Goal: Task Accomplishment & Management: Manage account settings

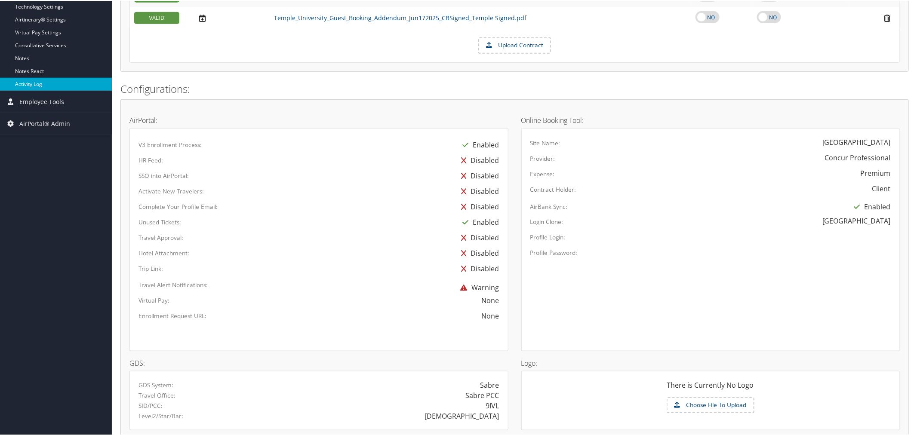
scroll to position [286, 0]
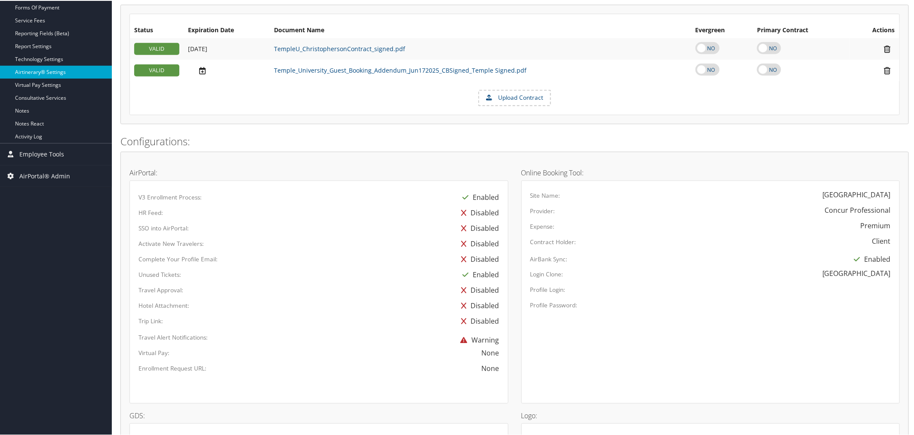
click at [53, 67] on link "Airtinerary® Settings" at bounding box center [56, 71] width 112 height 13
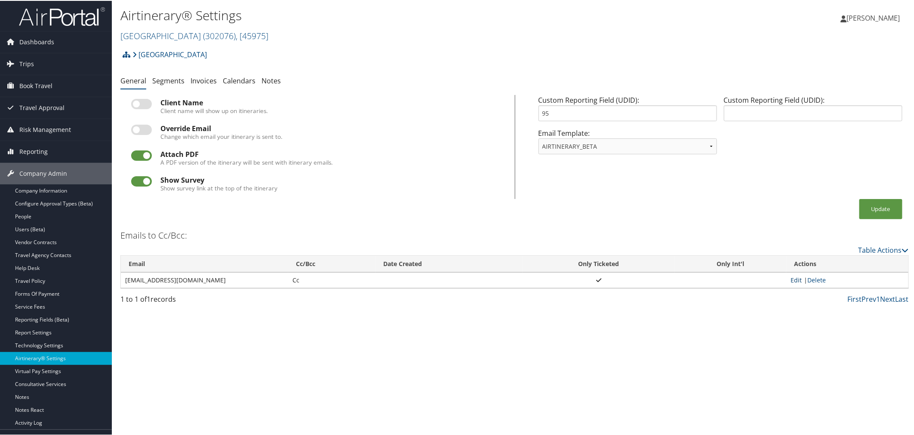
click at [794, 281] on link "Edit" at bounding box center [796, 279] width 11 height 8
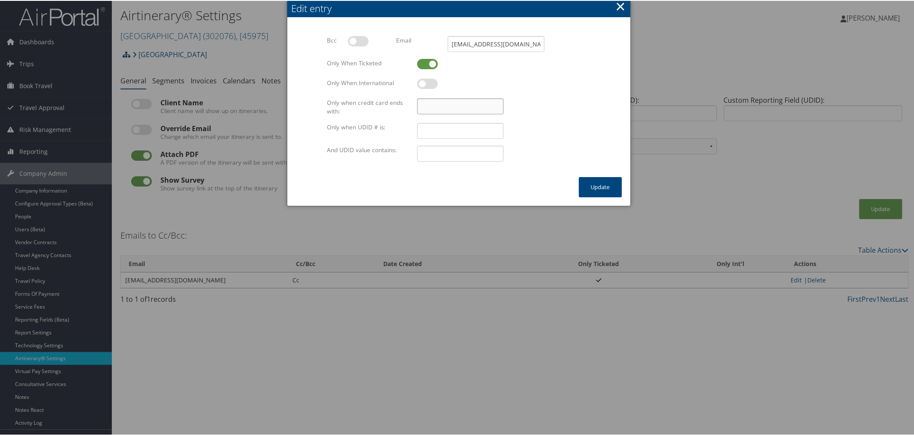
click at [433, 105] on input "Only when credit card ends with:" at bounding box center [460, 106] width 86 height 16
type input "4444"
click at [589, 182] on button "Update" at bounding box center [600, 186] width 43 height 20
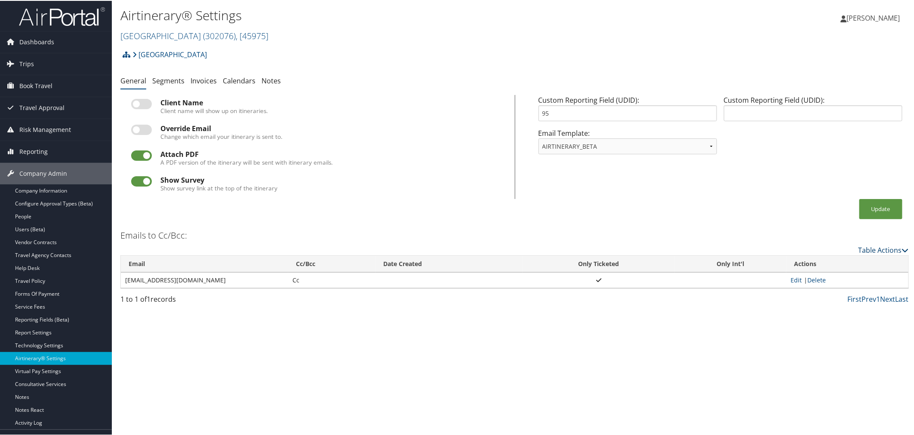
click at [874, 247] on link "Table Actions" at bounding box center [883, 249] width 50 height 9
click at [781, 225] on div at bounding box center [458, 217] width 917 height 435
click at [791, 277] on link "Edit" at bounding box center [796, 279] width 11 height 8
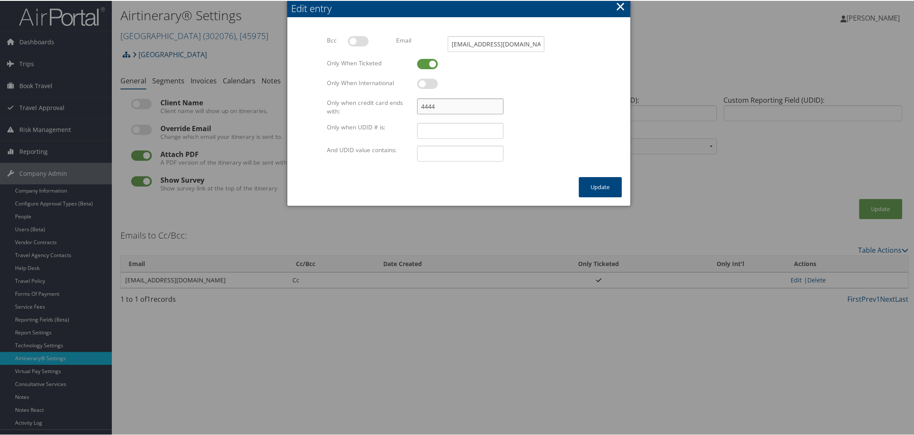
drag, startPoint x: 436, startPoint y: 108, endPoint x: 415, endPoint y: 108, distance: 21.1
click at [415, 108] on div "4444 Multiple values The selected items contain different values for this input…" at bounding box center [504, 109] width 180 height 23
click at [587, 183] on button "Update" at bounding box center [600, 186] width 43 height 20
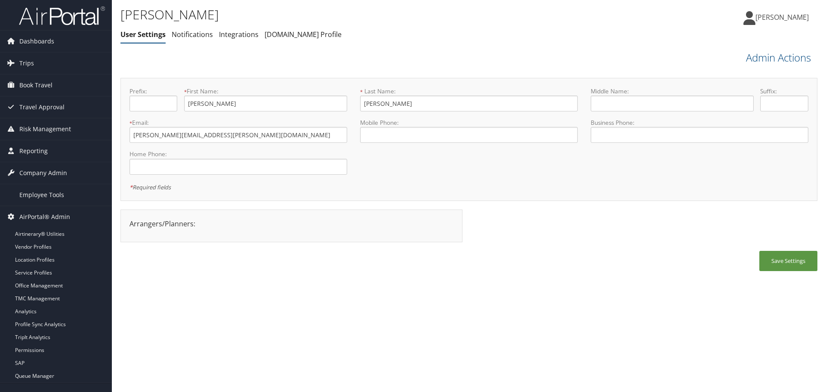
click at [781, 23] on link "Kyle Casazza" at bounding box center [780, 17] width 74 height 26
click at [723, 152] on link "Sign Out" at bounding box center [760, 155] width 96 height 15
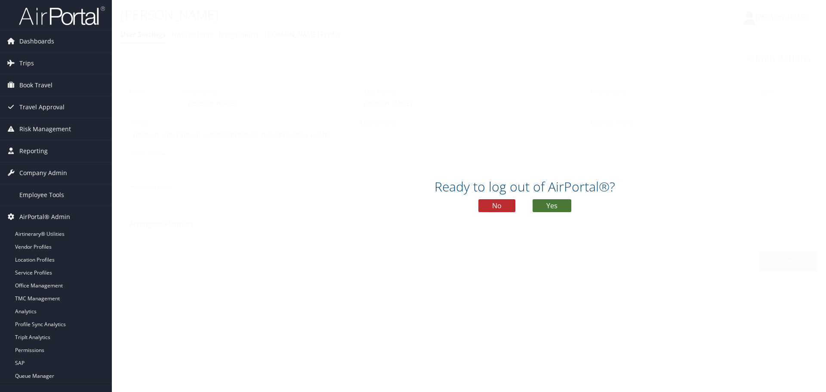
click at [544, 203] on button "Yes" at bounding box center [551, 205] width 39 height 13
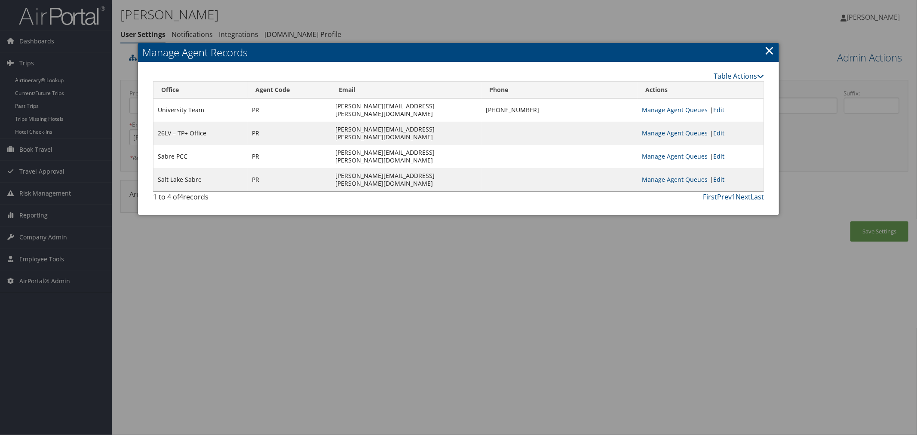
click at [304, 11] on div at bounding box center [458, 217] width 917 height 435
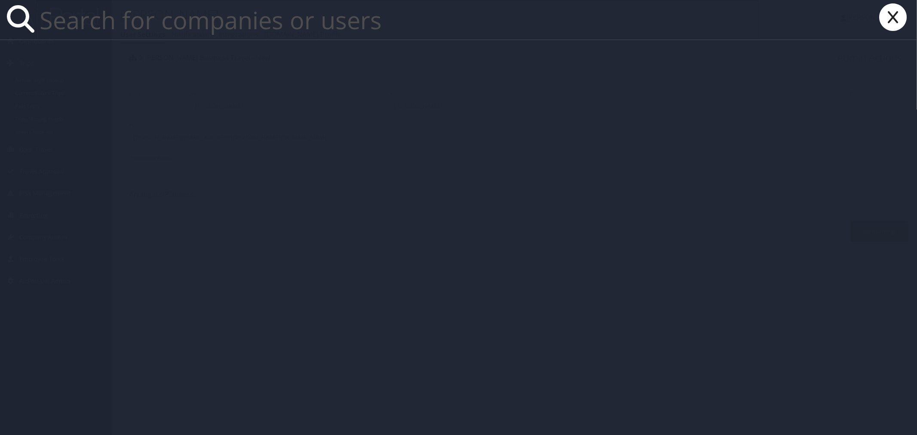
paste input "7816"
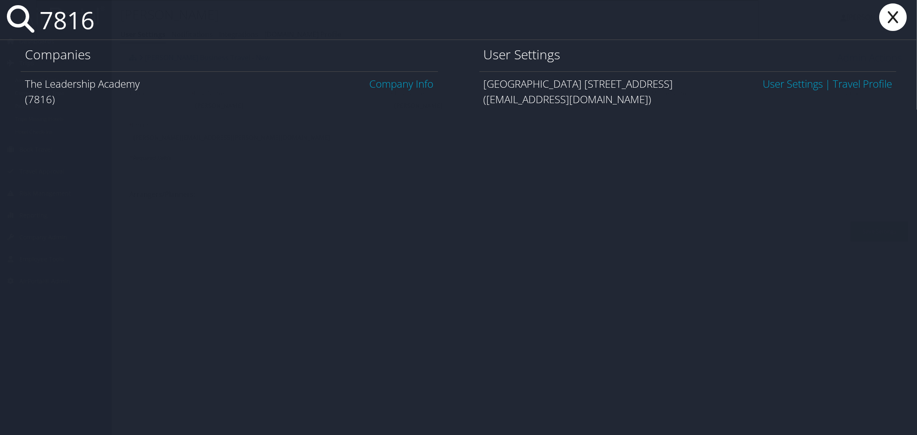
type input "7816"
click at [375, 82] on link "Company Info" at bounding box center [402, 84] width 64 height 14
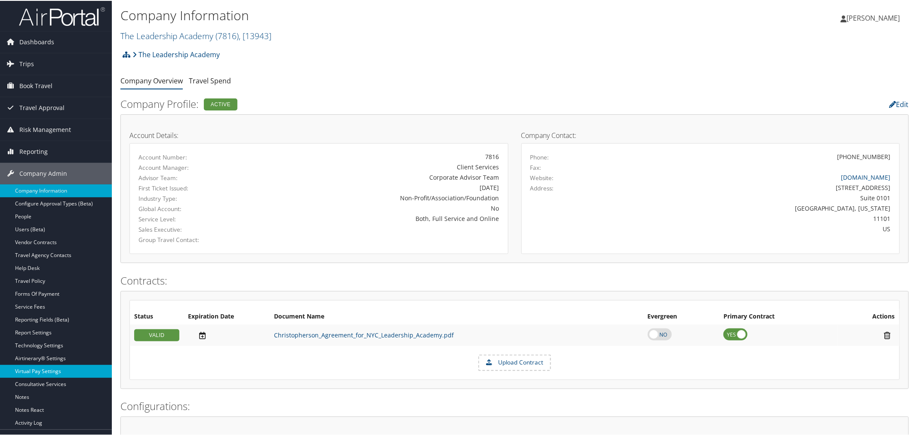
click at [50, 367] on link "Virtual Pay Settings" at bounding box center [56, 370] width 112 height 13
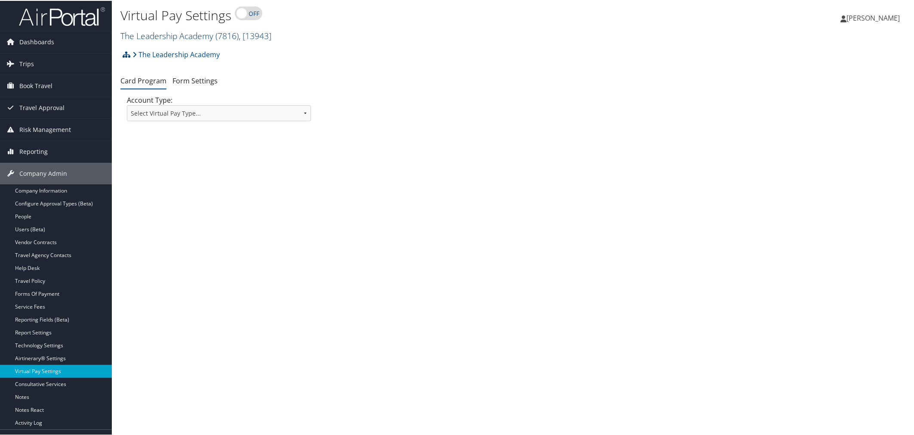
click at [188, 34] on link "The Leadership Academy ( 7816 ) , [ 13943 ]" at bounding box center [195, 35] width 151 height 12
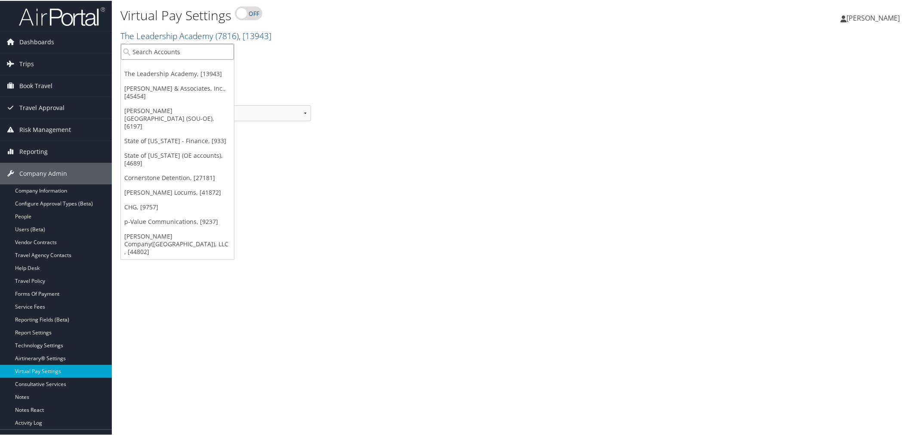
click at [179, 46] on input "search" at bounding box center [177, 51] width 113 height 16
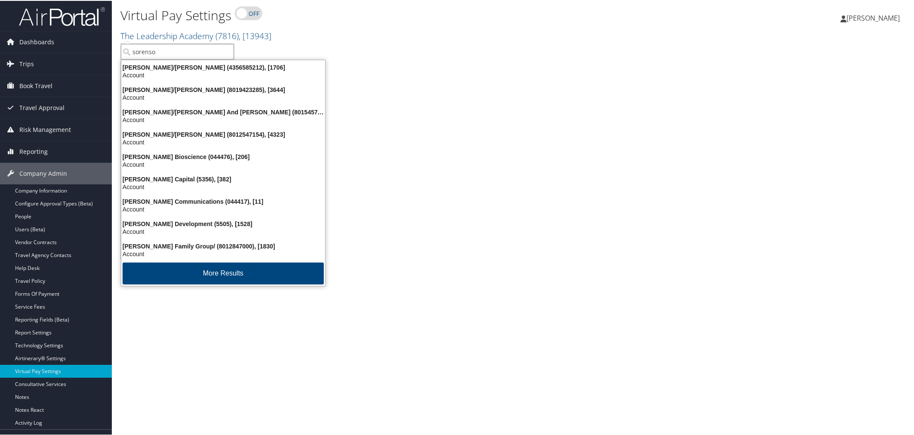
type input "[PERSON_NAME]"
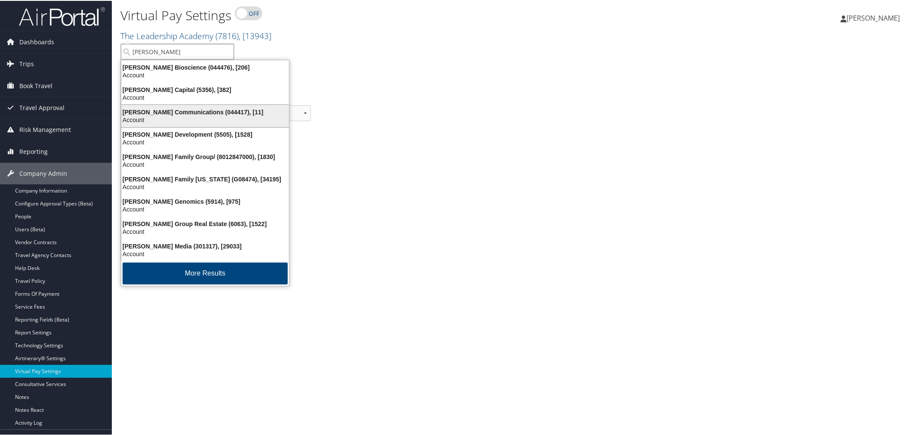
click at [192, 106] on div "Sorenson Communications (044417), [11] Account" at bounding box center [205, 115] width 165 height 20
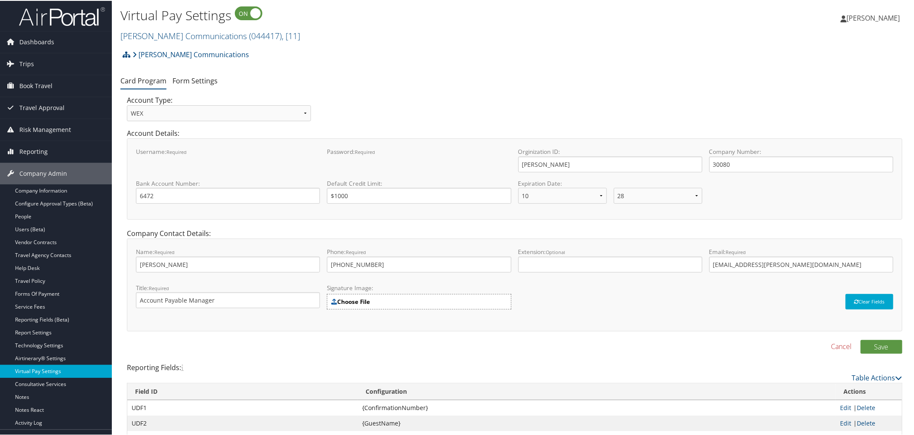
click at [44, 368] on link "Virtual Pay Settings" at bounding box center [56, 370] width 112 height 13
click at [38, 194] on link "Company Information" at bounding box center [56, 190] width 112 height 13
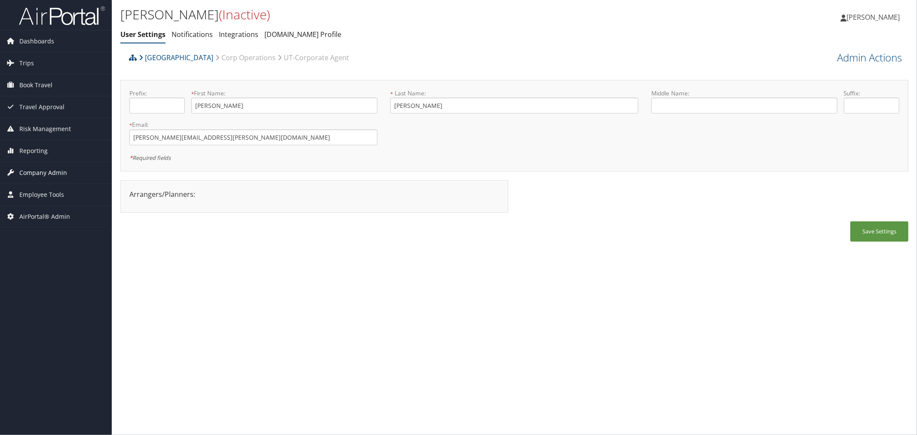
click at [45, 170] on span "Company Admin" at bounding box center [43, 173] width 48 height 22
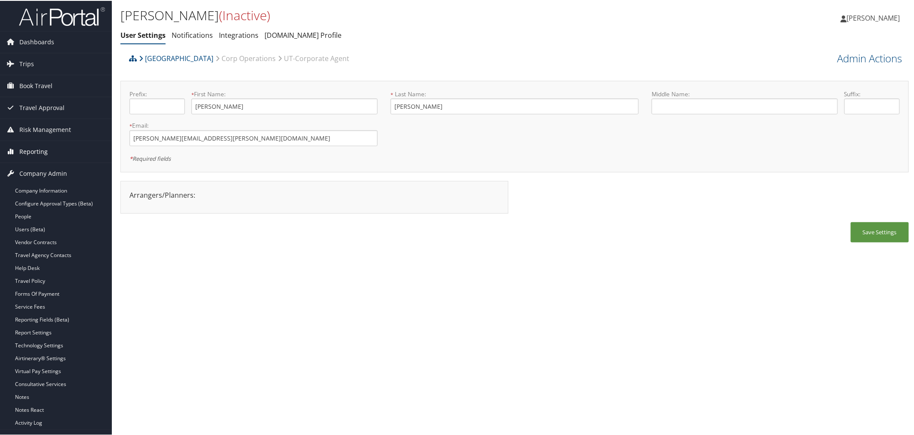
click at [33, 147] on span "Reporting" at bounding box center [33, 151] width 28 height 22
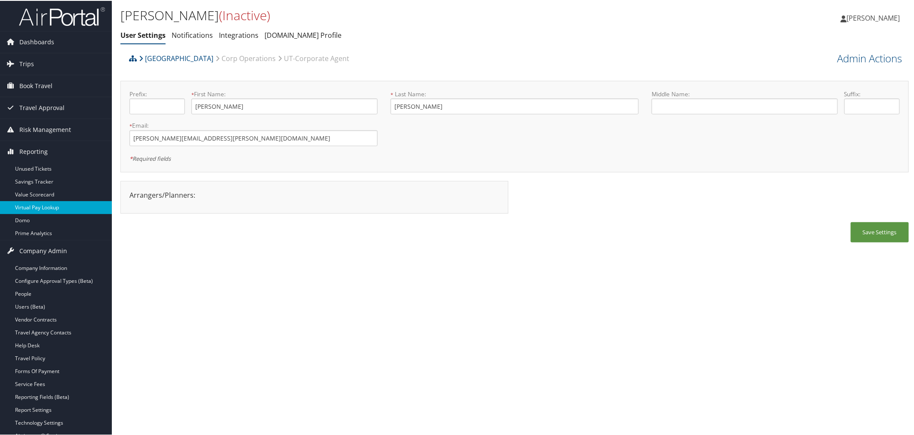
click at [39, 206] on link "Virtual Pay Lookup" at bounding box center [56, 206] width 112 height 13
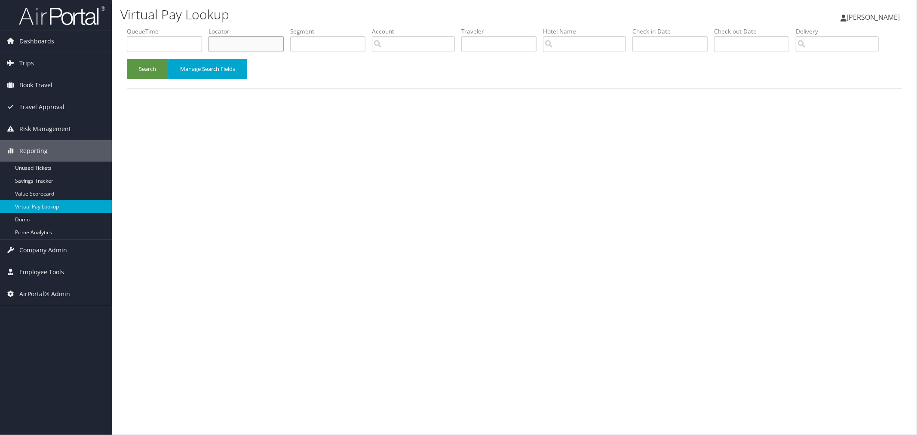
click at [277, 50] on input "text" at bounding box center [246, 44] width 75 height 16
paste input "KRKNNY"
type input "KRKNNY"
click at [146, 79] on button "Search" at bounding box center [147, 69] width 41 height 20
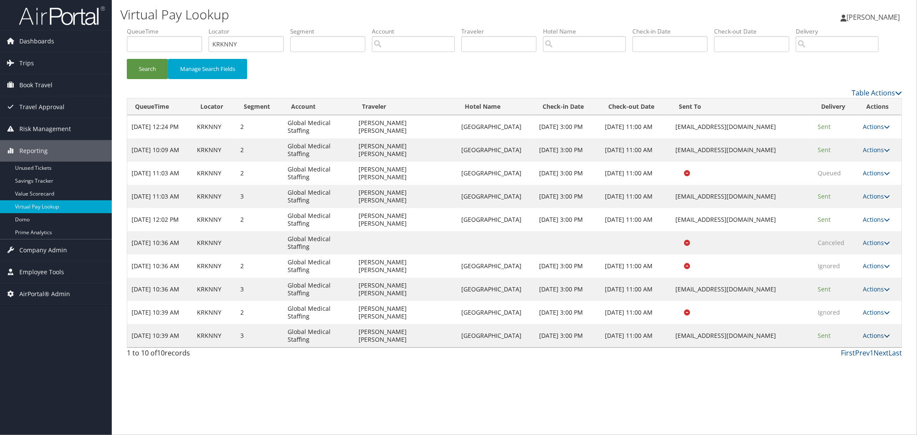
click at [872, 340] on link "Actions" at bounding box center [876, 336] width 27 height 8
click at [854, 378] on link "Logs" at bounding box center [860, 370] width 54 height 15
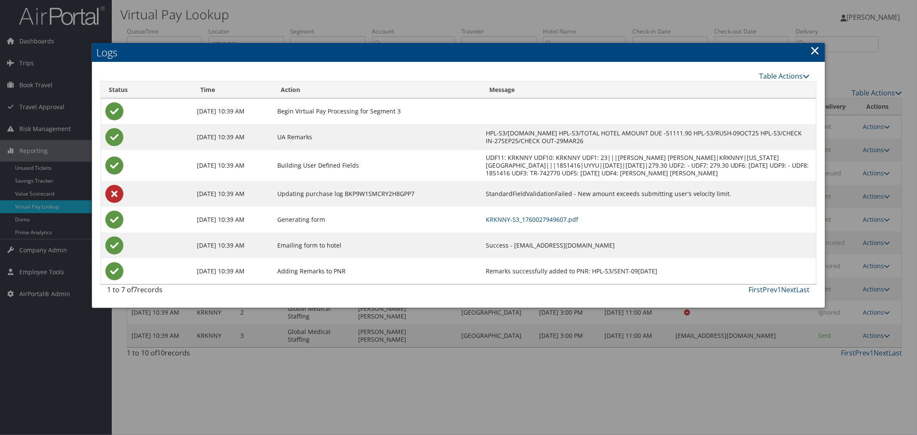
click at [409, 15] on div at bounding box center [458, 217] width 917 height 435
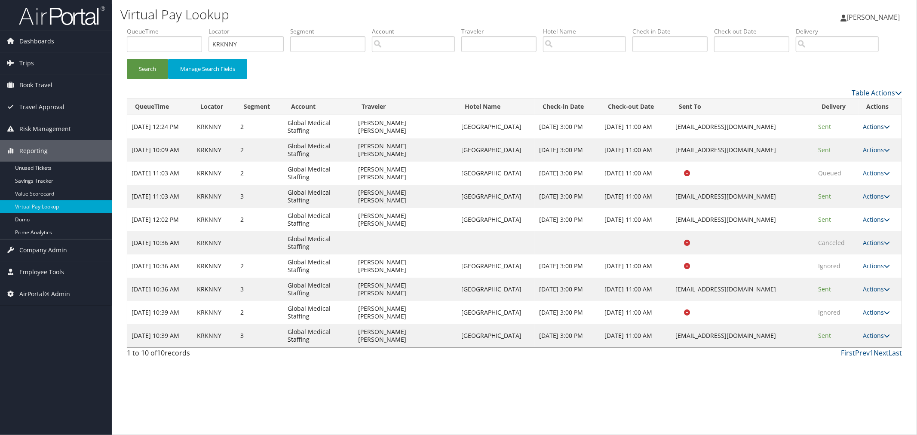
click at [870, 131] on link "Actions" at bounding box center [877, 127] width 27 height 8
click at [859, 169] on link "Logs" at bounding box center [860, 161] width 54 height 15
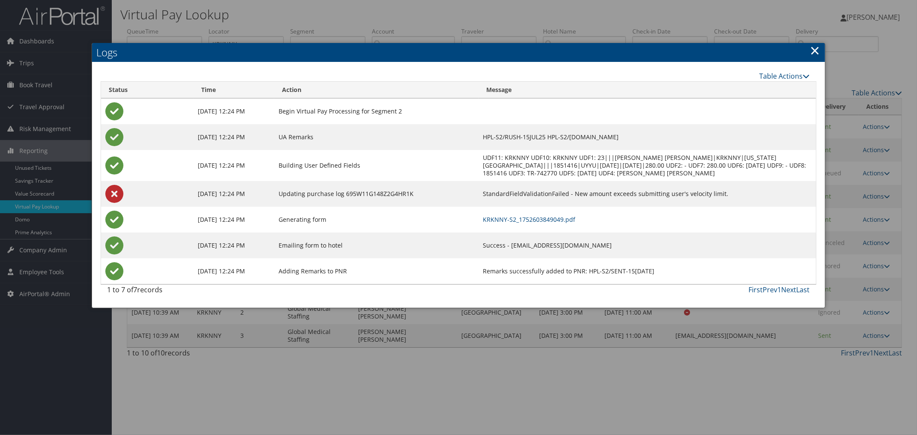
click at [820, 50] on link "×" at bounding box center [816, 50] width 10 height 17
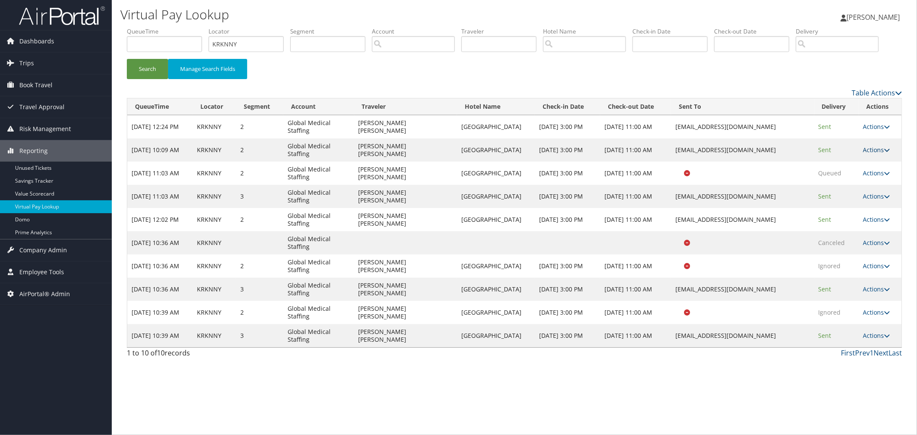
click at [869, 154] on link "Actions" at bounding box center [877, 150] width 27 height 8
click at [854, 192] on link "Logs" at bounding box center [860, 185] width 54 height 15
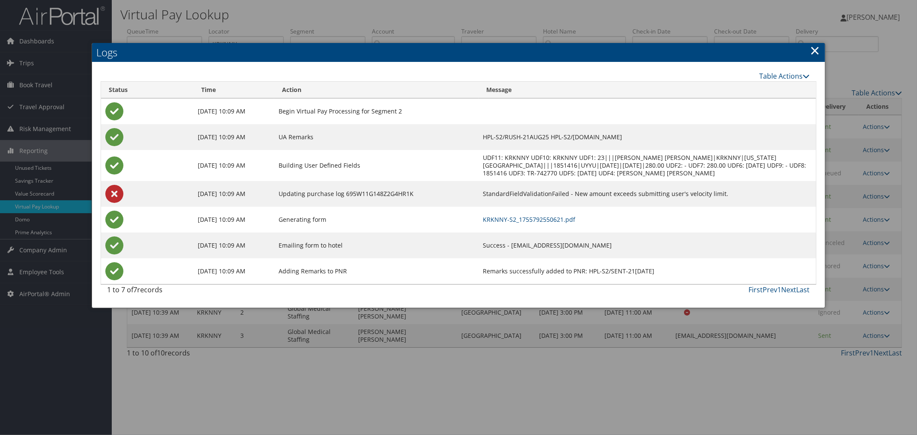
click at [815, 52] on link "×" at bounding box center [816, 50] width 10 height 17
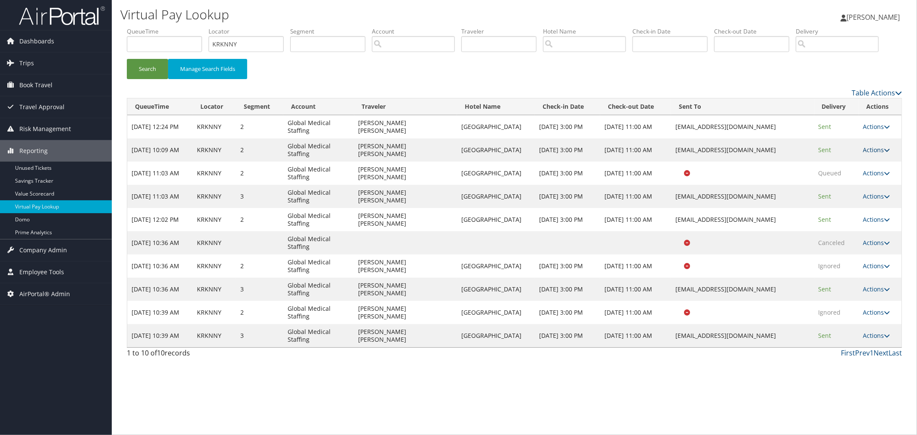
click at [876, 154] on link "Actions" at bounding box center [877, 150] width 27 height 8
click at [862, 192] on link "Logs" at bounding box center [860, 185] width 54 height 15
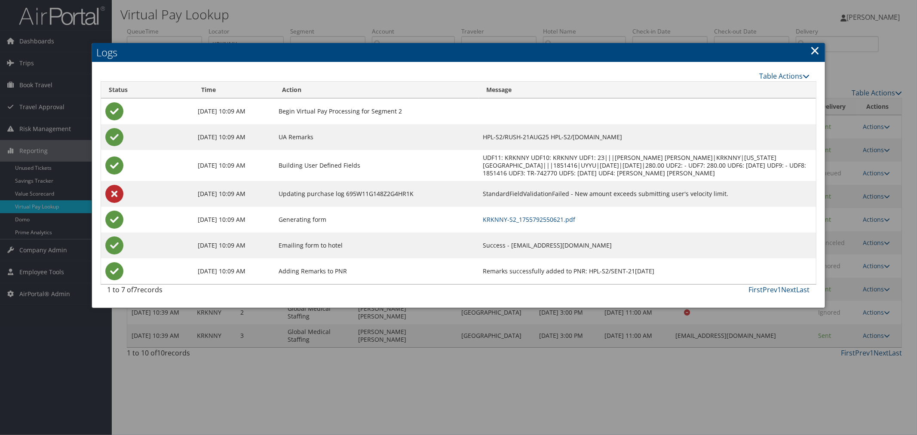
click at [436, 24] on div at bounding box center [458, 217] width 917 height 435
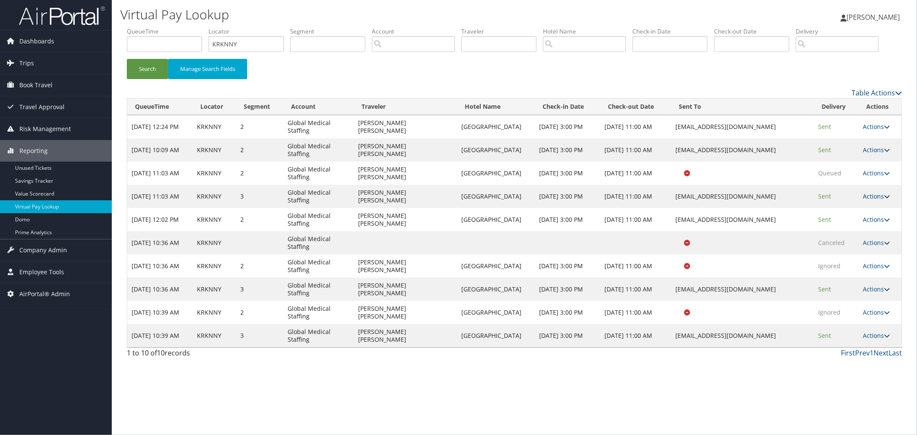
click at [870, 200] on link "Actions" at bounding box center [877, 196] width 27 height 8
click at [858, 239] on link "Logs" at bounding box center [860, 231] width 54 height 15
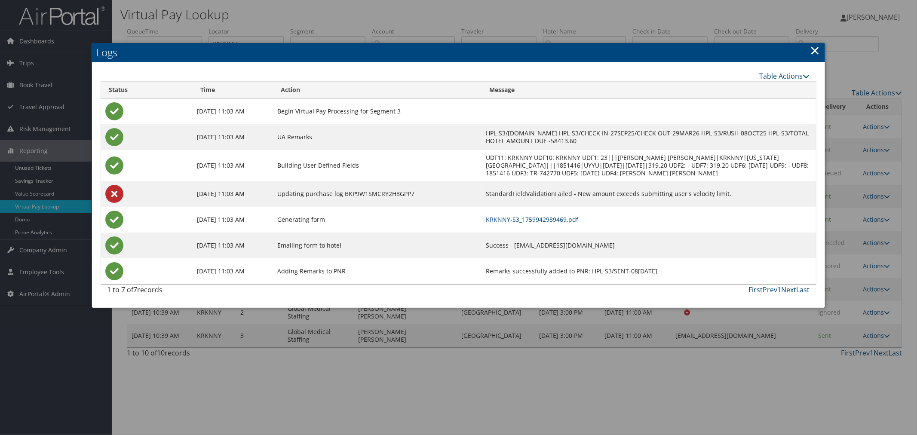
click at [814, 52] on link "×" at bounding box center [816, 50] width 10 height 17
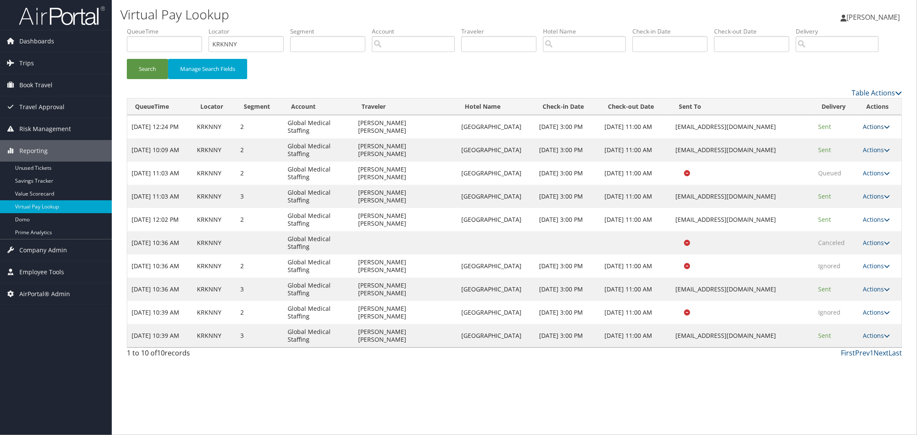
click at [872, 131] on link "Actions" at bounding box center [877, 127] width 27 height 8
click at [855, 169] on link "Logs" at bounding box center [860, 161] width 54 height 15
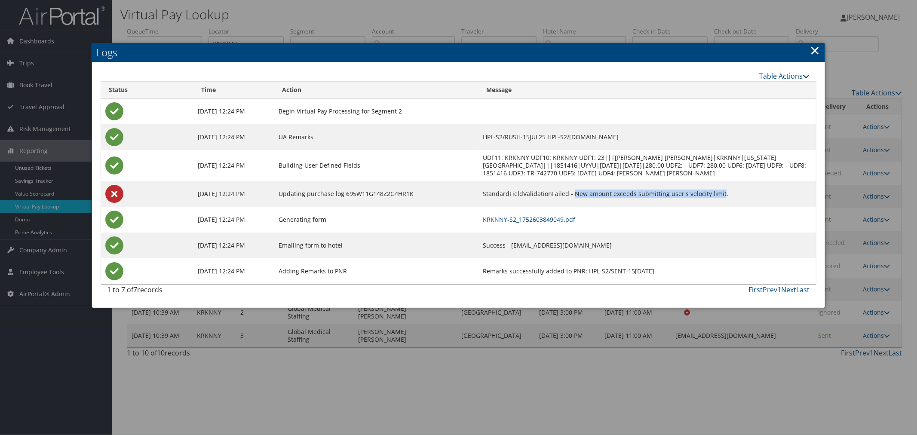
drag, startPoint x: 704, startPoint y: 193, endPoint x: 557, endPoint y: 192, distance: 147.1
click at [557, 192] on td "StandardFieldValidationFailed - New amount exceeds submitting user's velocity l…" at bounding box center [647, 194] width 337 height 26
copy td "New amount exceeds submitting user's velocity limit"
drag, startPoint x: 552, startPoint y: 194, endPoint x: 469, endPoint y: 191, distance: 83.0
click at [479, 191] on td "StandardFieldValidationFailed - New amount exceeds submitting user's velocity l…" at bounding box center [647, 194] width 337 height 26
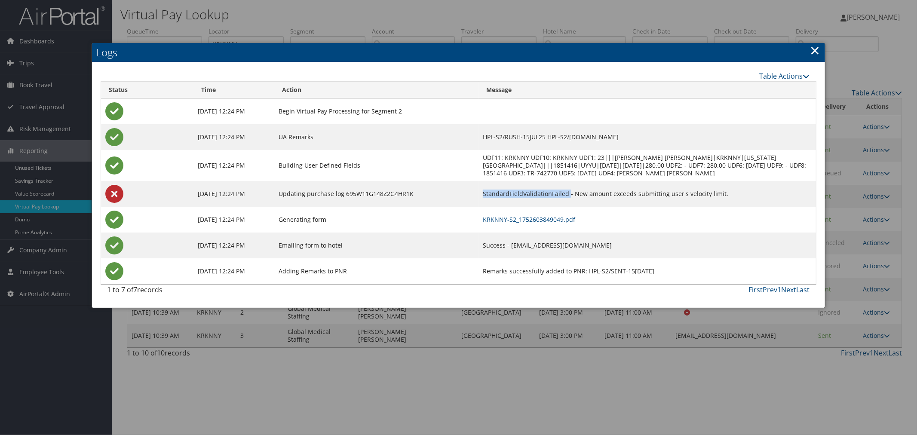
copy td "StandardFieldValidationFailed"
drag, startPoint x: 704, startPoint y: 192, endPoint x: 557, endPoint y: 193, distance: 146.2
click at [557, 193] on td "StandardFieldValidationFailed - New amount exceeds submitting user's velocity l…" at bounding box center [647, 194] width 337 height 26
drag, startPoint x: 469, startPoint y: 193, endPoint x: 703, endPoint y: 194, distance: 234.0
click at [703, 194] on td "StandardFieldValidationFailed - New amount exceeds submitting user's velocity l…" at bounding box center [647, 194] width 337 height 26
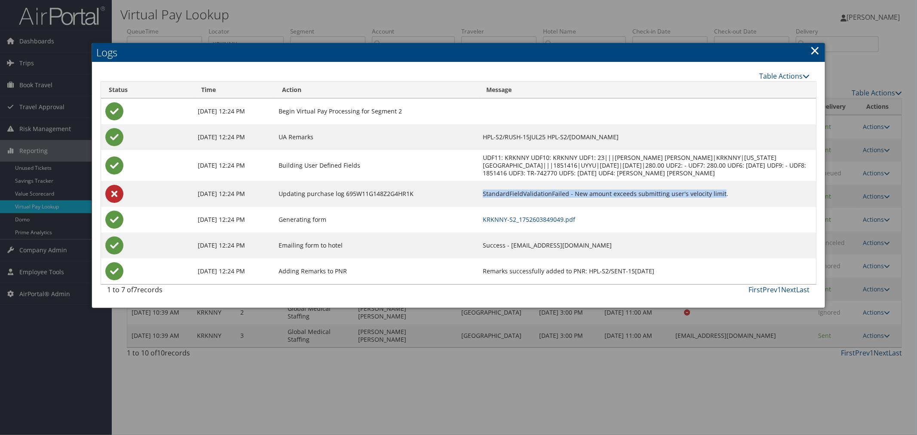
copy td "StandardFieldValidationFailed - New amount exceeds submitting user's velocity l…"
drag, startPoint x: 406, startPoint y: 193, endPoint x: 338, endPoint y: 193, distance: 68.4
click at [338, 193] on td "Updating purchase log 695W11G148Z2G4HR1K" at bounding box center [376, 194] width 204 height 26
copy td "695W11G148Z2G4HR1K"
click at [815, 49] on link "×" at bounding box center [816, 50] width 10 height 17
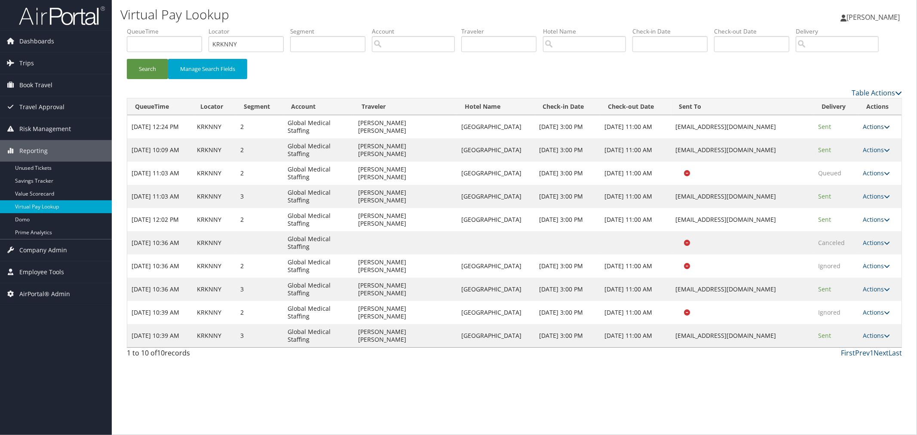
click at [870, 131] on link "Actions" at bounding box center [877, 127] width 27 height 8
click at [860, 169] on link "Logs" at bounding box center [860, 161] width 54 height 15
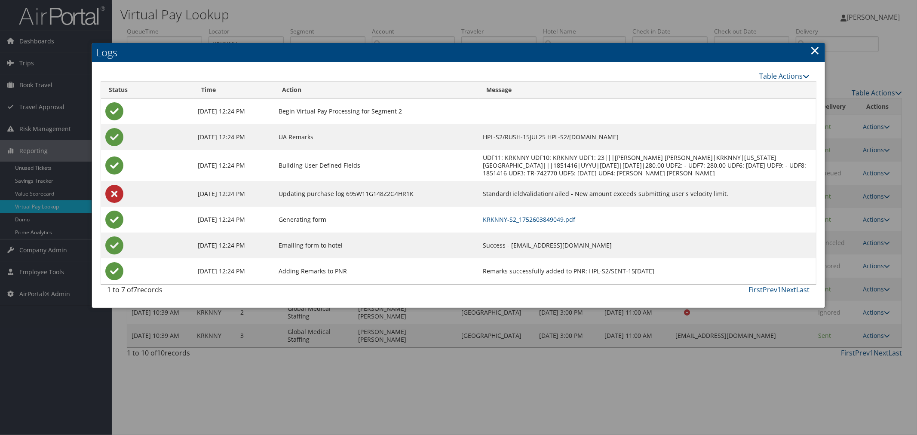
click at [817, 50] on link "×" at bounding box center [816, 50] width 10 height 17
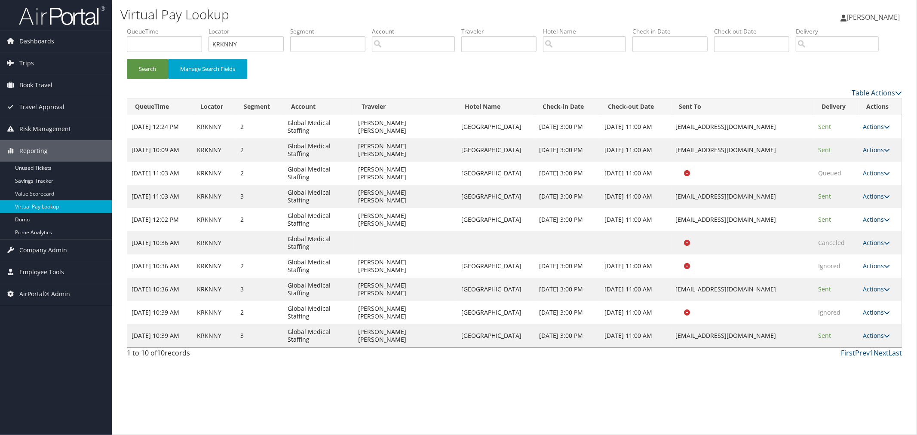
click at [870, 154] on link "Actions" at bounding box center [877, 150] width 27 height 8
click at [903, 144] on div "QueueTime Locator KRKNNY Segment Account Traveler Hotel Name Check-in Date Chec…" at bounding box center [514, 194] width 788 height 335
click at [61, 252] on span "Company Admin" at bounding box center [43, 251] width 48 height 22
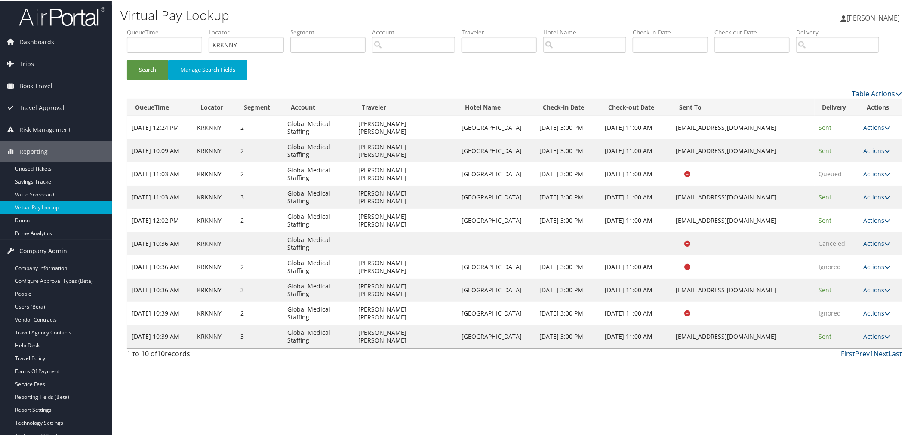
click at [867, 138] on td "Actions Resend Logs View Itinerary" at bounding box center [880, 126] width 43 height 23
click at [867, 131] on link "Actions" at bounding box center [877, 127] width 27 height 8
click at [861, 169] on link "Logs" at bounding box center [857, 161] width 54 height 15
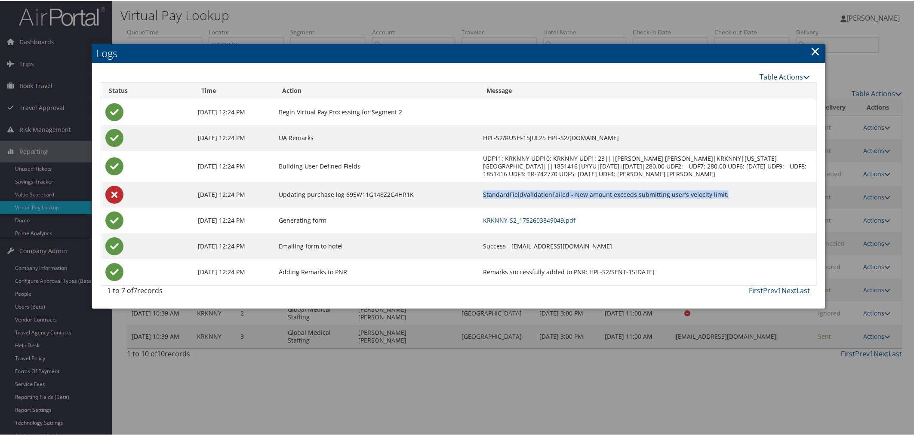
drag, startPoint x: 706, startPoint y: 194, endPoint x: 467, endPoint y: 195, distance: 239.1
click at [479, 195] on td "StandardFieldValidationFailed - New amount exceeds submitting user's velocity l…" at bounding box center [647, 194] width 337 height 26
copy td "StandardFieldValidationFailed - New amount exceeds submitting user's velocity l…"
drag, startPoint x: 404, startPoint y: 193, endPoint x: 336, endPoint y: 191, distance: 68.0
click at [336, 191] on td "Updating purchase log 695W11G148Z2G4HR1K" at bounding box center [376, 194] width 204 height 26
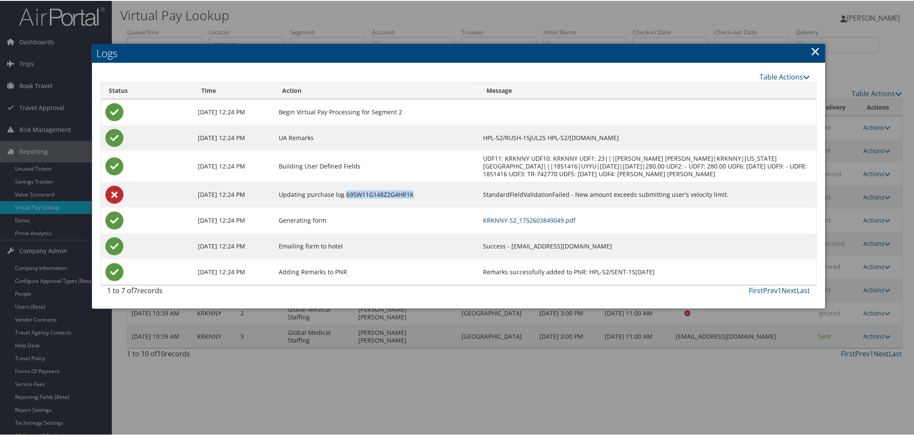
copy td "695W11G148Z2G4HR1K"
drag, startPoint x: 690, startPoint y: 194, endPoint x: 465, endPoint y: 195, distance: 224.5
click at [479, 195] on td "StandardFieldValidationFailed - New amount exceeds submitting user's velocity l…" at bounding box center [647, 194] width 337 height 26
copy td "StandardFieldValidationFailed - New amount exceeds submitting user's velocity l…"
click at [708, 191] on td "StandardFieldValidationFailed - New amount exceeds submitting user's velocity l…" at bounding box center [647, 194] width 337 height 26
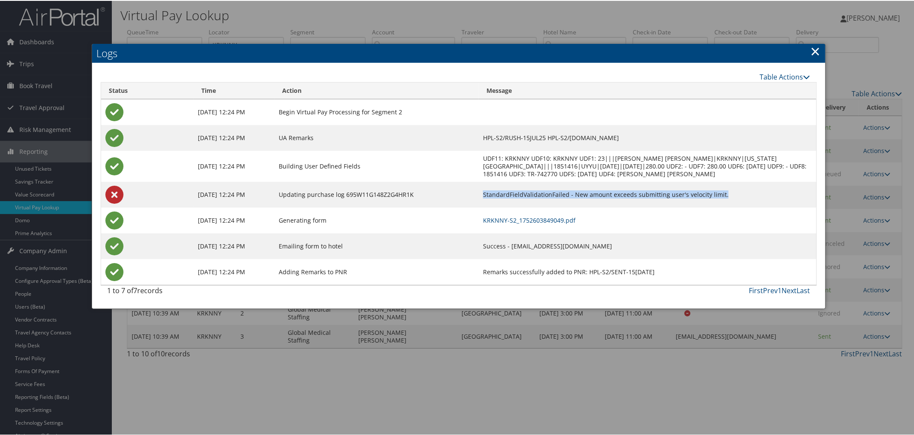
click at [706, 192] on td "StandardFieldValidationFailed - New amount exceeds submitting user's velocity l…" at bounding box center [647, 194] width 337 height 26
drag, startPoint x: 706, startPoint y: 192, endPoint x: 464, endPoint y: 196, distance: 242.6
click at [479, 196] on td "StandardFieldValidationFailed - New amount exceeds submitting user's velocity l…" at bounding box center [647, 194] width 337 height 26
copy td "StandardFieldValidationFailed - New amount exceeds submitting user's velocity l…"
drag, startPoint x: 720, startPoint y: 337, endPoint x: 727, endPoint y: 334, distance: 7.5
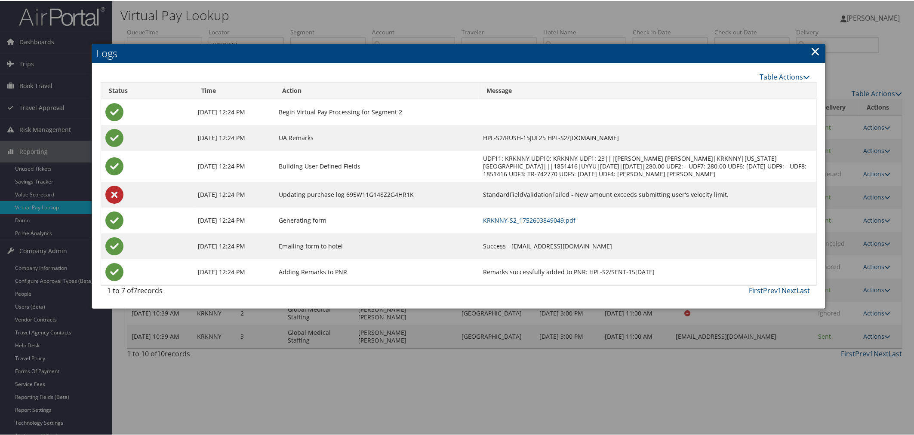
click at [721, 337] on div at bounding box center [458, 217] width 917 height 435
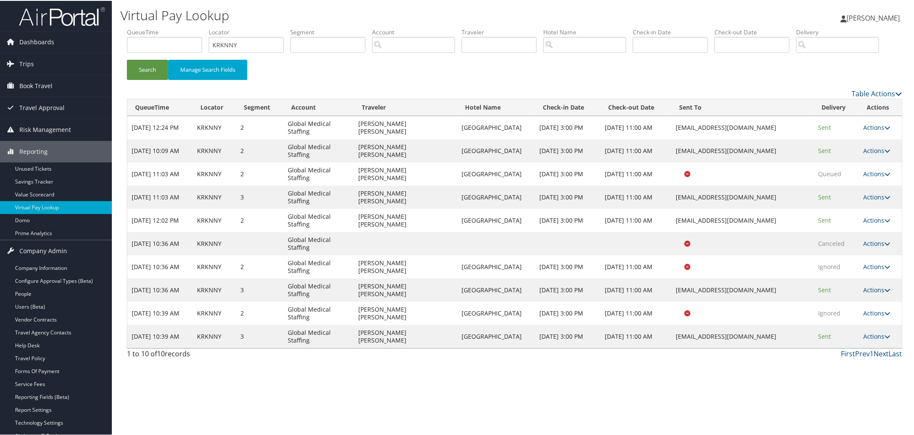
click at [878, 293] on link "Actions" at bounding box center [876, 289] width 27 height 8
click at [861, 332] on link "Logs" at bounding box center [857, 324] width 54 height 15
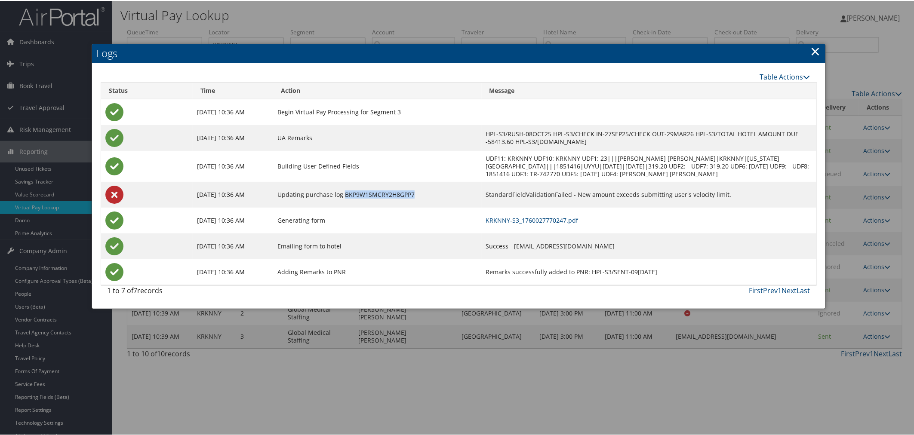
drag, startPoint x: 437, startPoint y: 200, endPoint x: 368, endPoint y: 200, distance: 69.2
click at [368, 200] on td "Updating purchase log BKP9W1SMCRY2H8GPP7" at bounding box center [377, 194] width 209 height 26
copy td "BKP9W1SMCRY2H8GPP7"
drag, startPoint x: 538, startPoint y: 201, endPoint x: 774, endPoint y: 195, distance: 236.2
click at [774, 195] on td "StandardFieldValidationFailed - New amount exceeds submitting user's velocity l…" at bounding box center [649, 194] width 335 height 26
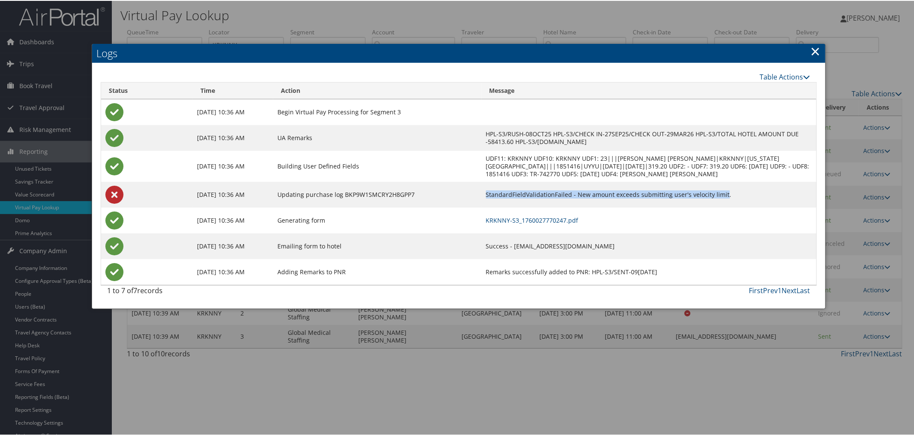
copy td "StandardFieldValidationFailed - New amount exceeds submitting user's velocity l…"
click at [815, 48] on link "×" at bounding box center [816, 50] width 10 height 17
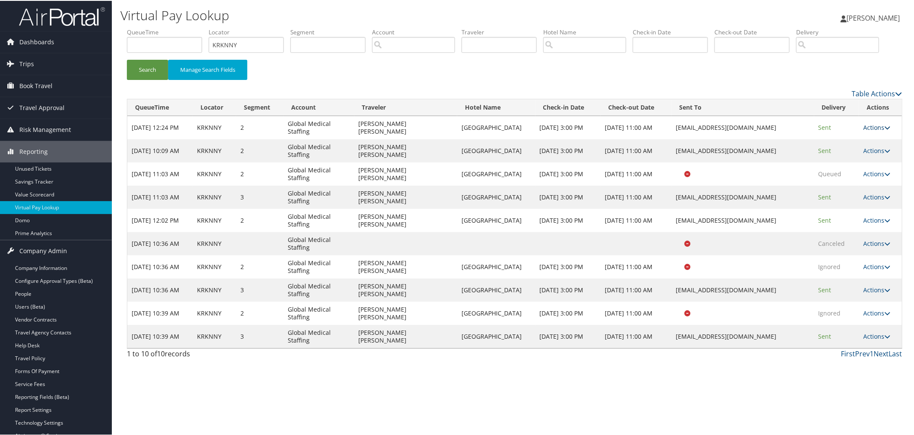
click at [865, 138] on td "Actions Resend Logs View Itinerary" at bounding box center [880, 126] width 43 height 23
click at [866, 131] on link "Actions" at bounding box center [876, 127] width 27 height 8
click at [851, 169] on link "Logs" at bounding box center [857, 161] width 54 height 15
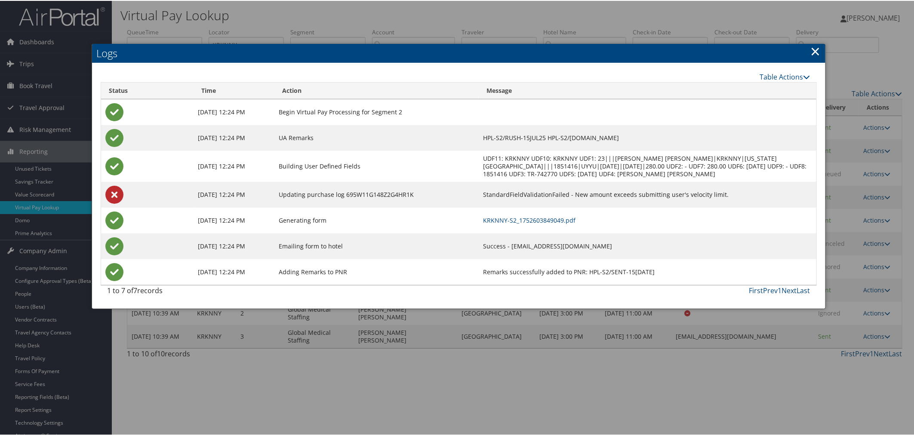
click at [811, 50] on link "×" at bounding box center [816, 50] width 10 height 17
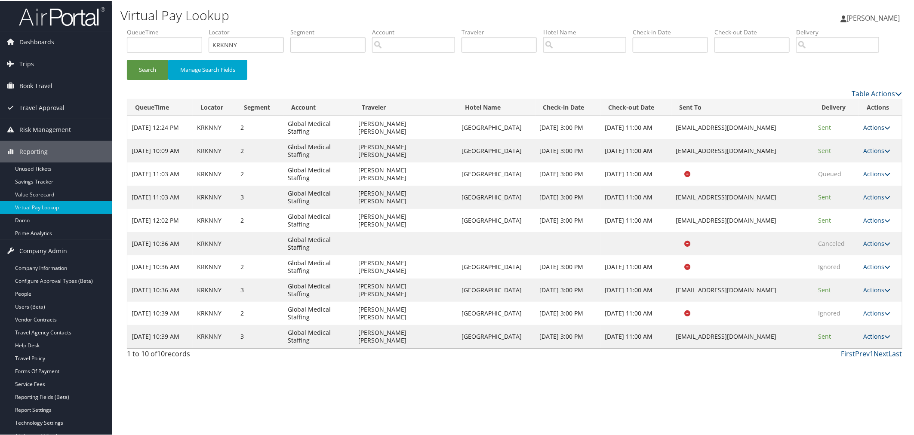
click at [866, 131] on link "Actions" at bounding box center [876, 127] width 27 height 8
click at [865, 184] on link "View Itinerary" at bounding box center [857, 176] width 54 height 15
click at [863, 131] on link "Actions" at bounding box center [876, 127] width 27 height 8
click at [853, 169] on link "Logs" at bounding box center [857, 161] width 54 height 15
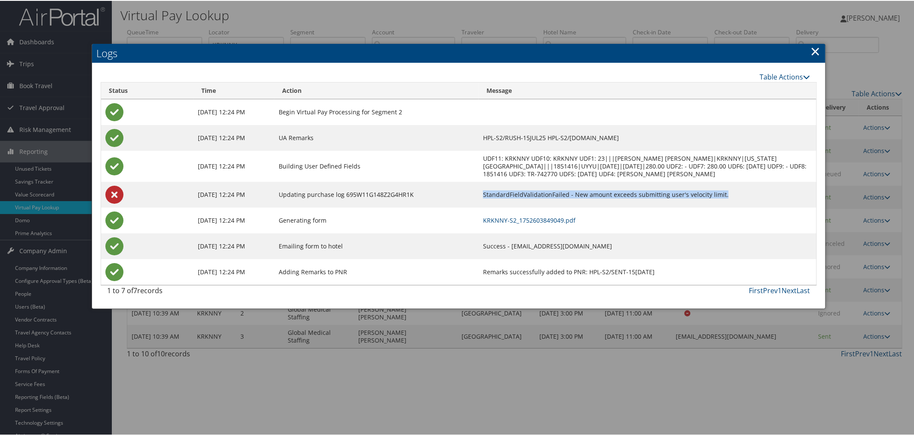
drag, startPoint x: 721, startPoint y: 194, endPoint x: 468, endPoint y: 194, distance: 253.3
click at [479, 194] on td "StandardFieldValidationFailed - New amount exceeds submitting user's velocity l…" at bounding box center [647, 194] width 337 height 26
click at [725, 201] on td "StandardFieldValidationFailed - New amount exceeds submitting user's velocity l…" at bounding box center [647, 194] width 337 height 26
drag, startPoint x: 550, startPoint y: 194, endPoint x: 463, endPoint y: 193, distance: 86.5
click at [479, 193] on td "StandardFieldValidationFailed - New amount exceeds submitting user's velocity l…" at bounding box center [647, 194] width 337 height 26
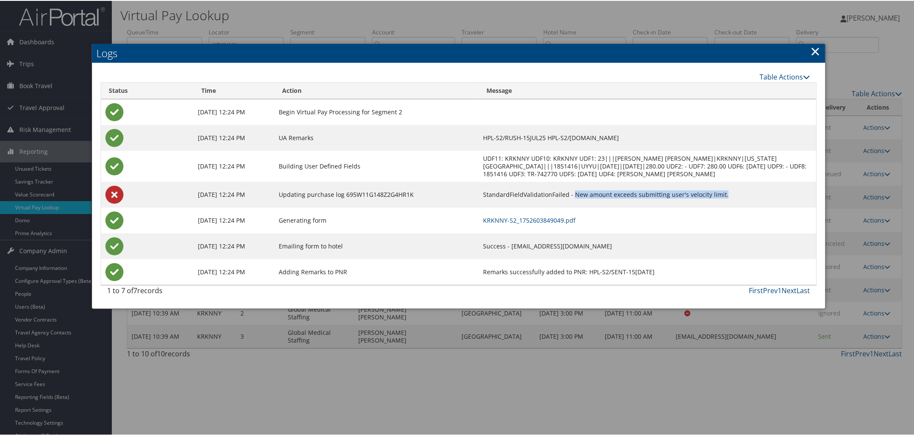
drag, startPoint x: 705, startPoint y: 194, endPoint x: 555, endPoint y: 192, distance: 149.7
click at [555, 192] on td "StandardFieldValidationFailed - New amount exceeds submitting user's velocity l…" at bounding box center [647, 194] width 337 height 26
drag, startPoint x: 549, startPoint y: 192, endPoint x: 465, endPoint y: 193, distance: 84.3
click at [479, 193] on td "StandardFieldValidationFailed - New amount exceeds submitting user's velocity l…" at bounding box center [647, 194] width 337 height 26
click at [816, 49] on link "×" at bounding box center [816, 50] width 10 height 17
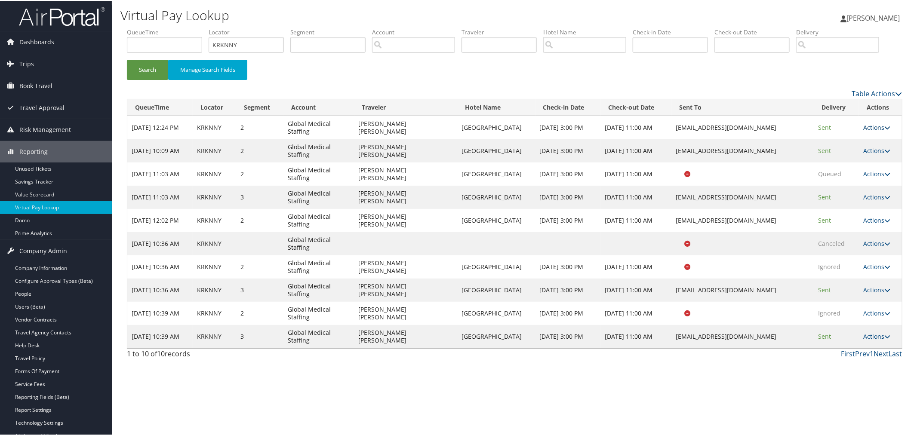
click at [865, 131] on link "Actions" at bounding box center [876, 127] width 27 height 8
click at [853, 169] on link "Logs" at bounding box center [857, 161] width 54 height 15
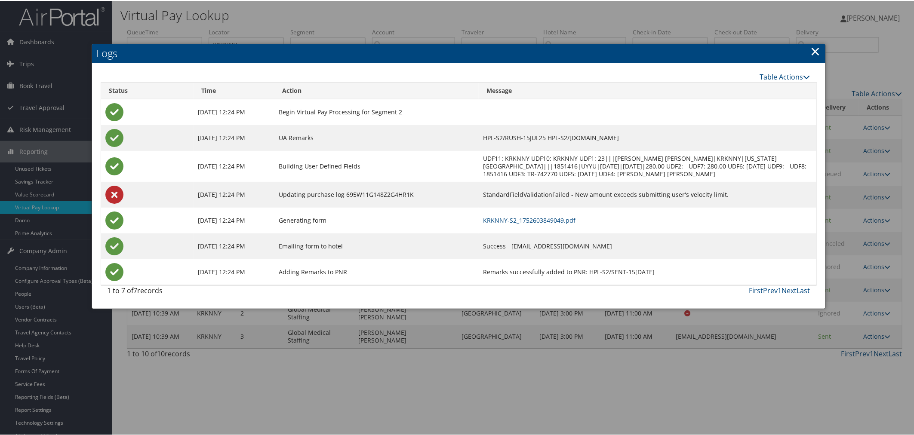
click at [811, 49] on link "×" at bounding box center [816, 50] width 10 height 17
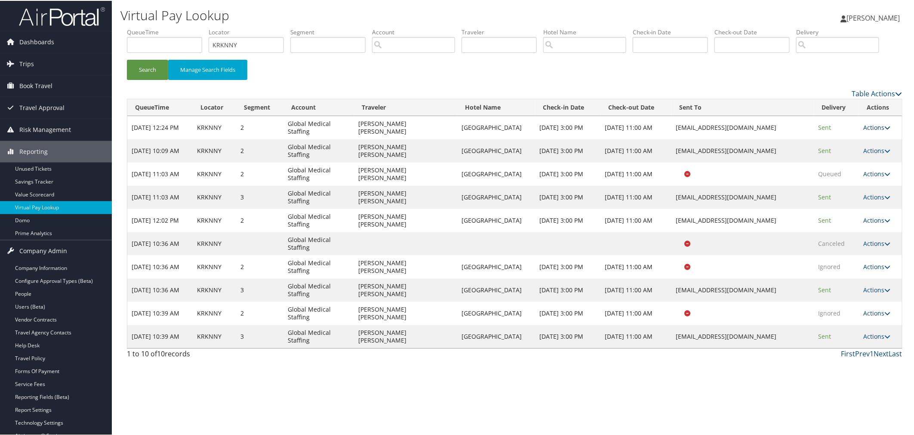
click at [870, 131] on link "Actions" at bounding box center [876, 127] width 27 height 8
click at [852, 169] on link "Logs" at bounding box center [857, 161] width 54 height 15
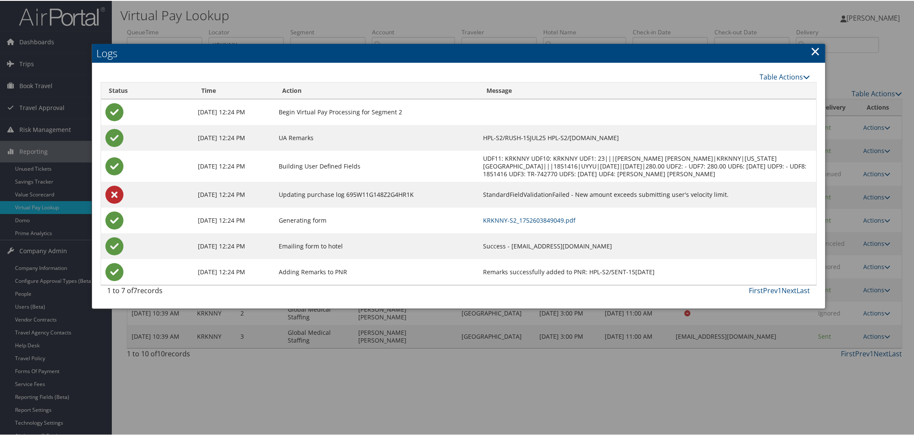
click at [812, 49] on link "×" at bounding box center [816, 50] width 10 height 17
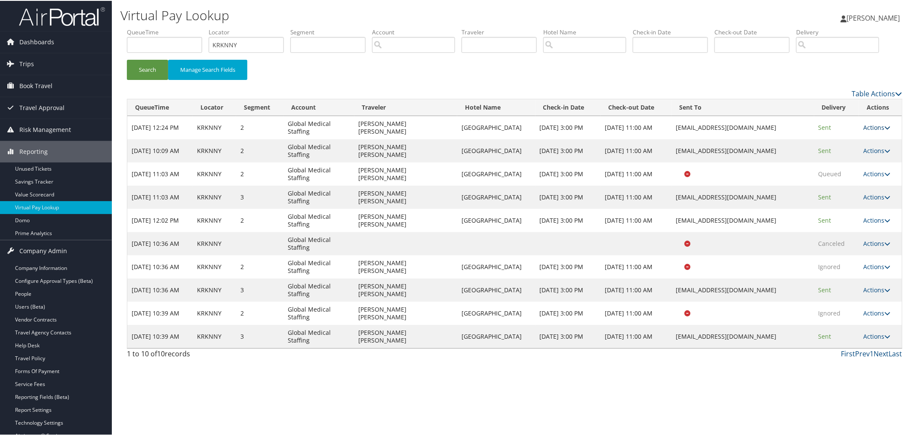
click at [868, 131] on link "Actions" at bounding box center [876, 127] width 27 height 8
click at [855, 169] on link "Logs" at bounding box center [857, 161] width 54 height 15
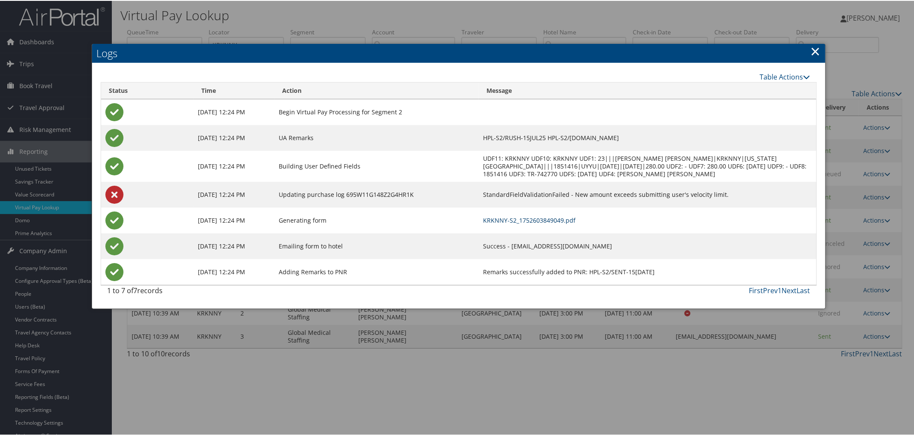
click at [547, 218] on link "KRKNNY-S2_1752603849049.pdf" at bounding box center [529, 219] width 92 height 8
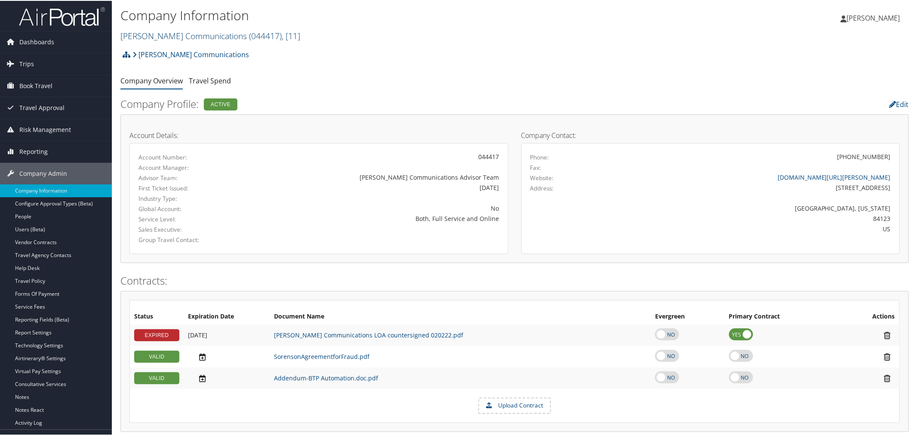
click at [198, 33] on link "Sorenson Communications ( 044417 ) , [ 11 ]" at bounding box center [210, 35] width 180 height 12
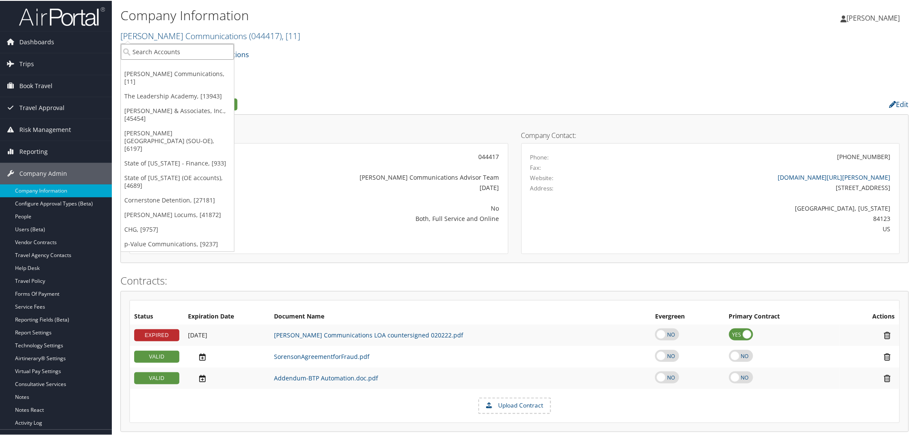
click at [174, 53] on input "search" at bounding box center [177, 51] width 113 height 16
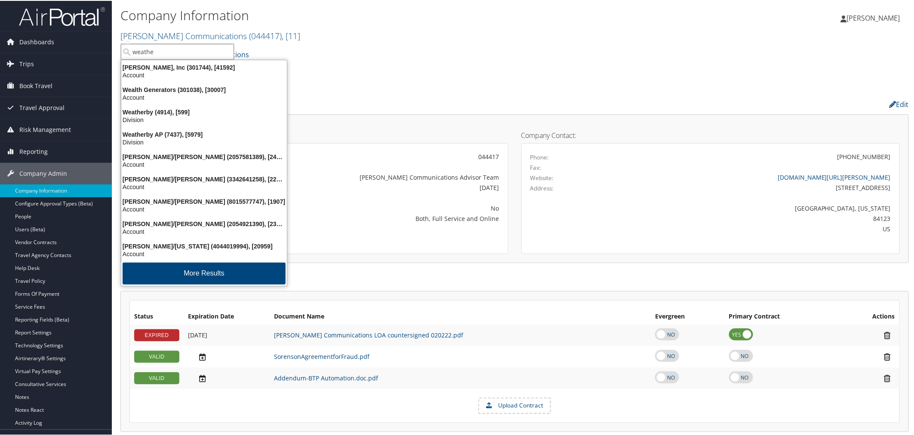
type input "weather"
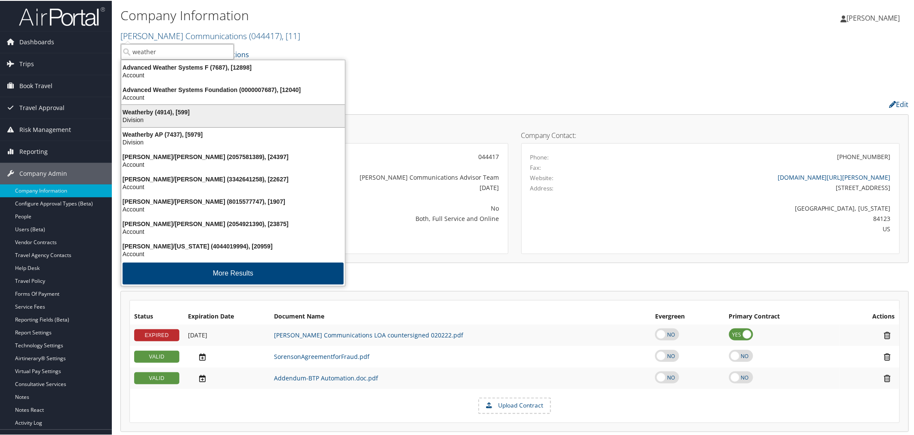
click at [177, 110] on div "Weatherby (4914), [599]" at bounding box center [233, 112] width 234 height 8
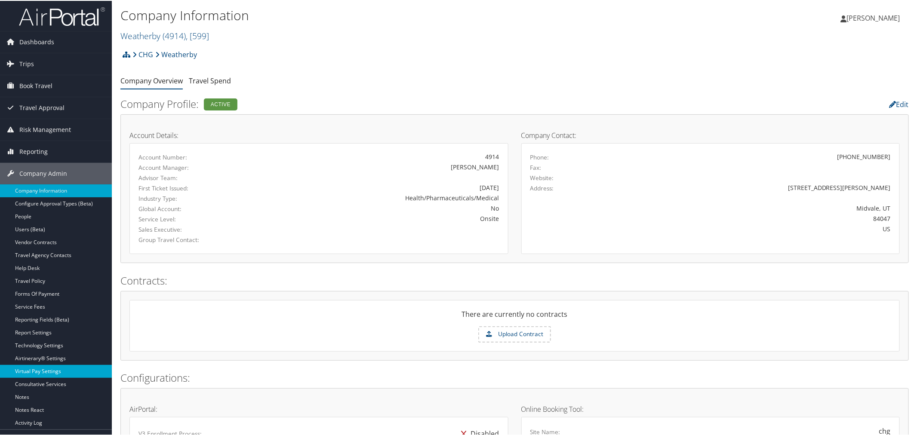
click at [48, 372] on link "Virtual Pay Settings" at bounding box center [56, 370] width 112 height 13
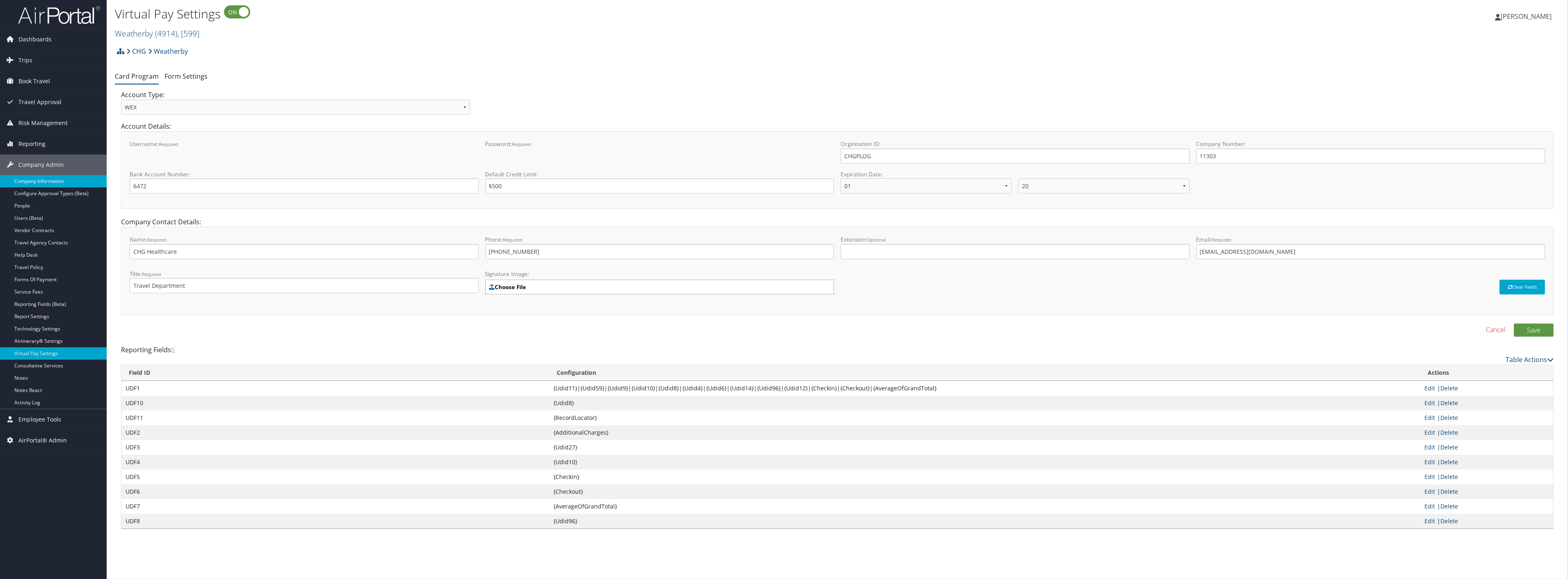
click at [50, 185] on link "Company Information" at bounding box center [53, 181] width 107 height 12
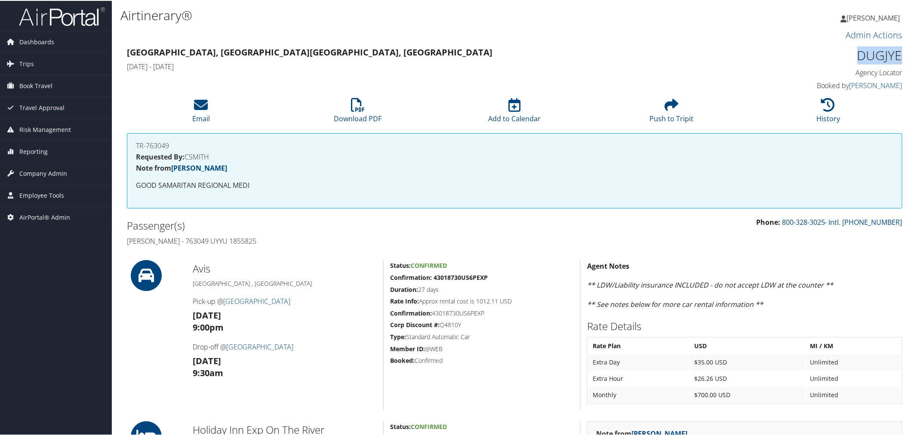
drag, startPoint x: 857, startPoint y: 53, endPoint x: 897, endPoint y: 53, distance: 40.0
click at [897, 53] on h1 "DUGJYE" at bounding box center [810, 55] width 184 height 18
copy h1 "DUGJYE"
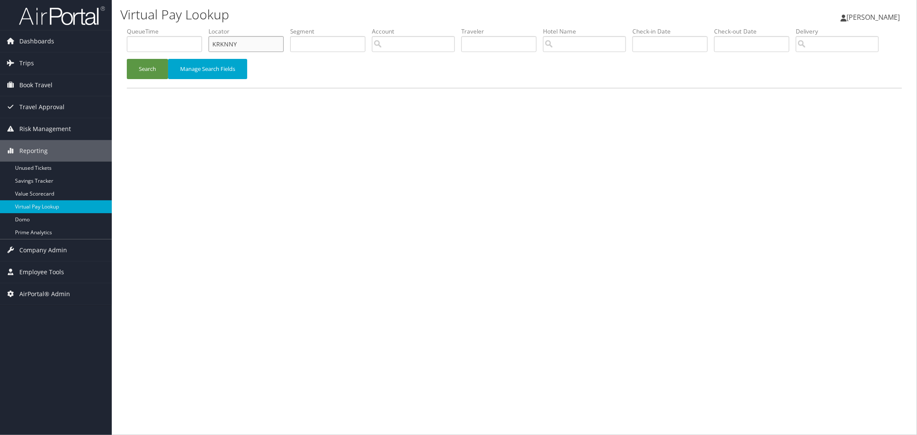
drag, startPoint x: 242, startPoint y: 45, endPoint x: 200, endPoint y: 44, distance: 42.2
click at [200, 27] on ul "QueueTime Locator KRKNNY Segment Account Traveler Hotel Name Check-in Date Chec…" at bounding box center [514, 27] width 775 height 0
paste input "DUGJYE"
click at [127, 59] on button "Search" at bounding box center [147, 69] width 41 height 20
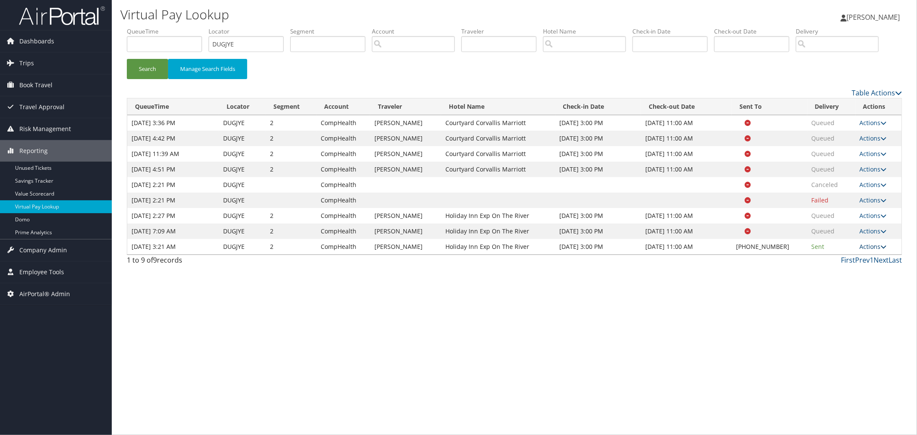
click at [877, 251] on link "Actions" at bounding box center [873, 247] width 27 height 8
click at [842, 281] on link "Logs" at bounding box center [849, 274] width 74 height 15
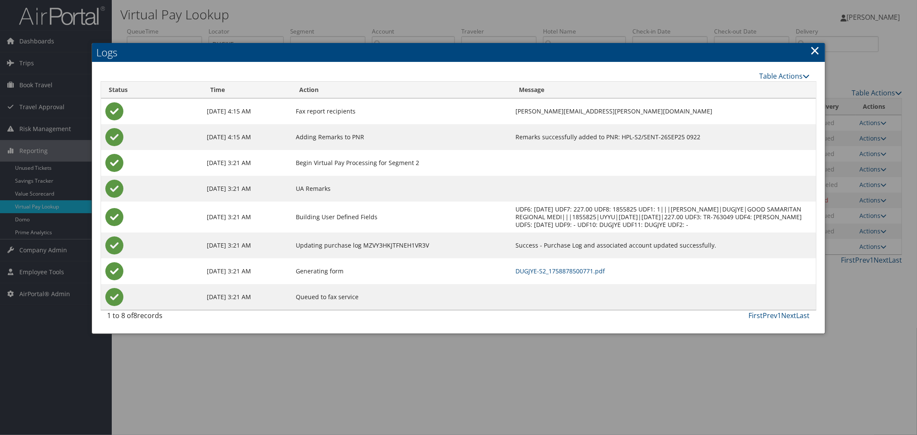
click at [815, 49] on link "×" at bounding box center [816, 50] width 10 height 17
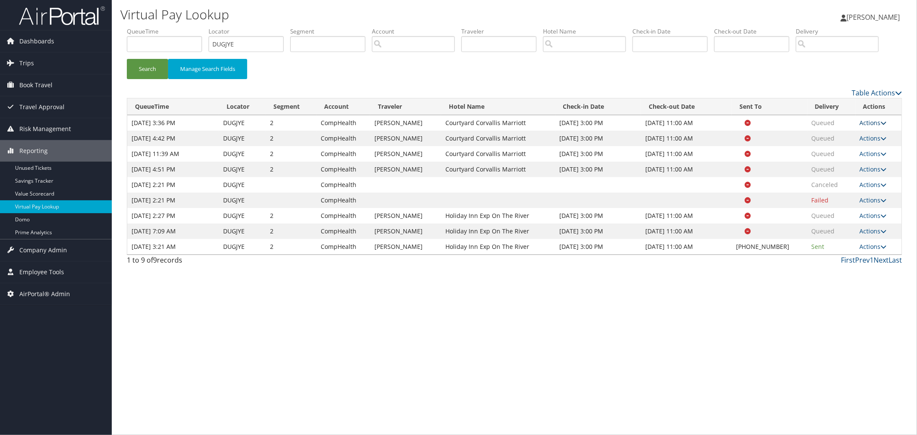
click at [866, 127] on link "Actions" at bounding box center [873, 123] width 27 height 8
click at [865, 189] on link "Actions" at bounding box center [873, 185] width 27 height 8
click at [861, 205] on link "Logs" at bounding box center [858, 197] width 54 height 15
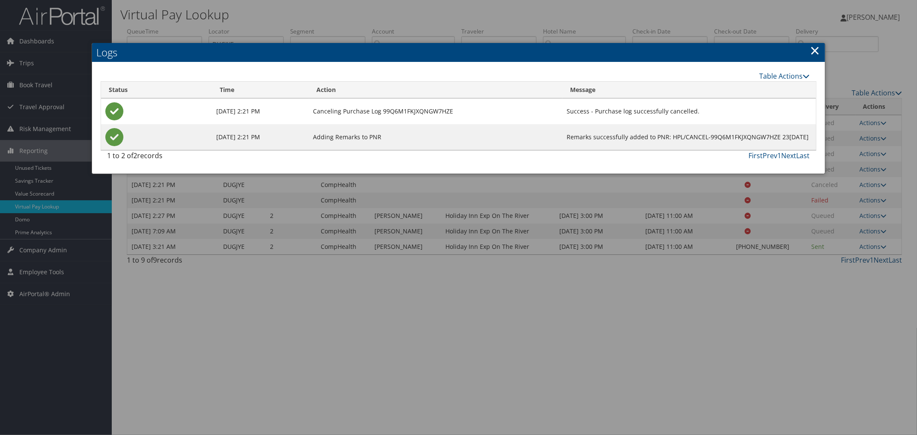
click at [812, 48] on link "×" at bounding box center [816, 50] width 10 height 17
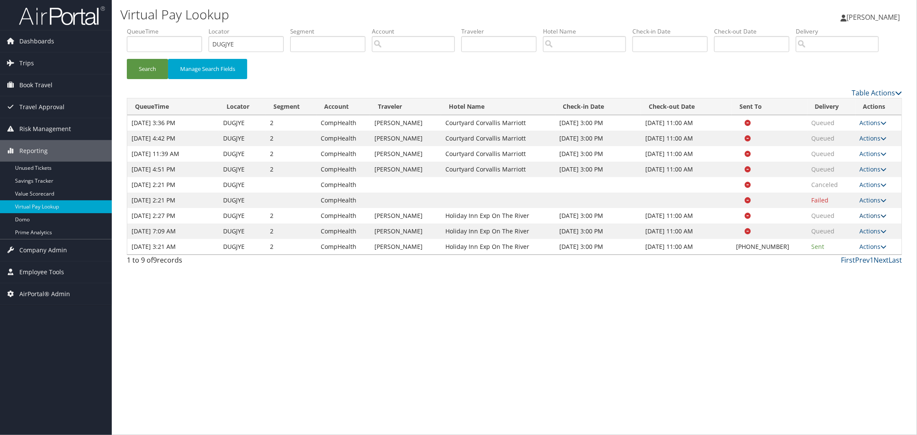
click at [868, 220] on link "Actions" at bounding box center [873, 216] width 27 height 8
click at [856, 250] on link "Logs" at bounding box center [858, 243] width 54 height 15
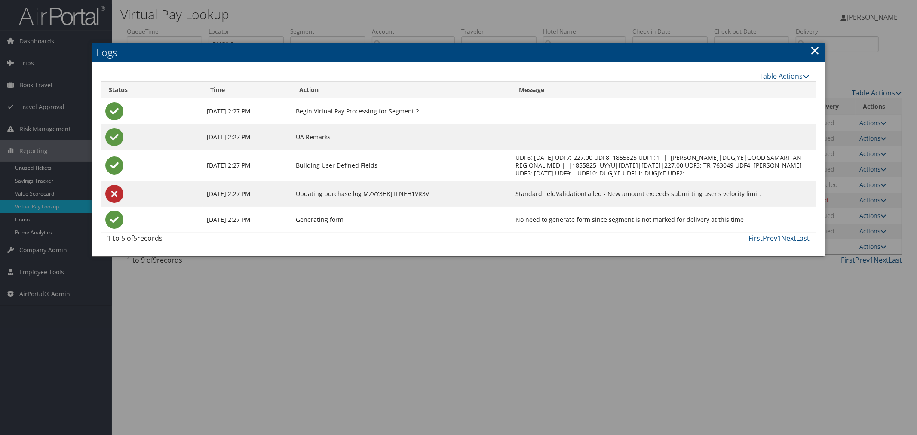
click at [817, 50] on link "×" at bounding box center [816, 50] width 10 height 17
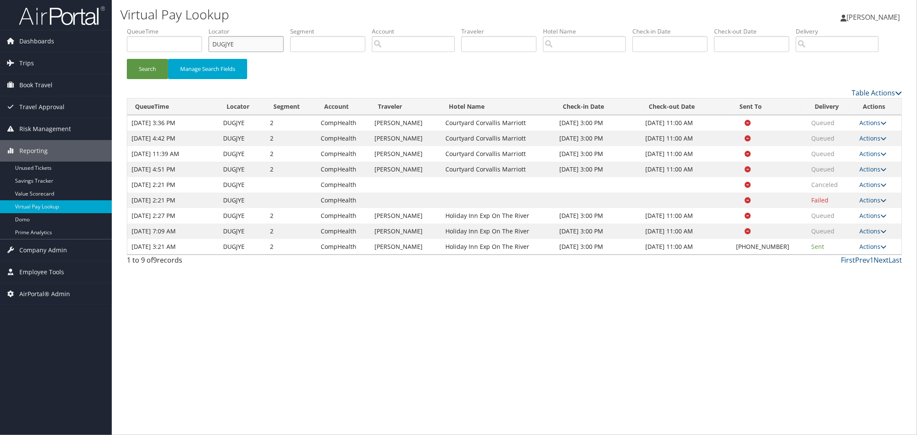
drag, startPoint x: 244, startPoint y: 45, endPoint x: 207, endPoint y: 45, distance: 37.0
click at [207, 27] on ul "QueueTime Locator DUGJYE Segment Account Traveler Hotel Name Check-in Date Chec…" at bounding box center [514, 27] width 775 height 0
paste input "GSQLUC"
drag, startPoint x: 148, startPoint y: 101, endPoint x: 155, endPoint y: 102, distance: 7.5
click at [148, 79] on button "Search" at bounding box center [147, 69] width 41 height 20
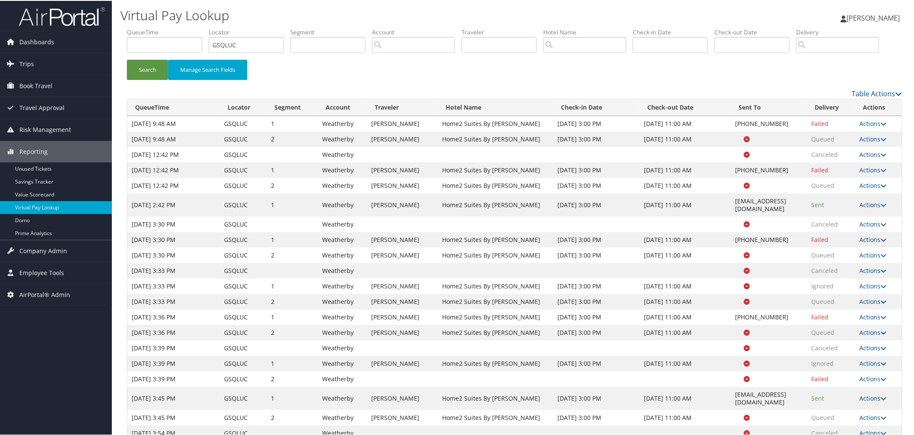
click at [876, 243] on link "Actions" at bounding box center [873, 239] width 27 height 8
click at [853, 266] on link "Logs" at bounding box center [849, 258] width 74 height 15
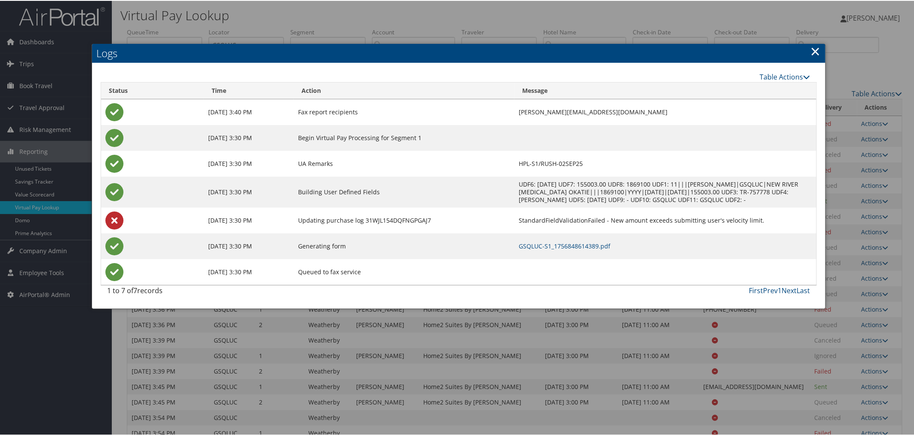
drag, startPoint x: 811, startPoint y: 49, endPoint x: 839, endPoint y: 74, distance: 37.1
click at [812, 49] on link "×" at bounding box center [816, 50] width 10 height 17
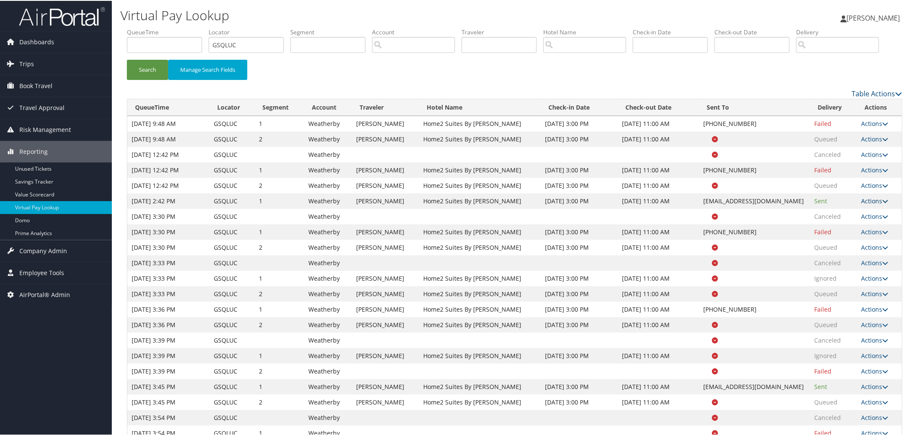
click at [871, 204] on link "Actions" at bounding box center [874, 200] width 27 height 8
click at [858, 235] on link "Logs" at bounding box center [857, 227] width 54 height 15
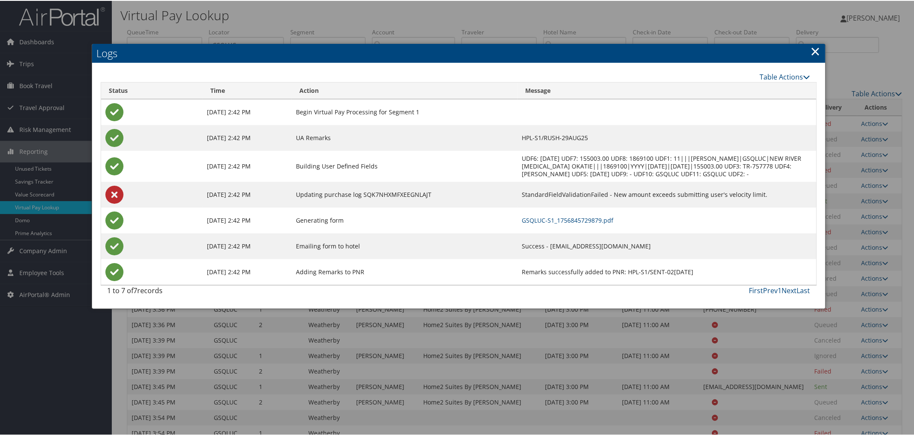
click at [812, 52] on link "×" at bounding box center [816, 50] width 10 height 17
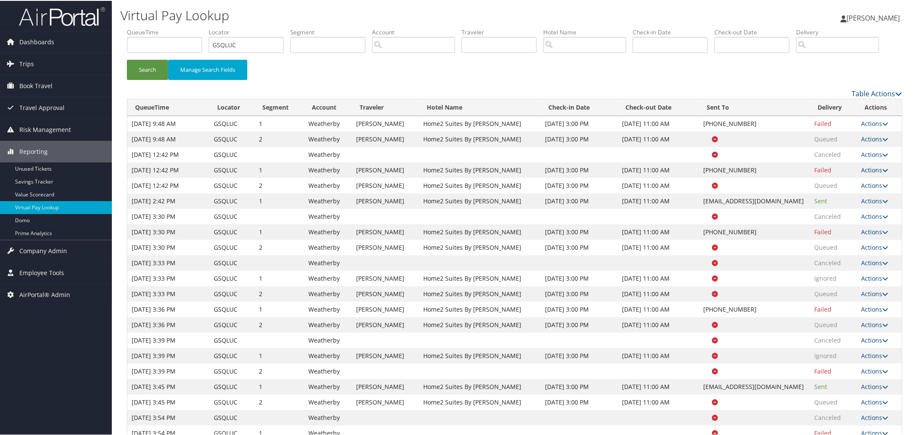
click at [880, 173] on link "Actions" at bounding box center [874, 169] width 27 height 8
click at [850, 204] on link "Logs" at bounding box center [848, 196] width 74 height 15
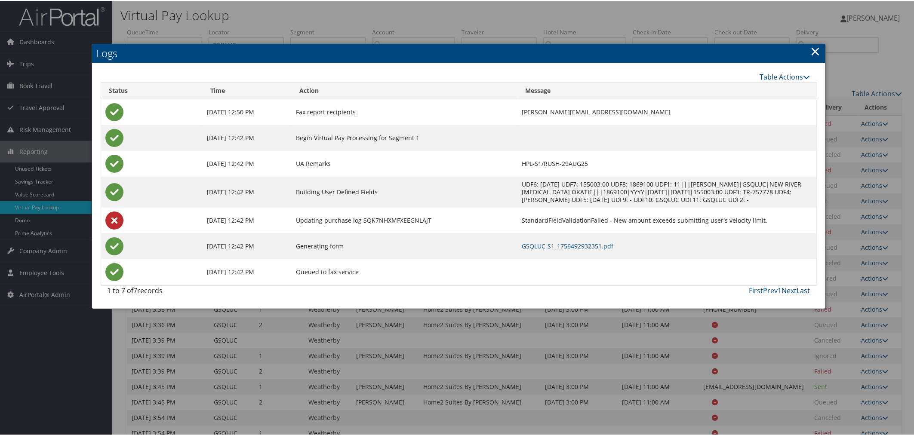
click at [811, 52] on link "×" at bounding box center [816, 50] width 10 height 17
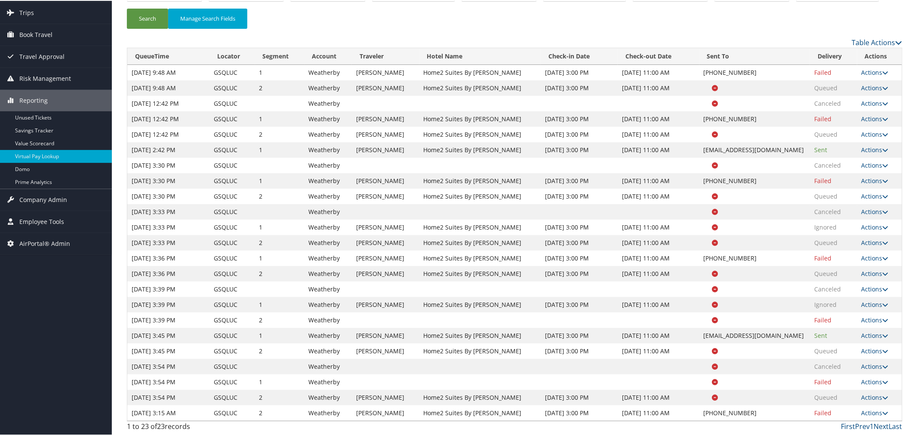
scroll to position [82, 0]
click at [863, 333] on link "Actions" at bounding box center [874, 335] width 27 height 8
click at [851, 357] on link "Logs" at bounding box center [857, 362] width 54 height 15
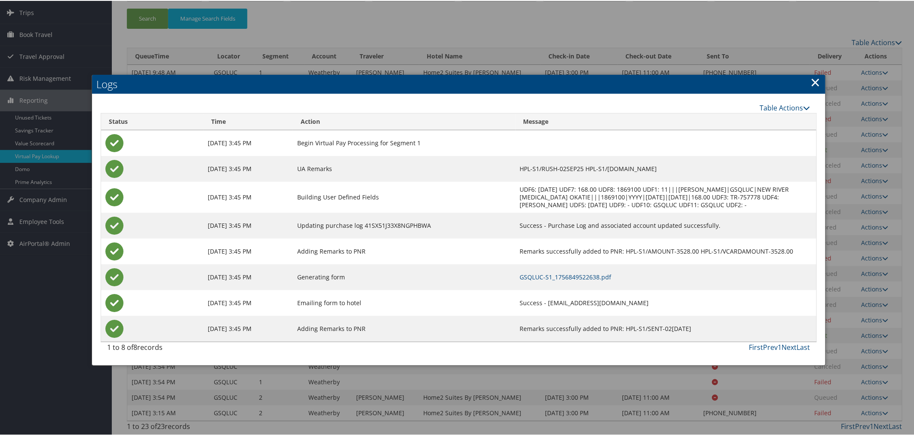
click at [813, 73] on link "×" at bounding box center [816, 81] width 10 height 17
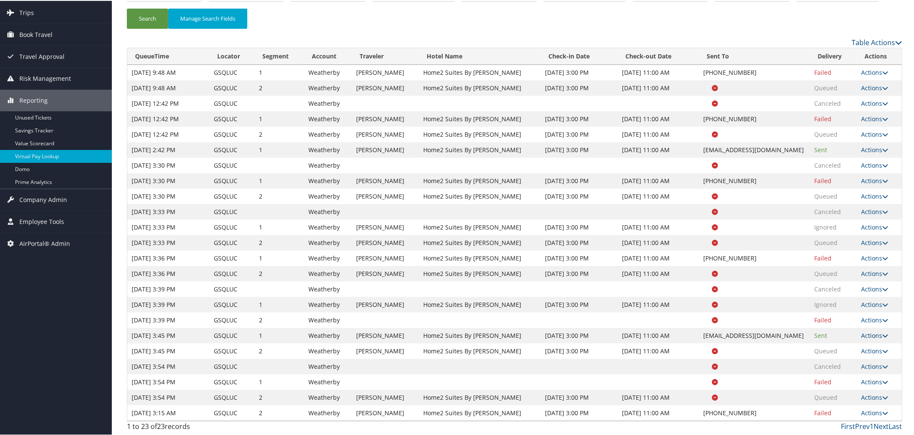
click at [880, 333] on link "Actions" at bounding box center [874, 335] width 27 height 8
click at [858, 356] on link "Logs" at bounding box center [857, 362] width 54 height 15
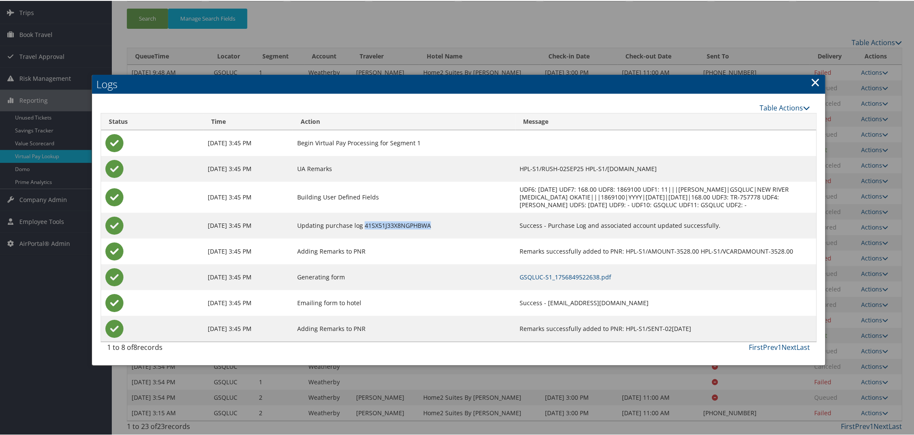
drag, startPoint x: 425, startPoint y: 194, endPoint x: 355, endPoint y: 194, distance: 69.7
click at [355, 212] on td "Updating purchase log 41SX51J33X8NGPHBWA" at bounding box center [404, 225] width 222 height 26
click at [811, 73] on link "×" at bounding box center [816, 81] width 10 height 17
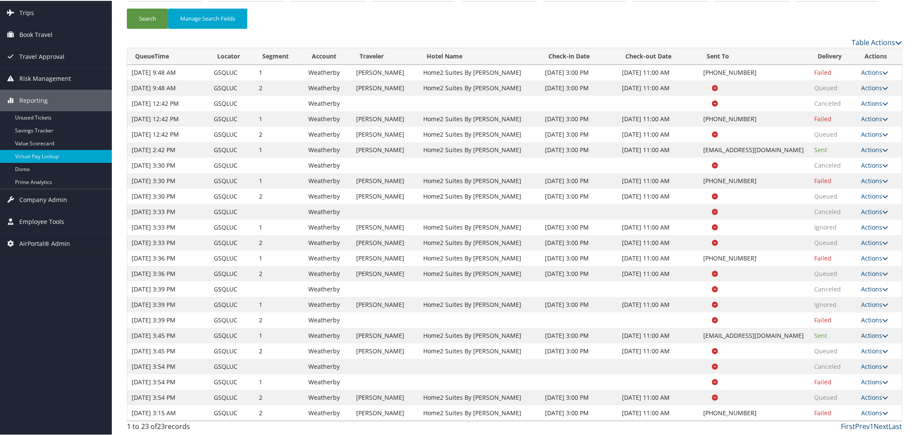
click at [870, 334] on link "Actions" at bounding box center [874, 335] width 27 height 8
click at [858, 360] on link "Logs" at bounding box center [857, 362] width 54 height 15
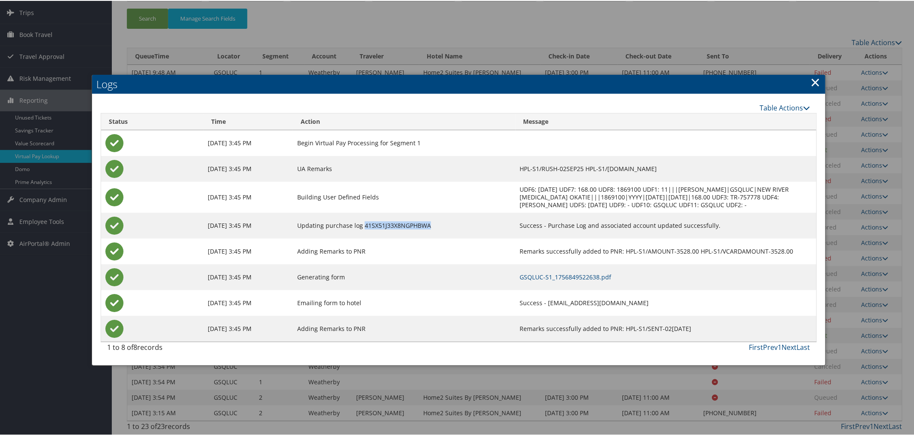
drag, startPoint x: 423, startPoint y: 192, endPoint x: 356, endPoint y: 194, distance: 66.7
click at [356, 212] on td "Updating purchase log 41SX51J33X8NGPHBWA" at bounding box center [404, 225] width 222 height 26
copy td "1SX51J33X8NGPHBWA"
click at [811, 73] on link "×" at bounding box center [816, 81] width 10 height 17
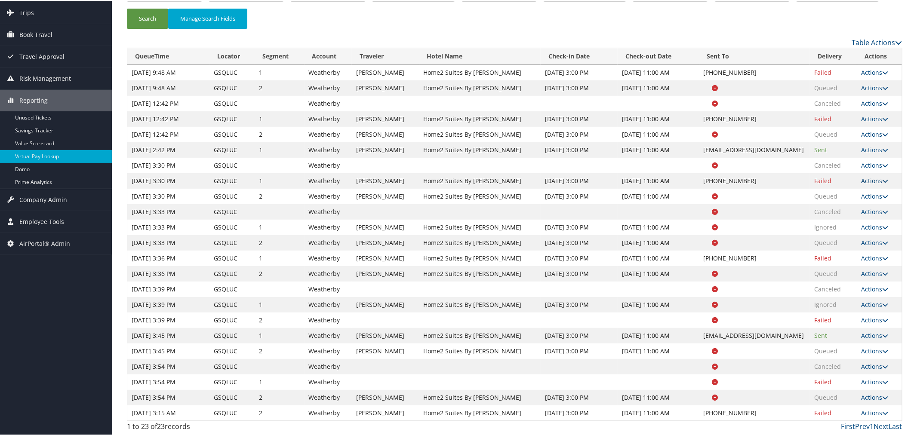
click at [872, 181] on link "Actions" at bounding box center [874, 180] width 27 height 8
click at [844, 208] on link "Logs" at bounding box center [848, 207] width 74 height 15
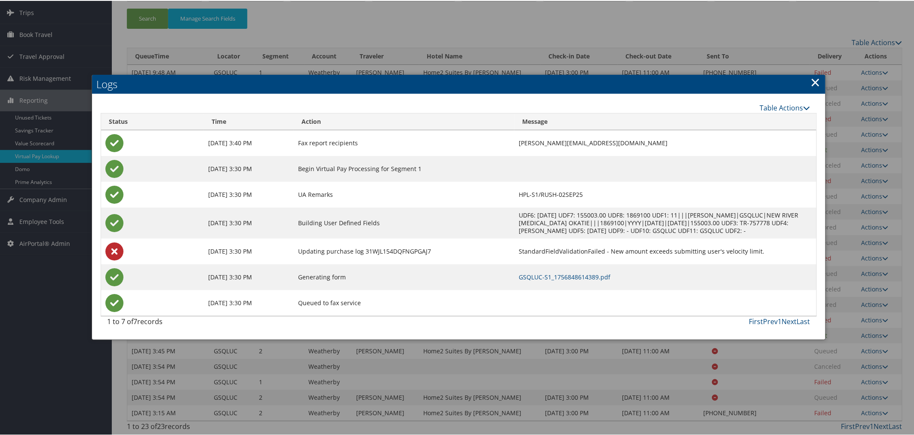
click at [811, 73] on link "×" at bounding box center [816, 81] width 10 height 17
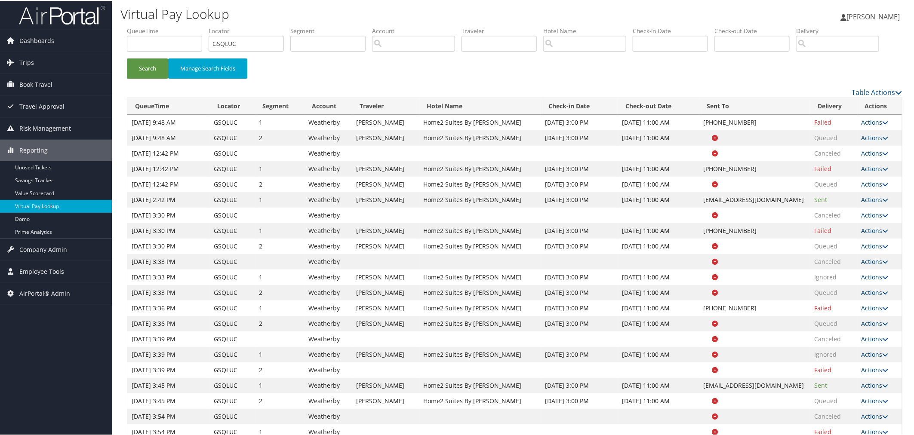
scroll to position [0, 0]
drag, startPoint x: 241, startPoint y: 46, endPoint x: 200, endPoint y: 44, distance: 40.9
click at [200, 27] on ul "QueueTime Locator GSQLUC Segment Account Traveler Hotel Name Check-in Date Chec…" at bounding box center [514, 27] width 775 height 0
paste input "LIYALA"
type input "LIYALA"
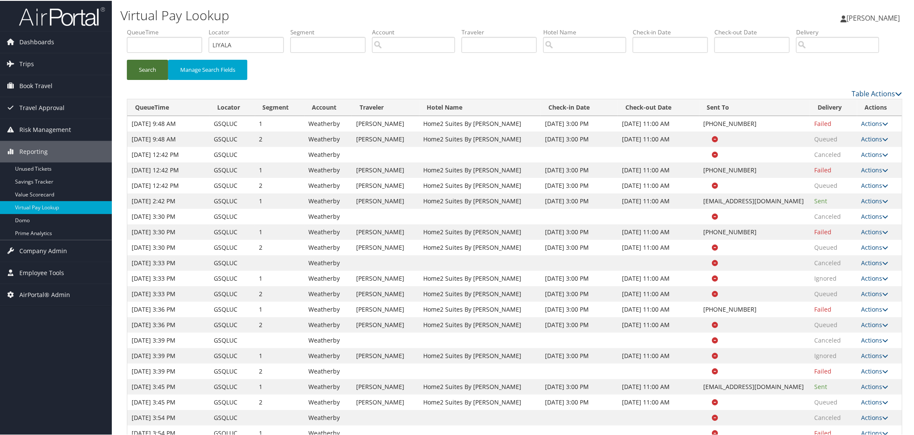
click at [145, 79] on button "Search" at bounding box center [147, 69] width 41 height 20
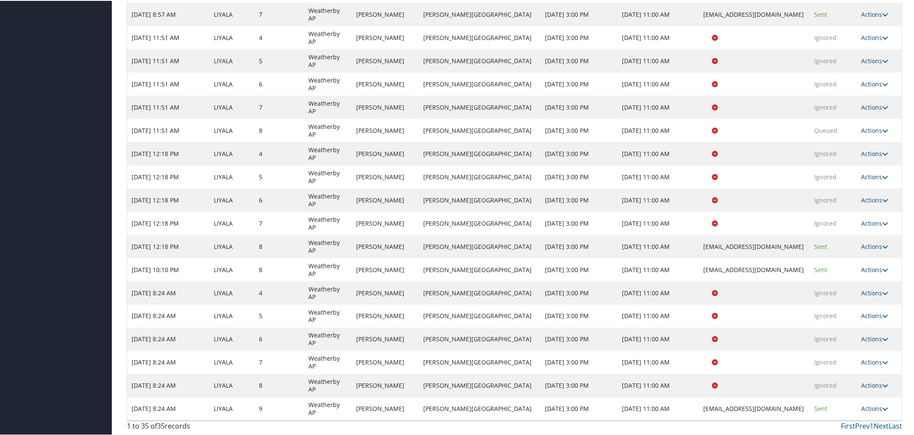
scroll to position [539, 0]
click at [869, 405] on link "Actions" at bounding box center [874, 408] width 27 height 8
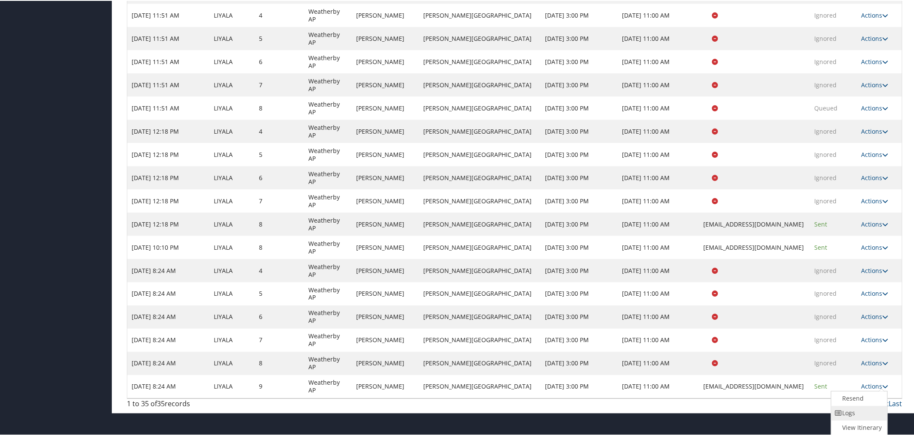
click at [863, 410] on link "Logs" at bounding box center [858, 413] width 54 height 15
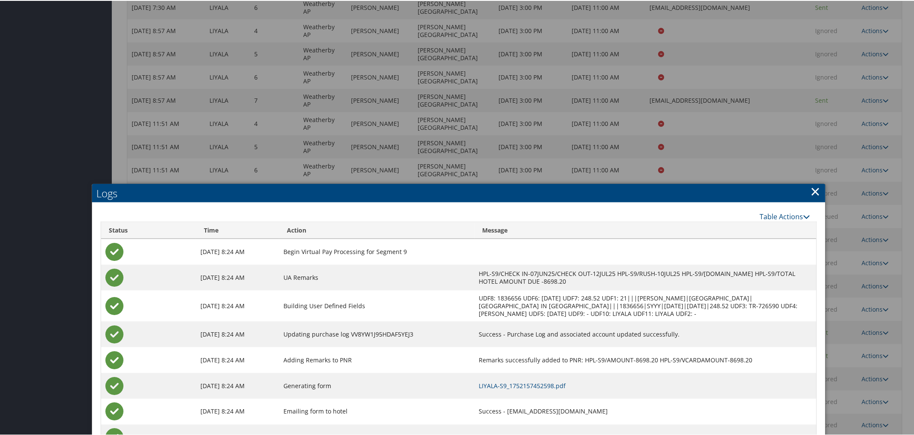
scroll to position [459, 0]
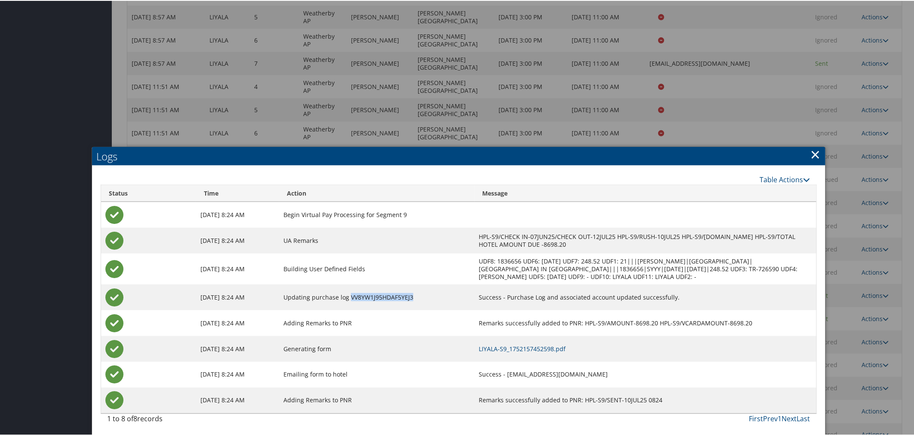
drag, startPoint x: 414, startPoint y: 295, endPoint x: 356, endPoint y: 297, distance: 58.5
click at [356, 297] on td "Updating purchase log VV8YW1J95HDAF5YEJ3" at bounding box center [377, 297] width 196 height 26
copy td "VV8YW1J95HDAF5YEJ3"
click at [811, 149] on link "×" at bounding box center [816, 153] width 10 height 17
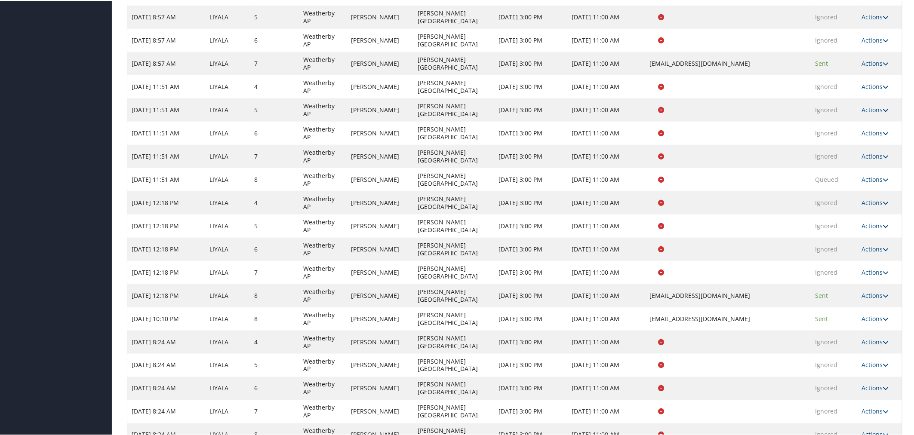
scroll to position [268, 0]
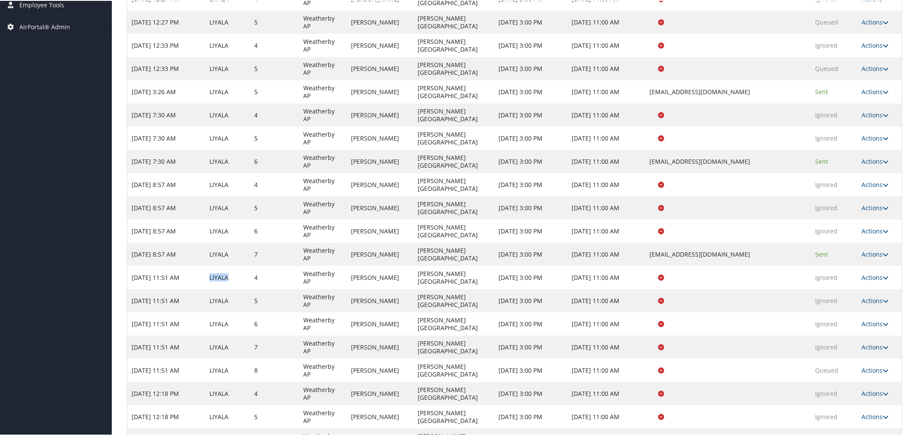
drag, startPoint x: 225, startPoint y: 164, endPoint x: 211, endPoint y: 163, distance: 13.8
click at [211, 265] on td "LIYALA" at bounding box center [227, 276] width 45 height 23
copy td "LIYALA"
click at [857, 323] on link "Logs" at bounding box center [855, 315] width 54 height 15
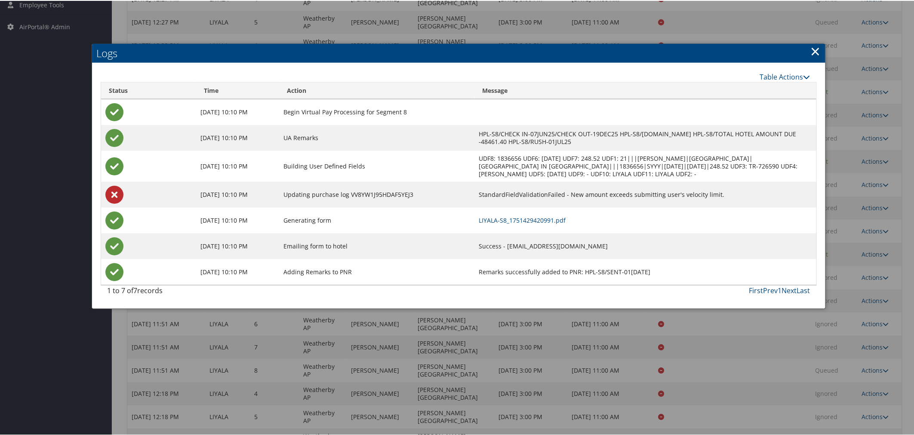
click at [811, 50] on link "×" at bounding box center [816, 50] width 10 height 17
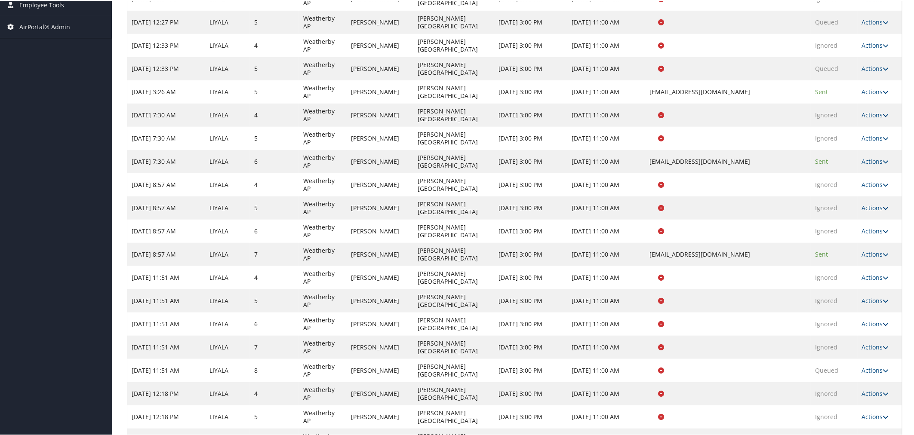
click at [854, 323] on link "Logs" at bounding box center [855, 315] width 54 height 15
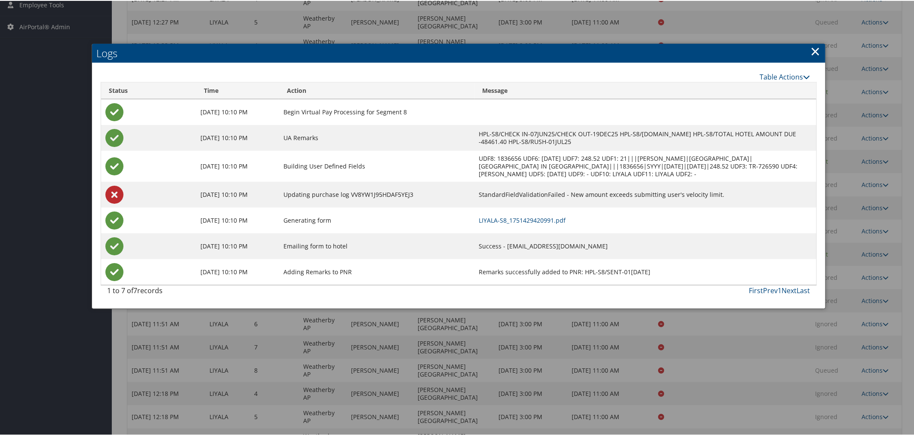
click at [811, 49] on link "×" at bounding box center [816, 50] width 10 height 17
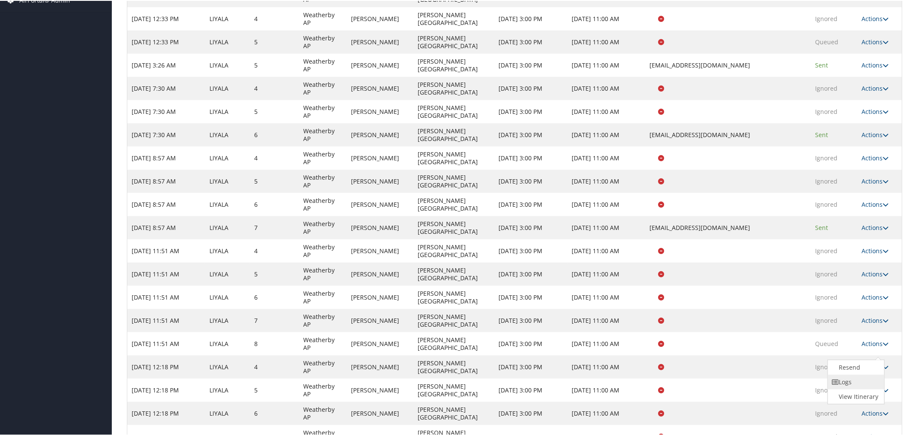
click at [853, 389] on link "Logs" at bounding box center [855, 381] width 54 height 15
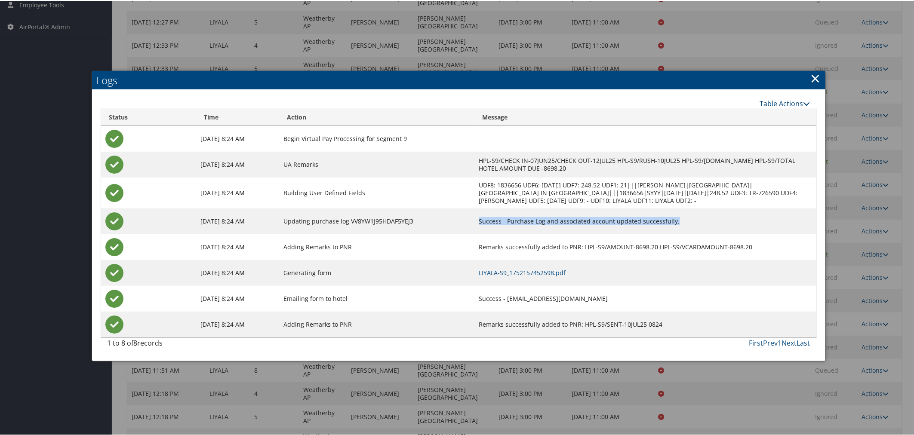
drag, startPoint x: 691, startPoint y: 218, endPoint x: 490, endPoint y: 221, distance: 200.9
click at [490, 221] on tr "Jul 10, 2025 8:24 AM Updating purchase log VV8YW1J95HDAF5YEJ3 Success - Purchas…" at bounding box center [458, 221] width 715 height 26
drag, startPoint x: 729, startPoint y: 167, endPoint x: 708, endPoint y: 166, distance: 21.1
click at [708, 166] on td "HPL-S9/CHECK IN-07JUN25/CHECK OUT-12JUL25 HPL-S9/RUSH-10JUL25 HPL-S9/EMAIL-INFO…" at bounding box center [646, 164] width 342 height 26
click at [754, 58] on div at bounding box center [458, 217] width 917 height 435
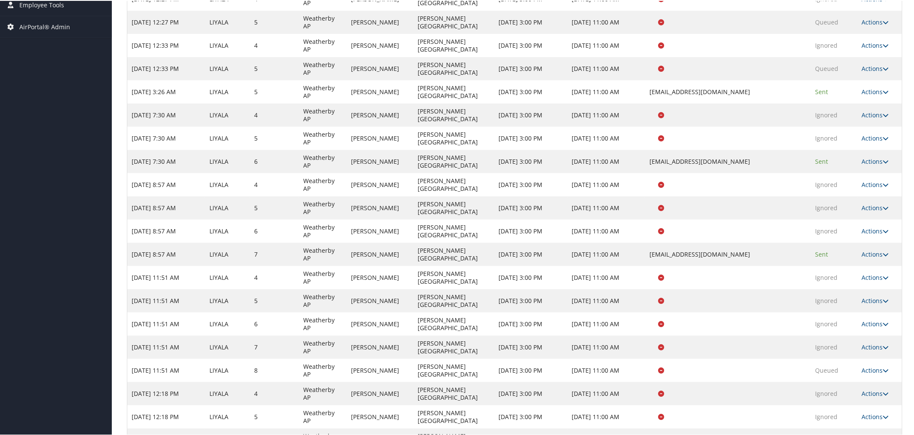
click at [846, 323] on link "Logs" at bounding box center [855, 315] width 54 height 15
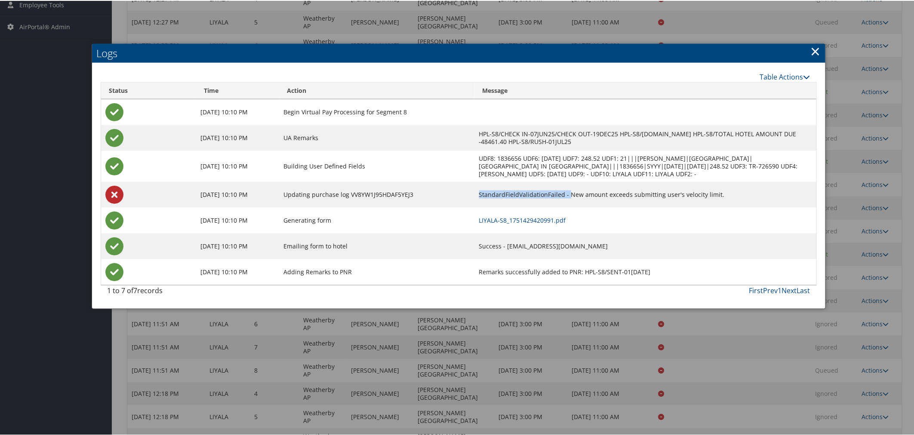
drag, startPoint x: 495, startPoint y: 191, endPoint x: 584, endPoint y: 194, distance: 89.1
click at [584, 194] on td "StandardFieldValidationFailed - New amount exceeds submitting user's velocity l…" at bounding box center [646, 194] width 342 height 26
drag, startPoint x: 735, startPoint y: 192, endPoint x: 496, endPoint y: 193, distance: 238.7
click at [496, 193] on td "StandardFieldValidationFailed - New amount exceeds submitting user's velocity l…" at bounding box center [646, 194] width 342 height 26
click at [578, 189] on td "StandardFieldValidationFailed - New amount exceeds submitting user's velocity l…" at bounding box center [646, 194] width 342 height 26
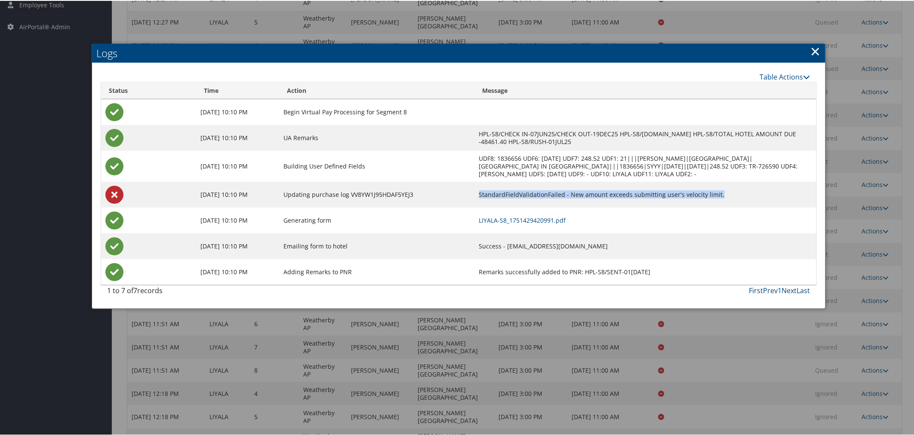
click at [582, 190] on td "StandardFieldValidationFailed - New amount exceeds submitting user's velocity l…" at bounding box center [646, 194] width 342 height 26
drag, startPoint x: 580, startPoint y: 191, endPoint x: 496, endPoint y: 192, distance: 83.9
click at [496, 192] on td "StandardFieldValidationFailed - New amount exceeds submitting user's velocity l…" at bounding box center [646, 194] width 342 height 26
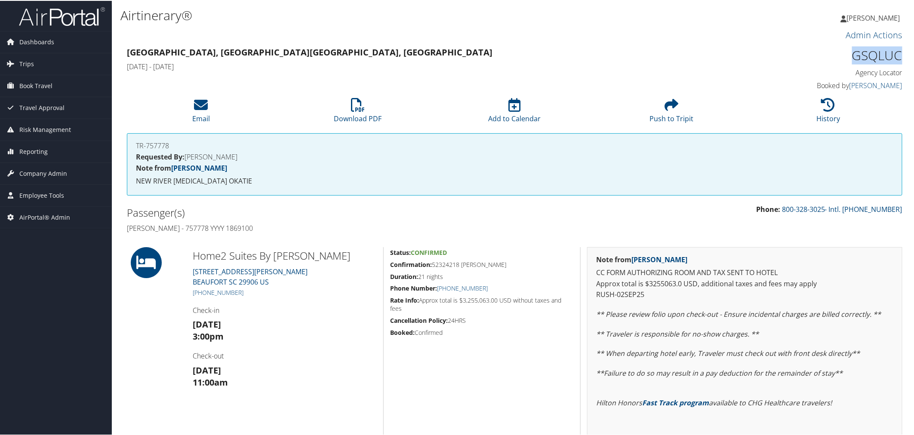
drag, startPoint x: 859, startPoint y: 52, endPoint x: 896, endPoint y: 55, distance: 37.1
click at [896, 55] on h1 "GSQLUC" at bounding box center [810, 55] width 184 height 18
copy h1 "GSQLUC"
drag, startPoint x: 853, startPoint y: 56, endPoint x: 513, endPoint y: 11, distance: 343.2
click at [860, 55] on h1 "GSQLUC" at bounding box center [810, 55] width 184 height 18
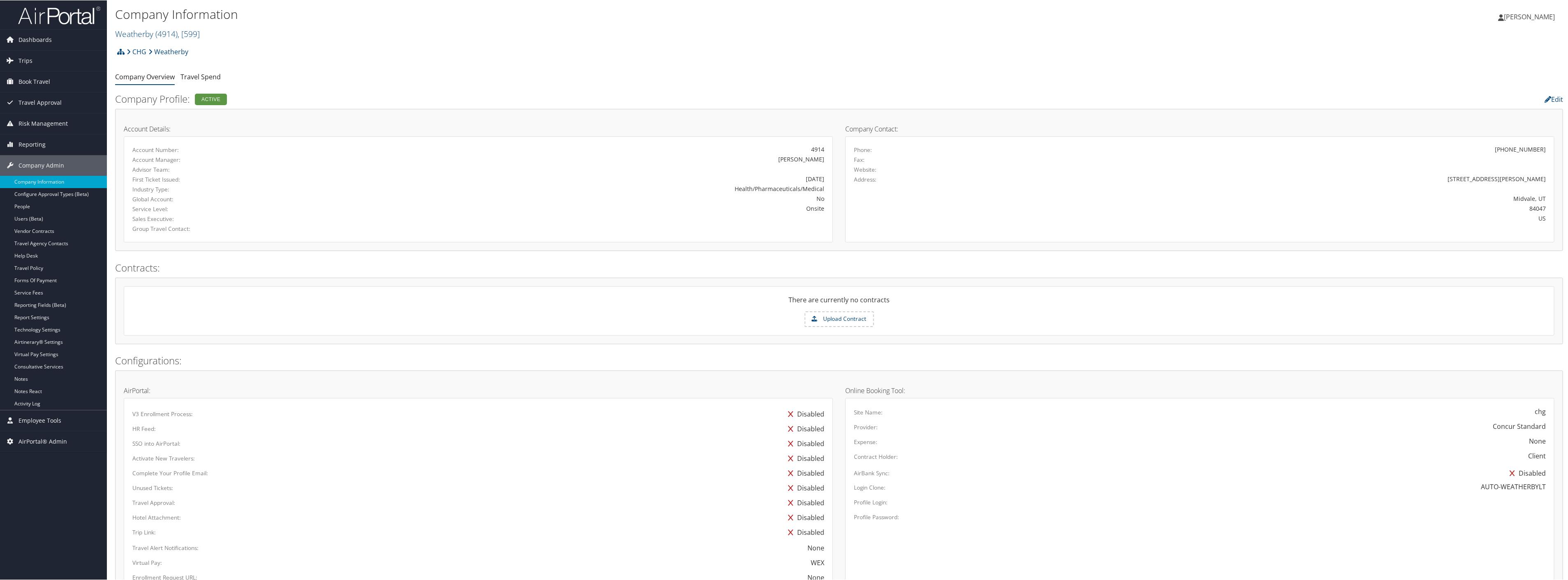
click at [461, 85] on div "CHG Weatherby Account Structure CHG (000CHG) ACTIVE Create Child CHG Healthcare…" at bounding box center [838, 417] width 1448 height 748
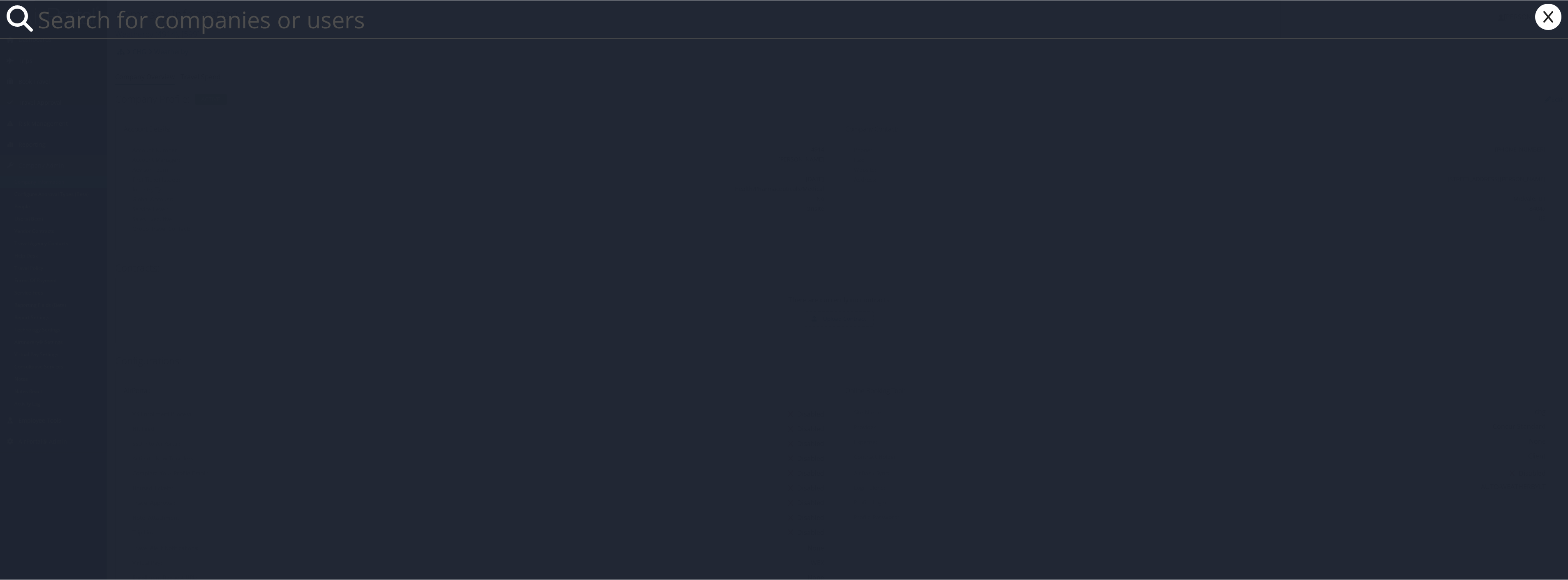
paste input "State of [US_STATE] DEQ Waste Radiation"
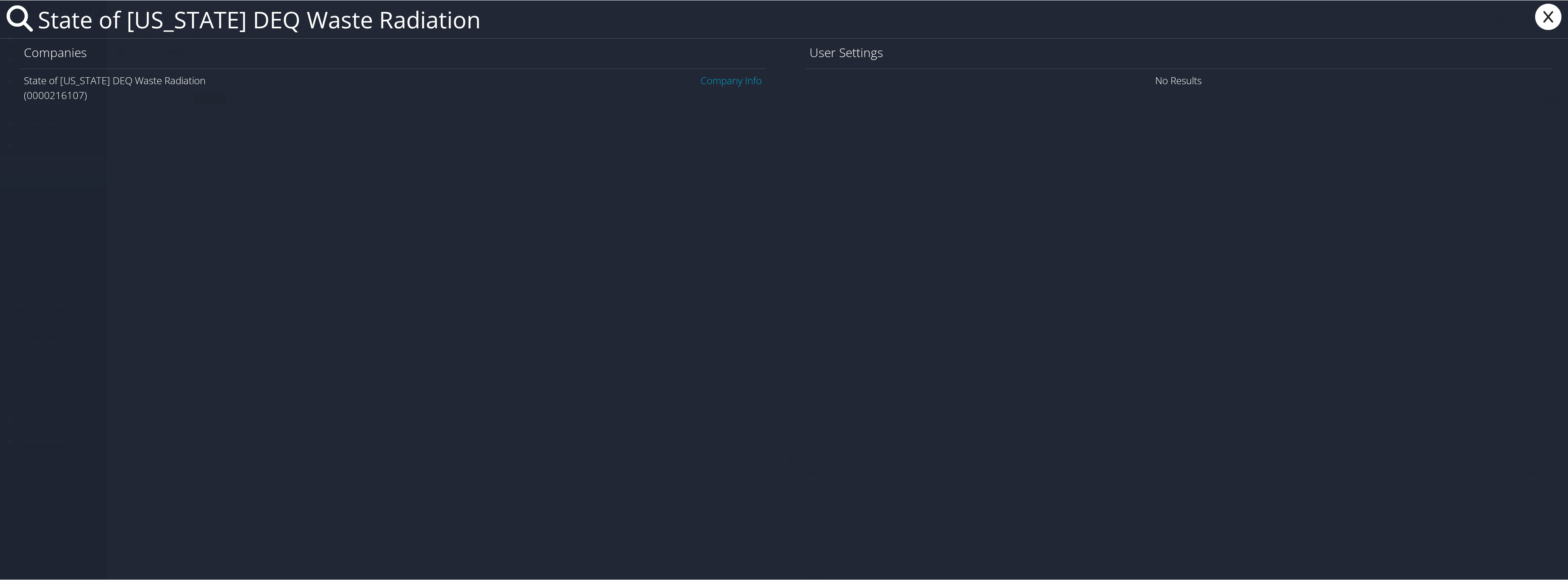
type input "State of [US_STATE] DEQ Waste Radiation"
click at [716, 83] on link "Company Info" at bounding box center [731, 80] width 61 height 13
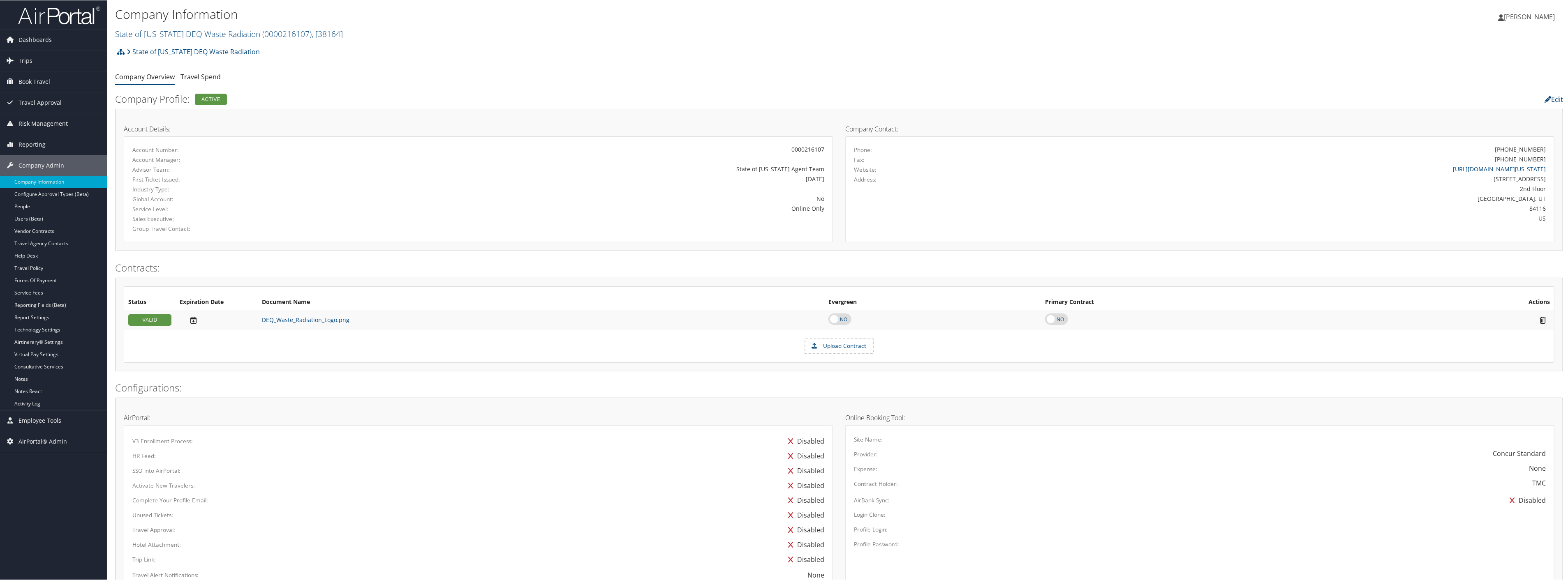
click at [1550, 98] on link "Edit" at bounding box center [1554, 98] width 18 height 9
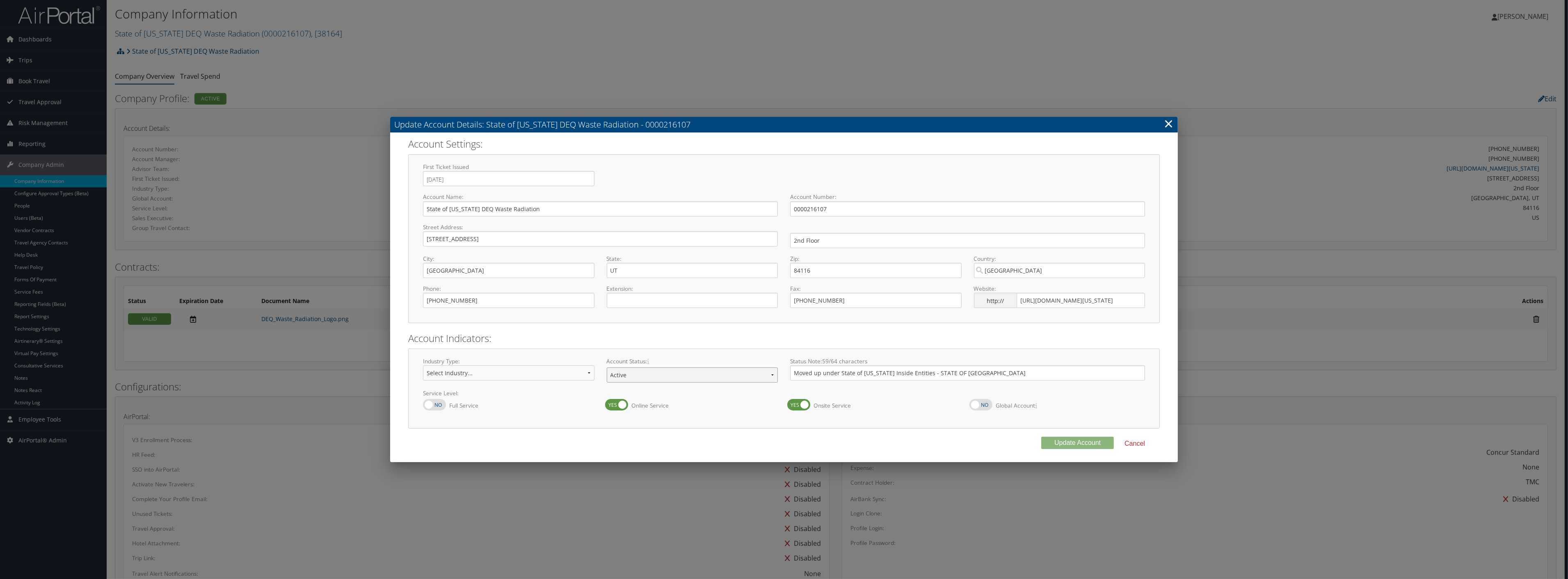
click at [629, 374] on select "Offboarding At Risk Inactive Active Implementing" at bounding box center [692, 375] width 172 height 15
select select "10"
click at [607, 367] on select "Offboarding At Risk Inactive Active Implementing" at bounding box center [692, 375] width 172 height 15
click at [1069, 444] on button "Update Account" at bounding box center [1078, 443] width 72 height 12
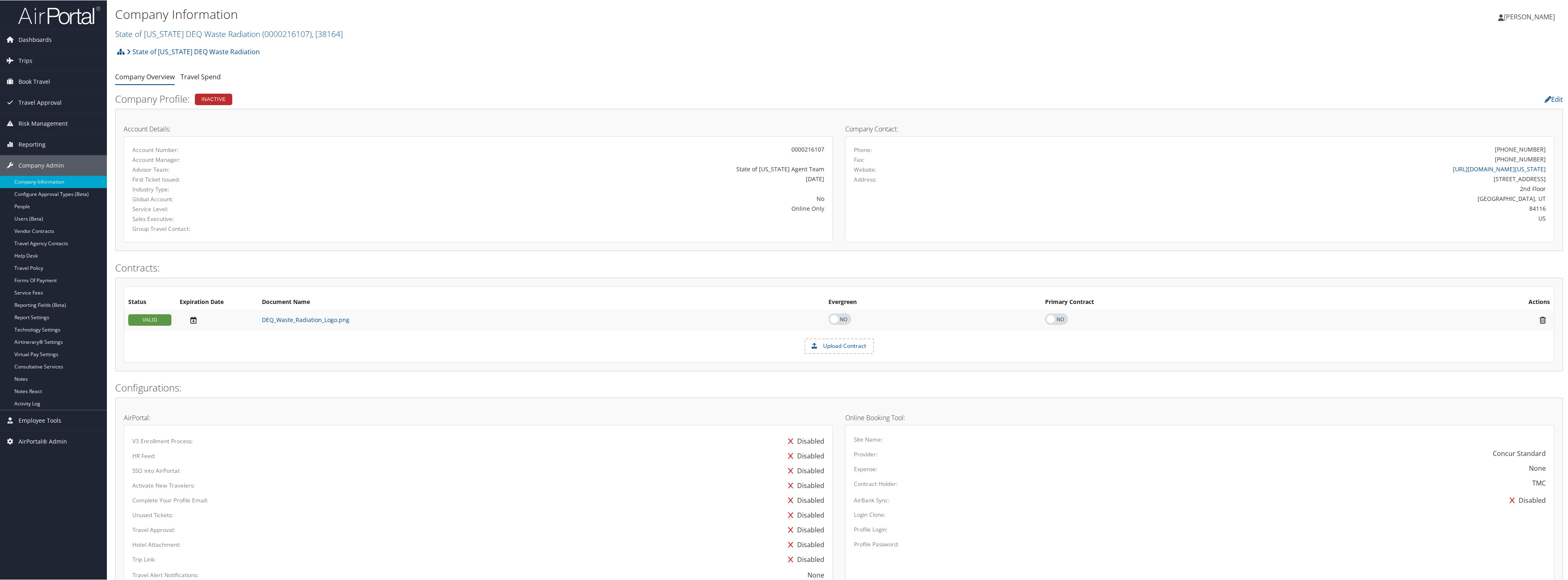
click at [451, 72] on ul "Company Overview Travel Spend" at bounding box center [838, 76] width 1448 height 14
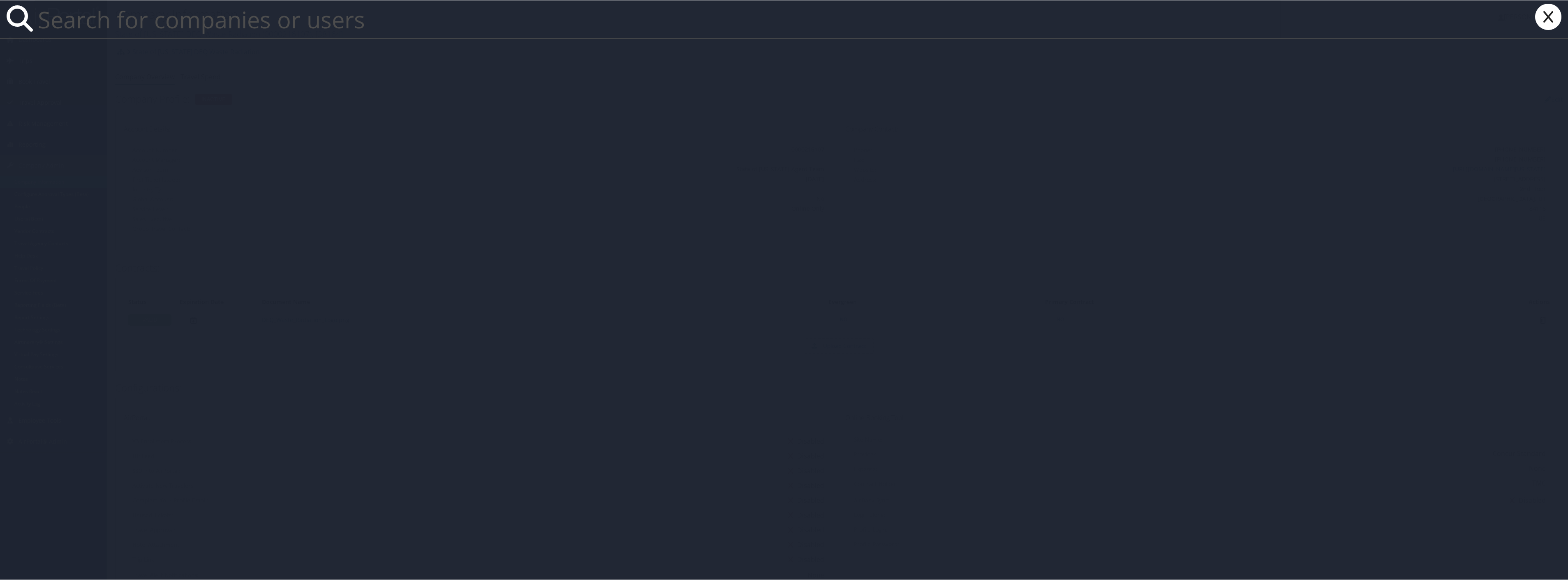
paste input "State of Utah DEQ Drinking water"
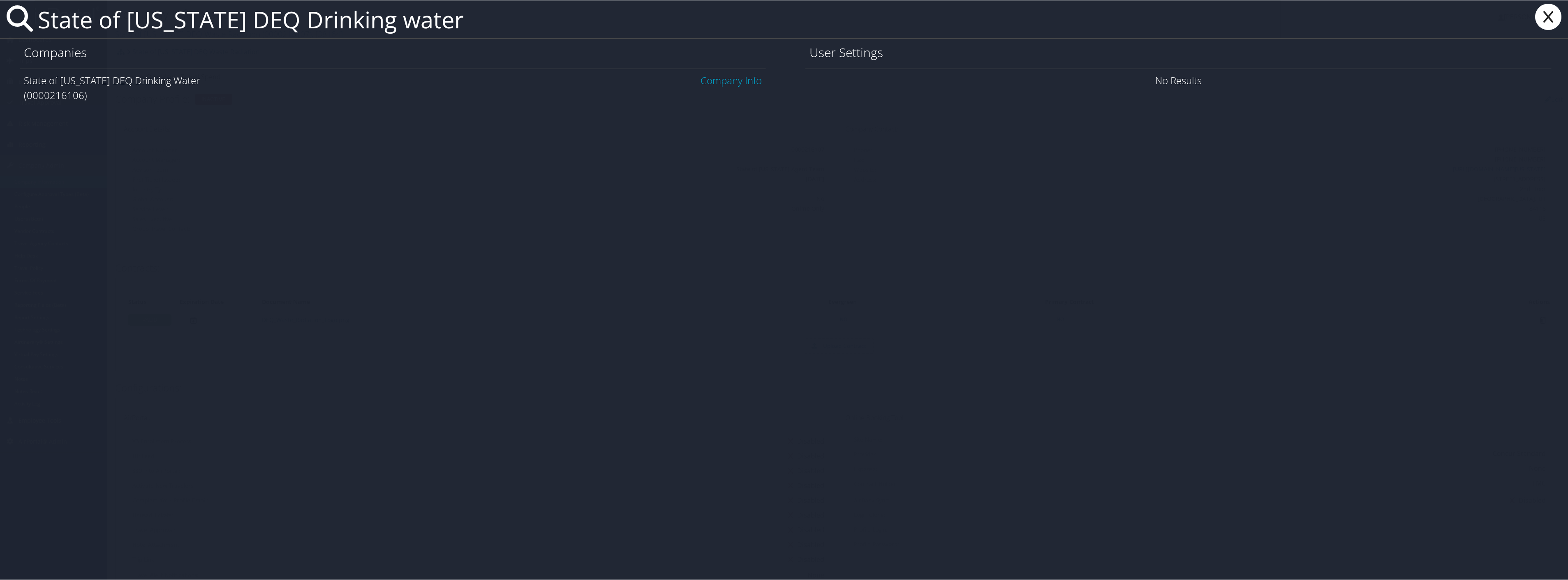
type input "State of Utah DEQ Drinking water"
click at [753, 82] on link "Company Info" at bounding box center [731, 80] width 61 height 13
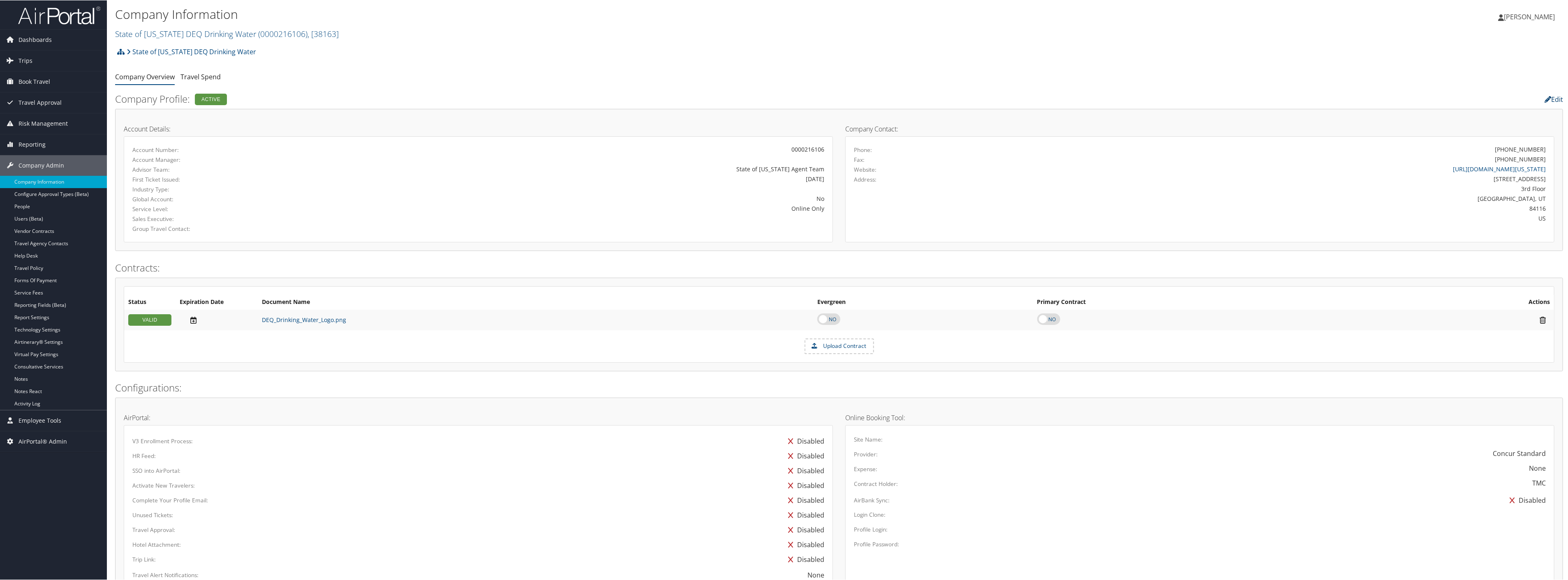
click at [1550, 100] on link "Edit" at bounding box center [1554, 98] width 18 height 9
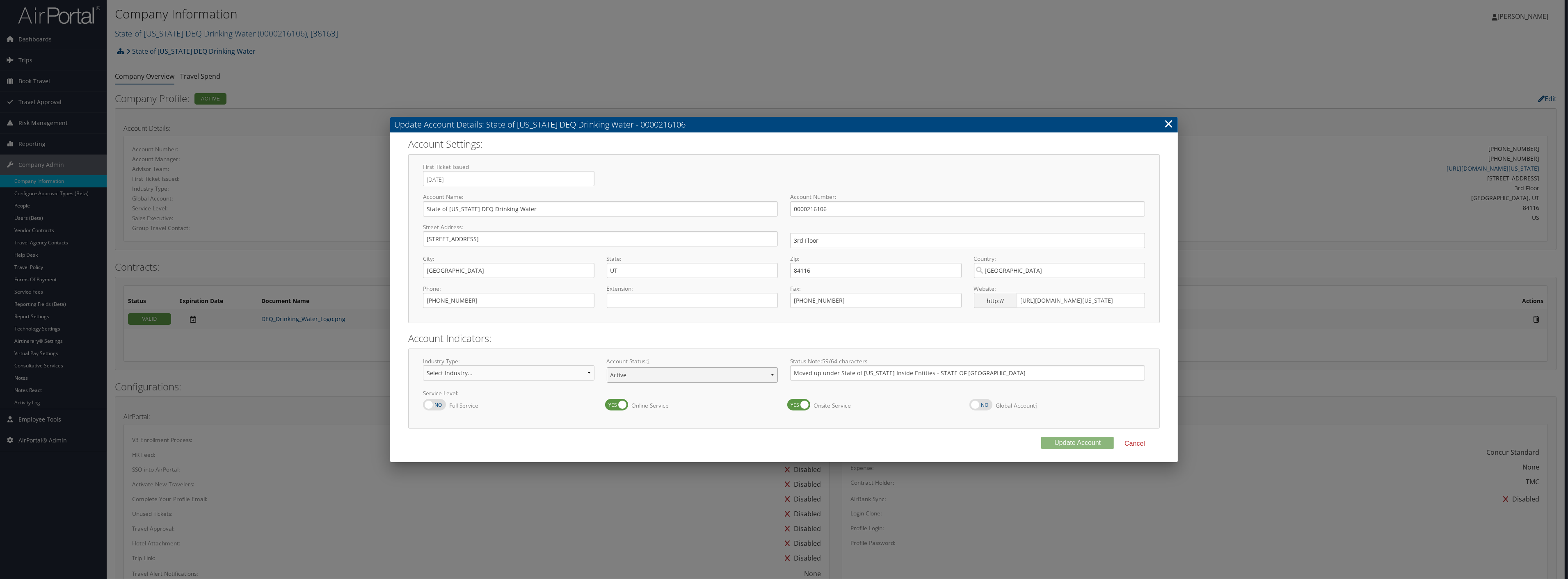
click at [659, 376] on select "Offboarding At Risk Inactive Active Implementing" at bounding box center [692, 375] width 172 height 15
select select "10"
click at [607, 367] on select "Offboarding At Risk Inactive Active Implementing" at bounding box center [692, 375] width 172 height 15
click at [1048, 445] on button "Update Account" at bounding box center [1078, 443] width 72 height 12
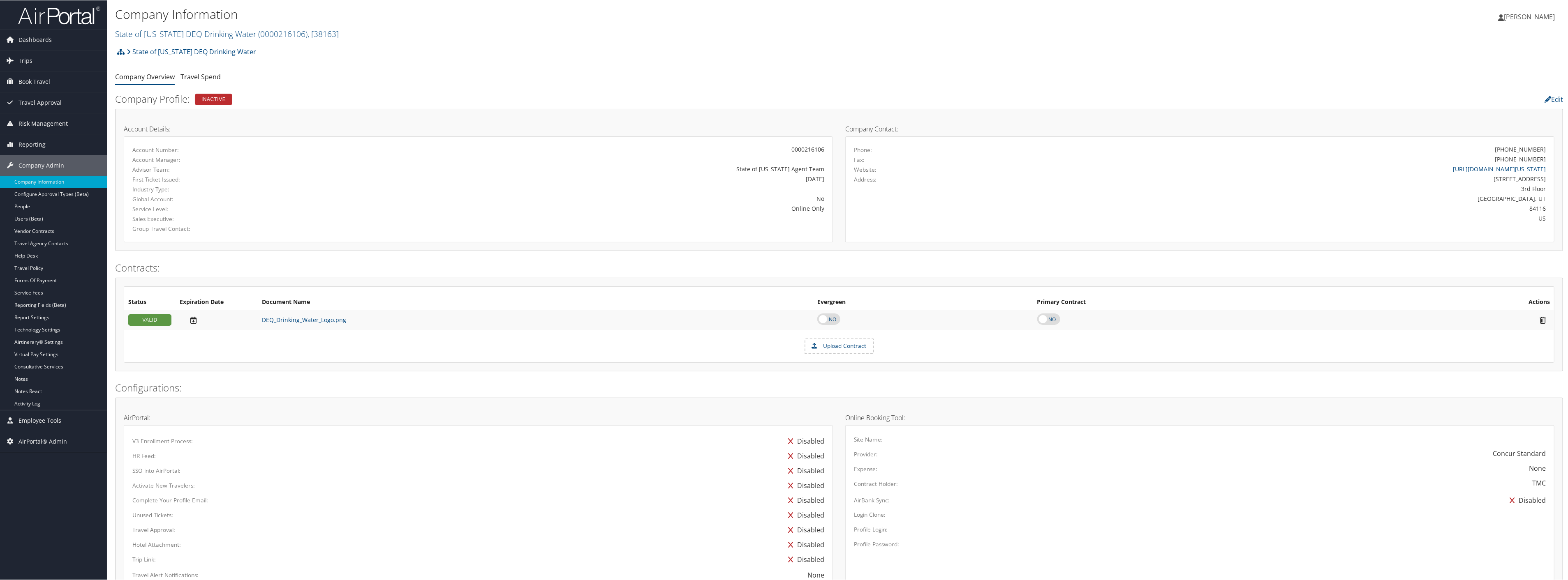
click at [462, 84] on div "State of Utah DEQ Drinking Water Account Structure State of Utah DEQ Drinking W…" at bounding box center [838, 467] width 1448 height 849
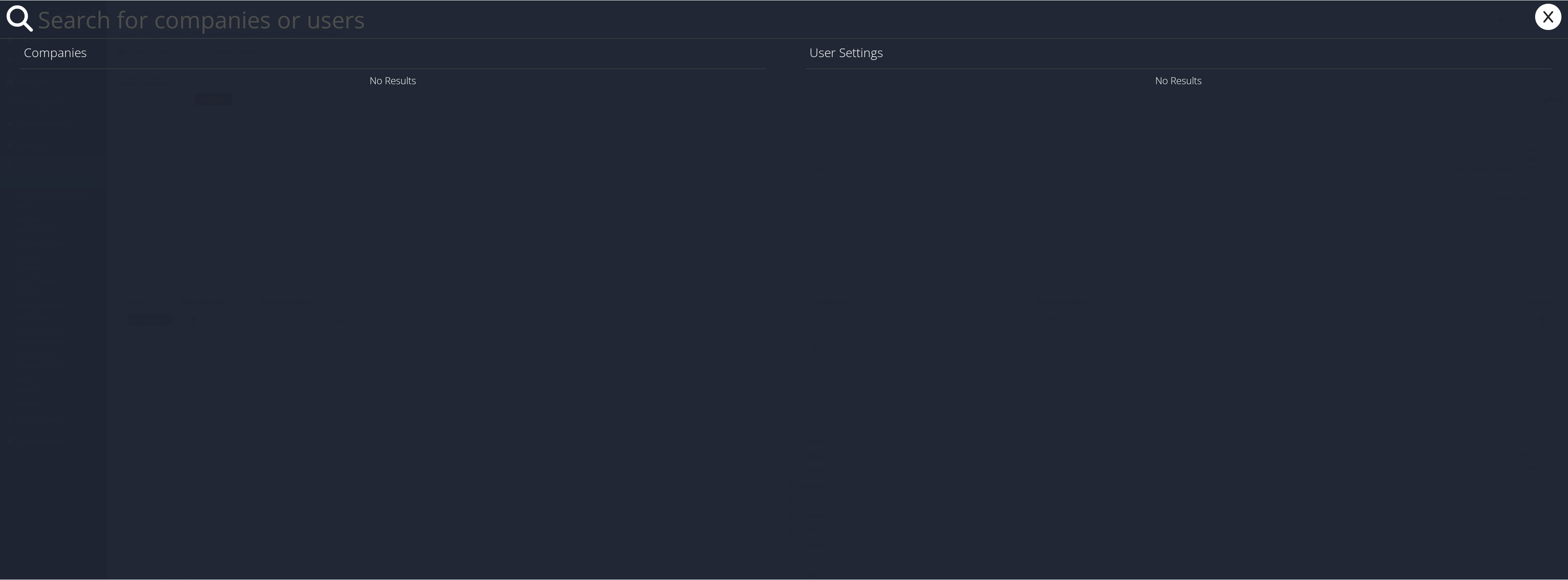
paste input "Division of Technology Service"
type input "Division of Technology Service"
click at [747, 82] on link "Company Info" at bounding box center [731, 80] width 61 height 13
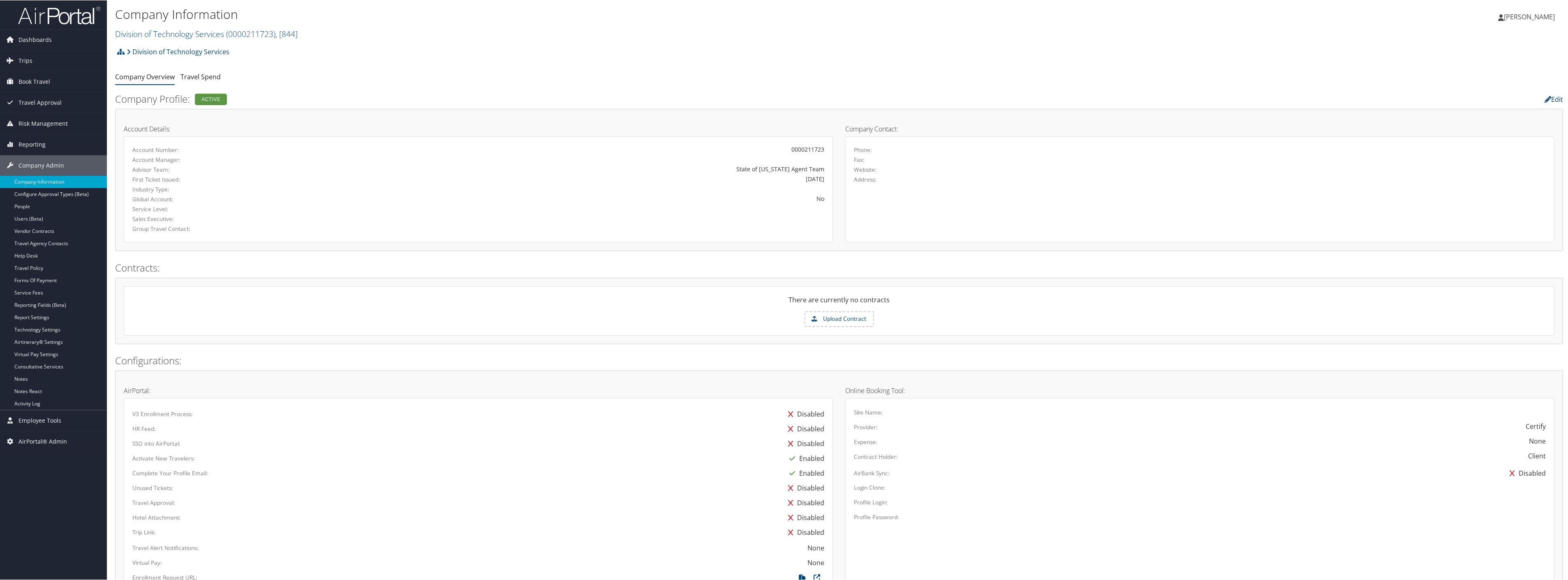
click at [1552, 97] on link "Edit" at bounding box center [1554, 98] width 18 height 9
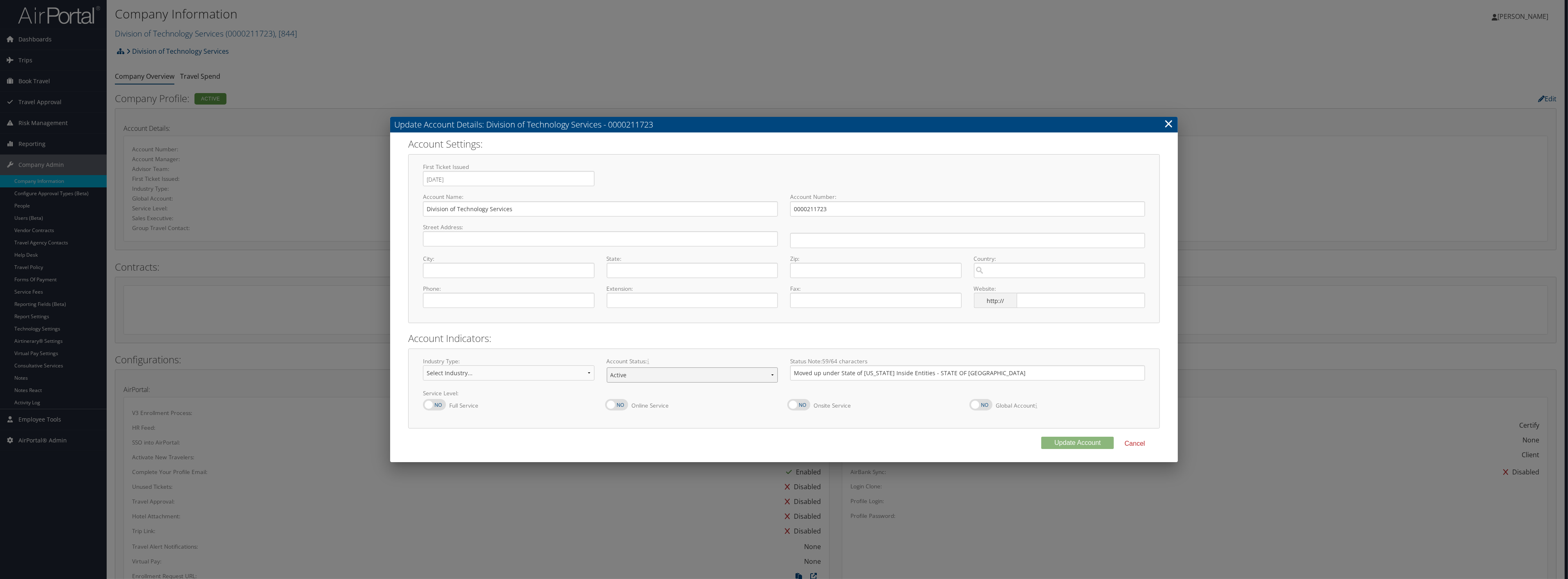
click at [706, 376] on select "Offboarding At Risk Inactive Active Implementing" at bounding box center [692, 375] width 172 height 15
select select "10"
click at [607, 367] on select "Offboarding At Risk Inactive Active Implementing" at bounding box center [692, 375] width 172 height 15
click at [1055, 441] on button "Update Account" at bounding box center [1078, 443] width 72 height 12
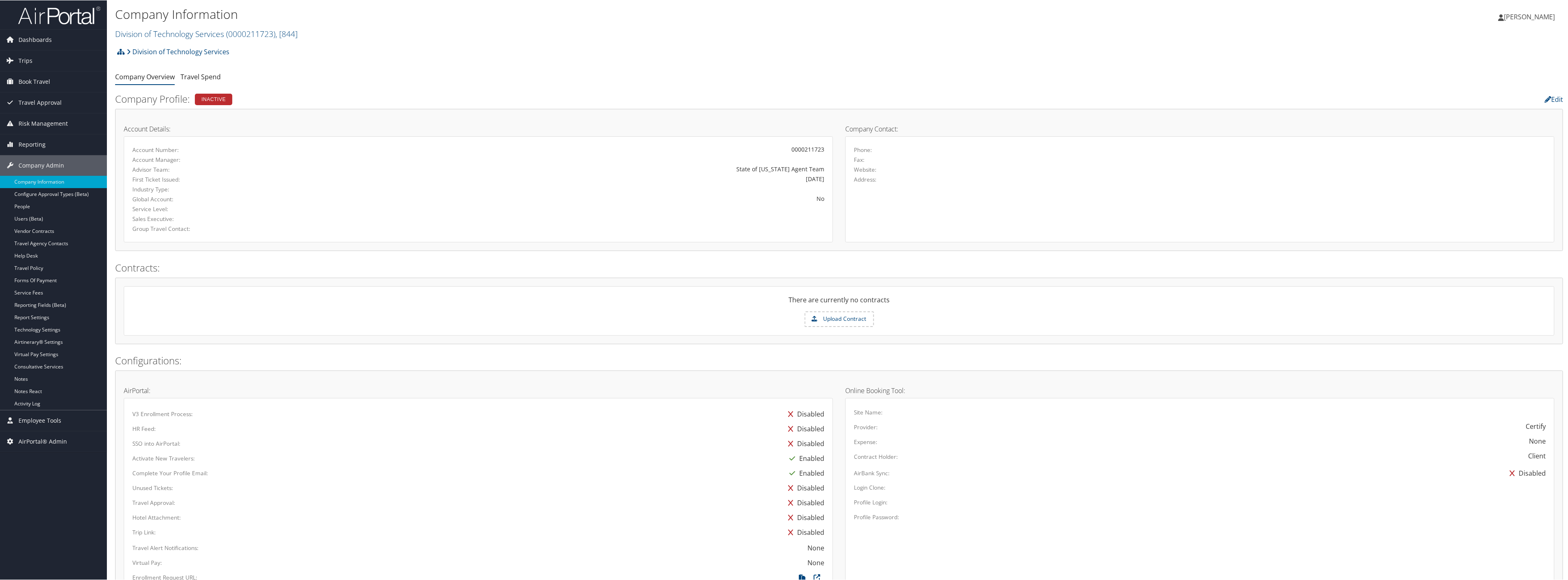
click at [572, 72] on ul "Company Overview Travel Spend" at bounding box center [838, 76] width 1448 height 14
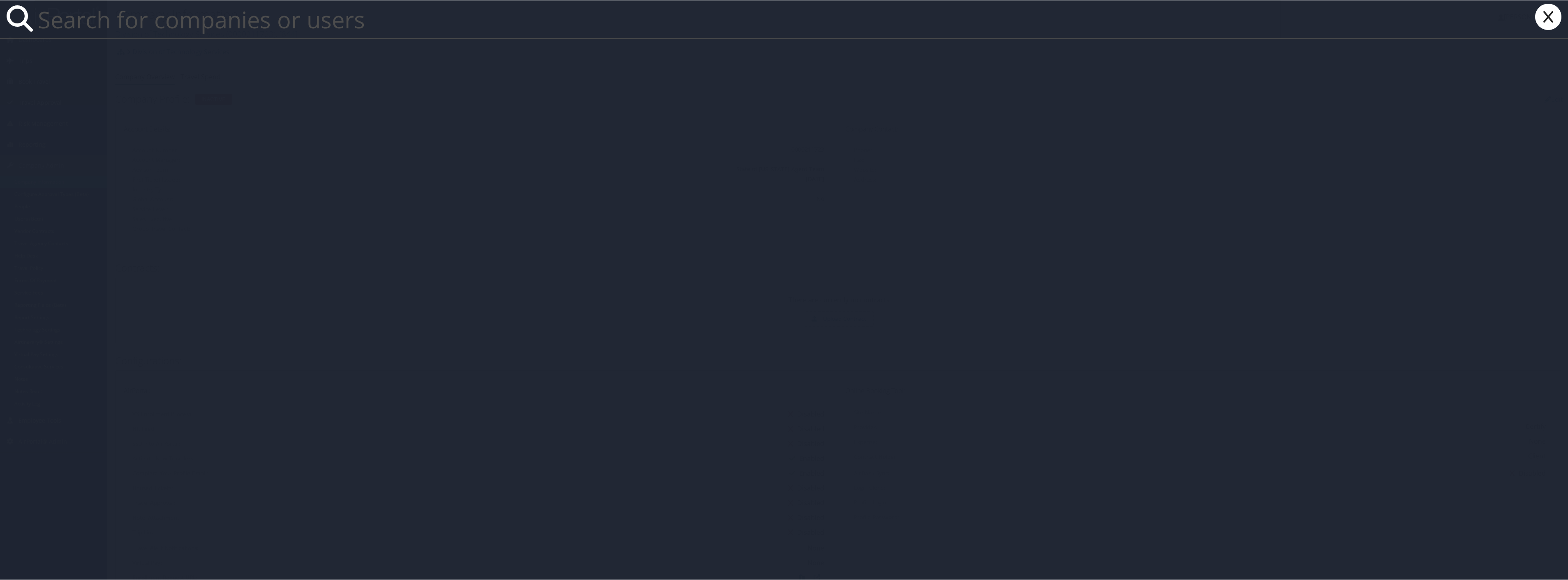
paste input "State of [US_STATE] - Finance"
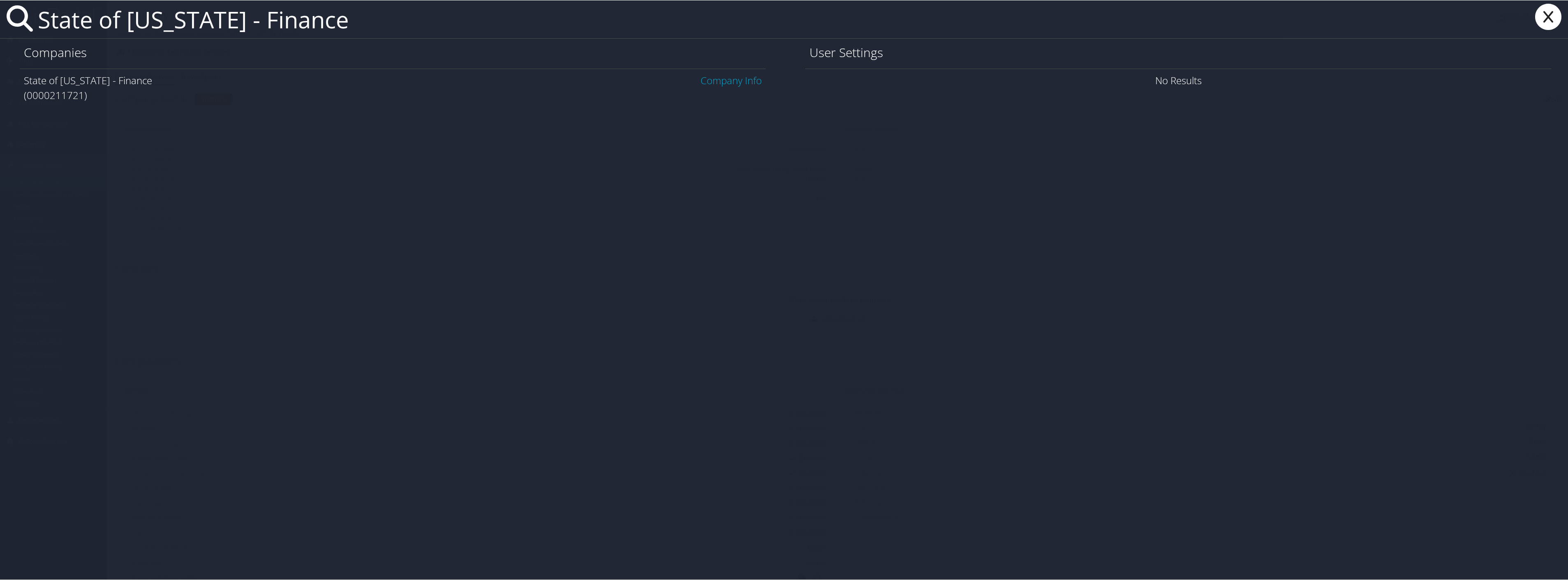
type input "State of [US_STATE] - Finance"
click at [729, 83] on link "Company Info" at bounding box center [731, 80] width 61 height 13
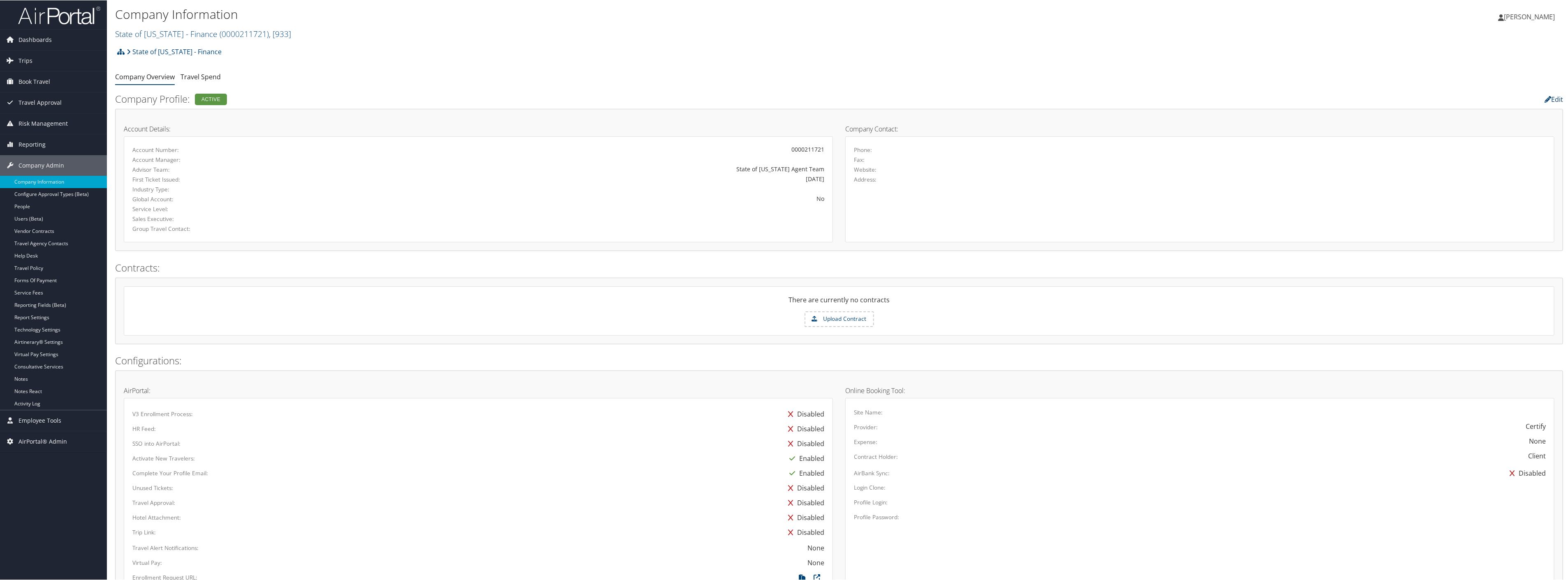
click at [1555, 97] on link "Edit" at bounding box center [1554, 98] width 18 height 9
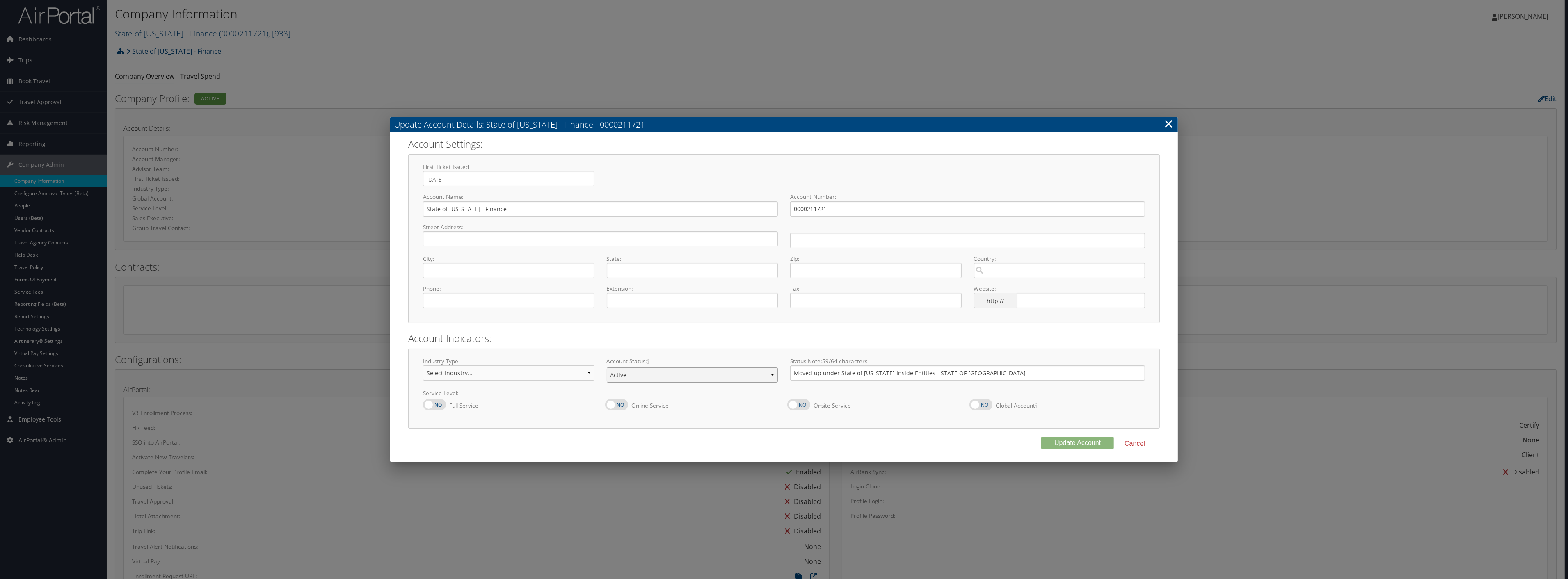
click at [658, 374] on select "Offboarding At Risk Inactive Active Implementing" at bounding box center [692, 375] width 172 height 15
select select "10"
click at [607, 367] on select "Offboarding At Risk Inactive Active Implementing" at bounding box center [692, 375] width 172 height 15
click at [1085, 444] on button "Update Account" at bounding box center [1078, 443] width 72 height 12
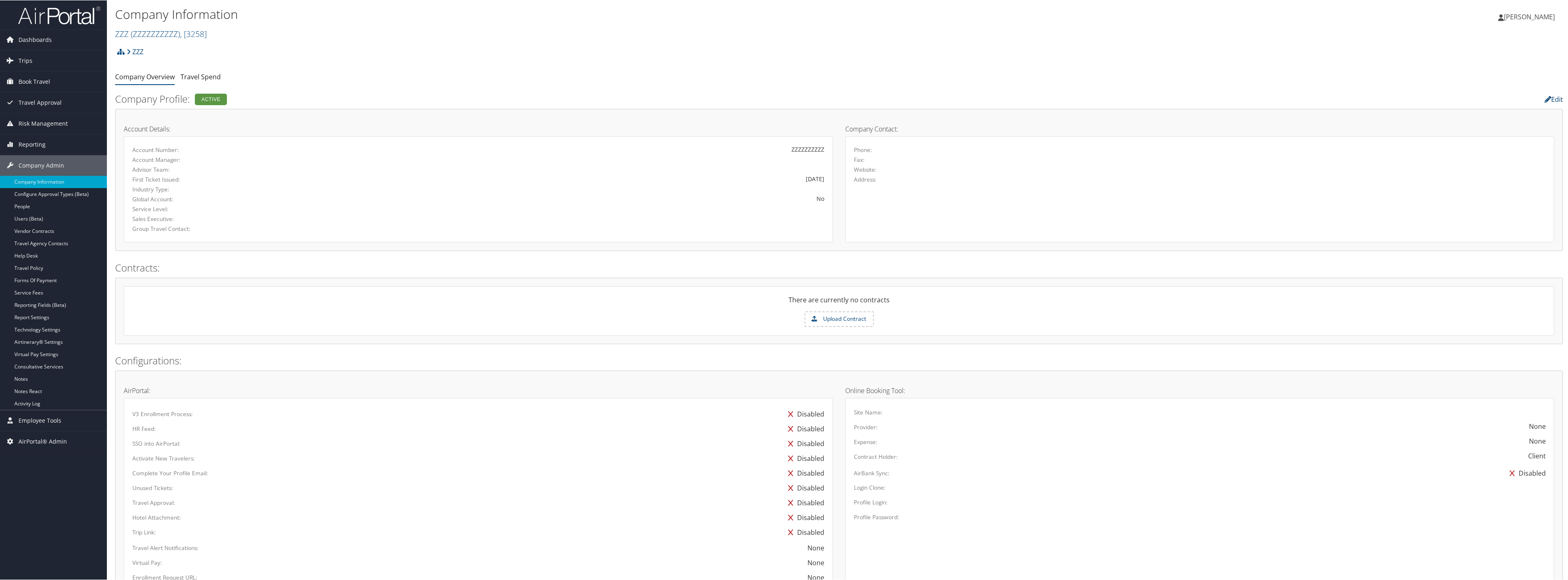
click at [1557, 97] on link "Edit" at bounding box center [1554, 98] width 18 height 9
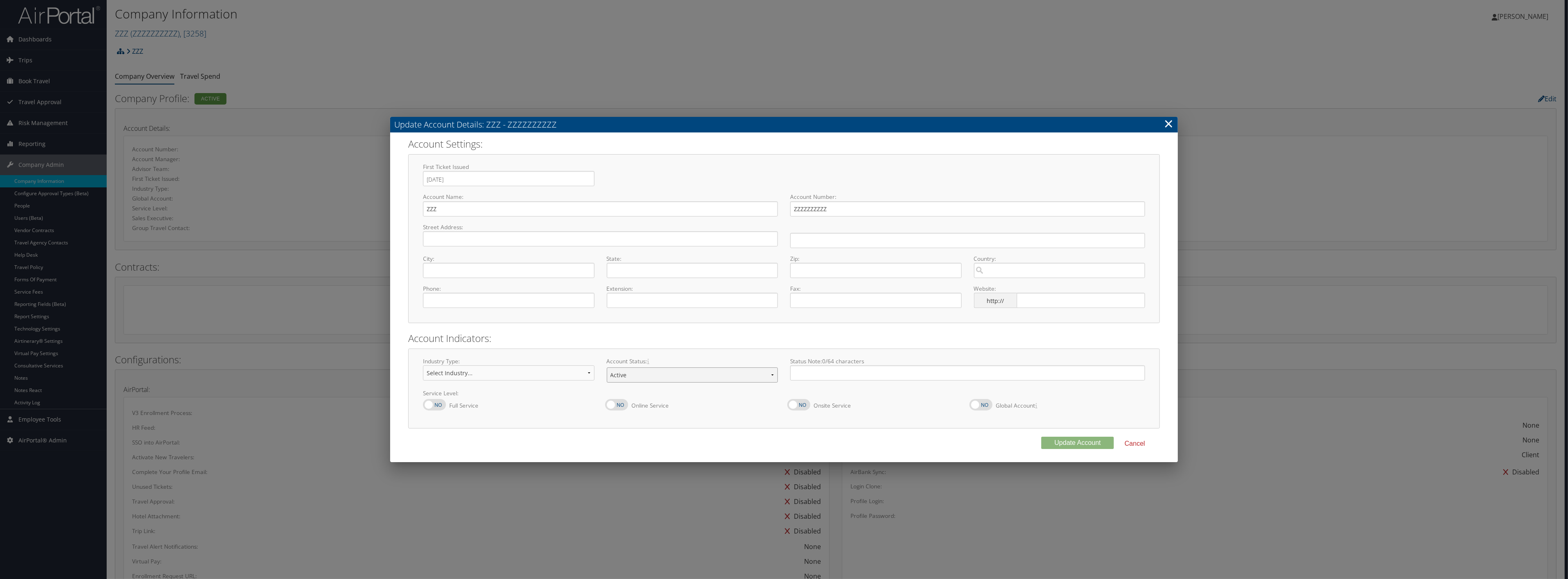
click at [764, 379] on select "Offboarding At Risk Inactive Active Implementing" at bounding box center [692, 375] width 172 height 15
select select "10"
click at [607, 367] on select "Offboarding At Risk Inactive Active Implementing" at bounding box center [692, 375] width 172 height 15
click at [1053, 440] on button "Update Account" at bounding box center [1078, 443] width 72 height 12
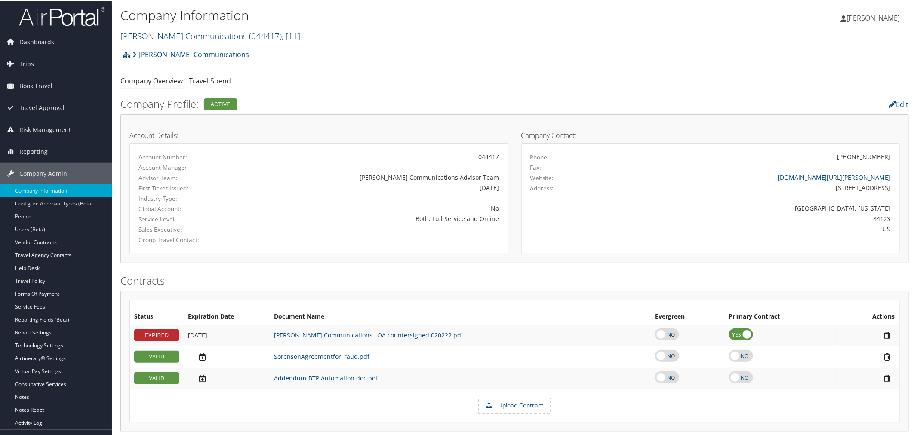
drag, startPoint x: 195, startPoint y: 31, endPoint x: 189, endPoint y: 35, distance: 6.6
click at [195, 32] on link "[PERSON_NAME] Communications ( 044417 ) , [ 11 ]" at bounding box center [210, 35] width 180 height 12
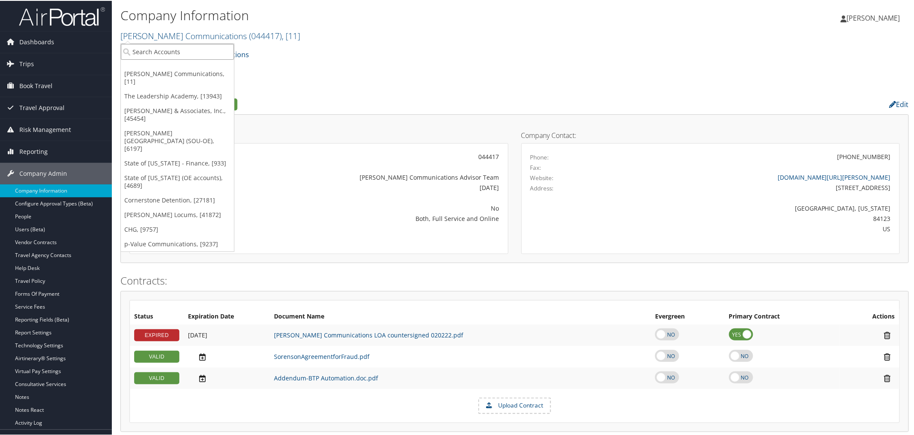
click at [173, 54] on input "search" at bounding box center [177, 51] width 113 height 16
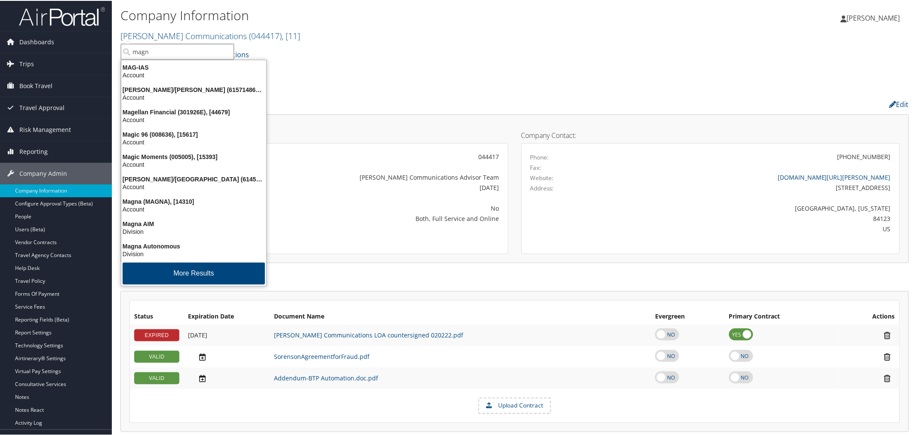
type input "magna"
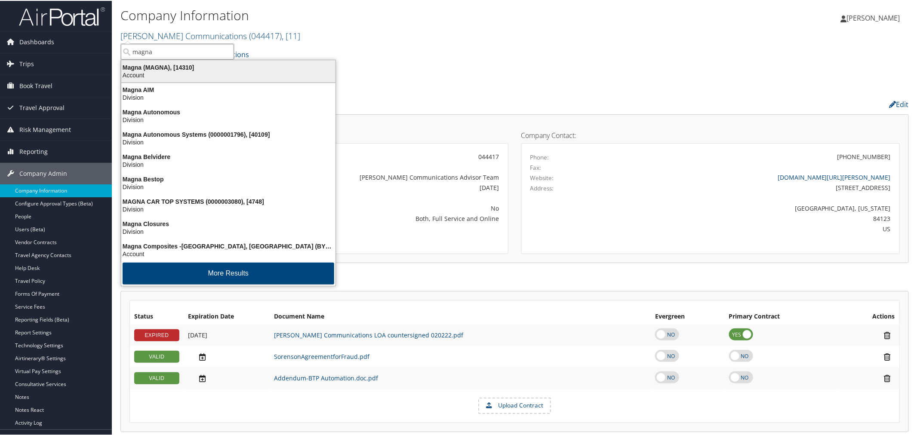
click at [173, 65] on div "Magna (MAGNA), [14310]" at bounding box center [228, 67] width 225 height 8
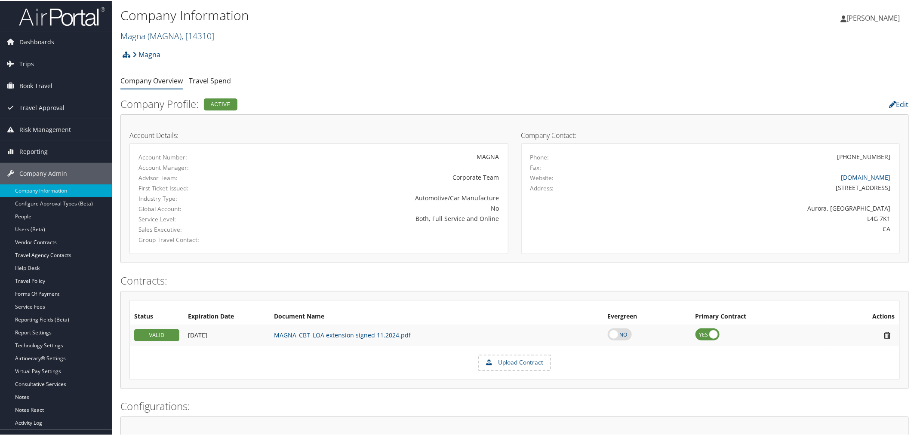
click at [169, 35] on span "( MAGNA )" at bounding box center [165, 35] width 34 height 12
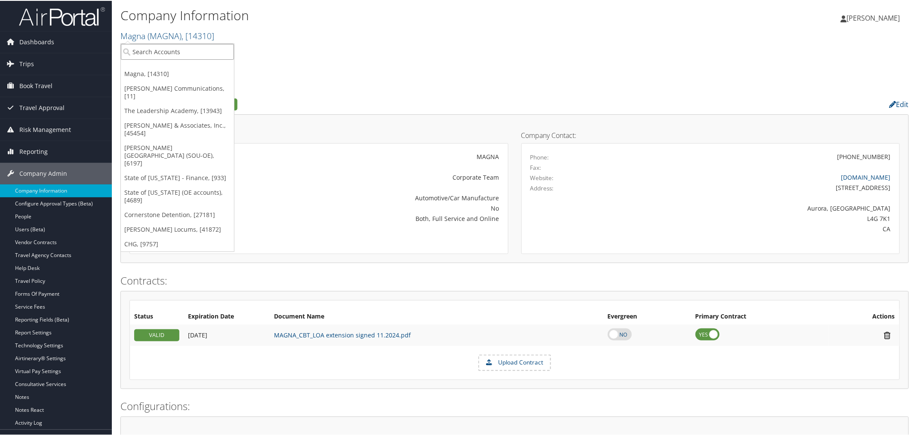
click at [170, 46] on input "search" at bounding box center [177, 51] width 113 height 16
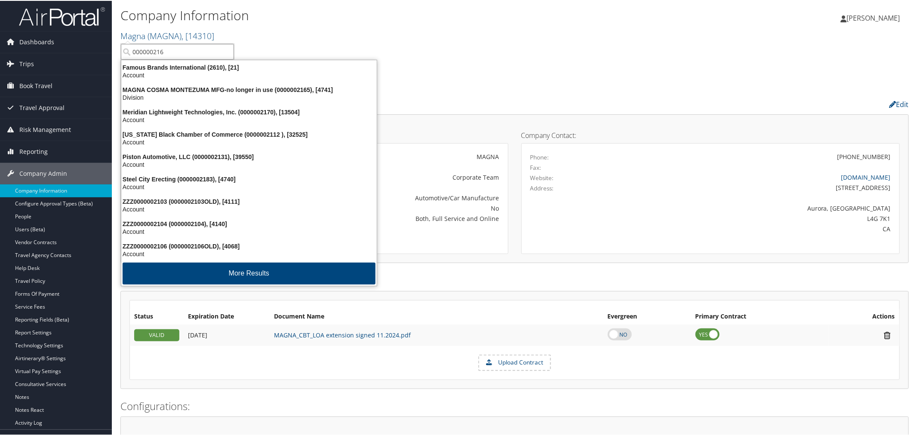
type input "0000002165"
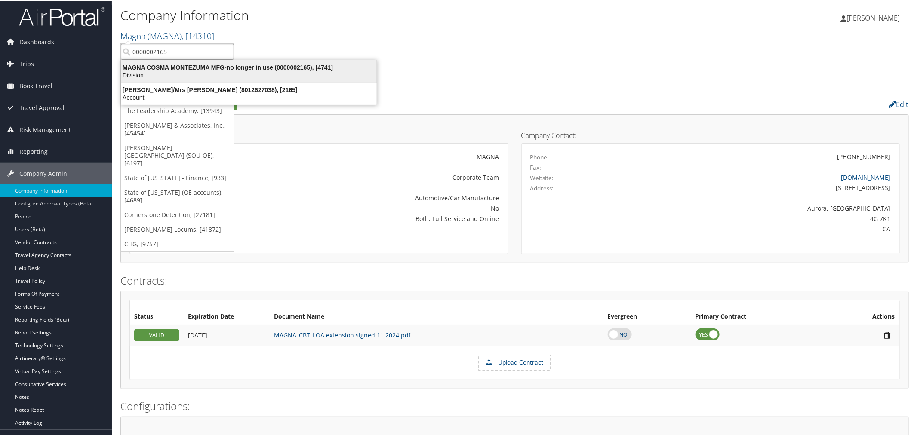
click at [190, 67] on div "MAGNA COSMA MONTEZUMA MFG-no longer in use (0000002165), [4741]" at bounding box center [249, 67] width 266 height 8
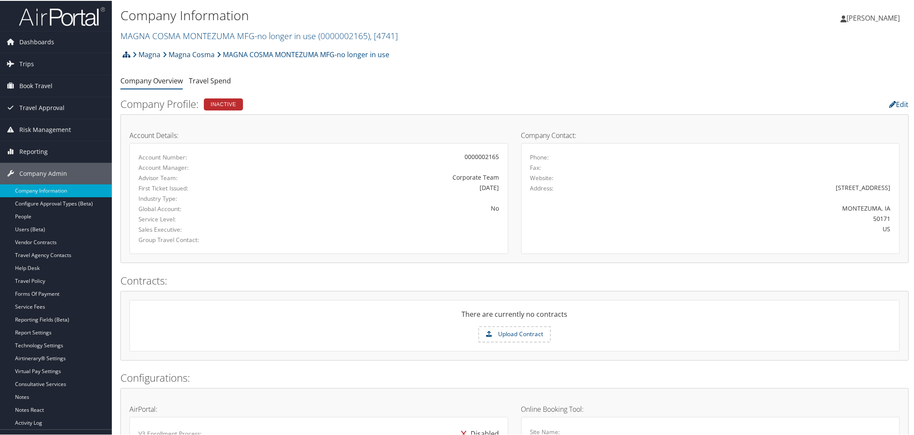
click at [126, 54] on icon at bounding box center [127, 53] width 8 height 7
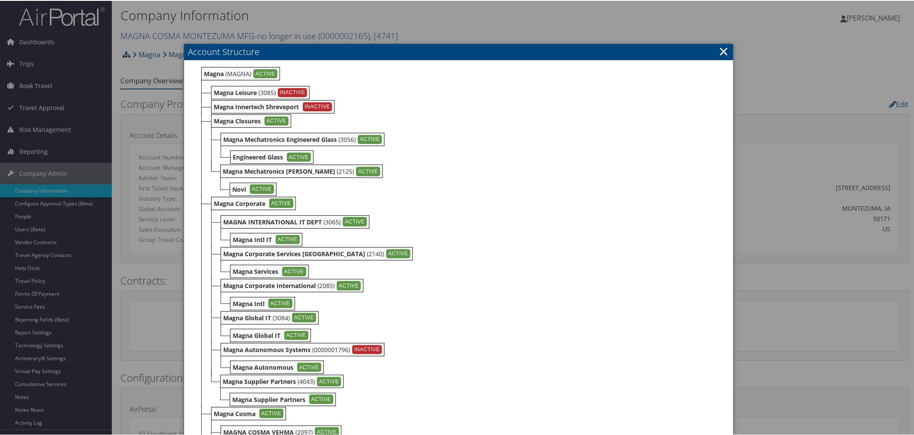
click at [432, 29] on div at bounding box center [458, 217] width 917 height 435
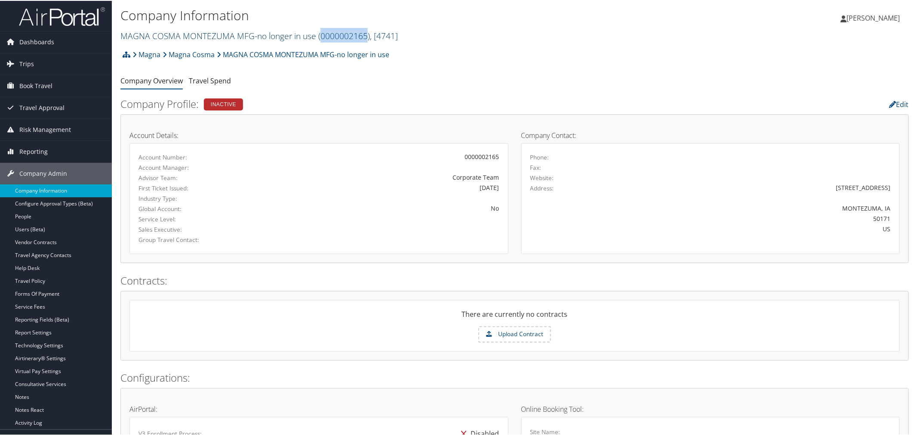
drag, startPoint x: 365, startPoint y: 36, endPoint x: 320, endPoint y: 38, distance: 45.2
click at [320, 38] on span "( 0000002165 )" at bounding box center [344, 35] width 52 height 12
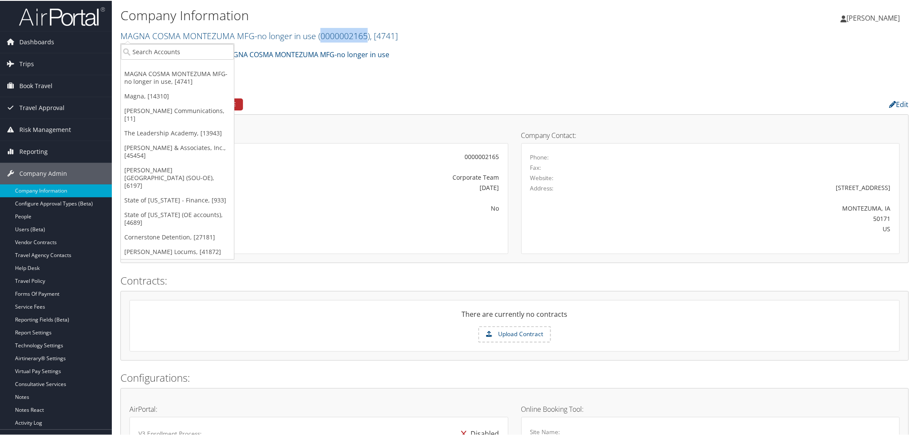
copy span "0000002165"
click at [305, 85] on ul "Company Overview Travel Spend" at bounding box center [514, 80] width 788 height 15
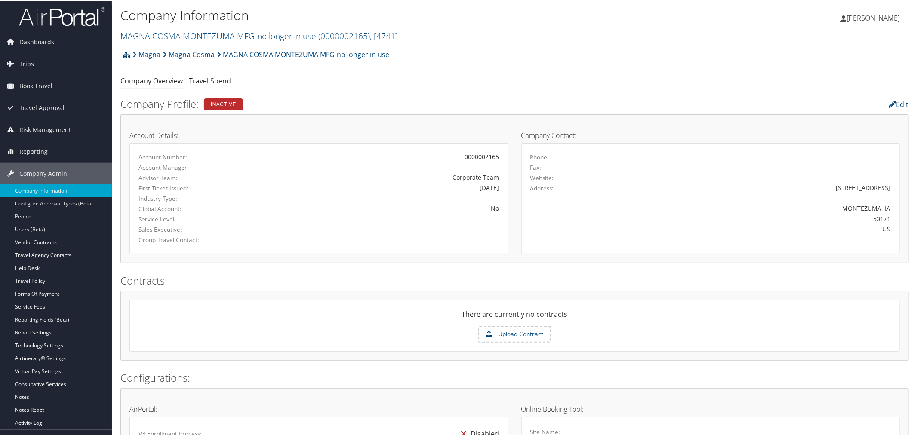
click at [126, 54] on icon at bounding box center [127, 53] width 8 height 7
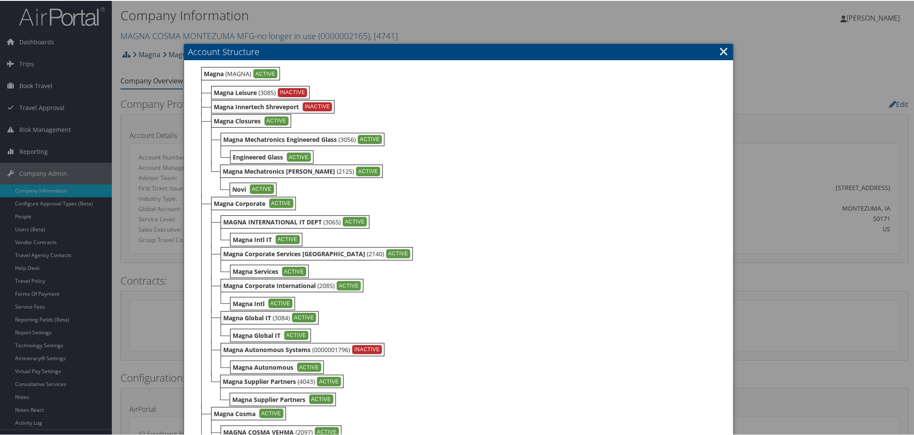
scroll to position [491, 0]
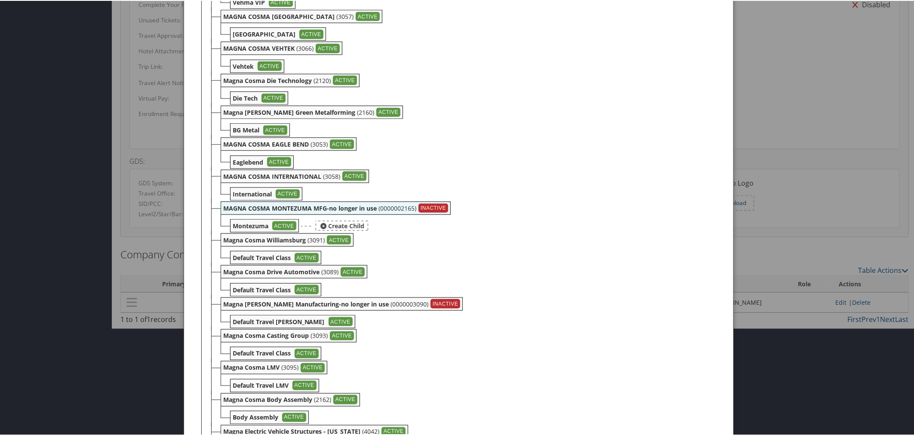
click at [259, 229] on b "Montezuma" at bounding box center [251, 225] width 36 height 8
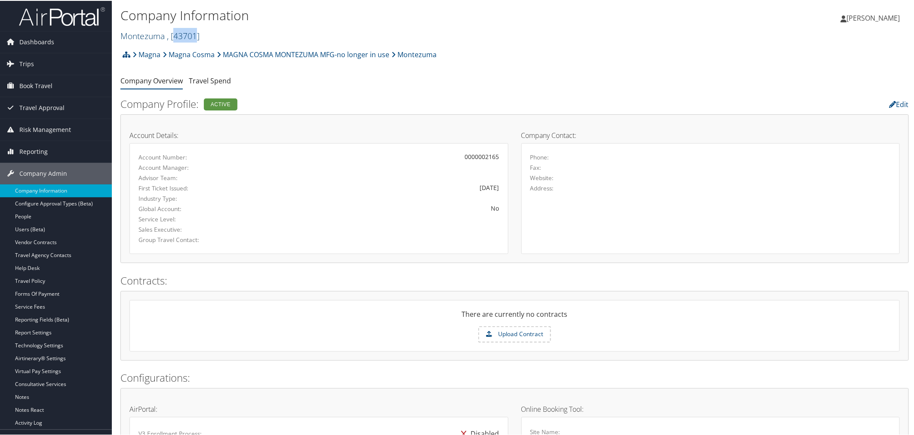
drag, startPoint x: 196, startPoint y: 34, endPoint x: 175, endPoint y: 35, distance: 20.7
click at [175, 35] on span ", [ 43701 ]" at bounding box center [183, 35] width 33 height 12
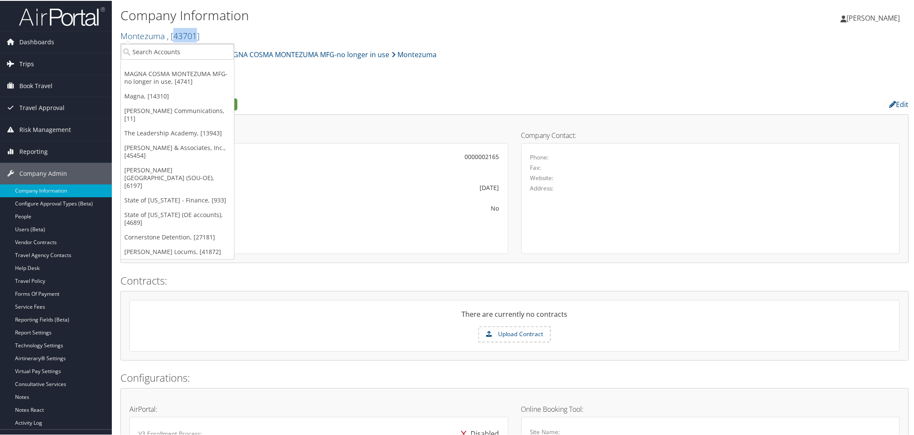
copy span "43701"
click at [308, 98] on h2 "Company Profile: Active" at bounding box center [380, 103] width 521 height 15
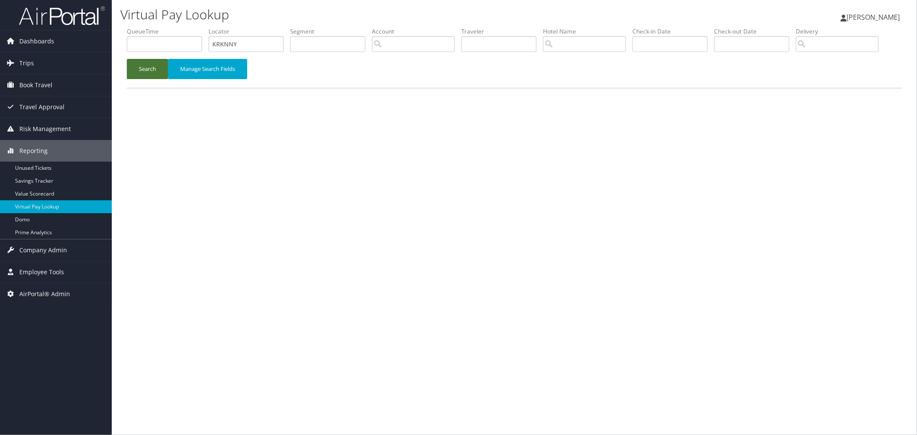
click at [149, 79] on button "Search" at bounding box center [147, 69] width 41 height 20
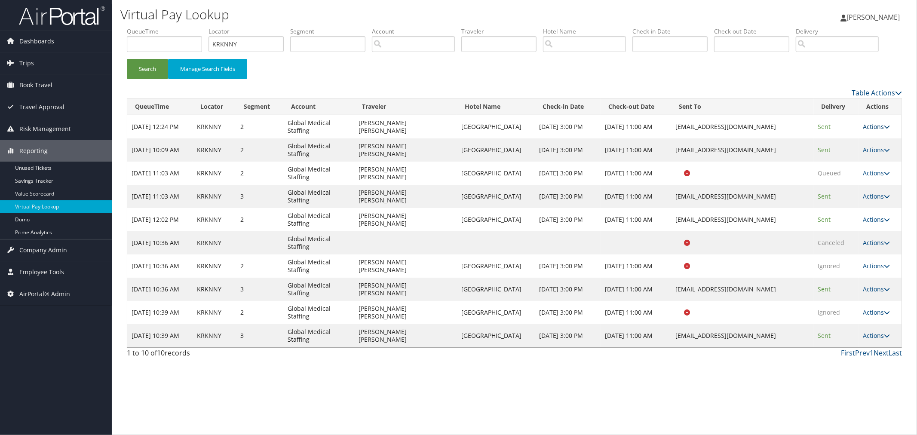
click at [871, 131] on link "Actions" at bounding box center [876, 127] width 27 height 8
click at [852, 169] on link "Logs" at bounding box center [860, 161] width 54 height 15
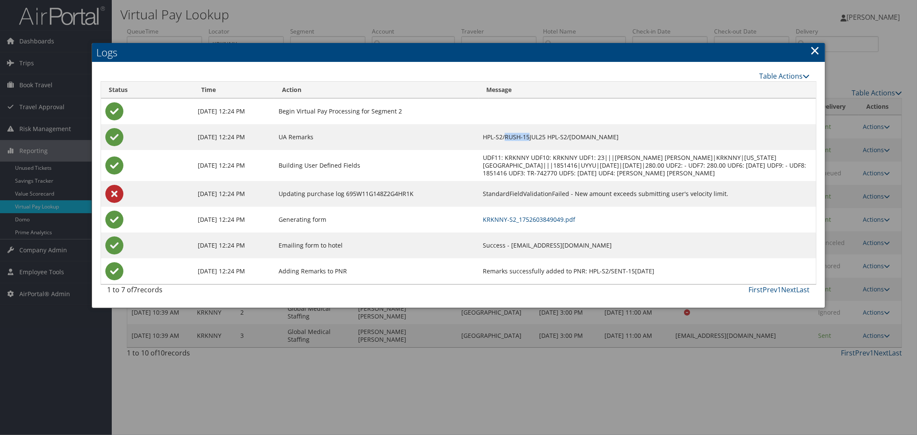
drag, startPoint x: 513, startPoint y: 136, endPoint x: 492, endPoint y: 136, distance: 20.6
click at [490, 135] on td "HPL-S2/RUSH-15JUL25 HPL-S2/EMAIL-RESERVATIONSGUAMBAYVIEW.AT.DUSIT.COM" at bounding box center [647, 137] width 337 height 26
drag, startPoint x: 401, startPoint y: 194, endPoint x: 335, endPoint y: 195, distance: 66.7
click at [335, 195] on td "Updating purchase log 695W11G148Z2G4HR1K" at bounding box center [376, 194] width 204 height 26
drag, startPoint x: 707, startPoint y: 191, endPoint x: 468, endPoint y: 197, distance: 239.2
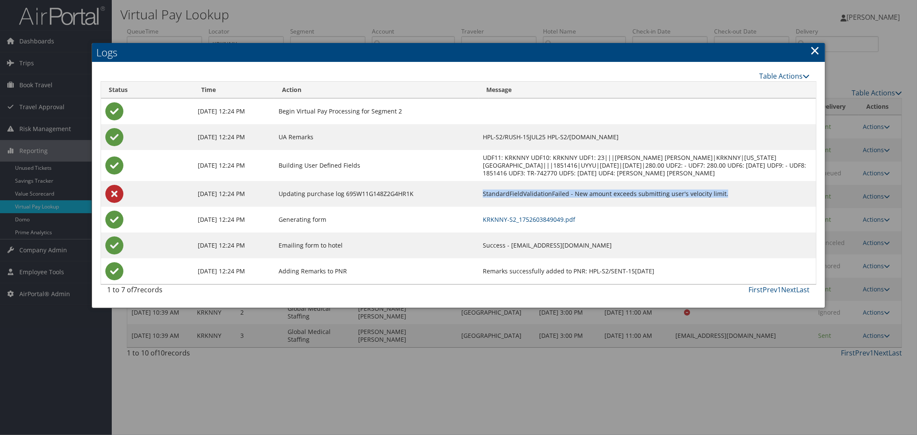
click at [479, 197] on td "StandardFieldValidationFailed - New amount exceeds submitting user's velocity l…" at bounding box center [647, 194] width 337 height 26
drag, startPoint x: 624, startPoint y: 165, endPoint x: 606, endPoint y: 166, distance: 17.2
click at [606, 166] on td "UDF11: KRKNNY UDF10: KRKNNY UDF1: 23|||HAROLD JONATHAN GOLDSTEIN|KRKNNY|GUAM RE…" at bounding box center [647, 165] width 337 height 31
click at [811, 48] on link "×" at bounding box center [816, 50] width 10 height 17
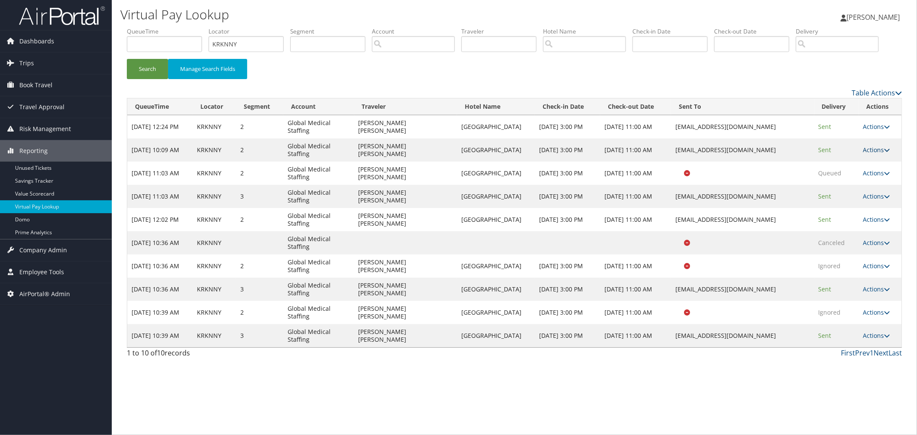
click at [880, 154] on link "Actions" at bounding box center [877, 150] width 27 height 8
click at [857, 192] on link "Logs" at bounding box center [860, 185] width 54 height 15
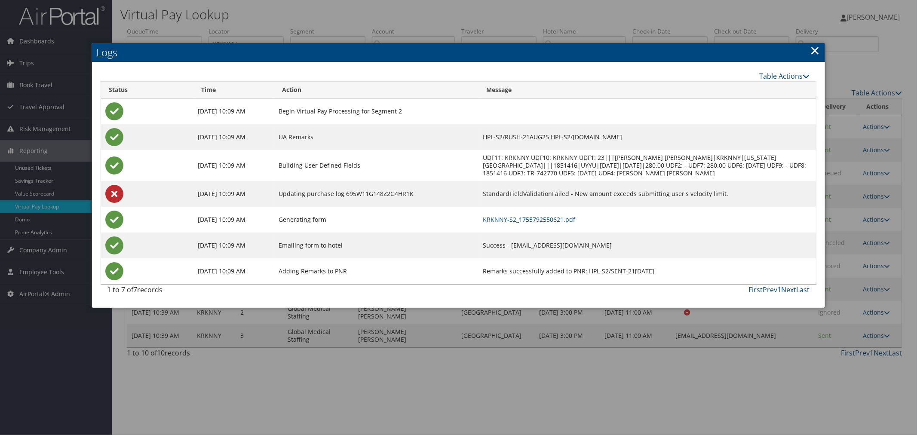
click at [814, 48] on link "×" at bounding box center [816, 50] width 10 height 17
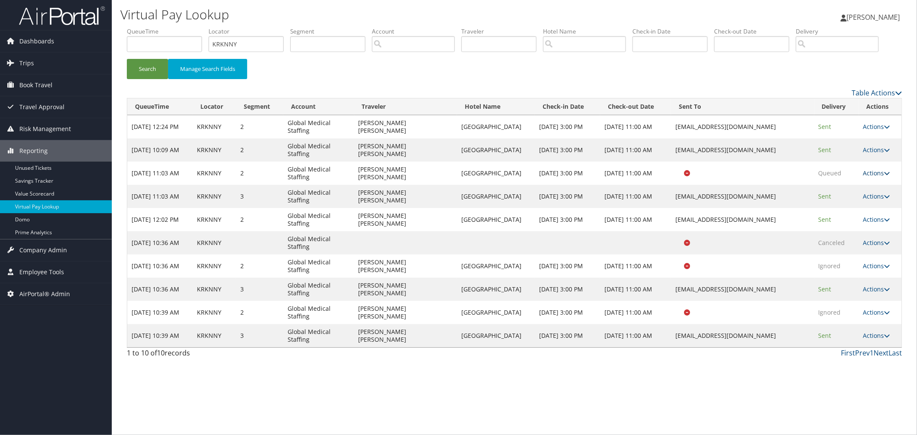
click at [871, 177] on link "Actions" at bounding box center [877, 173] width 27 height 8
click at [857, 215] on link "Logs" at bounding box center [860, 208] width 54 height 15
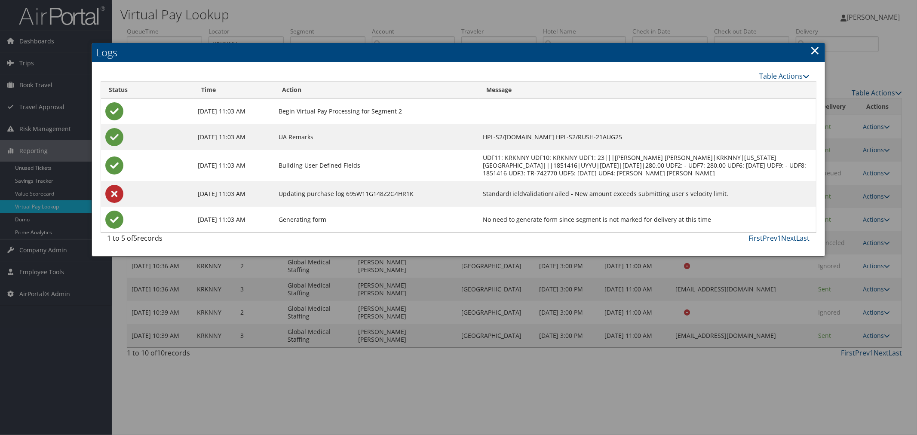
click at [816, 49] on link "×" at bounding box center [816, 50] width 10 height 17
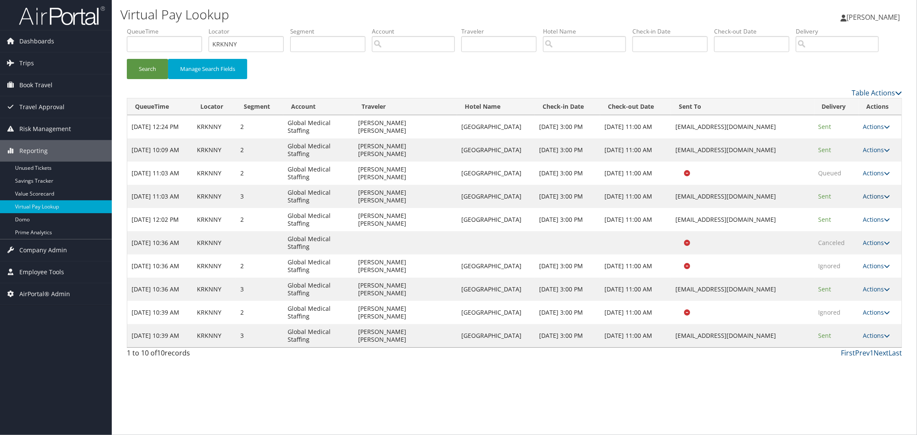
click at [875, 200] on link "Actions" at bounding box center [877, 196] width 27 height 8
click at [846, 239] on link "Logs" at bounding box center [860, 231] width 54 height 15
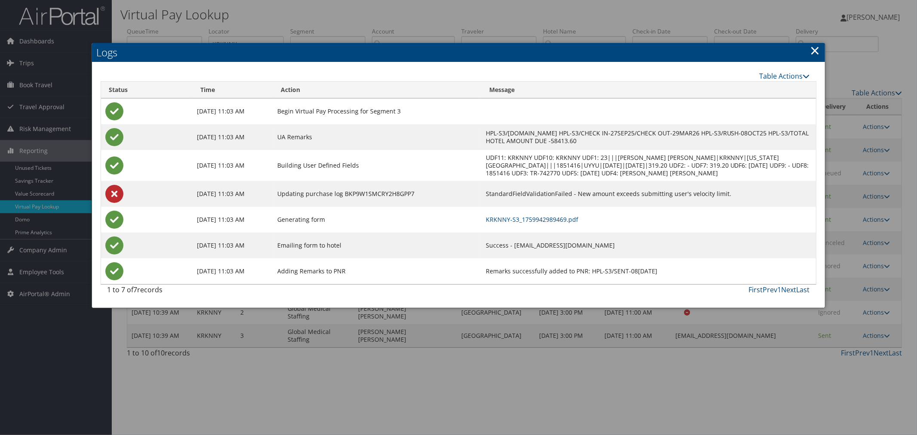
drag, startPoint x: 727, startPoint y: 139, endPoint x: 700, endPoint y: 139, distance: 27.1
click at [700, 139] on td "HPL-S3/EMAIL-BVGUFO.AT.DUSIT.COM HPL-S3/CHECK IN-27SEP25/CHECK OUT-29MAR26 HPL-…" at bounding box center [649, 137] width 335 height 26
click at [818, 49] on link "×" at bounding box center [816, 50] width 10 height 17
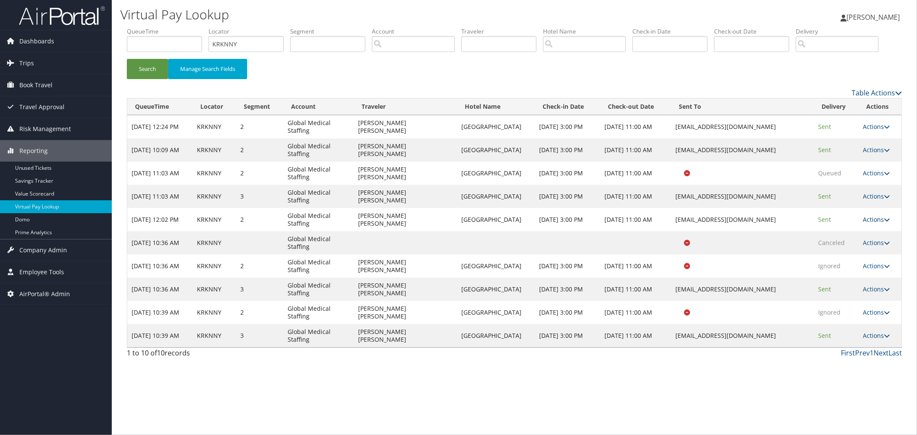
click at [874, 224] on link "Actions" at bounding box center [877, 219] width 27 height 8
click at [858, 262] on link "Logs" at bounding box center [860, 254] width 54 height 15
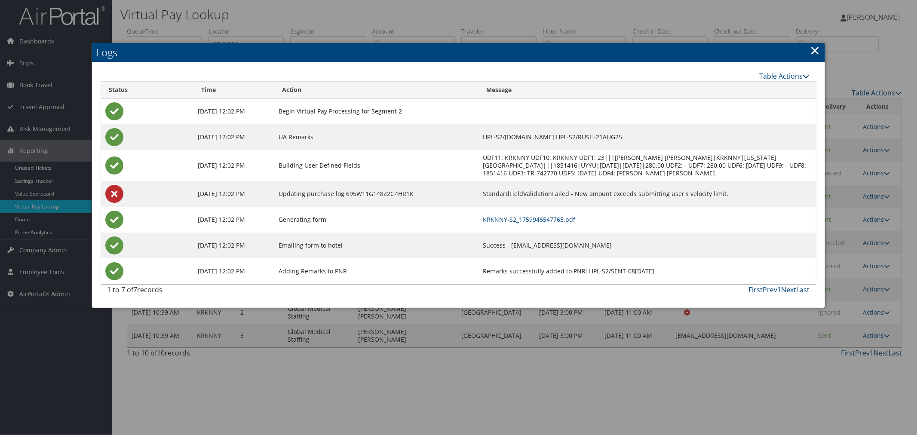
click at [816, 52] on link "×" at bounding box center [816, 50] width 10 height 17
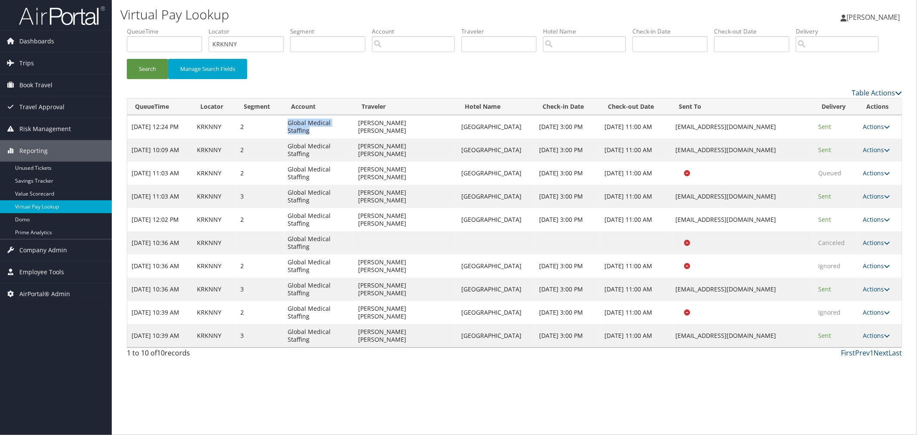
drag, startPoint x: 351, startPoint y: 166, endPoint x: 293, endPoint y: 168, distance: 57.2
click at [294, 138] on td "Global Medical Staffing" at bounding box center [318, 126] width 71 height 23
copy td "Global Medical Staffing"
click at [866, 231] on td "Actions Resend Logs View Itinerary" at bounding box center [880, 219] width 43 height 23
click at [866, 224] on link "Actions" at bounding box center [877, 219] width 27 height 8
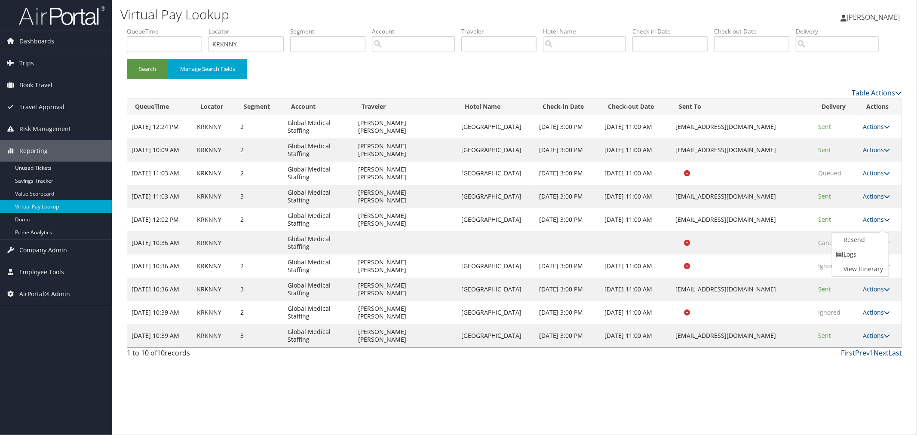
click at [855, 262] on link "Logs" at bounding box center [860, 254] width 54 height 15
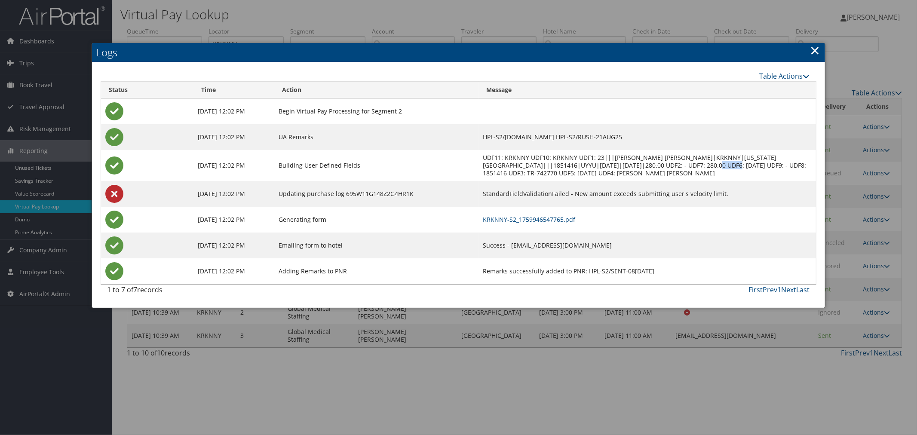
drag, startPoint x: 685, startPoint y: 166, endPoint x: 668, endPoint y: 166, distance: 17.2
click at [668, 166] on td "UDF11: KRKNNY UDF10: KRKNNY UDF1: 23|||HAROLD JONATHAN GOLDSTEIN|KRKNNY|GUAM RE…" at bounding box center [647, 165] width 337 height 31
click at [616, 18] on div at bounding box center [458, 217] width 917 height 435
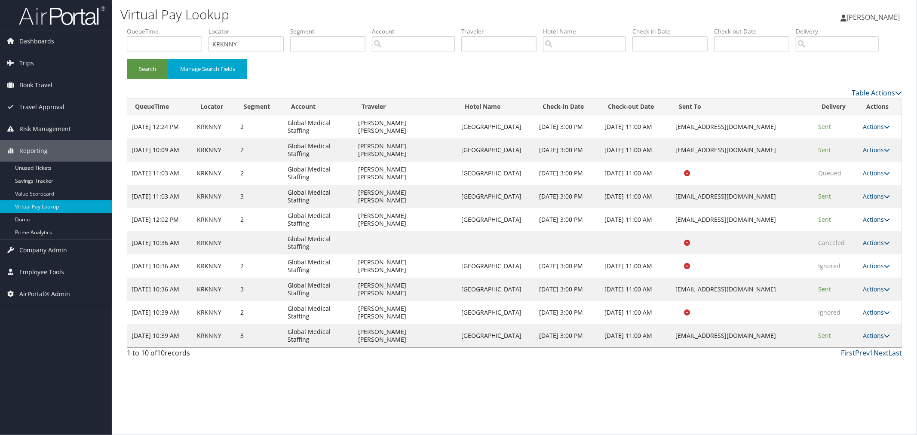
click at [875, 224] on link "Actions" at bounding box center [877, 219] width 27 height 8
click at [862, 277] on link "View Itinerary" at bounding box center [860, 269] width 54 height 15
click at [877, 340] on link "Actions" at bounding box center [877, 336] width 27 height 8
click at [876, 317] on link "Actions" at bounding box center [877, 312] width 27 height 8
click at [861, 355] on link "Logs" at bounding box center [860, 347] width 54 height 15
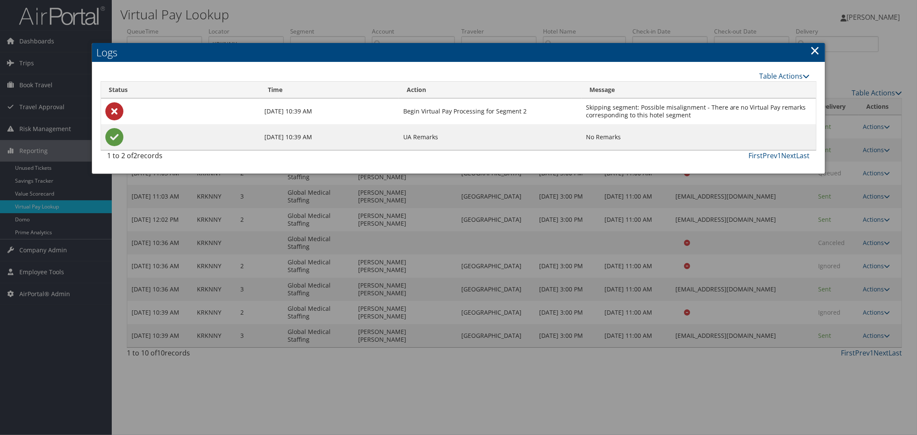
click at [814, 51] on link "×" at bounding box center [816, 50] width 10 height 17
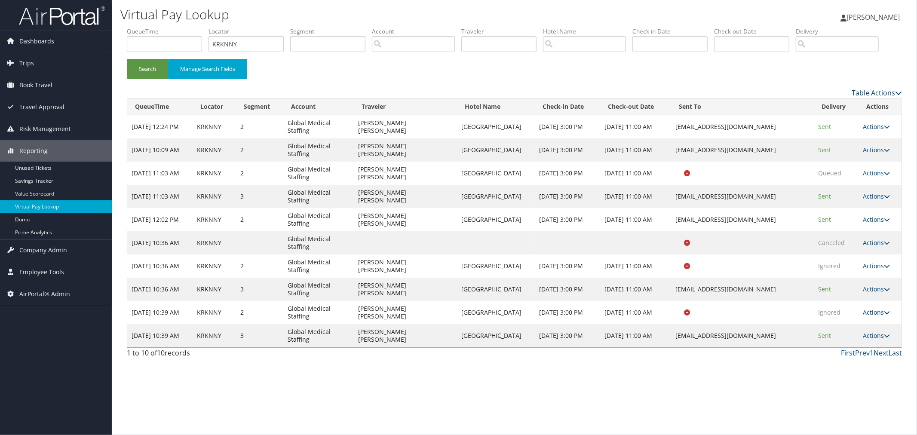
click at [872, 317] on link "Actions" at bounding box center [877, 312] width 27 height 8
click at [859, 369] on link "View Itinerary" at bounding box center [860, 362] width 54 height 15
click at [878, 131] on link "Actions" at bounding box center [877, 127] width 27 height 8
click at [853, 169] on link "Logs" at bounding box center [860, 161] width 54 height 15
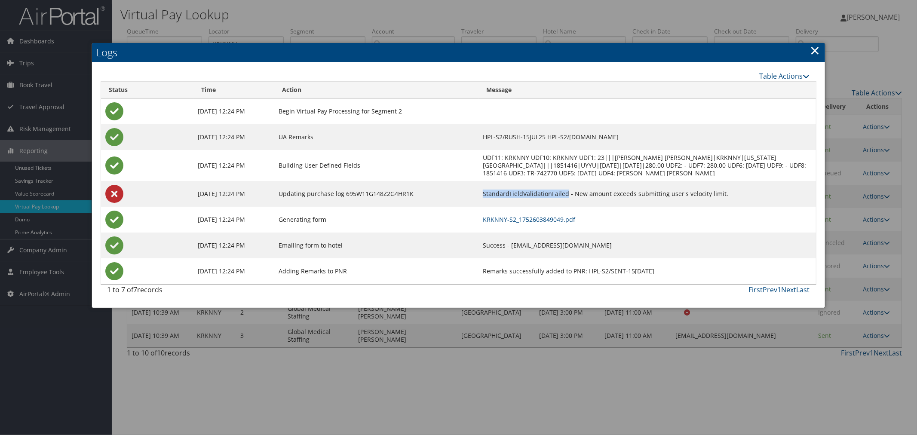
drag, startPoint x: 470, startPoint y: 195, endPoint x: 551, endPoint y: 195, distance: 80.9
click at [551, 195] on td "StandardFieldValidationFailed - New amount exceeds submitting user's velocity l…" at bounding box center [647, 194] width 337 height 26
drag, startPoint x: 558, startPoint y: 191, endPoint x: 719, endPoint y: 194, distance: 160.9
click at [718, 194] on td "StandardFieldValidationFailed - New amount exceeds submitting user's velocity l…" at bounding box center [647, 194] width 337 height 26
click at [719, 192] on td "StandardFieldValidationFailed - New amount exceeds submitting user's velocity l…" at bounding box center [647, 194] width 337 height 26
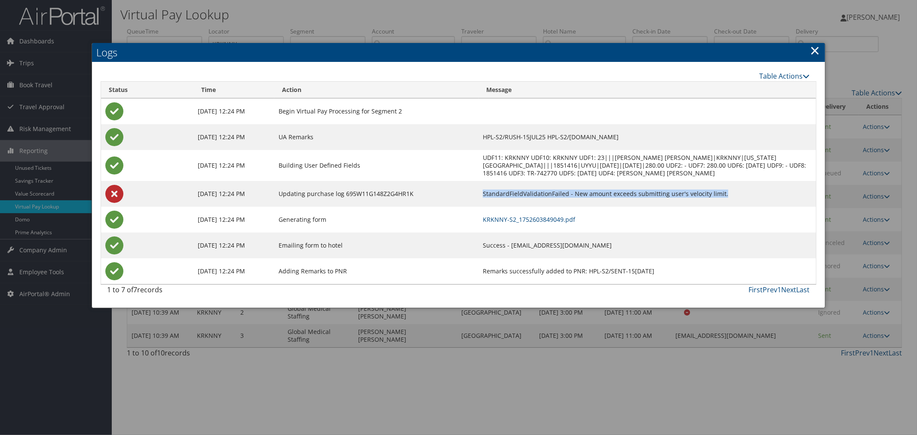
drag, startPoint x: 709, startPoint y: 192, endPoint x: 465, endPoint y: 194, distance: 243.9
click at [479, 194] on td "StandardFieldValidationFailed - New amount exceeds submitting user's velocity l…" at bounding box center [647, 194] width 337 height 26
click at [343, 15] on div at bounding box center [458, 217] width 917 height 435
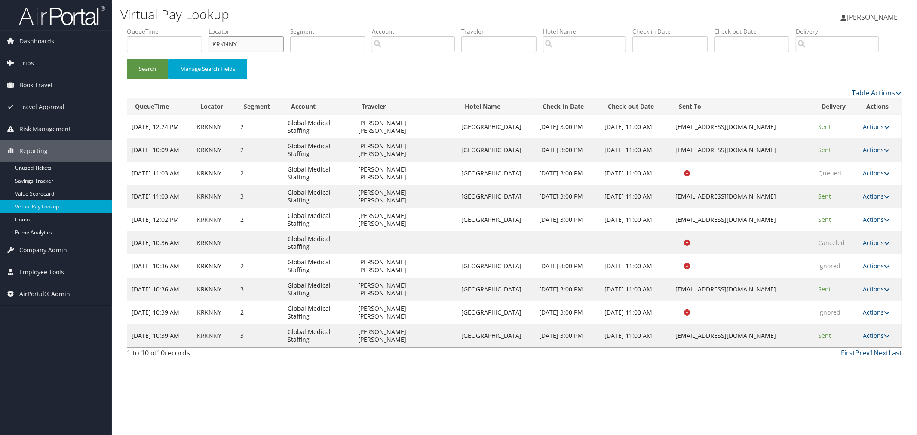
drag, startPoint x: 242, startPoint y: 42, endPoint x: 217, endPoint y: 43, distance: 25.0
click at [217, 43] on input "KRKNNY" at bounding box center [246, 44] width 75 height 16
click at [871, 131] on link "Actions" at bounding box center [877, 127] width 27 height 8
click at [858, 169] on link "Logs" at bounding box center [860, 161] width 54 height 15
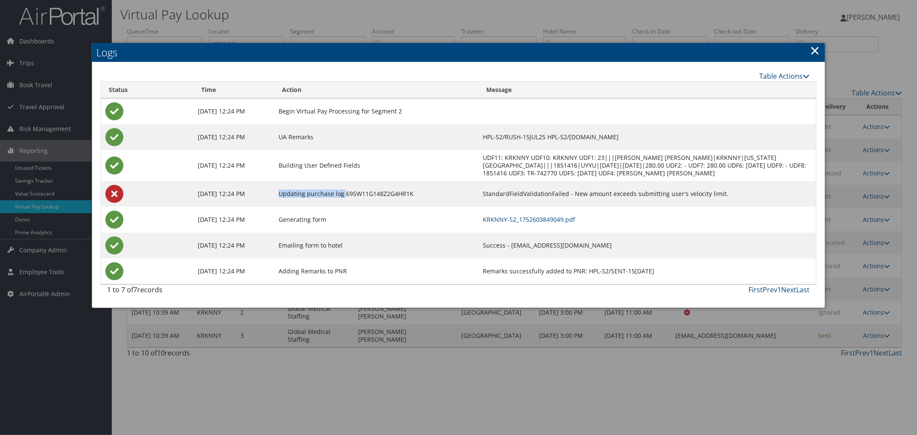
drag, startPoint x: 271, startPoint y: 194, endPoint x: 396, endPoint y: 194, distance: 124.3
click at [352, 194] on td "Updating purchase log 695W11G148Z2G4HR1K" at bounding box center [376, 194] width 204 height 26
drag, startPoint x: 469, startPoint y: 188, endPoint x: 707, endPoint y: 199, distance: 238.5
click at [707, 199] on td "StandardFieldValidationFailed - New amount exceeds submitting user's velocity l…" at bounding box center [647, 194] width 337 height 26
click at [241, 373] on div at bounding box center [458, 217] width 917 height 435
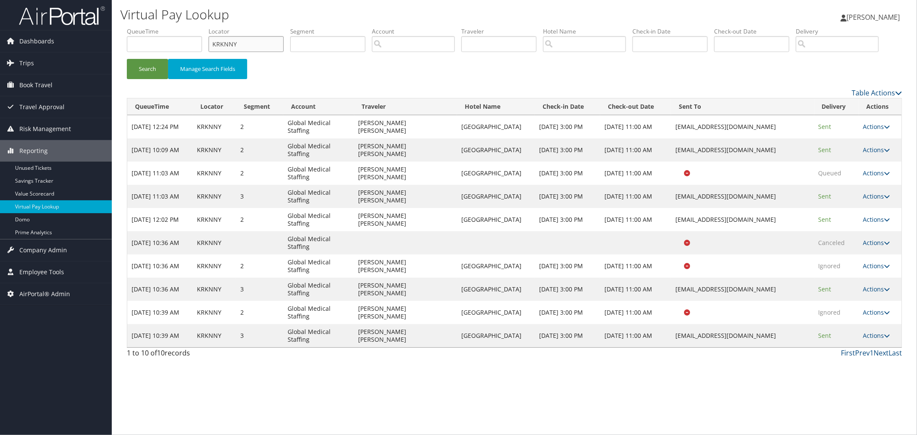
drag, startPoint x: 243, startPoint y: 43, endPoint x: 218, endPoint y: 43, distance: 25.8
click at [218, 43] on input "KRKNNY" at bounding box center [246, 44] width 75 height 16
type input "/"
click at [879, 340] on link "Actions" at bounding box center [877, 336] width 27 height 8
click at [861, 378] on link "Logs" at bounding box center [860, 370] width 54 height 15
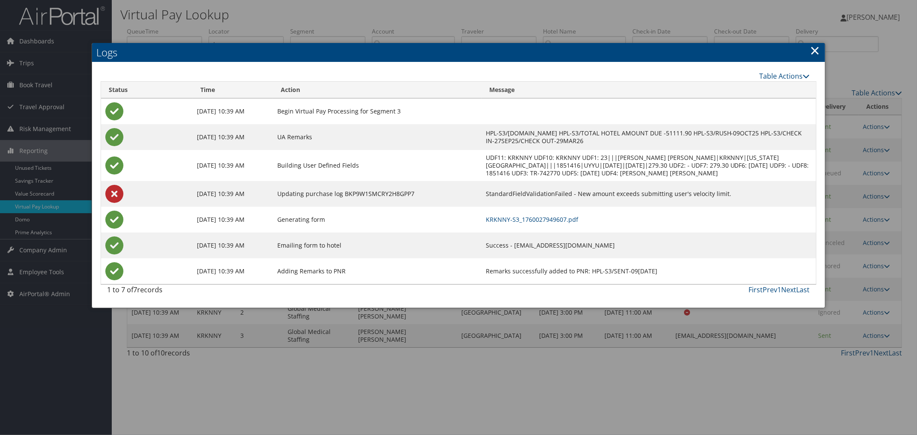
click at [816, 52] on link "×" at bounding box center [816, 50] width 10 height 17
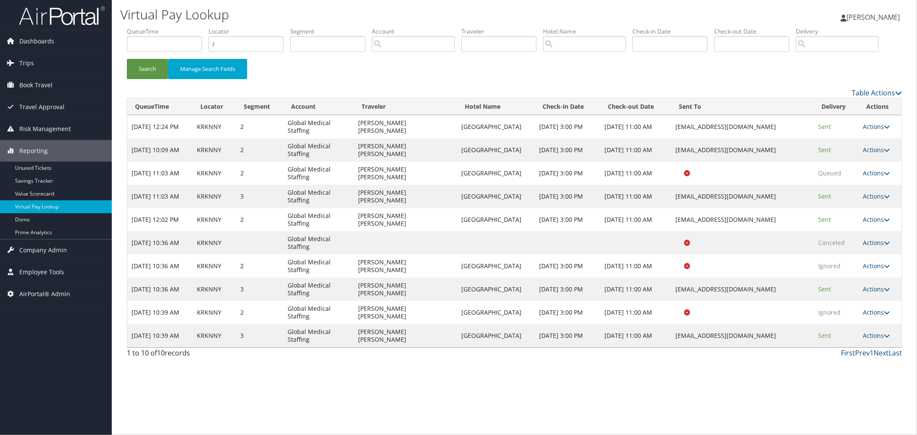
click at [880, 317] on link "Actions" at bounding box center [877, 312] width 27 height 8
click at [861, 355] on link "Logs" at bounding box center [860, 347] width 54 height 15
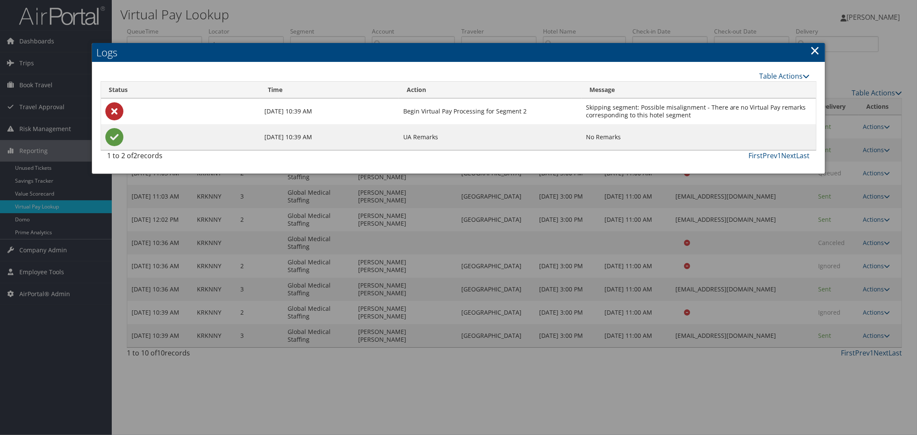
click at [816, 49] on link "×" at bounding box center [816, 50] width 10 height 17
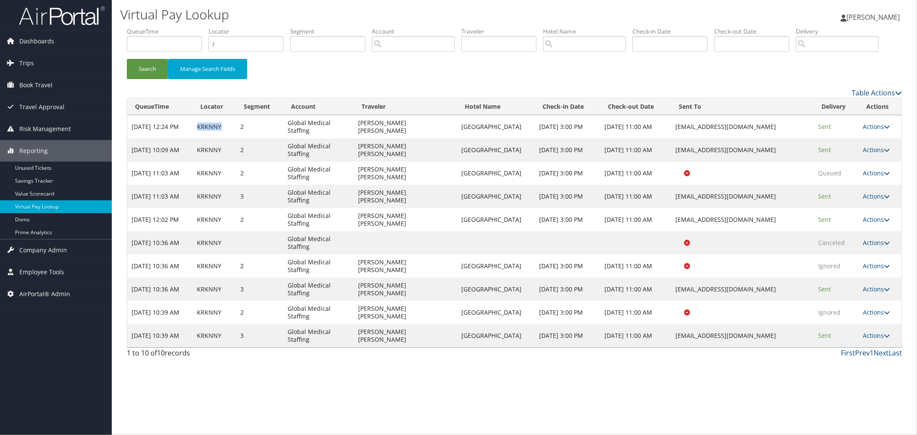
drag, startPoint x: 225, startPoint y: 163, endPoint x: 199, endPoint y: 166, distance: 25.5
click at [199, 138] on td "KRKNNY" at bounding box center [214, 126] width 43 height 23
copy td "KRKNNY"
click at [267, 12] on h1 "Virtual Pay Lookup" at bounding box center [383, 15] width 526 height 18
drag, startPoint x: 223, startPoint y: 166, endPoint x: 197, endPoint y: 167, distance: 25.8
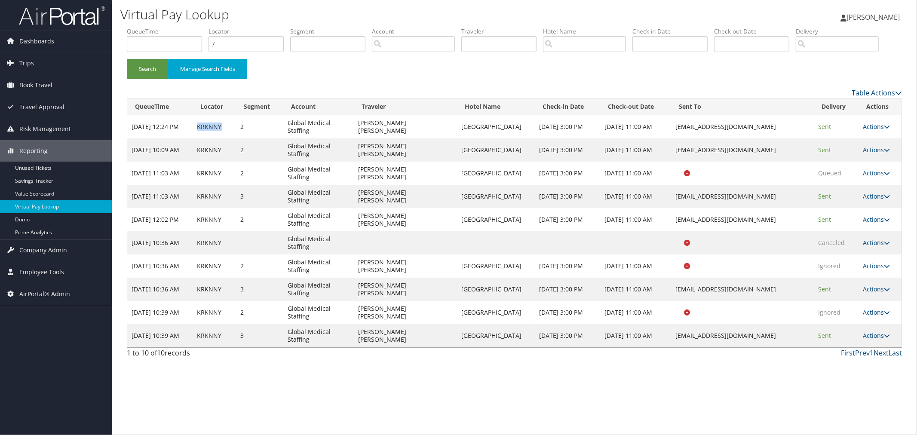
click at [197, 138] on td "KRKNNY" at bounding box center [214, 126] width 43 height 23
copy td "KRKNNY"
click at [868, 317] on link "Actions" at bounding box center [877, 312] width 27 height 8
click at [869, 293] on link "Actions" at bounding box center [877, 289] width 27 height 8
click at [857, 332] on link "Logs" at bounding box center [860, 324] width 54 height 15
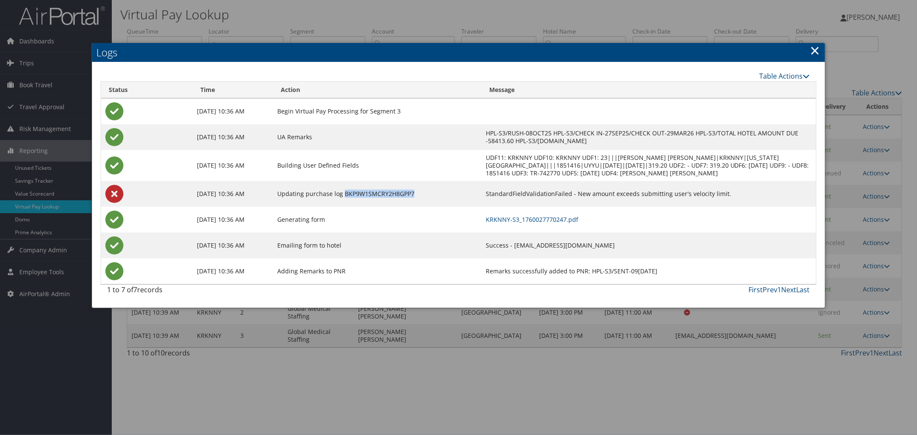
drag, startPoint x: 446, startPoint y: 203, endPoint x: 454, endPoint y: 199, distance: 9.0
click at [368, 204] on td "Updating purchase log BKP9W1SMCRY2H8GPP7" at bounding box center [377, 194] width 209 height 26
click at [810, 49] on h2 "Logs" at bounding box center [458, 52] width 733 height 19
click at [704, 14] on div at bounding box center [458, 217] width 917 height 435
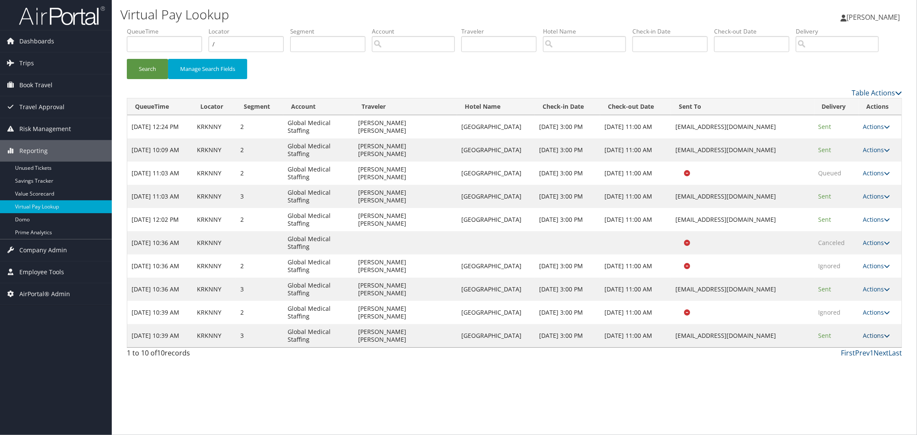
click at [880, 340] on link "Actions" at bounding box center [877, 336] width 27 height 8
click at [864, 378] on link "Logs" at bounding box center [860, 370] width 54 height 15
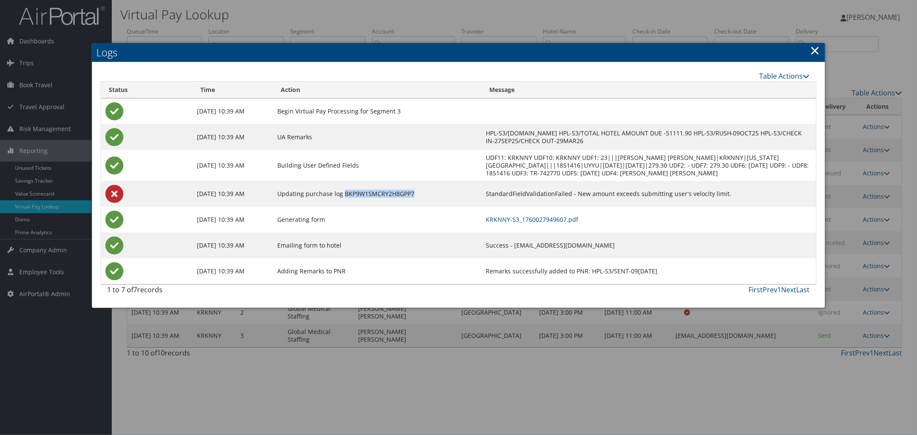
drag, startPoint x: 437, startPoint y: 200, endPoint x: 368, endPoint y: 201, distance: 68.4
click at [368, 201] on td "Updating purchase log BKP9W1SMCRY2H8GPP7" at bounding box center [377, 194] width 209 height 26
copy td "BKP9W1SMCRY2H8GPP7"
drag, startPoint x: 775, startPoint y: 201, endPoint x: 546, endPoint y: 208, distance: 229.3
click at [546, 206] on td "StandardFieldValidationFailed - New amount exceeds submitting user's velocity l…" at bounding box center [649, 194] width 335 height 26
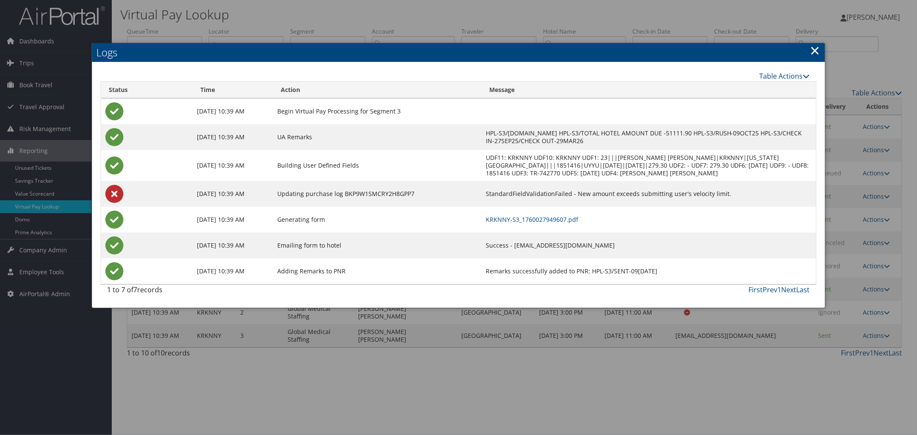
click at [815, 49] on link "×" at bounding box center [816, 50] width 10 height 17
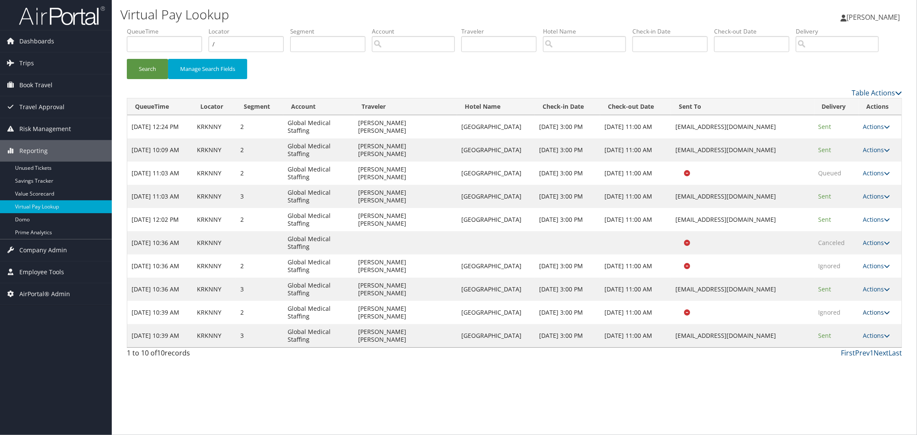
click at [867, 317] on link "Actions" at bounding box center [877, 312] width 27 height 8
click at [846, 355] on link "Logs" at bounding box center [860, 347] width 54 height 15
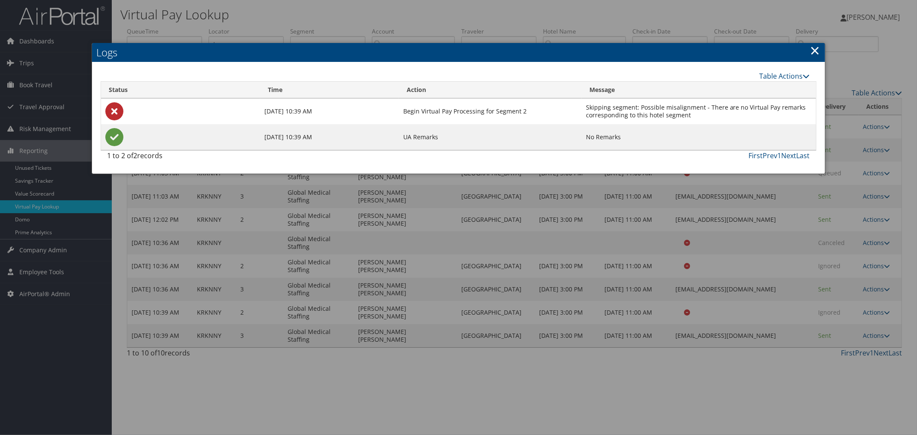
click at [818, 47] on link "×" at bounding box center [816, 50] width 10 height 17
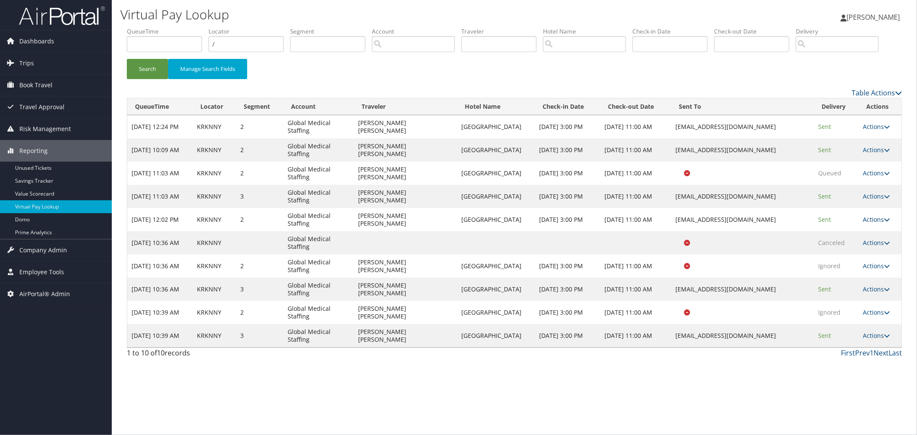
click at [868, 224] on link "Actions" at bounding box center [877, 219] width 27 height 8
click at [855, 262] on link "Logs" at bounding box center [860, 254] width 54 height 15
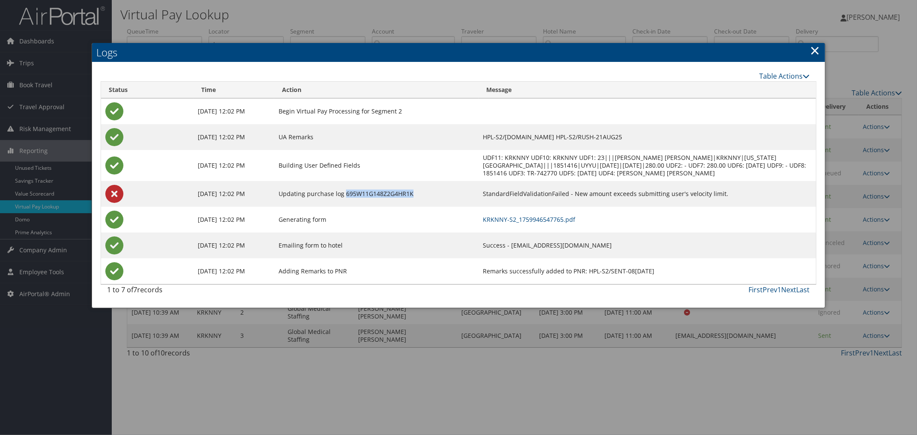
drag, startPoint x: 408, startPoint y: 194, endPoint x: 338, endPoint y: 195, distance: 69.7
click at [338, 195] on td "Updating purchase log 695W11G148Z2G4HR1K" at bounding box center [376, 194] width 204 height 26
copy td "695W11G148Z2G4HR1K"
drag, startPoint x: 816, startPoint y: 51, endPoint x: 814, endPoint y: 55, distance: 4.7
click at [816, 51] on link "×" at bounding box center [816, 50] width 10 height 17
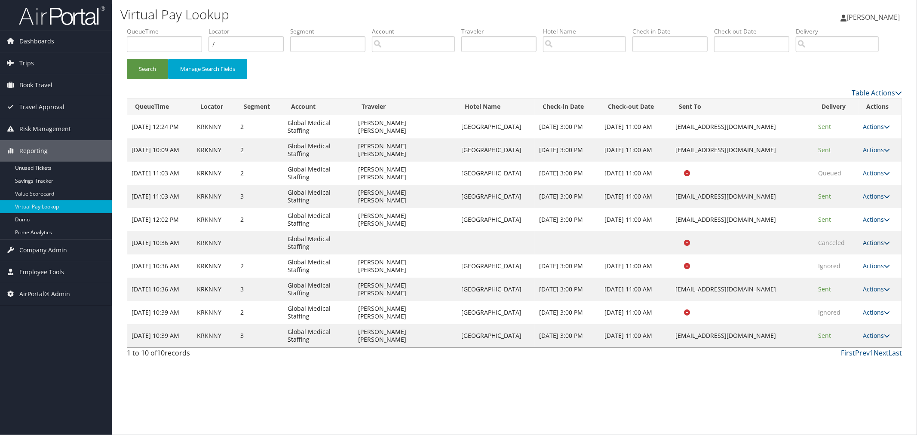
click at [870, 247] on link "Actions" at bounding box center [877, 243] width 27 height 8
click at [859, 271] on link "Logs" at bounding box center [860, 263] width 54 height 15
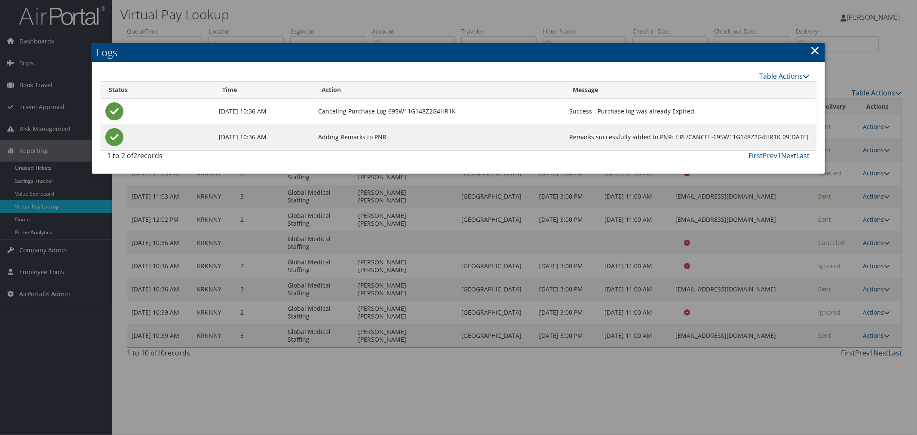
click at [818, 49] on link "×" at bounding box center [816, 50] width 10 height 17
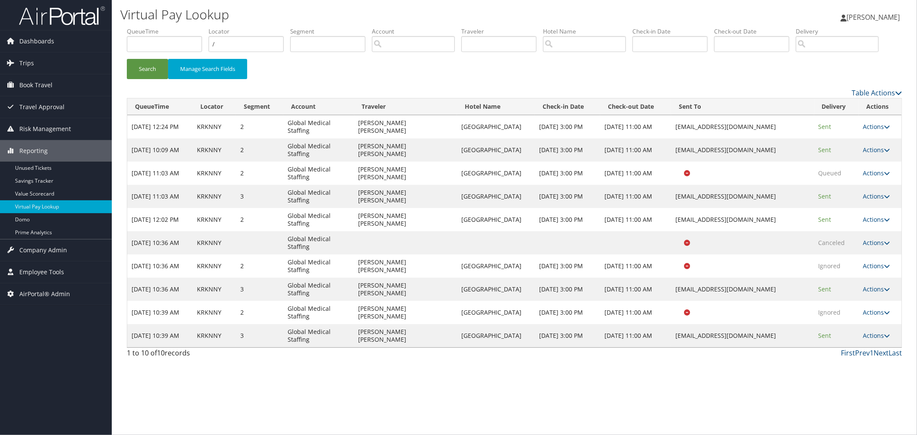
drag, startPoint x: 788, startPoint y: 258, endPoint x: 654, endPoint y: 265, distance: 133.5
click at [654, 231] on tr "Oct 8, 2025 12:02 PM KRKNNY 2 Global Medical Staffing HAROLD JONATHAN GOLDSTEIN…" at bounding box center [514, 219] width 775 height 23
click at [867, 293] on link "Actions" at bounding box center [877, 289] width 27 height 8
click at [855, 332] on link "Logs" at bounding box center [860, 324] width 54 height 15
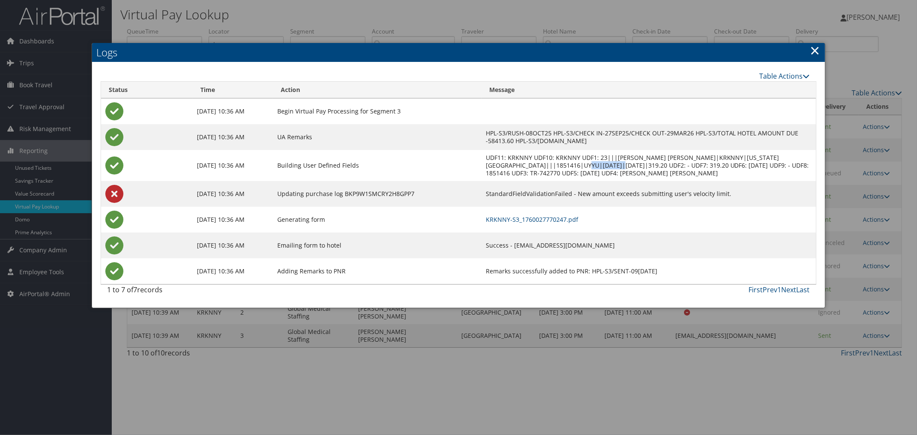
drag, startPoint x: 668, startPoint y: 165, endPoint x: 697, endPoint y: 166, distance: 29.3
click at [697, 166] on td "UDF11: KRKNNY UDF10: KRKNNY UDF1: 23|||HAROLD JONATHAN GOLDSTEIN|KRKNNY|GUAM RE…" at bounding box center [649, 165] width 335 height 31
drag, startPoint x: 659, startPoint y: 132, endPoint x: 679, endPoint y: 131, distance: 19.4
click at [679, 131] on td "HPL-S3/RUSH-08OCT25 HPL-S3/CHECK IN-27SEP25/CHECK OUT-29MAR26 HPL-S3/TOTAL HOTE…" at bounding box center [649, 137] width 335 height 26
drag, startPoint x: 721, startPoint y: 132, endPoint x: 745, endPoint y: 132, distance: 23.7
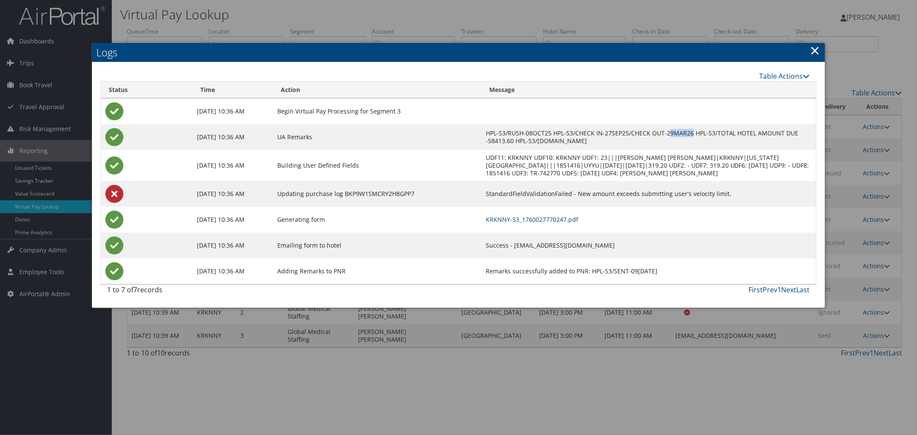
click at [745, 132] on td "HPL-S3/RUSH-08OCT25 HPL-S3/CHECK IN-27SEP25/CHECK OUT-29MAR26 HPL-S3/TOTAL HOTE…" at bounding box center [649, 137] width 335 height 26
drag, startPoint x: 611, startPoint y: 140, endPoint x: 569, endPoint y: 139, distance: 41.3
click at [569, 139] on td "HPL-S3/RUSH-08OCT25 HPL-S3/CHECK IN-27SEP25/CHECK OUT-29MAR26 HPL-S3/TOTAL HOTE…" at bounding box center [649, 137] width 335 height 26
drag, startPoint x: 720, startPoint y: 139, endPoint x: 643, endPoint y: 145, distance: 76.4
click at [643, 145] on td "HPL-S3/RUSH-08OCT25 HPL-S3/CHECK IN-27SEP25/CHECK OUT-29MAR26 HPL-S3/TOTAL HOTE…" at bounding box center [649, 137] width 335 height 26
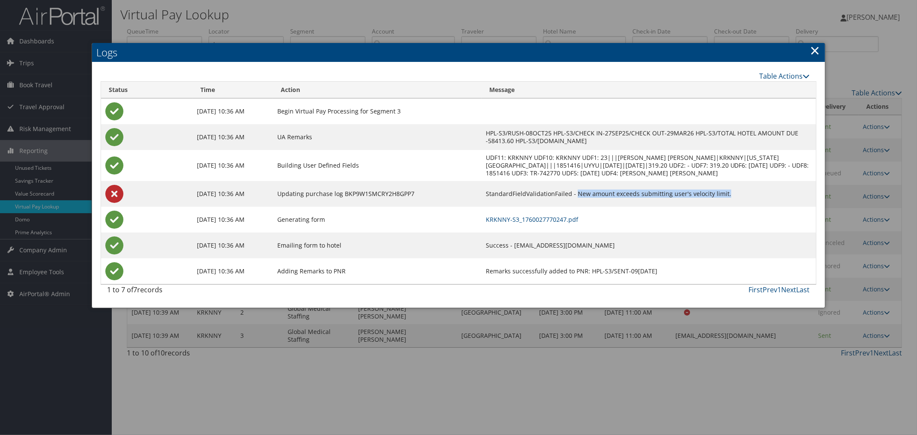
drag, startPoint x: 781, startPoint y: 203, endPoint x: 631, endPoint y: 203, distance: 149.7
click at [631, 203] on td "StandardFieldValidationFailed - New amount exceeds submitting user's velocity l…" at bounding box center [649, 194] width 335 height 26
click at [567, 15] on div at bounding box center [458, 217] width 917 height 435
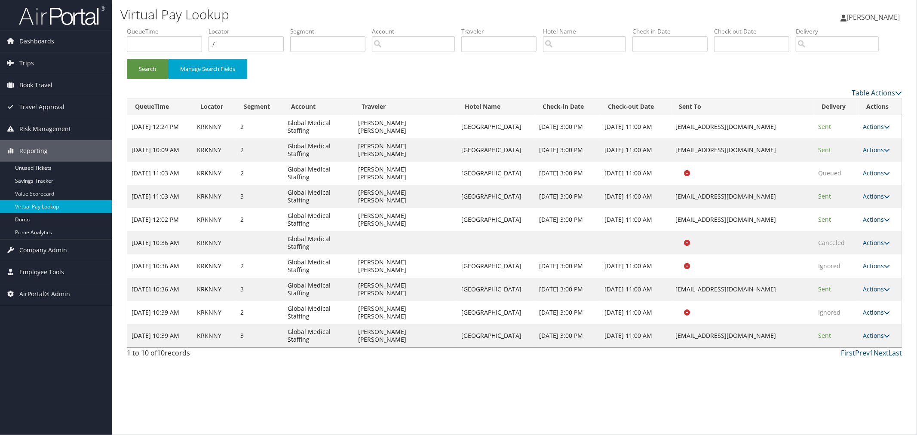
drag, startPoint x: 192, startPoint y: 260, endPoint x: 166, endPoint y: 260, distance: 25.8
click at [166, 231] on td "Oct 8, 2025 12:02 PM" at bounding box center [160, 219] width 66 height 23
click at [868, 224] on link "Actions" at bounding box center [877, 219] width 27 height 8
click at [865, 262] on link "Logs" at bounding box center [860, 254] width 54 height 15
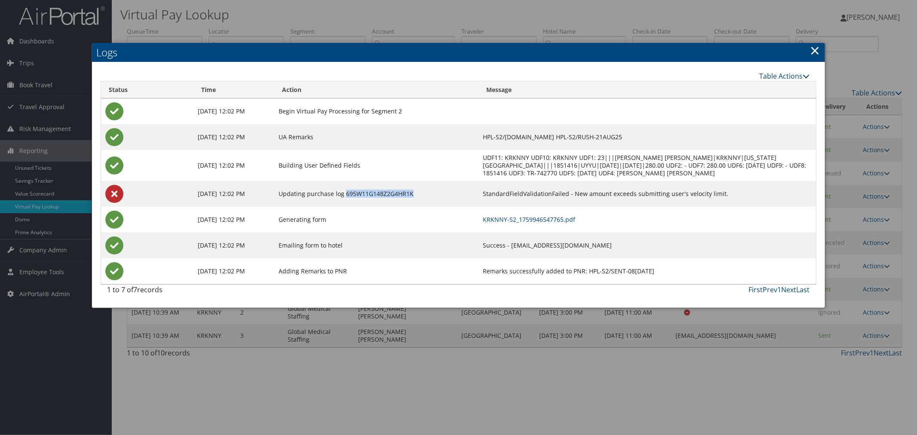
drag, startPoint x: 408, startPoint y: 195, endPoint x: 338, endPoint y: 197, distance: 70.1
click at [338, 197] on td "Updating purchase log 695W11G148Z2G4HR1K" at bounding box center [376, 194] width 204 height 26
drag, startPoint x: 703, startPoint y: 194, endPoint x: 557, endPoint y: 198, distance: 146.7
click at [557, 198] on td "StandardFieldValidationFailed - New amount exceeds submitting user's velocity l…" at bounding box center [647, 194] width 337 height 26
drag, startPoint x: 468, startPoint y: 193, endPoint x: 706, endPoint y: 196, distance: 238.7
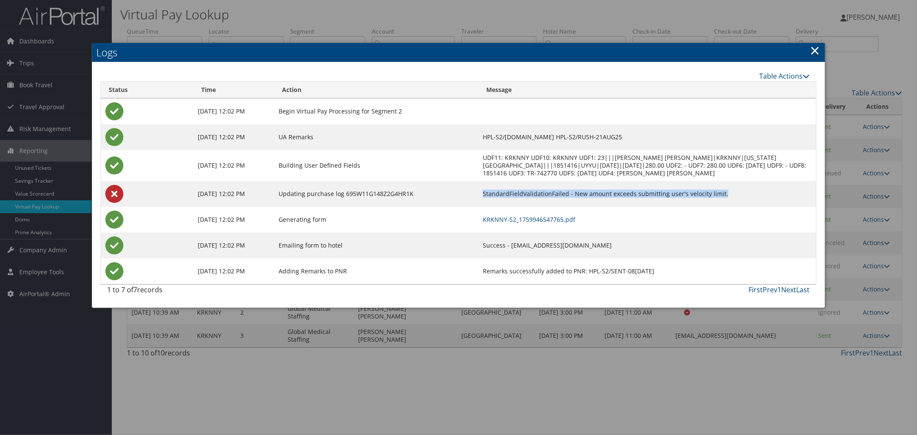
click at [706, 196] on td "StandardFieldValidationFailed - New amount exceeds submitting user's velocity l…" at bounding box center [647, 194] width 337 height 26
click at [689, 192] on td "StandardFieldValidationFailed - New amount exceeds submitting user's velocity l…" at bounding box center [647, 194] width 337 height 26
click at [354, 11] on div at bounding box center [458, 217] width 917 height 435
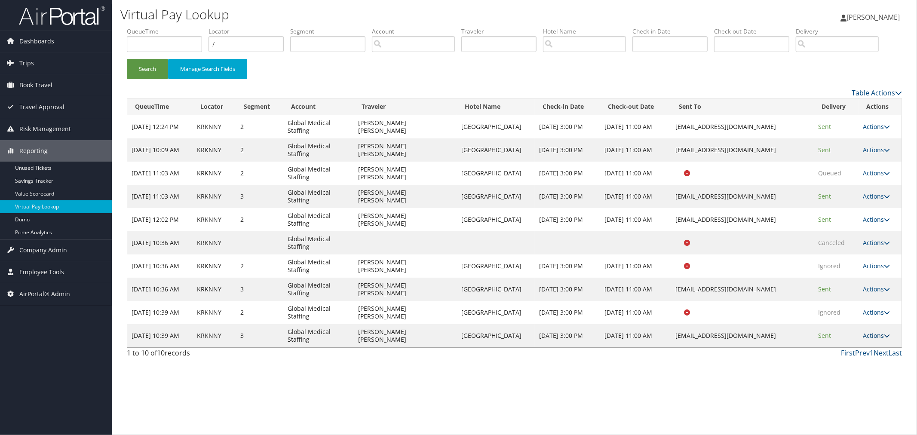
click at [874, 340] on link "Actions" at bounding box center [877, 336] width 27 height 8
click at [857, 378] on link "Logs" at bounding box center [860, 370] width 54 height 15
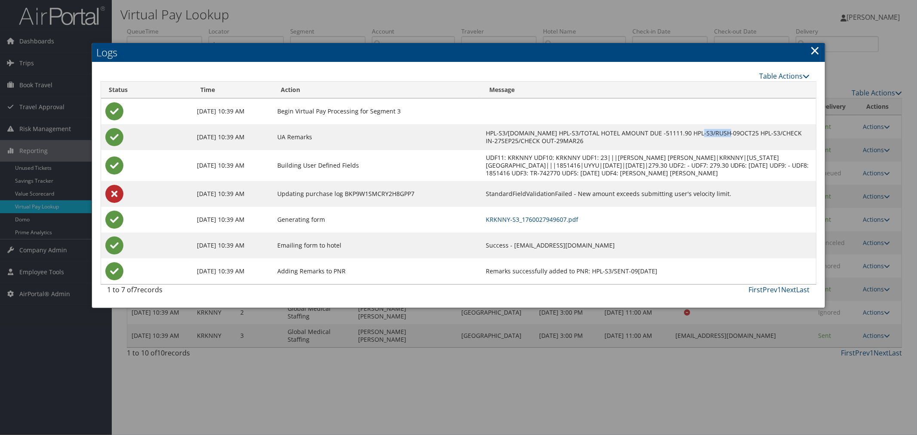
drag, startPoint x: 756, startPoint y: 132, endPoint x: 780, endPoint y: 131, distance: 24.1
click at [780, 131] on td "HPL-S3/EMAIL-BVGUFO.AT.DUSIT.COM HPL-S3/TOTAL HOTEL AMOUNT DUE -51111.90 HPL-S3…" at bounding box center [649, 137] width 335 height 26
copy td "51111.90"
click at [816, 50] on link "×" at bounding box center [816, 50] width 10 height 17
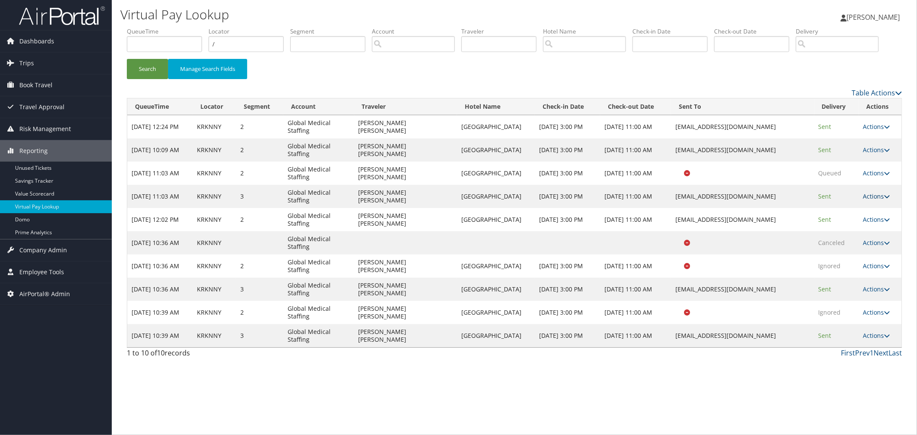
click at [866, 200] on link "Actions" at bounding box center [877, 196] width 27 height 8
click at [853, 239] on link "Logs" at bounding box center [860, 231] width 54 height 15
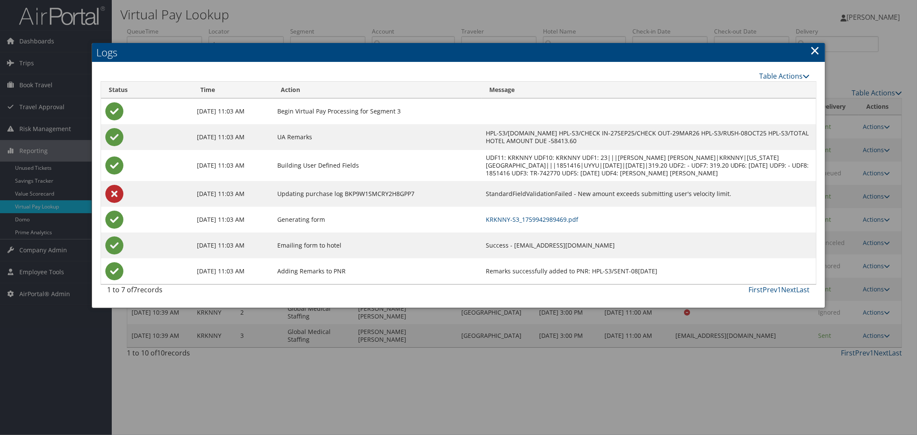
click at [814, 46] on link "×" at bounding box center [816, 50] width 10 height 17
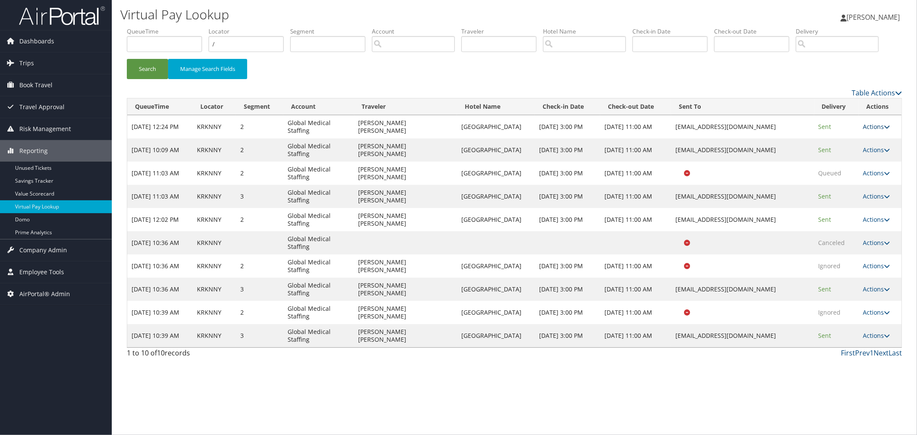
click at [871, 131] on link "Actions" at bounding box center [877, 127] width 27 height 8
click at [868, 154] on link "Resend" at bounding box center [860, 147] width 54 height 15
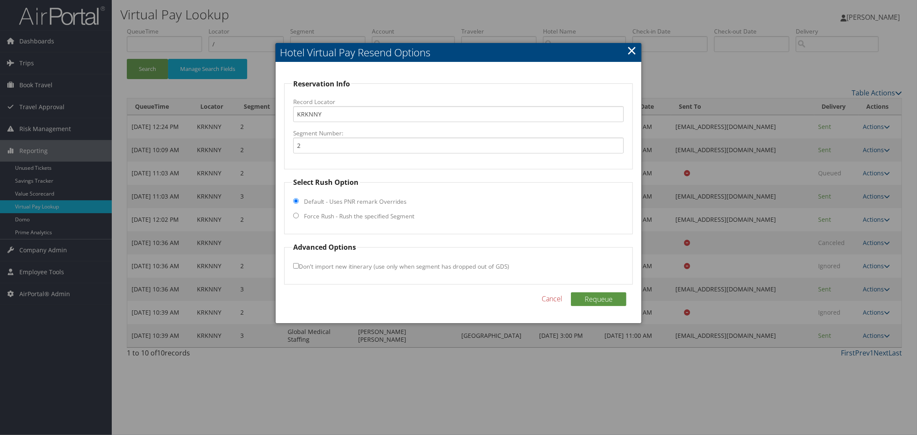
click at [295, 216] on input "Force Rush - Rush the specified Segment" at bounding box center [296, 216] width 6 height 6
radio input "true"
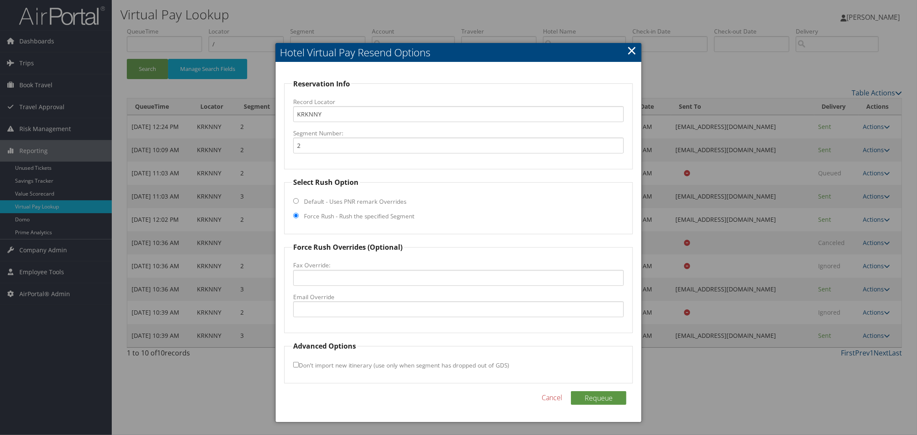
click at [633, 51] on link "×" at bounding box center [632, 50] width 10 height 17
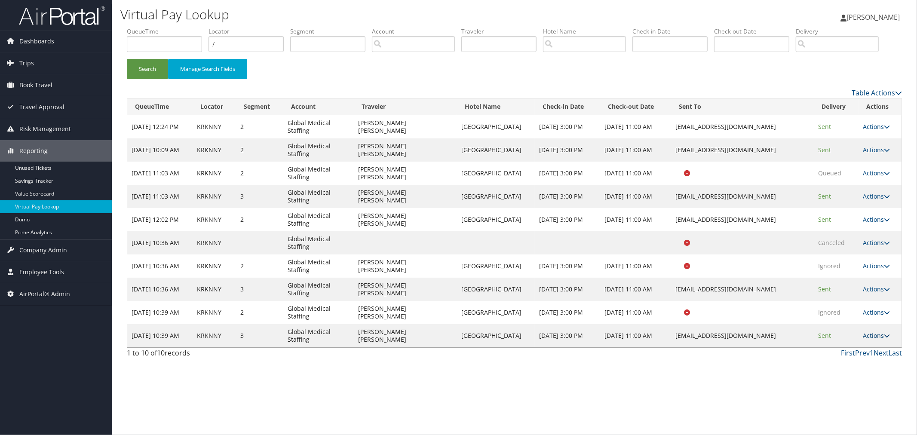
click at [874, 340] on link "Actions" at bounding box center [877, 336] width 27 height 8
click at [856, 378] on link "Logs" at bounding box center [860, 370] width 54 height 15
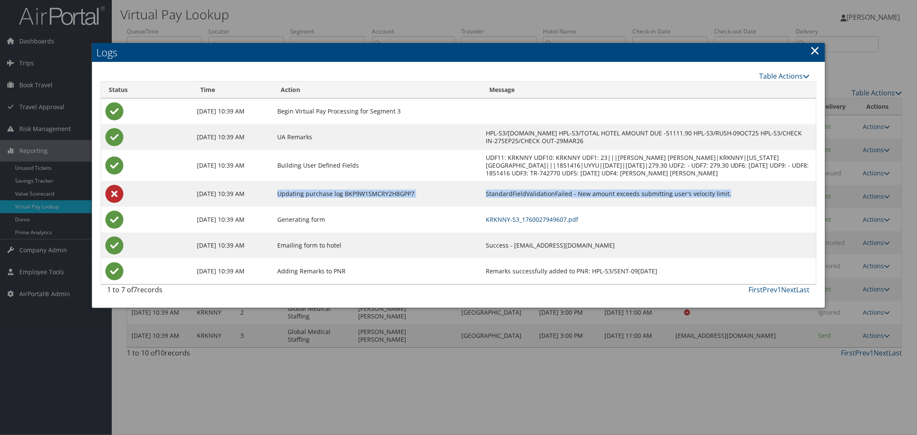
drag, startPoint x: 781, startPoint y: 201, endPoint x: 303, endPoint y: 203, distance: 478.7
click at [303, 203] on tr "Oct 9, 2025 10:39 AM Updating purchase log BKP9W1SMCRY2H8GPP7 StandardFieldVali…" at bounding box center [458, 194] width 715 height 26
copy tr "Updating purchase log BKP9W1SMCRY2H8GPP7 StandardFieldValidationFailed - New am…"
click at [399, 9] on div at bounding box center [458, 217] width 917 height 435
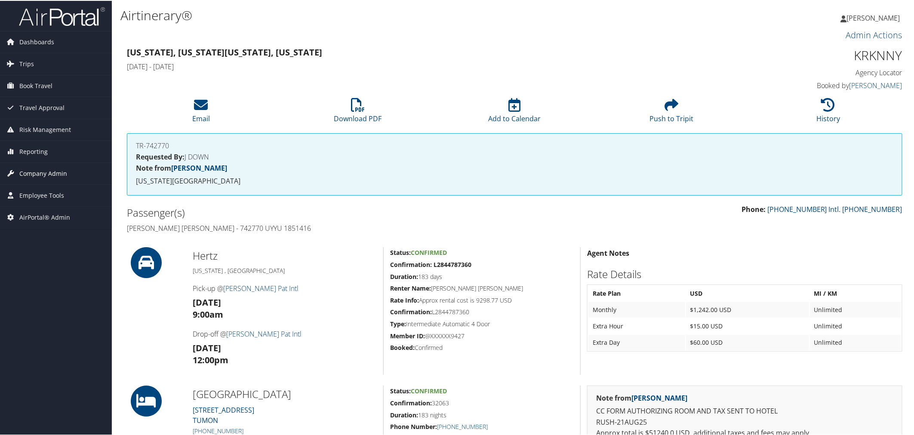
click at [50, 175] on span "Company Admin" at bounding box center [43, 173] width 48 height 22
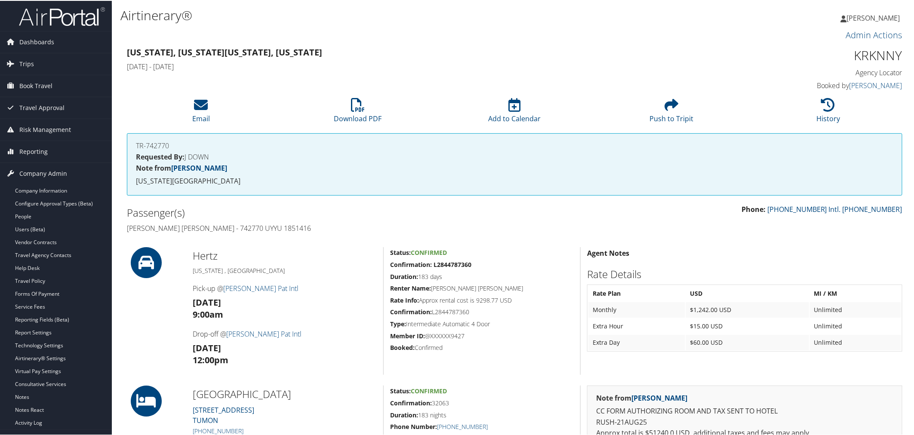
click at [323, 52] on h3 "[US_STATE], [US_STATE] [US_STATE], [US_STATE]" at bounding box center [416, 52] width 578 height 12
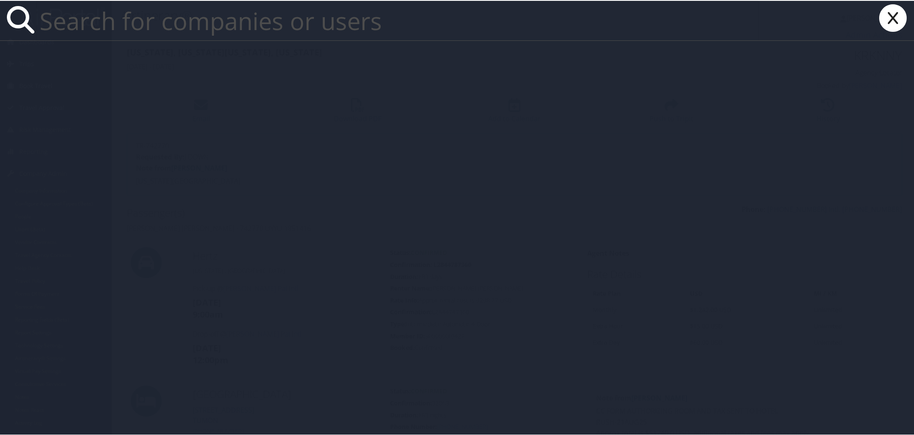
paste input "Global Medical Staffing"
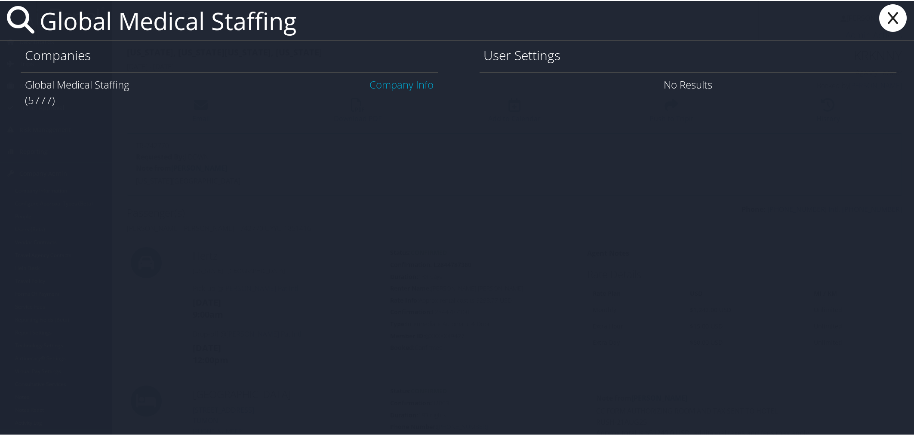
type input "Global Medical Staffing"
click at [391, 83] on link "Company Info" at bounding box center [402, 84] width 64 height 14
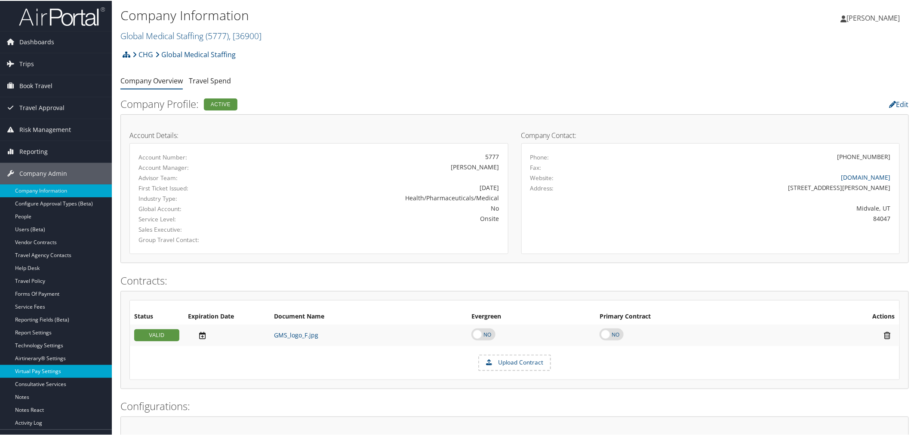
click at [58, 368] on link "Virtual Pay Settings" at bounding box center [56, 370] width 112 height 13
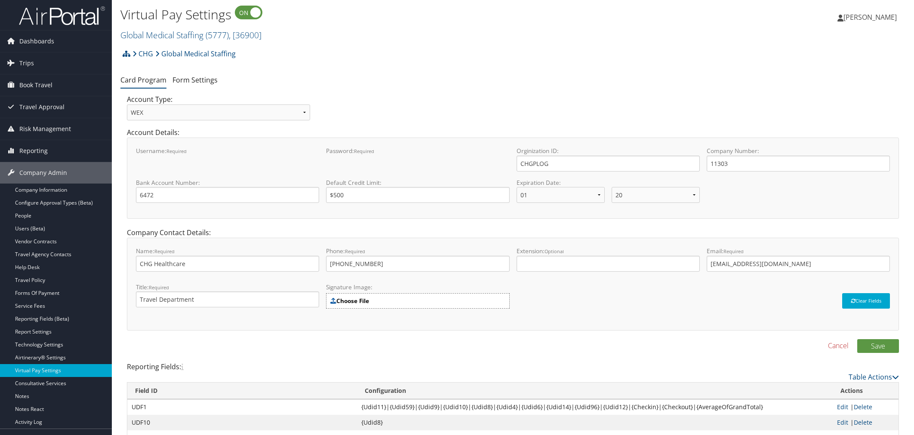
select select "20"
click at [127, 54] on icon at bounding box center [127, 53] width 8 height 7
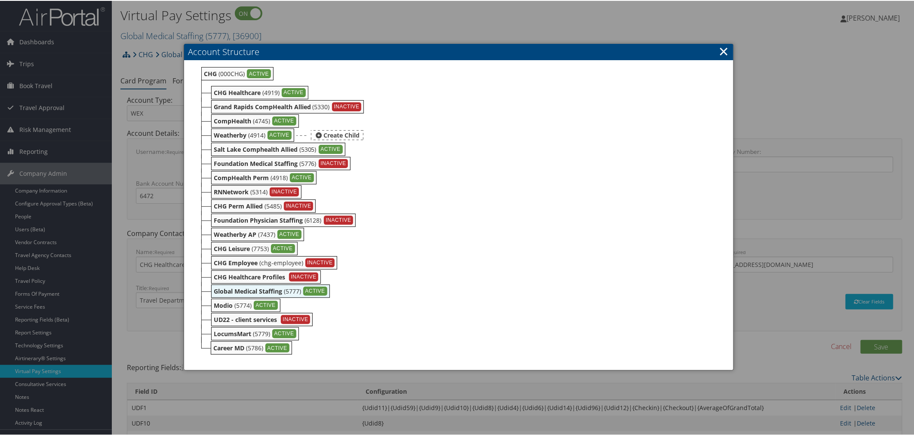
click at [234, 130] on b "Weatherby" at bounding box center [230, 134] width 33 height 8
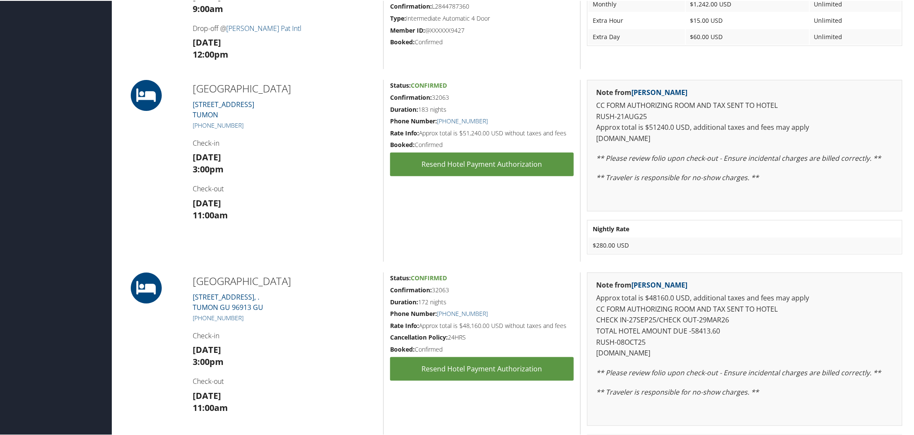
scroll to position [334, 0]
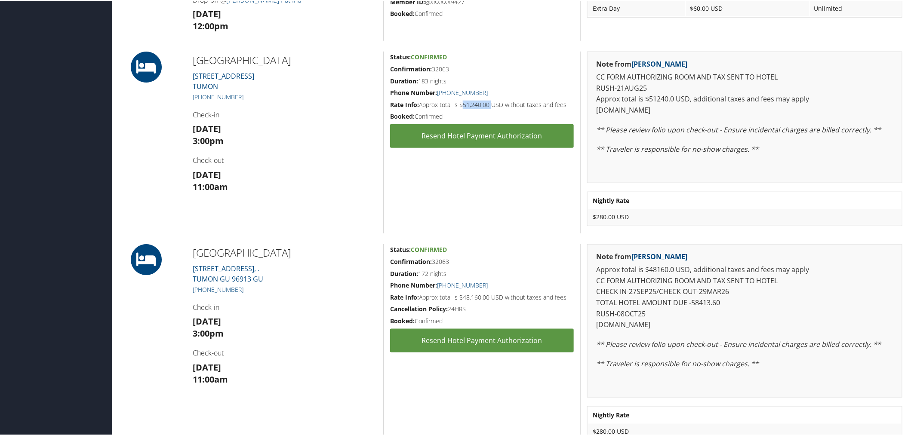
drag, startPoint x: 489, startPoint y: 102, endPoint x: 461, endPoint y: 104, distance: 28.9
click at [461, 104] on h5 "Rate Info: Approx total is $51,240.00 USD without taxes and fees" at bounding box center [482, 104] width 184 height 9
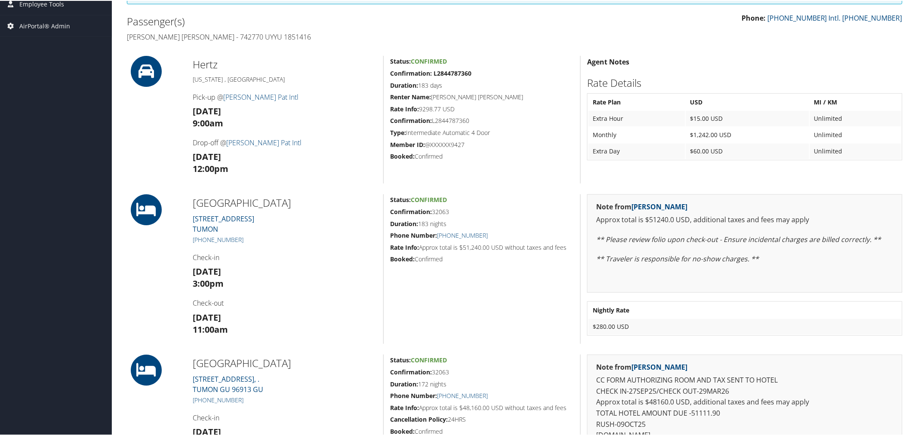
scroll to position [191, 0]
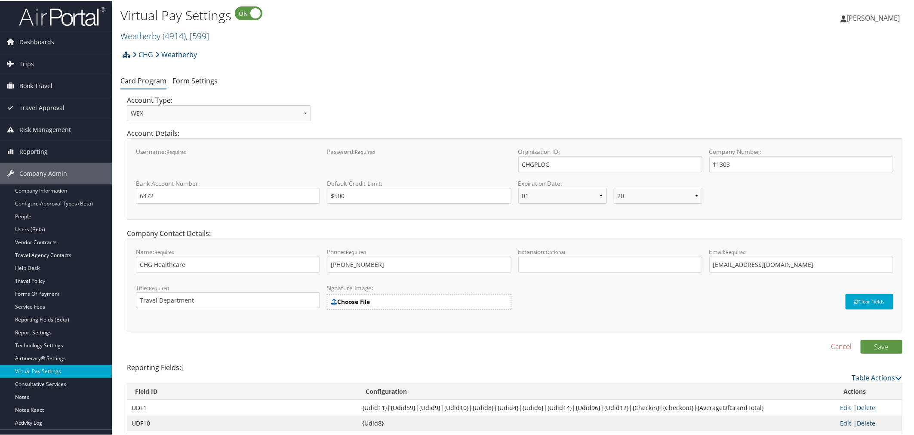
click at [127, 55] on icon at bounding box center [127, 53] width 8 height 7
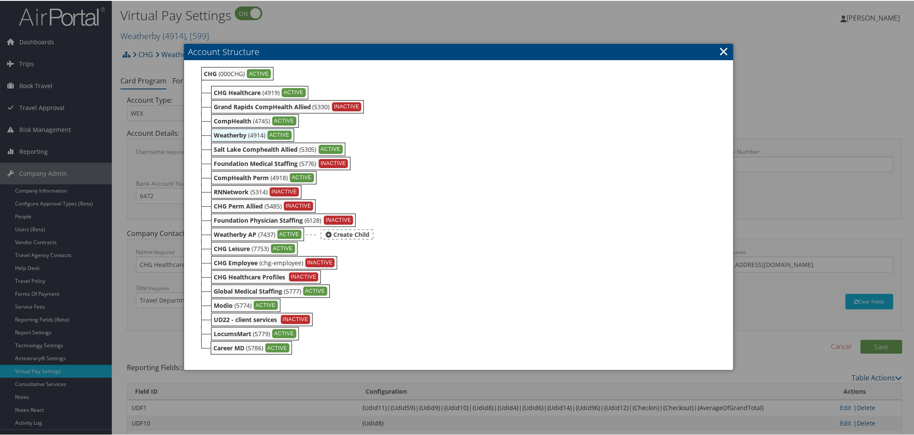
click at [237, 231] on b "Weatherby AP" at bounding box center [235, 234] width 43 height 8
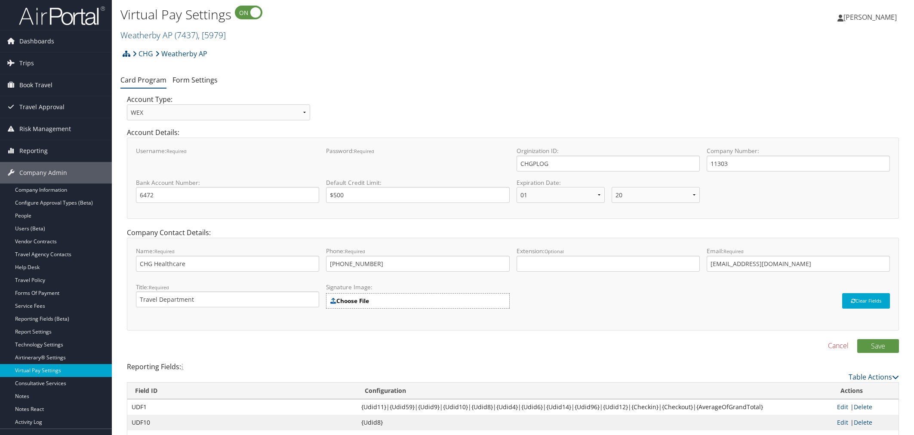
select select "20"
click at [127, 54] on icon at bounding box center [127, 53] width 8 height 7
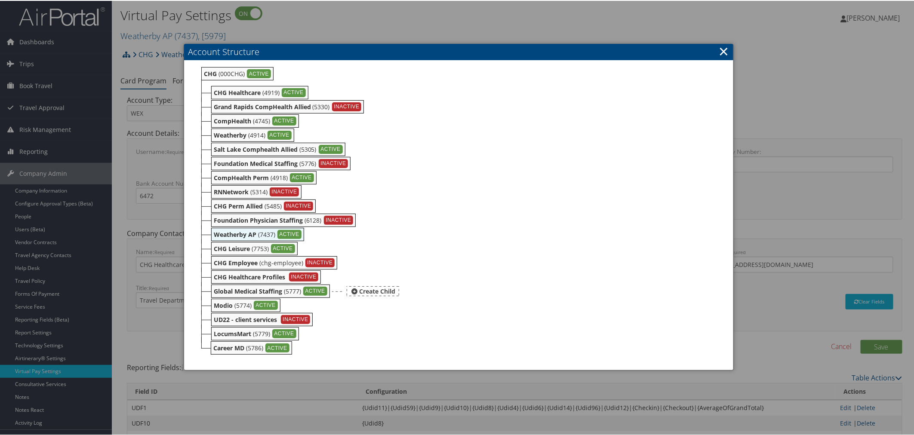
click at [233, 286] on b "Global Medical Staffing" at bounding box center [248, 290] width 68 height 8
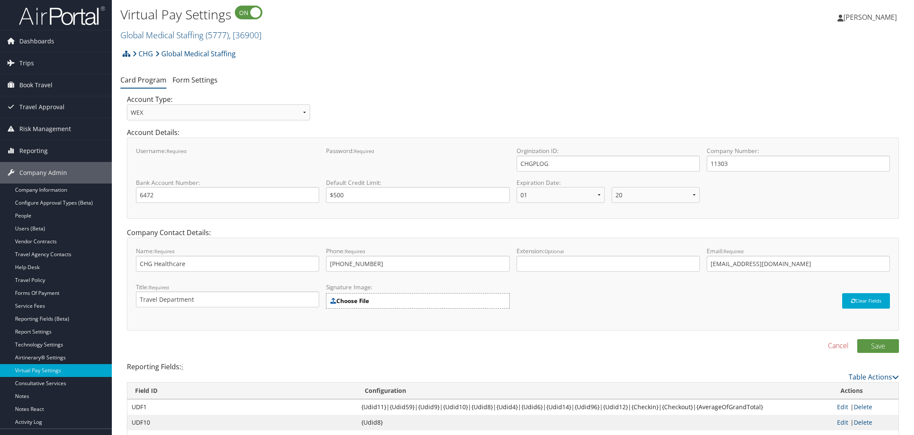
select select "20"
click at [135, 166] on div "Username: required this field is required" at bounding box center [227, 162] width 191 height 31
drag, startPoint x: 553, startPoint y: 162, endPoint x: 521, endPoint y: 161, distance: 31.8
click at [521, 161] on input "CHGPLOG" at bounding box center [610, 164] width 184 height 16
select select "20"
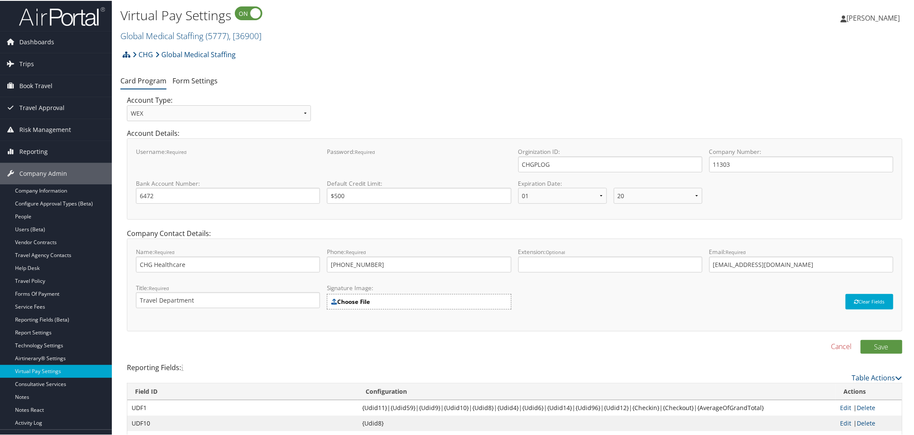
drag, startPoint x: 477, startPoint y: 27, endPoint x: 450, endPoint y: 28, distance: 26.2
click at [477, 27] on h2 "Global Medical Staffing ( 5777 ) , [ 36900 ]" at bounding box center [383, 34] width 526 height 15
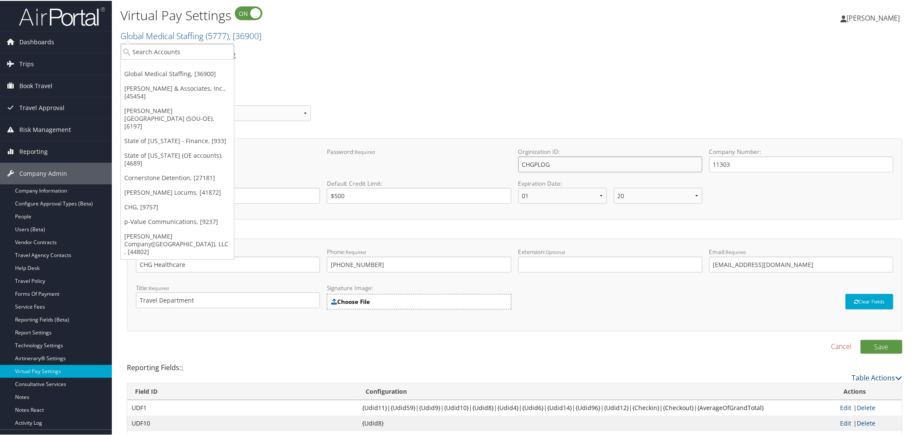
drag, startPoint x: 550, startPoint y: 164, endPoint x: 521, endPoint y: 164, distance: 28.8
click at [521, 164] on input "CHGPLOG" at bounding box center [610, 164] width 184 height 16
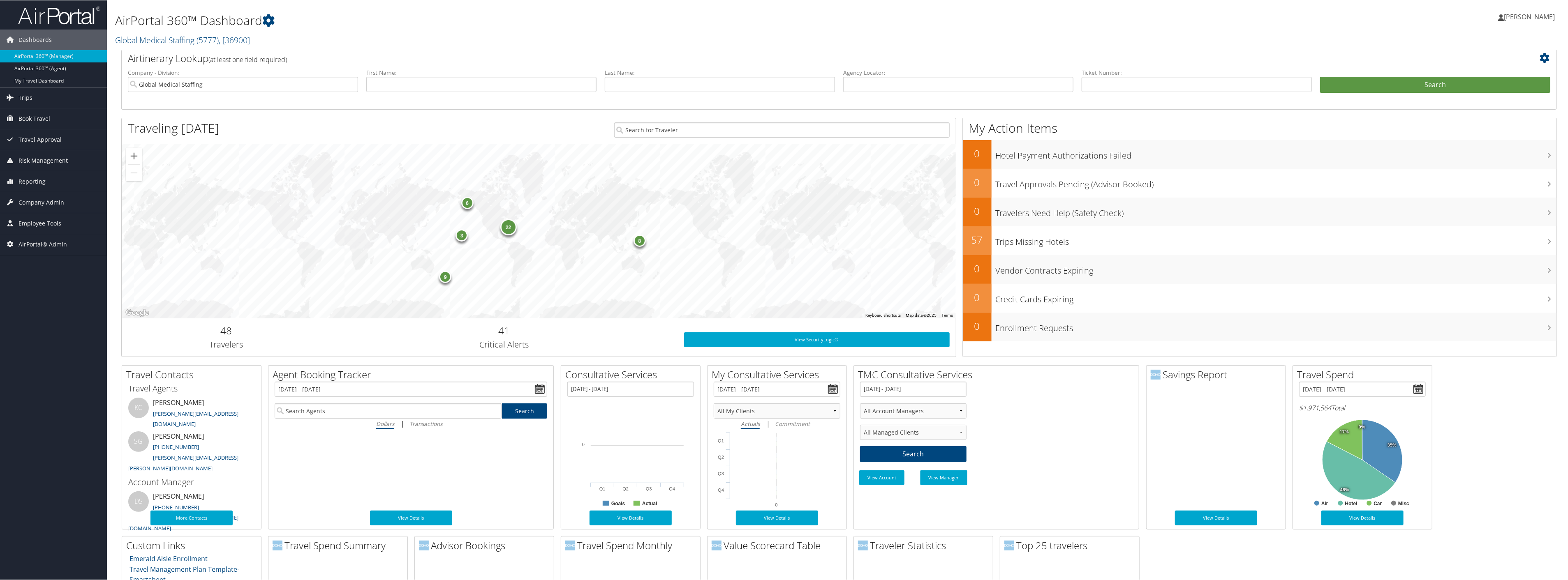
click at [343, 32] on h2 "Global Medical Staffing ( 5777 ) , [ 36900 ]" at bounding box center [598, 39] width 966 height 14
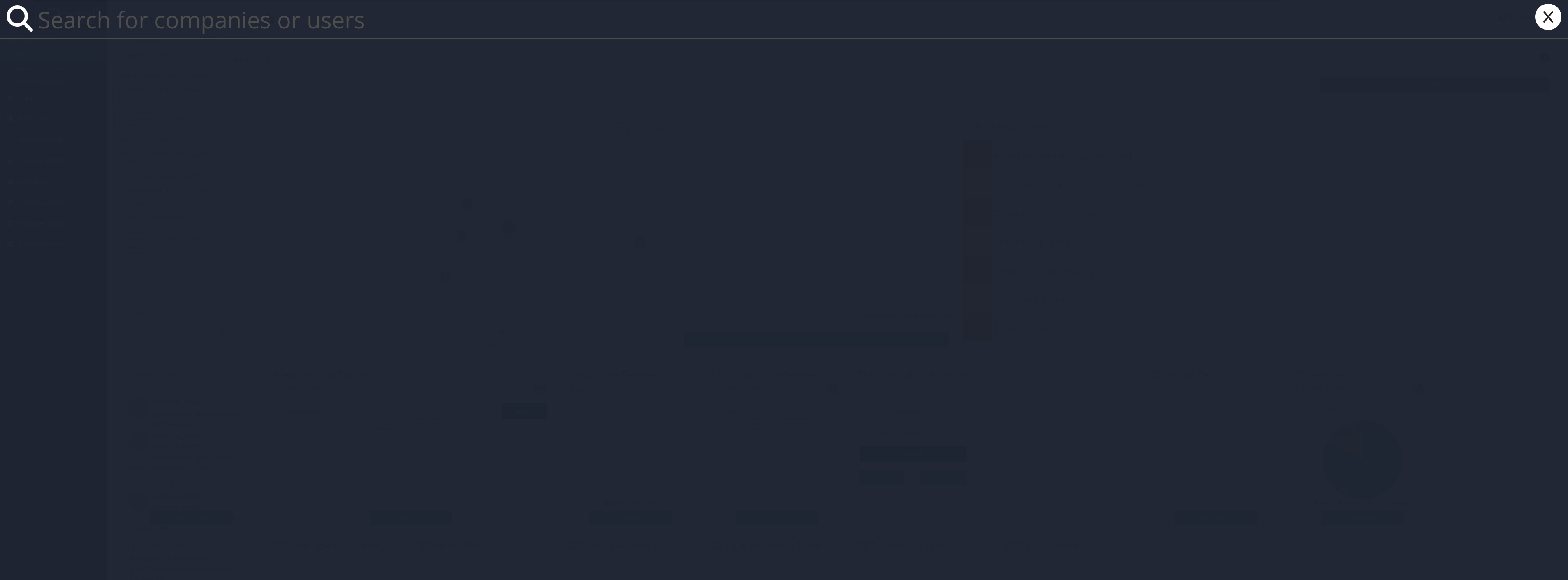
paste input "[EMAIL_ADDRESS][DOMAIN_NAME]"
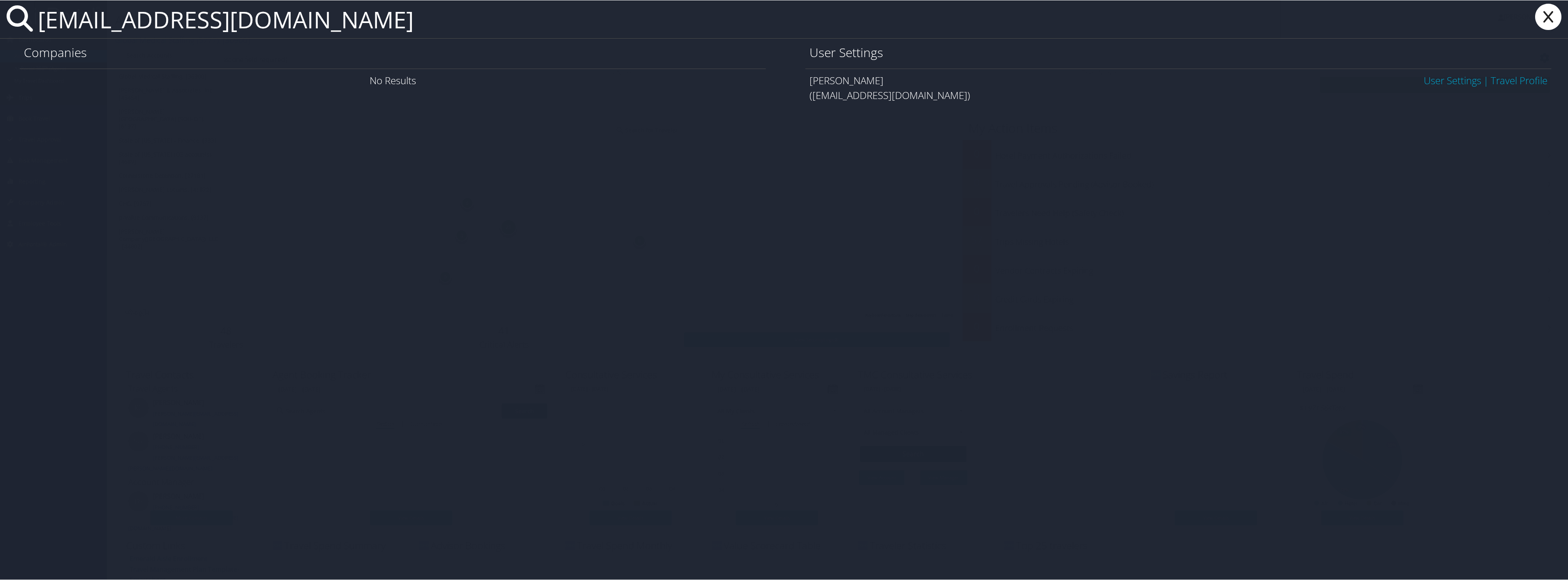
type input "[EMAIL_ADDRESS][DOMAIN_NAME]"
click at [1424, 76] on link "User Settings" at bounding box center [1452, 80] width 57 height 13
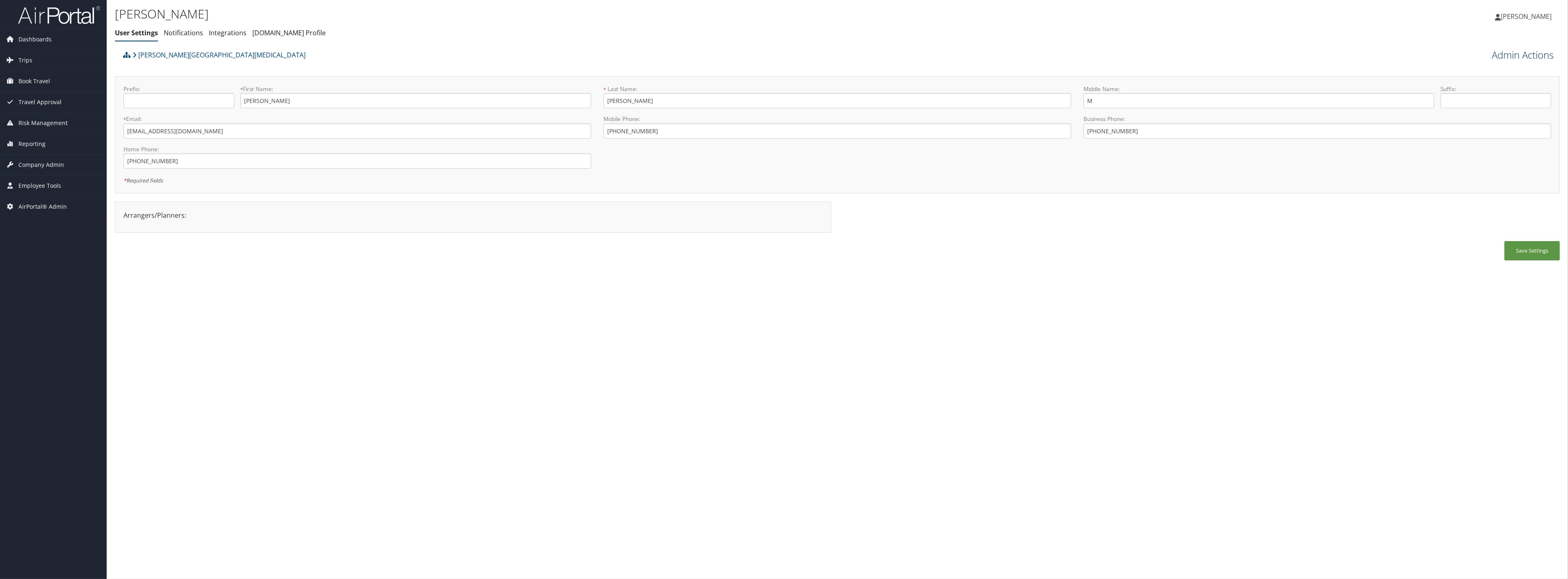
click at [1513, 56] on link "Admin Actions" at bounding box center [1522, 54] width 62 height 14
click at [1479, 96] on link "User Technology Settings" at bounding box center [1498, 97] width 108 height 14
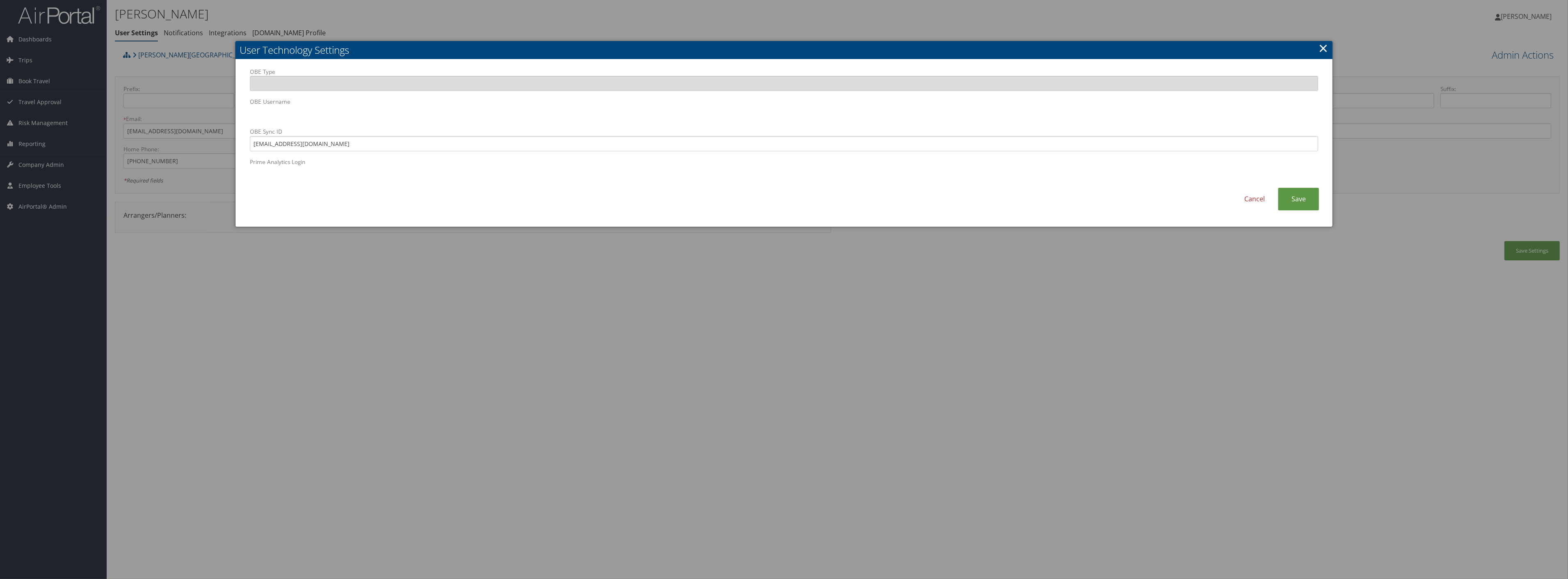
click at [443, 22] on div at bounding box center [784, 289] width 1568 height 579
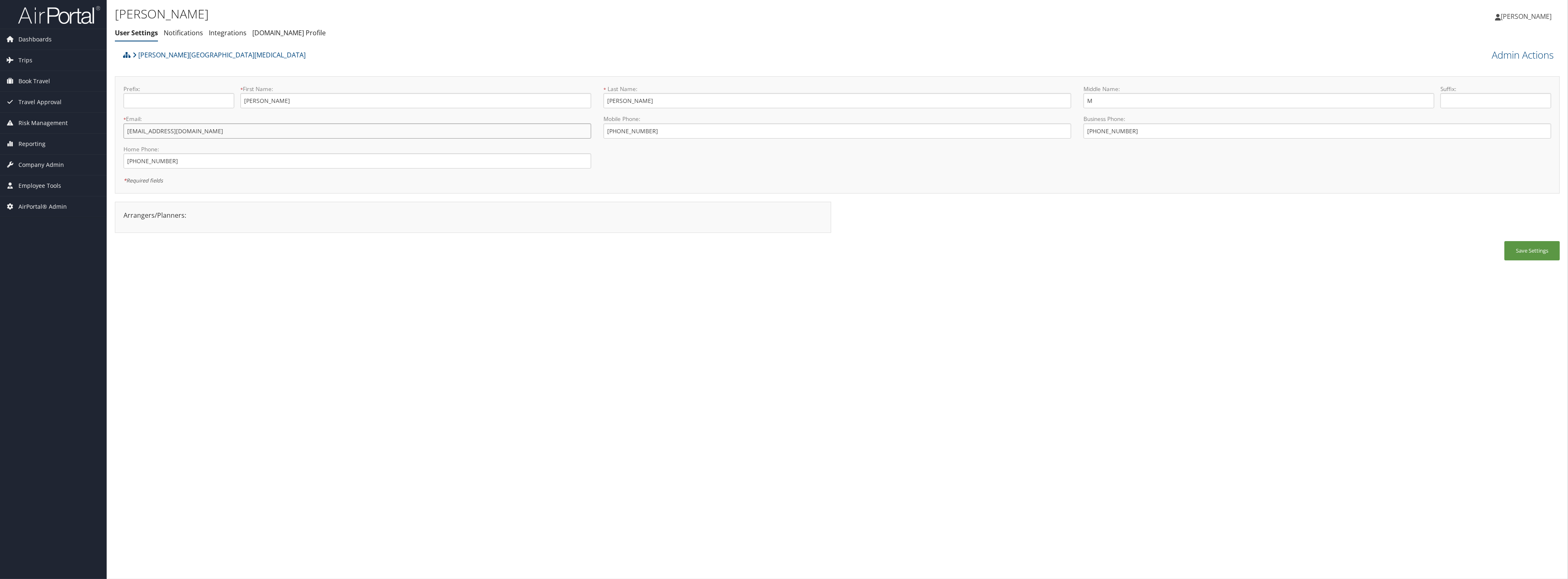
drag, startPoint x: 192, startPoint y: 132, endPoint x: 126, endPoint y: 133, distance: 66.0
click at [126, 133] on input "[EMAIL_ADDRESS][DOMAIN_NAME]" at bounding box center [357, 131] width 467 height 15
click at [1514, 245] on button "Save Settings" at bounding box center [1532, 251] width 55 height 19
click at [1492, 56] on link "Admin Actions" at bounding box center [1522, 54] width 62 height 14
click at [1389, 46] on div "Tod Sturgeon User Settings Notifications Integrations AndavoVacations.com Profi…" at bounding box center [837, 23] width 1461 height 47
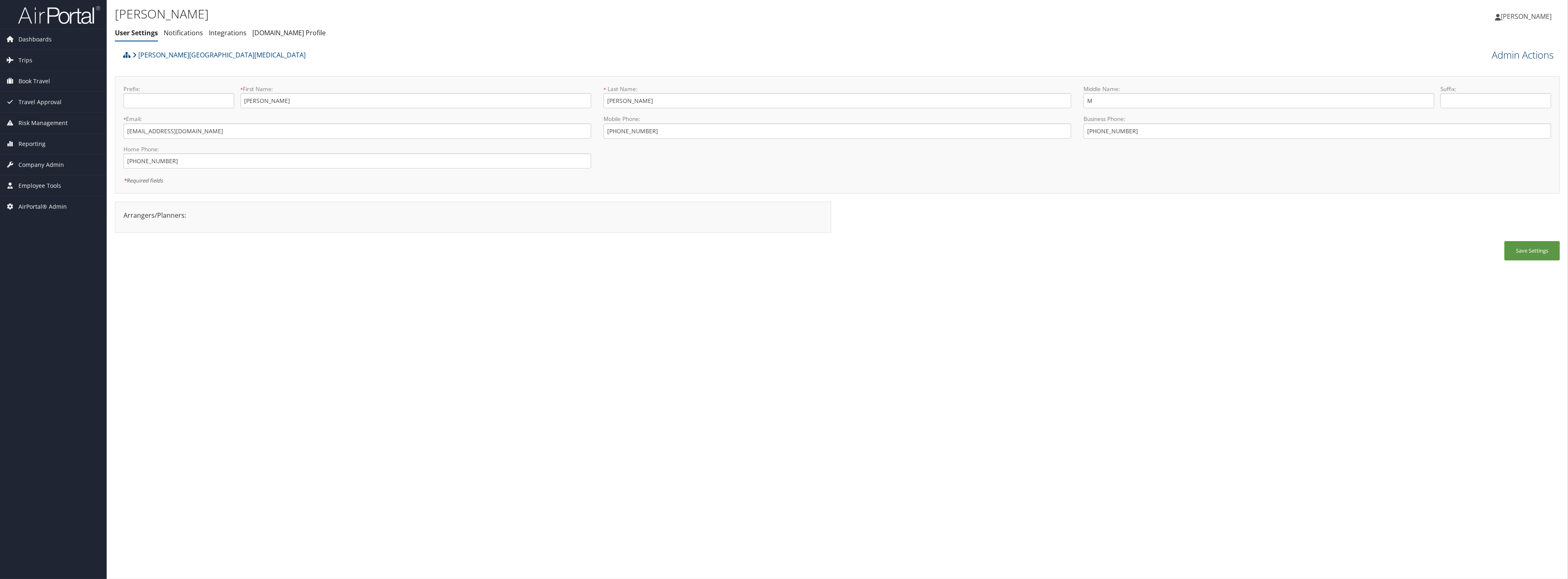
click at [1507, 57] on link "Admin Actions" at bounding box center [1522, 54] width 62 height 14
click at [1479, 215] on link "Deactivate User" at bounding box center [1498, 217] width 108 height 14
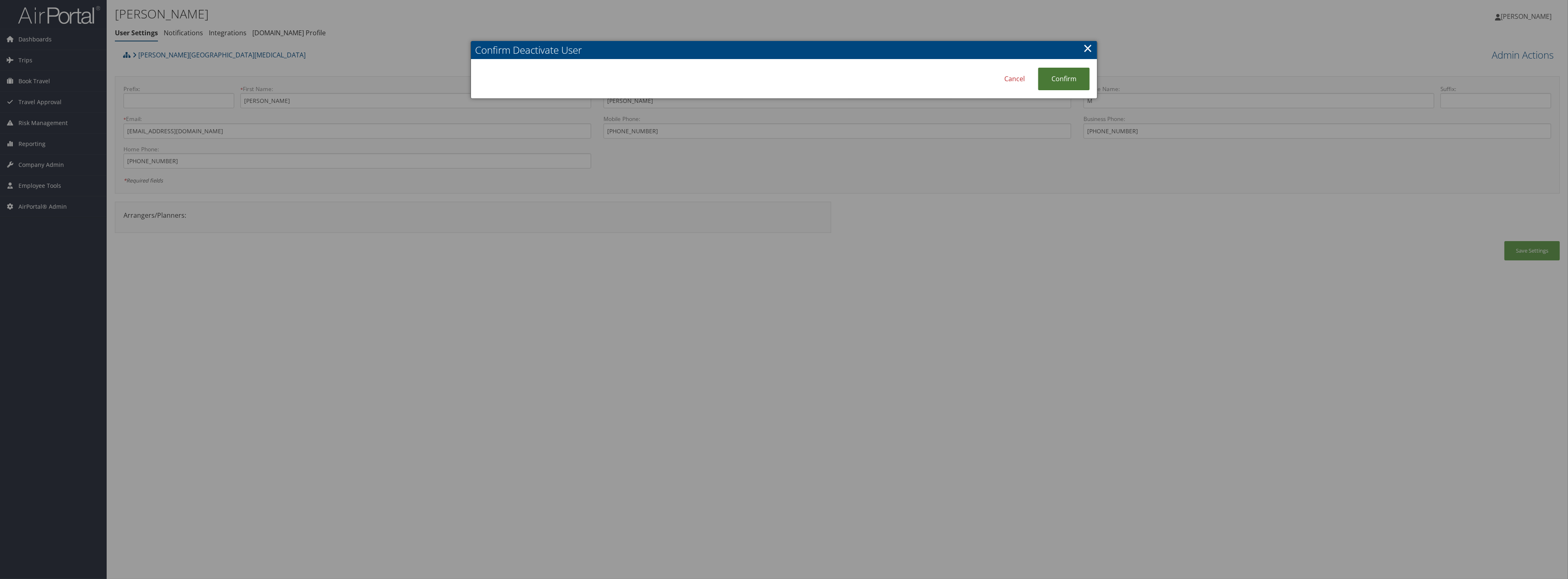
click at [1071, 72] on link "Confirm" at bounding box center [1063, 79] width 52 height 23
click at [1028, 76] on link "Cancel" at bounding box center [1031, 79] width 47 height 23
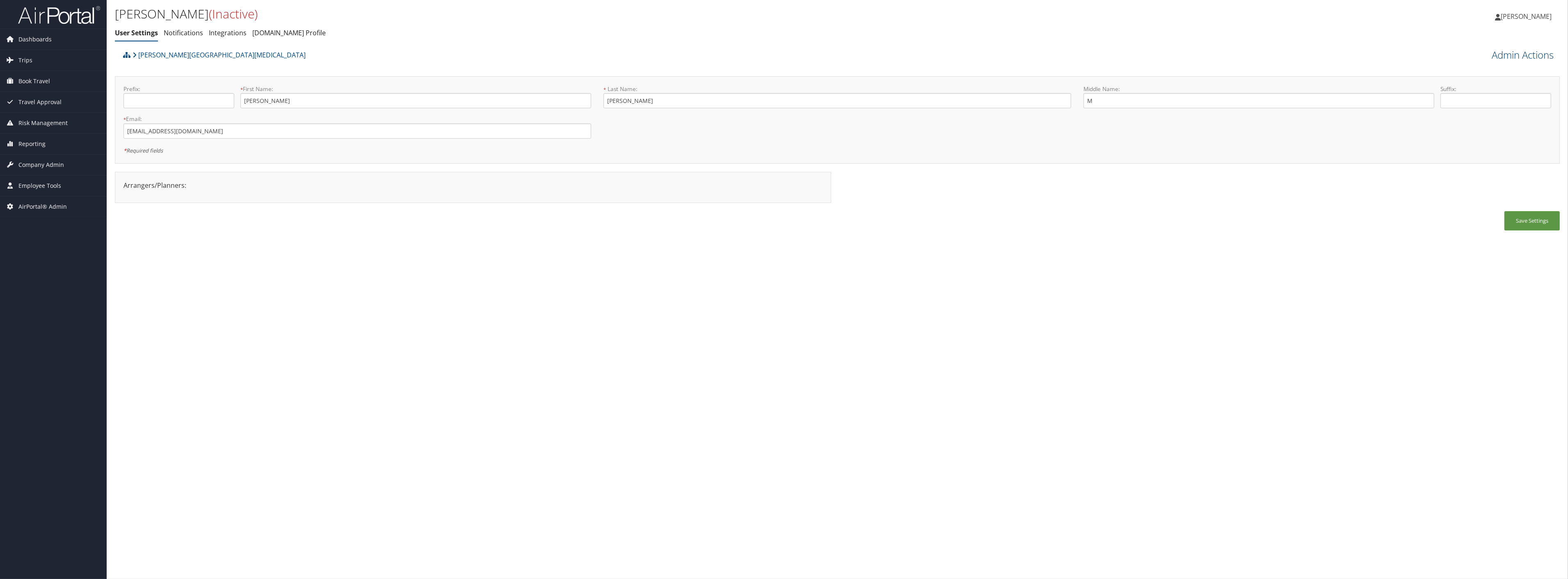
click at [1511, 55] on link "Admin Actions" at bounding box center [1522, 54] width 62 height 14
click at [1474, 71] on link "Activate User" at bounding box center [1498, 70] width 108 height 14
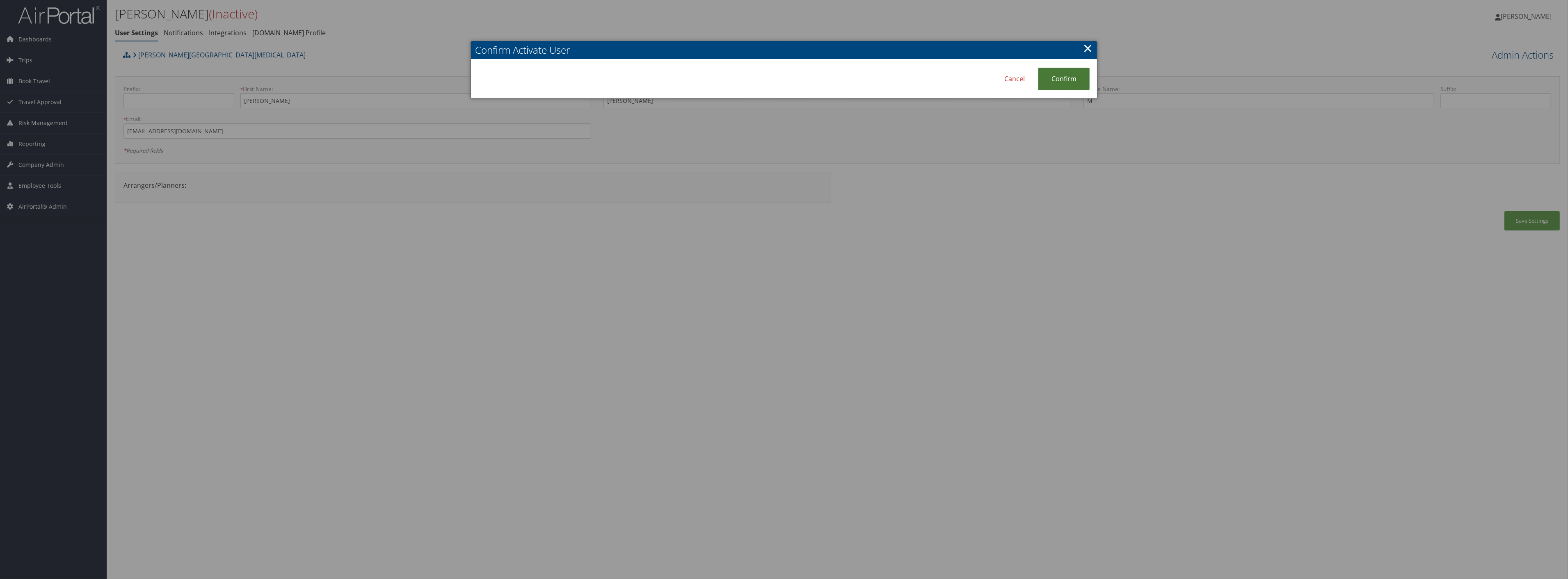
click at [1064, 75] on link "Confirm" at bounding box center [1063, 79] width 52 height 23
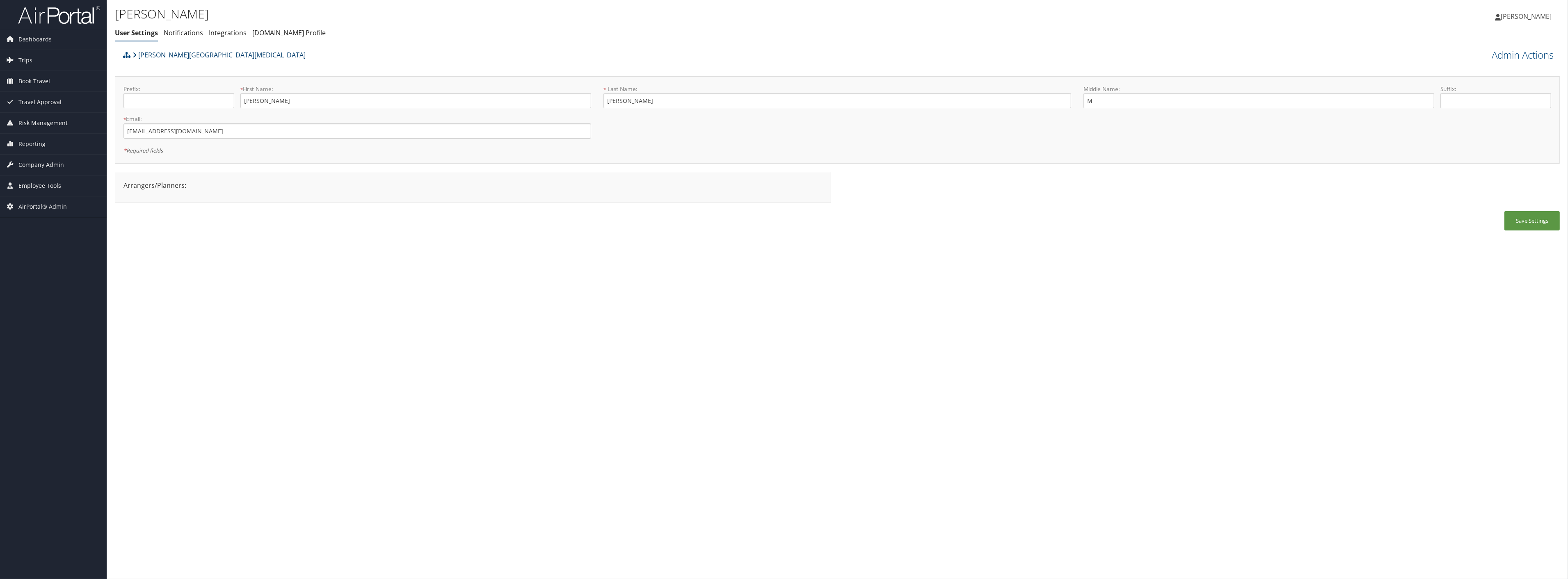
click at [223, 58] on link "[PERSON_NAME][GEOGRAPHIC_DATA][MEDICAL_DATA]" at bounding box center [219, 54] width 174 height 16
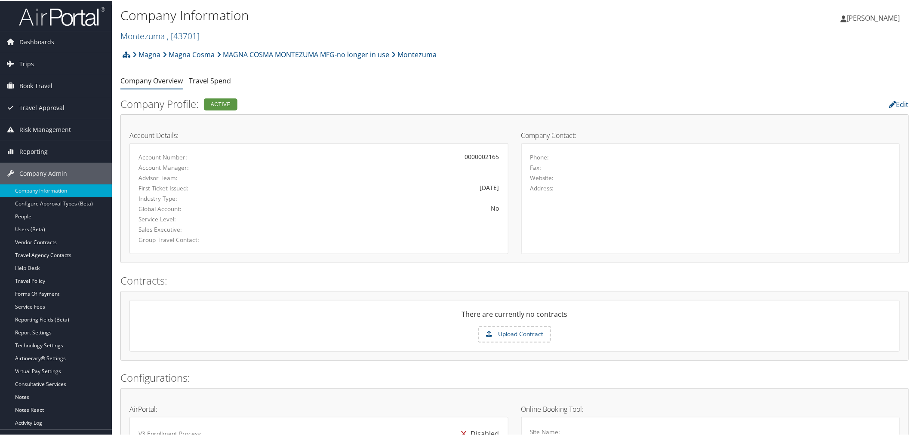
click at [379, 89] on div "Magna Magna Cosma MAGNA COSMA MONTEZUMA MFG-no longer in use Montezuma Account …" at bounding box center [514, 432] width 788 height 774
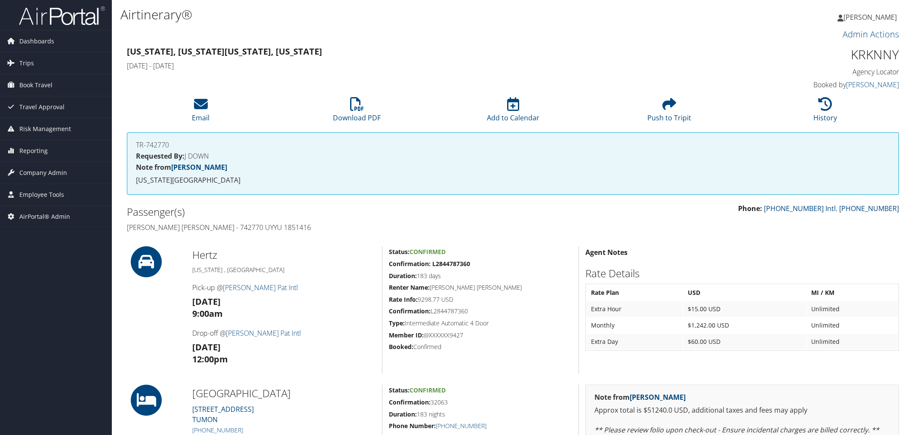
scroll to position [191, 0]
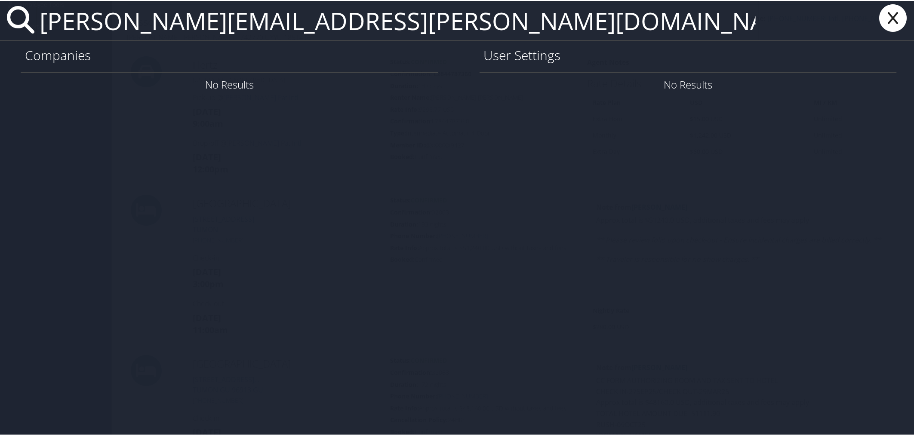
click at [116, 23] on input "[PERSON_NAME][EMAIL_ADDRESS][PERSON_NAME][DOMAIN_NAME]" at bounding box center [397, 20] width 723 height 40
drag, startPoint x: 265, startPoint y: 23, endPoint x: 170, endPoint y: 30, distance: 95.7
click at [170, 30] on input "[PERSON_NAME][EMAIL_ADDRESS][DOMAIN_NAME]" at bounding box center [397, 20] width 723 height 40
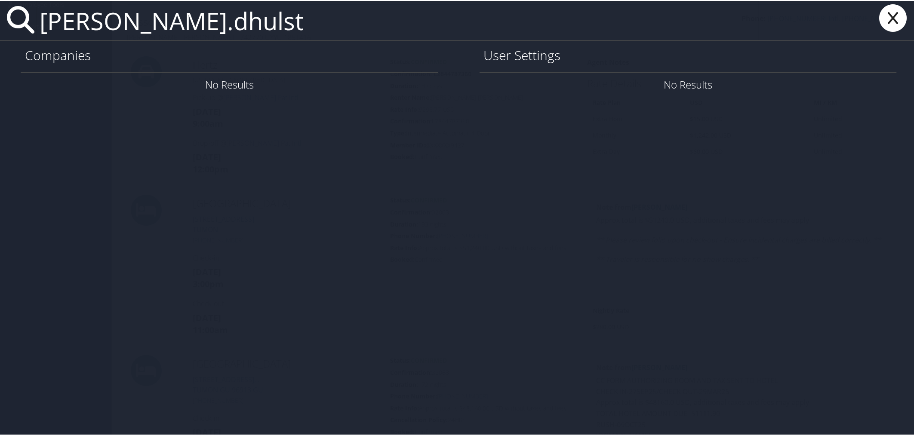
click at [78, 22] on input "tyler.dhulst" at bounding box center [397, 20] width 723 height 40
click at [93, 27] on input "tyler.dhulst" at bounding box center [397, 20] width 723 height 40
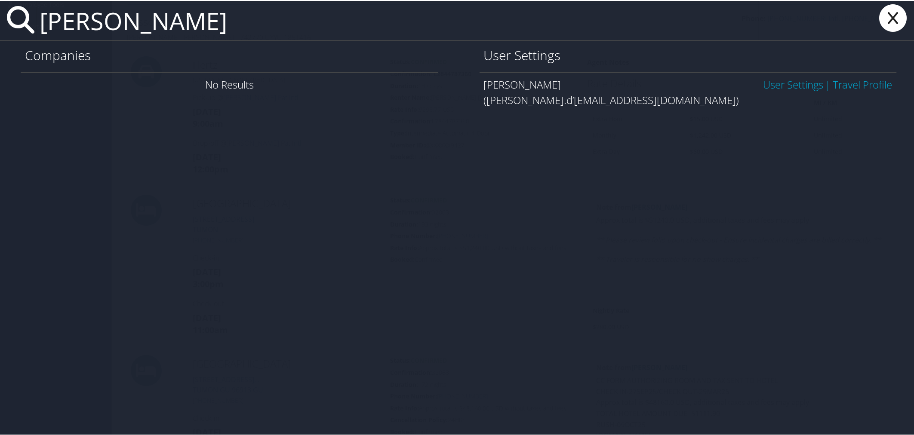
type input "tyler dhulst"
click at [782, 80] on link "User Settings" at bounding box center [793, 84] width 60 height 14
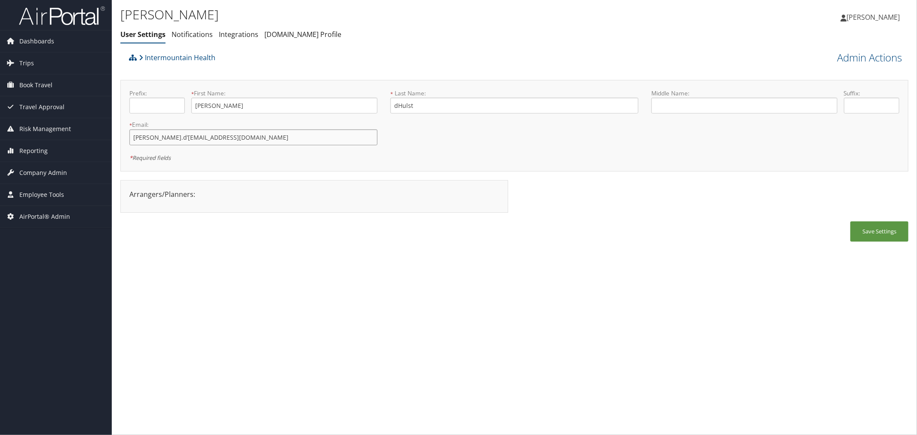
drag, startPoint x: 198, startPoint y: 140, endPoint x: 132, endPoint y: 140, distance: 66.7
click at [132, 140] on input "[PERSON_NAME].d’[EMAIL_ADDRESS][DOMAIN_NAME]" at bounding box center [253, 137] width 248 height 16
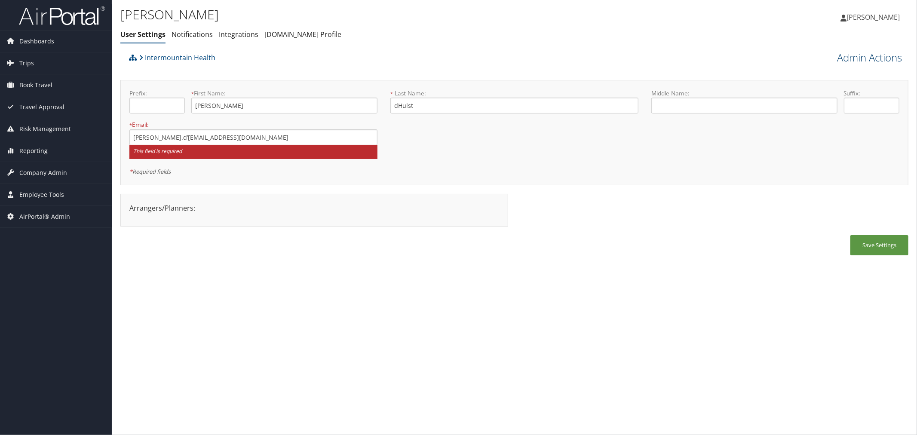
click at [858, 57] on link "Admin Actions" at bounding box center [869, 57] width 65 height 15
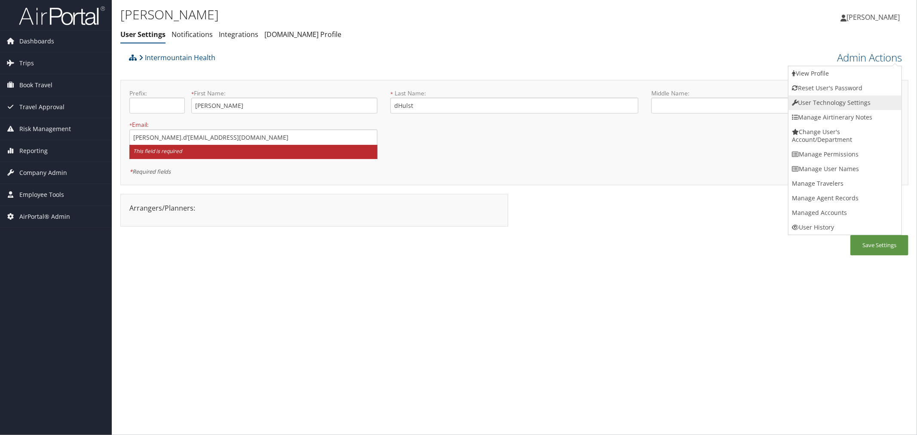
click at [826, 98] on link "User Technology Settings" at bounding box center [845, 102] width 113 height 15
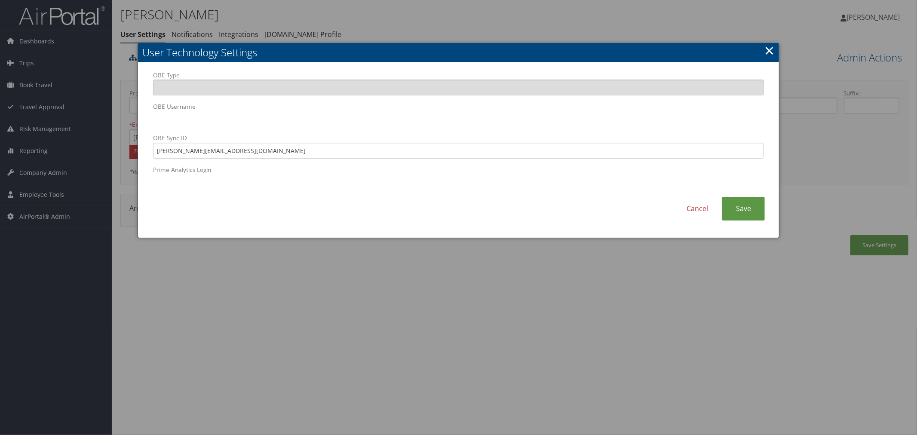
click at [151, 123] on div "OBE Type OBE Username OBE Sync ID [EMAIL_ADDRESS][DOMAIN_NAME] Prime Analytics …" at bounding box center [459, 134] width 624 height 126
click at [369, 16] on div at bounding box center [458, 217] width 917 height 435
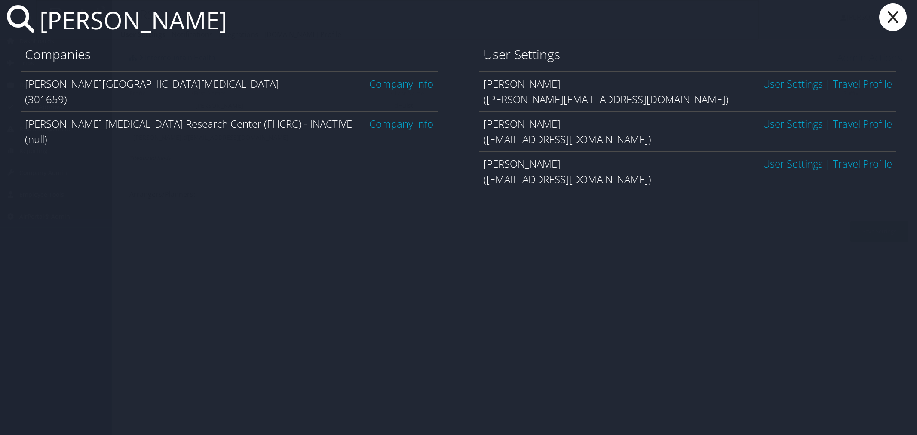
type input "fred hut"
click at [375, 80] on link "Company Info" at bounding box center [402, 84] width 64 height 14
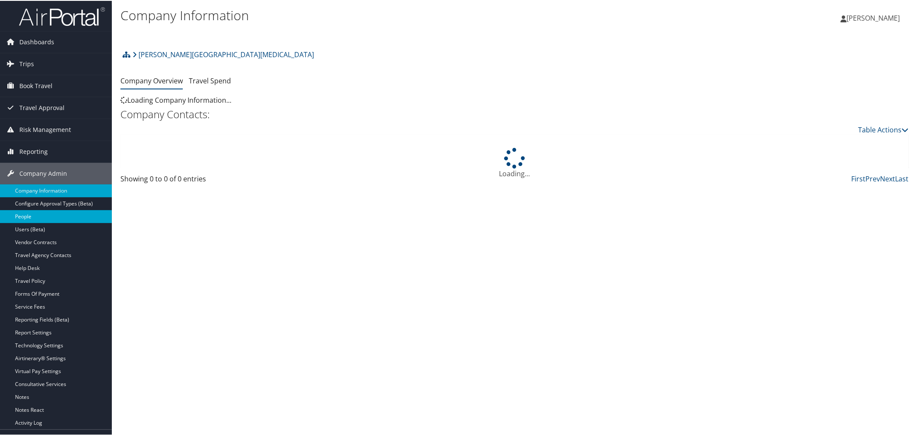
click at [40, 215] on link "People" at bounding box center [56, 215] width 112 height 13
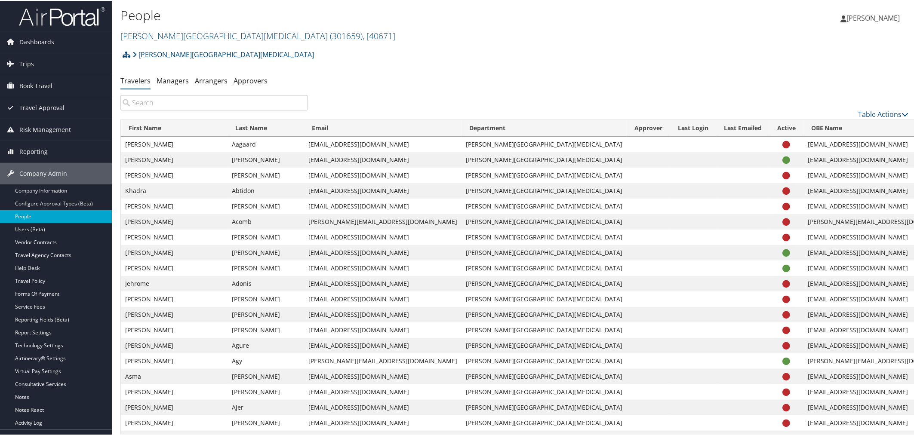
click at [200, 105] on input "search" at bounding box center [214, 101] width 188 height 15
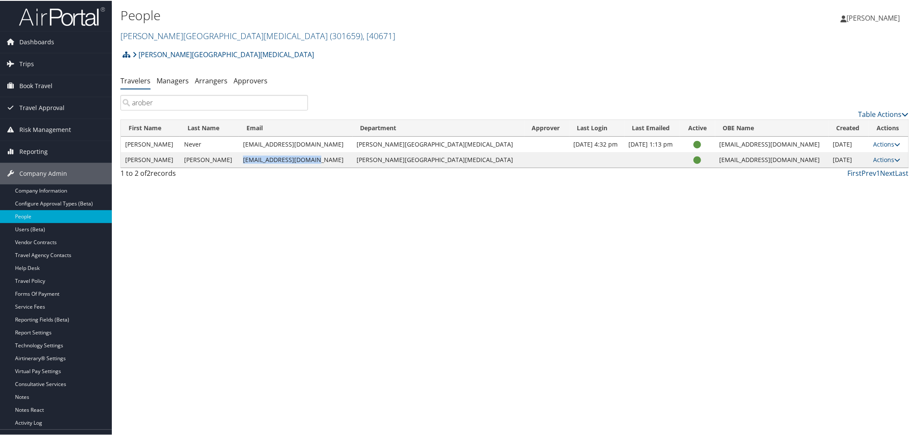
drag, startPoint x: 311, startPoint y: 159, endPoint x: 244, endPoint y: 162, distance: 67.2
click at [244, 162] on td "[EMAIL_ADDRESS][DOMAIN_NAME]" at bounding box center [296, 158] width 114 height 15
copy td "[EMAIL_ADDRESS][DOMAIN_NAME]"
drag, startPoint x: 184, startPoint y: 105, endPoint x: 120, endPoint y: 103, distance: 63.7
click at [120, 103] on div "arober" at bounding box center [214, 101] width 200 height 15
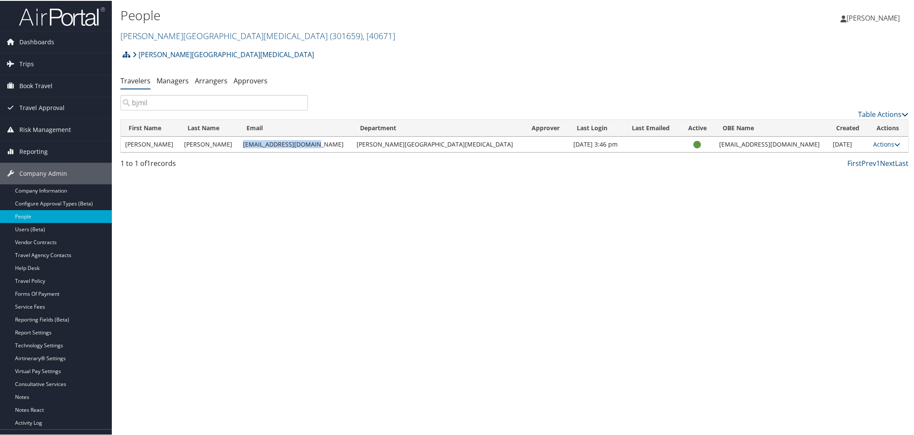
drag, startPoint x: 308, startPoint y: 142, endPoint x: 242, endPoint y: 145, distance: 65.9
click at [242, 145] on td "bjmiller@fredhutch.org" at bounding box center [296, 143] width 114 height 15
copy td "bjmiller@fredhutch.org"
drag, startPoint x: 156, startPoint y: 105, endPoint x: 131, endPoint y: 104, distance: 24.5
click at [131, 104] on input "bjmil" at bounding box center [214, 101] width 188 height 15
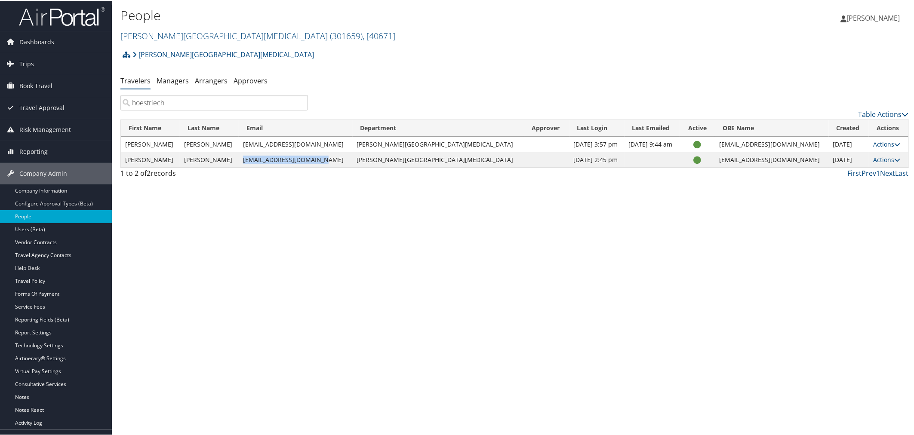
drag, startPoint x: 314, startPoint y: 158, endPoint x: 240, endPoint y: 158, distance: 74.4
click at [240, 158] on td "hoestriech@fredhutch.org" at bounding box center [296, 158] width 114 height 15
copy td "hoestriech@fredhutch.org"
drag, startPoint x: 182, startPoint y: 105, endPoint x: 131, endPoint y: 105, distance: 50.8
click at [131, 105] on input "hoestriech" at bounding box center [214, 101] width 188 height 15
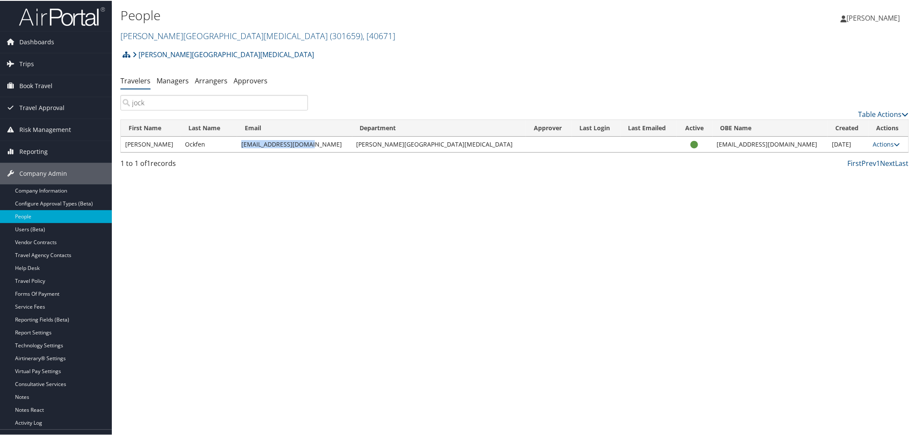
drag, startPoint x: 316, startPoint y: 141, endPoint x: 248, endPoint y: 144, distance: 67.6
click at [248, 144] on td "jockfen@fredhutch.org" at bounding box center [294, 143] width 115 height 15
copy td "jockfen@fredhutch.org"
drag, startPoint x: 171, startPoint y: 102, endPoint x: 101, endPoint y: 106, distance: 70.7
click at [101, 107] on div "Dashboards AirPortal 360™ (Manager) AirPortal 360™ (Agent) My Travel Dashboard …" at bounding box center [458, 217] width 917 height 435
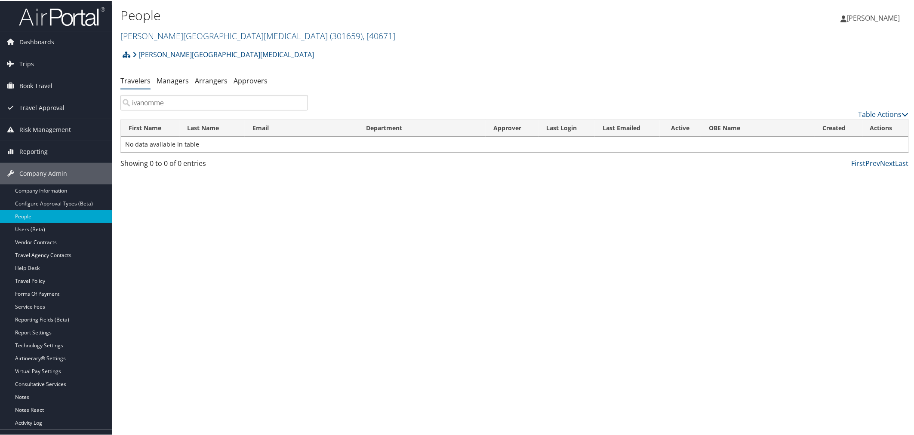
click at [171, 105] on input "ivanomme" at bounding box center [214, 101] width 188 height 15
click at [132, 101] on input "ivanomme@fredhutch.org" at bounding box center [214, 101] width 188 height 15
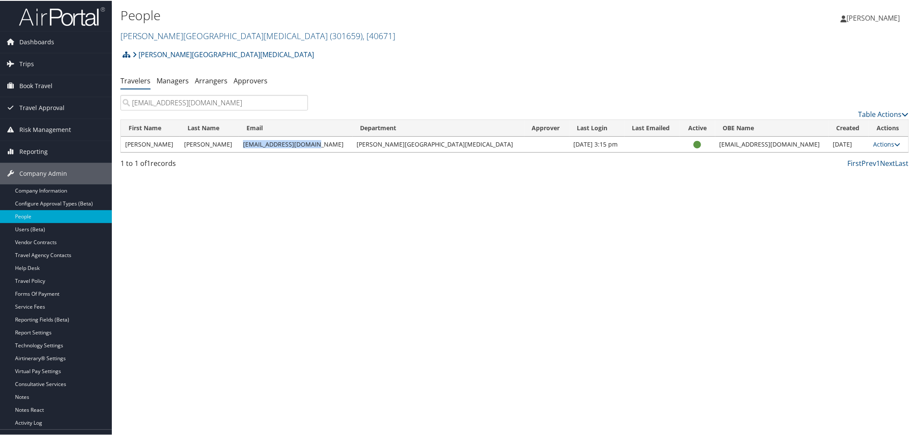
drag, startPoint x: 318, startPoint y: 143, endPoint x: 243, endPoint y: 144, distance: 74.8
click at [243, 144] on td "lvanomme@fredhutch.org" at bounding box center [296, 143] width 114 height 15
copy td "lvanomme@fredhutch.org"
drag, startPoint x: 227, startPoint y: 103, endPoint x: 129, endPoint y: 103, distance: 97.6
click at [129, 103] on input "lvanomme@fredhutch.org" at bounding box center [214, 101] width 188 height 15
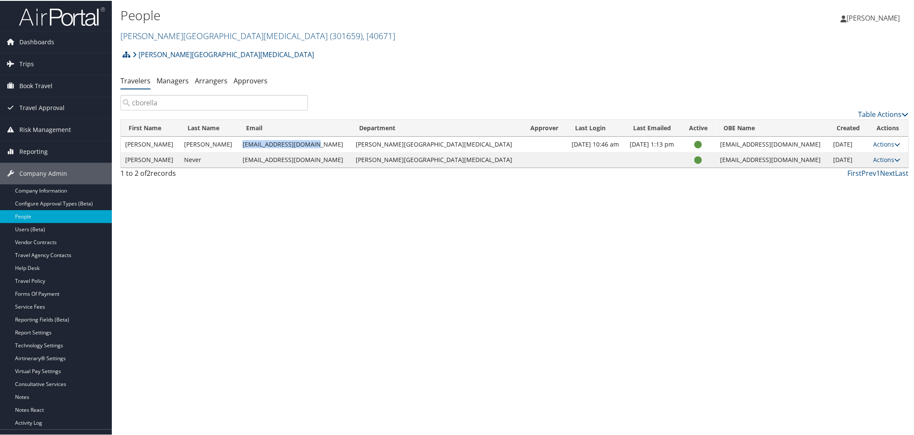
drag, startPoint x: 308, startPoint y: 144, endPoint x: 242, endPoint y: 145, distance: 65.8
click at [242, 145] on td "cborella@fredhutch.org" at bounding box center [294, 143] width 113 height 15
copy td "cborella@fredhutch.org"
drag, startPoint x: 179, startPoint y: 103, endPoint x: 131, endPoint y: 102, distance: 47.7
click at [131, 102] on input "cborella" at bounding box center [214, 101] width 188 height 15
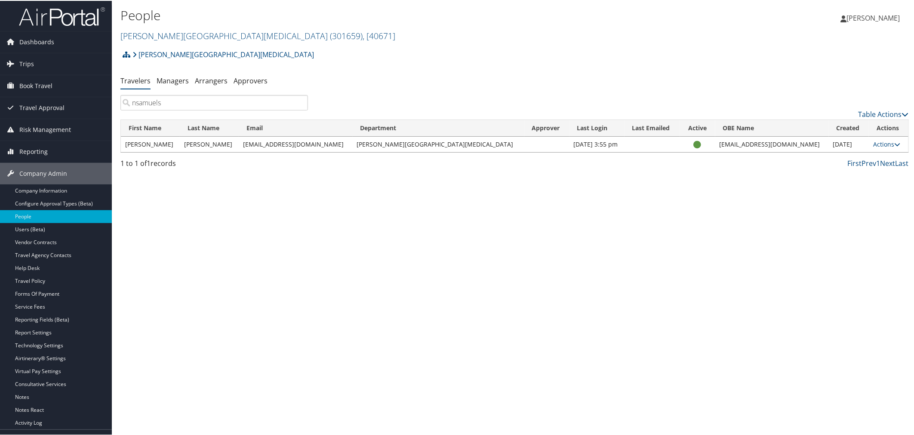
type input "nsamuels"
drag, startPoint x: 316, startPoint y: 143, endPoint x: 244, endPoint y: 143, distance: 72.3
click at [244, 143] on td "nsamuels@fredhutch.org" at bounding box center [296, 143] width 114 height 15
copy td "nsamuels@fredhutch.org"
click at [286, 6] on h1 "People" at bounding box center [383, 15] width 526 height 18
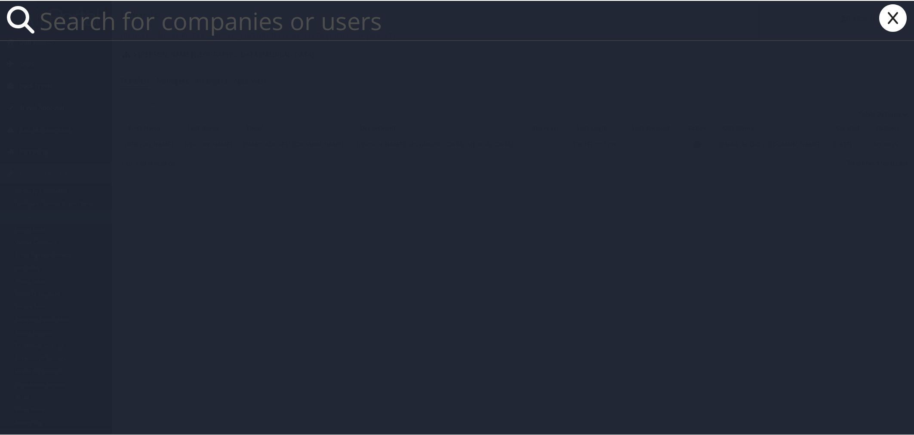
paste input "Kamtek Casting"
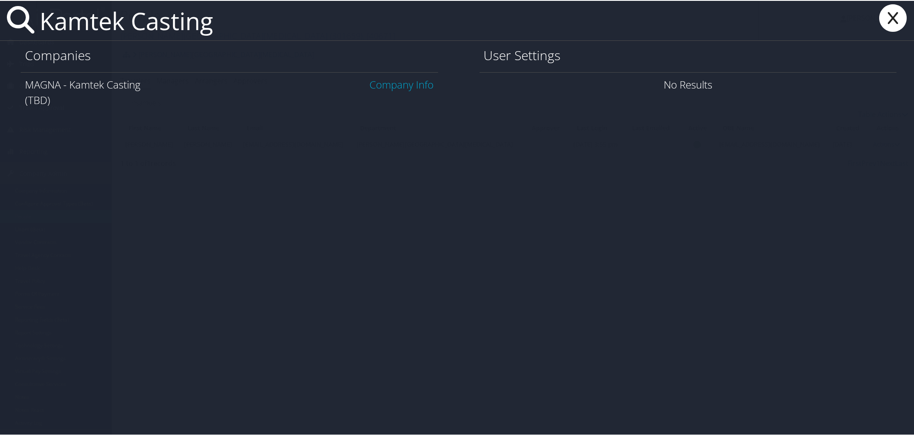
type input "Kamtek Casting"
click at [403, 80] on link "Company Info" at bounding box center [402, 84] width 64 height 14
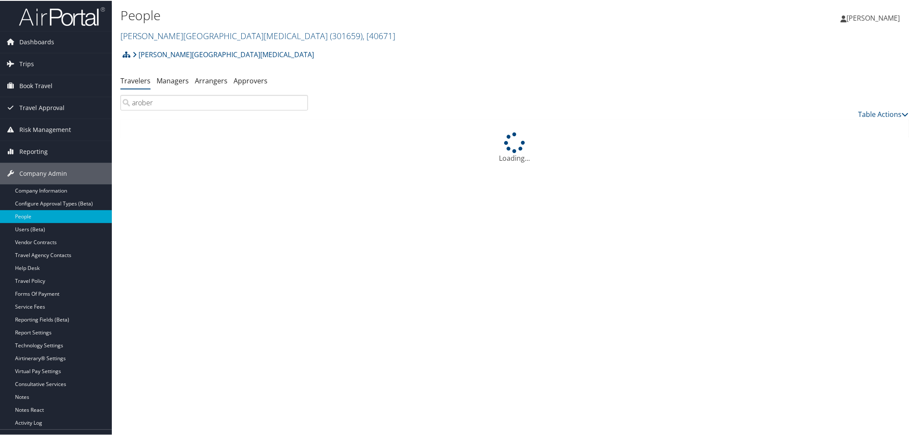
click at [373, 74] on ul "Travelers Managers Arrangers Approvers" at bounding box center [514, 80] width 788 height 15
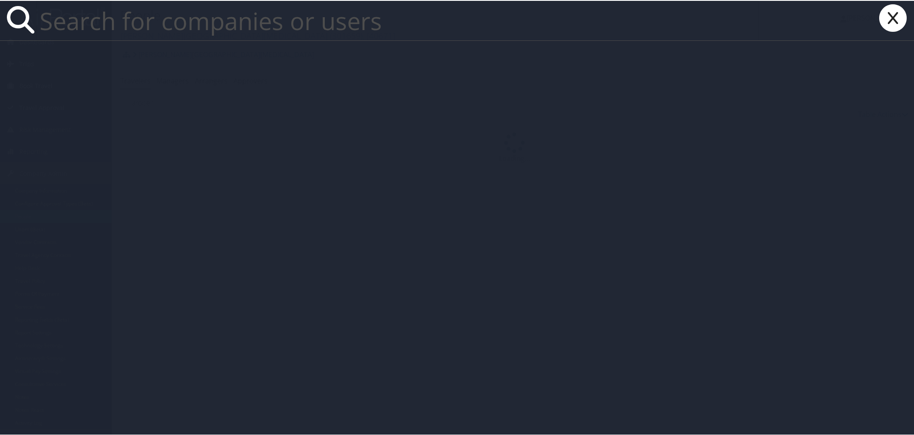
paste input "[EMAIL_ADDRESS][DOMAIN_NAME]"
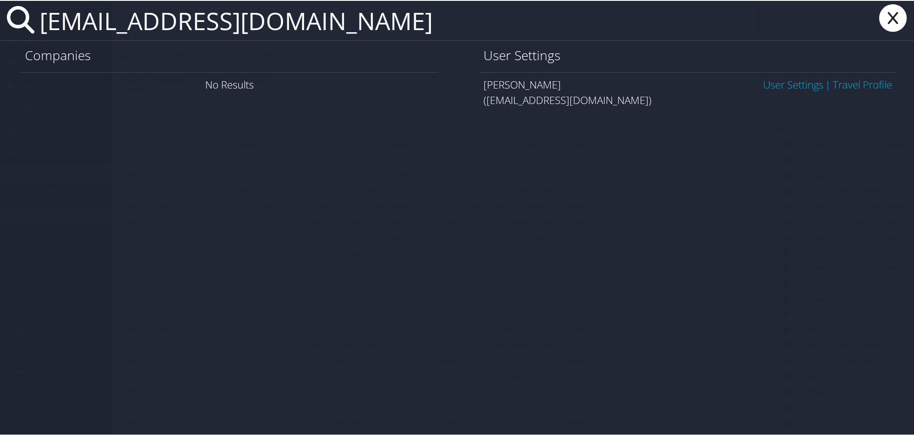
type input "[EMAIL_ADDRESS][DOMAIN_NAME]"
click at [772, 82] on link "User Settings" at bounding box center [793, 84] width 60 height 14
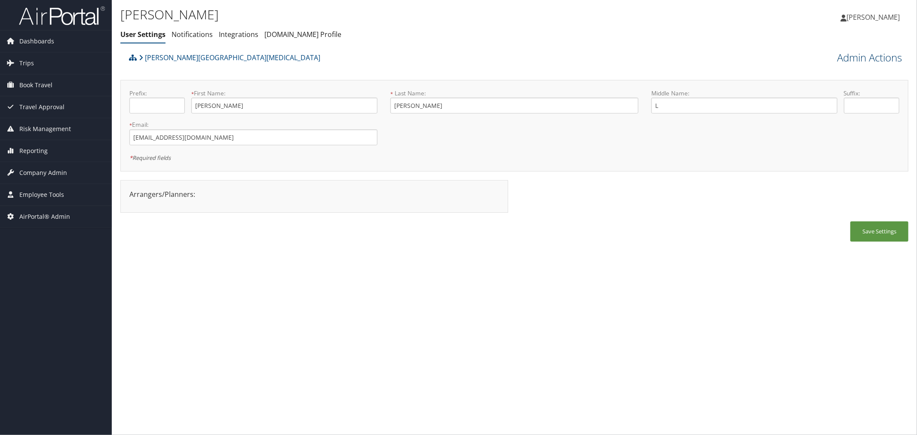
click at [841, 57] on link "Admin Actions" at bounding box center [869, 57] width 65 height 15
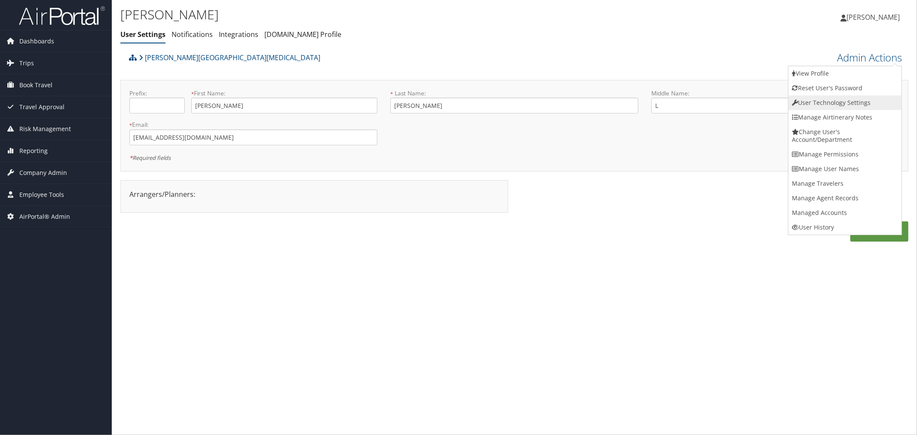
click at [818, 101] on link "User Technology Settings" at bounding box center [845, 102] width 113 height 15
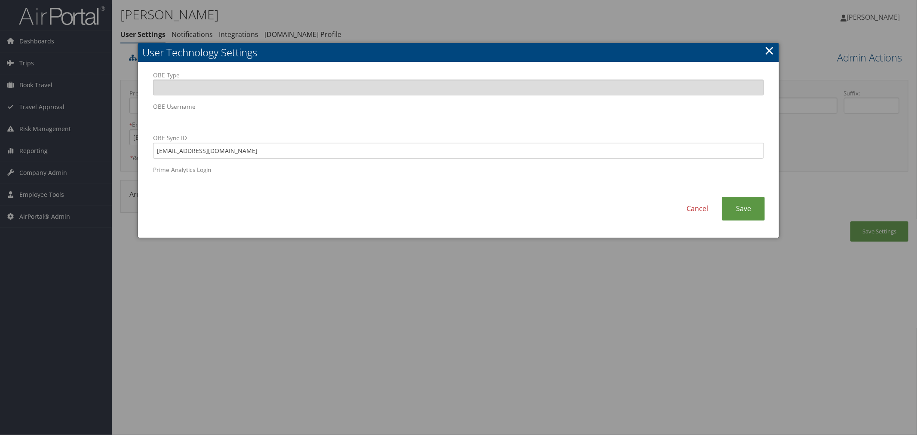
click at [380, 27] on div at bounding box center [458, 217] width 917 height 435
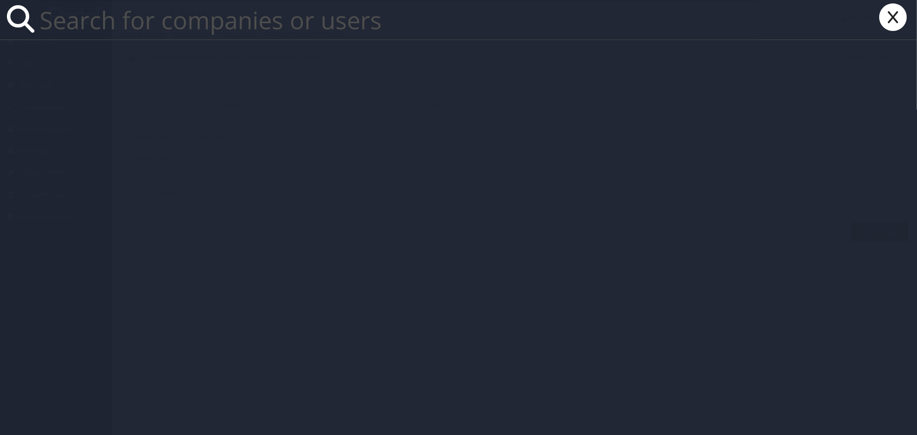
paste input "Cosma"
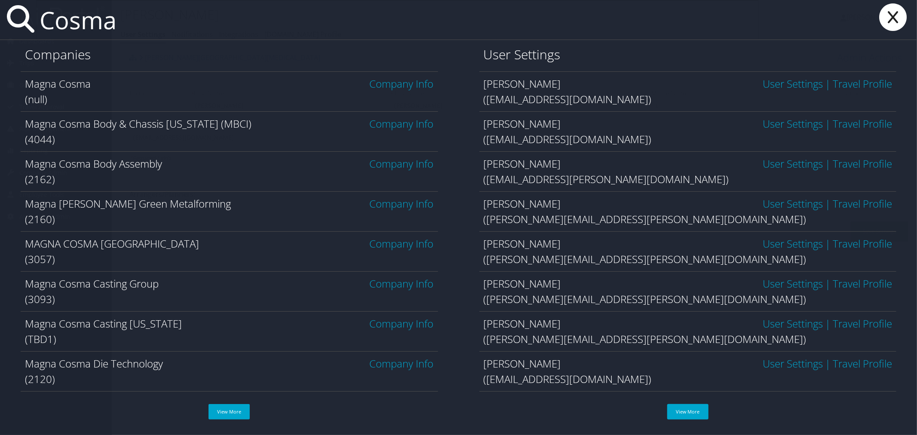
type input "Cosma"
click at [392, 162] on link "Company Info" at bounding box center [402, 164] width 64 height 14
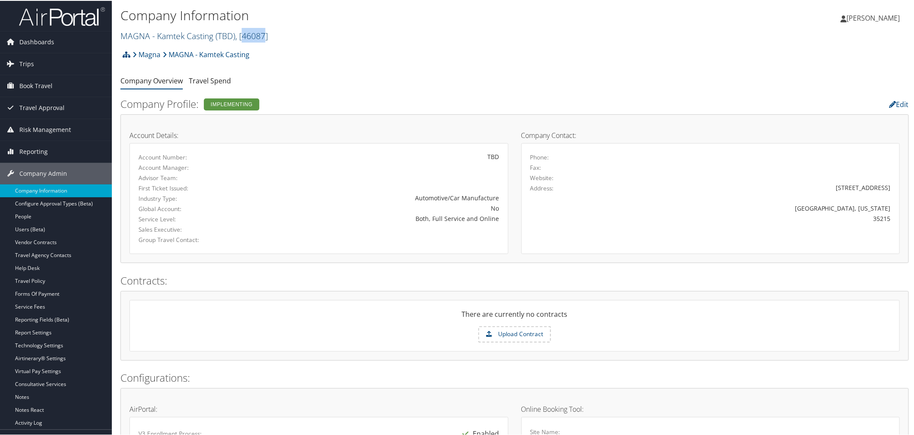
drag, startPoint x: 267, startPoint y: 37, endPoint x: 245, endPoint y: 40, distance: 22.0
click at [245, 40] on span ", [ 46087 ]" at bounding box center [251, 35] width 33 height 12
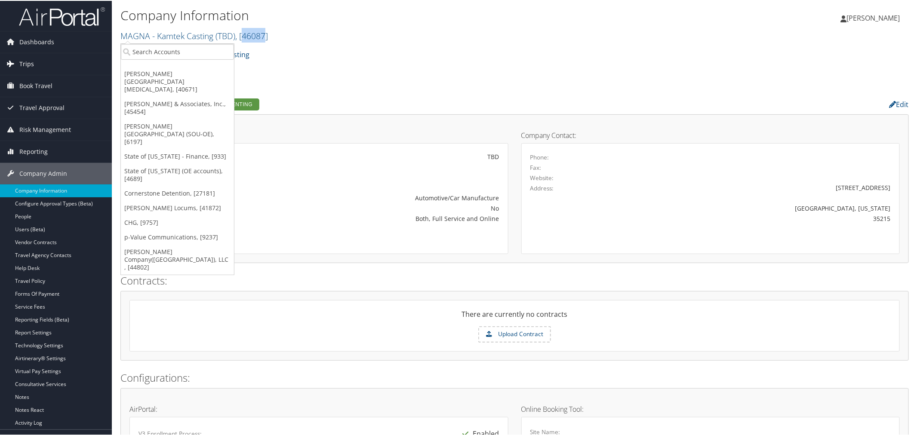
copy span "46087"
click at [343, 37] on h2 "MAGNA - Kamtek Casting ( TBD ) , [ 46087 ]" at bounding box center [383, 34] width 526 height 15
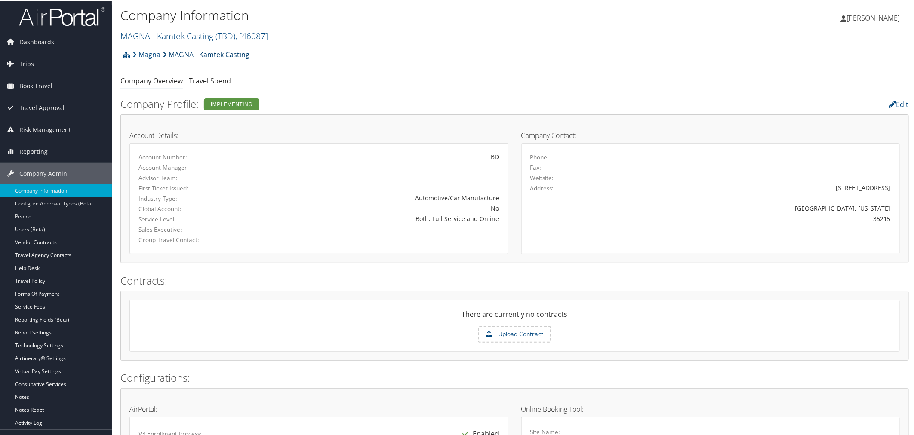
click at [212, 52] on link "MAGNA - Kamtek Casting" at bounding box center [206, 53] width 87 height 17
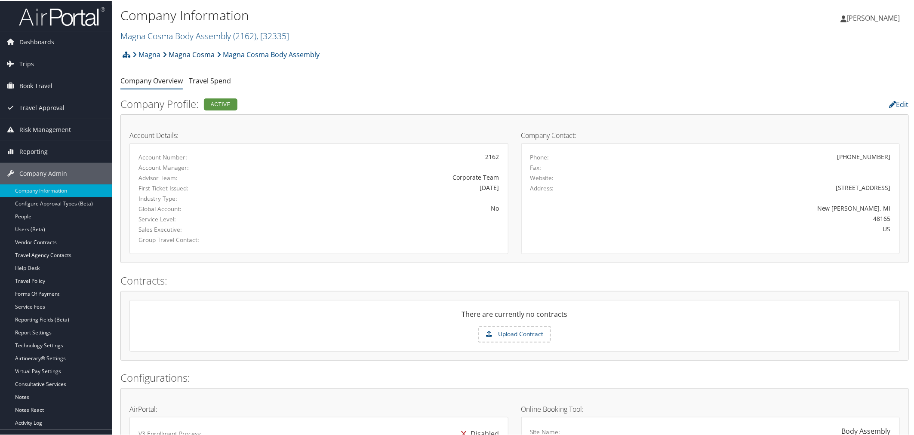
click at [194, 50] on link "Magna Cosma" at bounding box center [189, 53] width 52 height 17
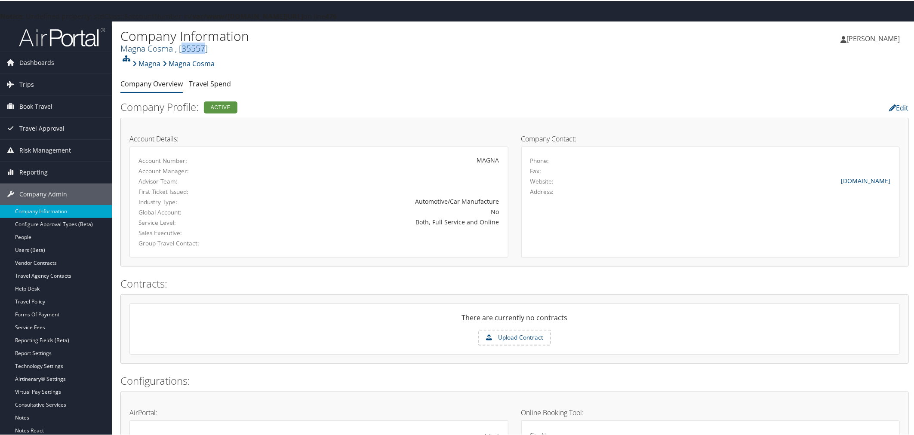
drag, startPoint x: 204, startPoint y: 49, endPoint x: 183, endPoint y: 50, distance: 21.5
click at [183, 50] on span ", [ 35557 ]" at bounding box center [191, 48] width 33 height 12
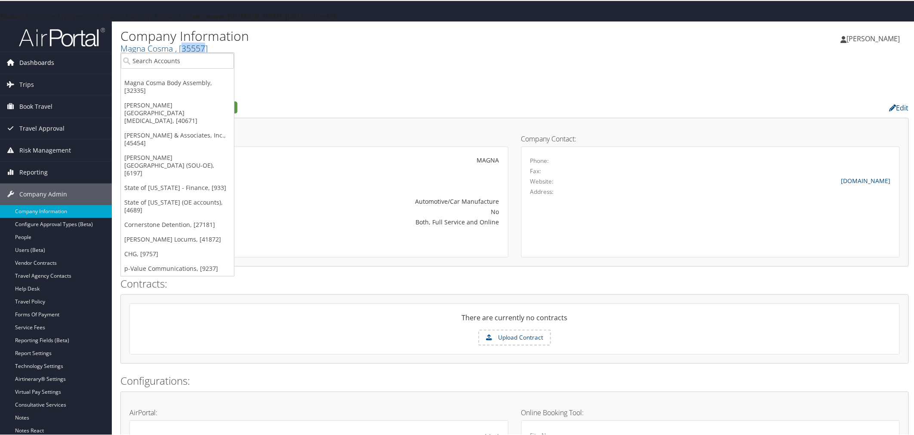
copy span "35557"
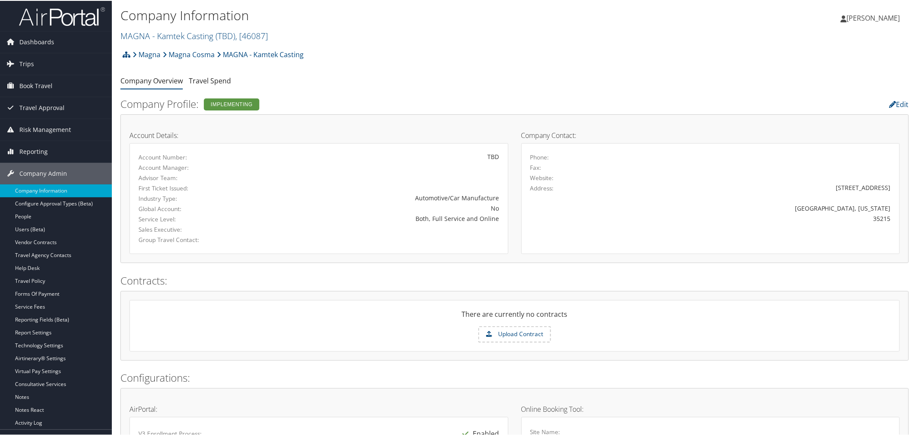
click at [355, 73] on ul "Company Overview Travel Spend" at bounding box center [514, 80] width 788 height 15
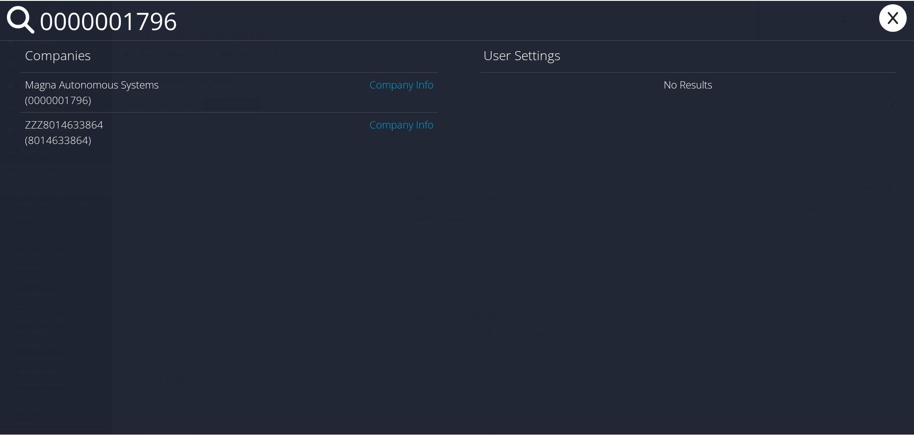
type input "0000001796"
click at [399, 83] on link "Company Info" at bounding box center [402, 84] width 64 height 14
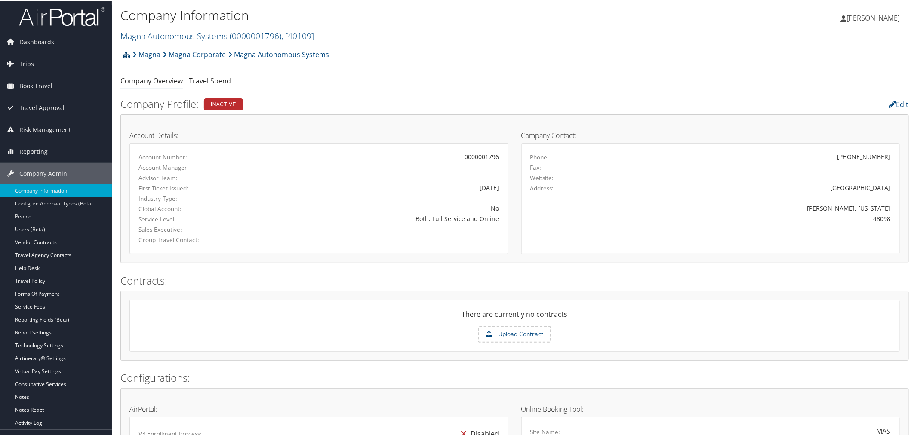
click at [128, 55] on icon at bounding box center [127, 53] width 8 height 7
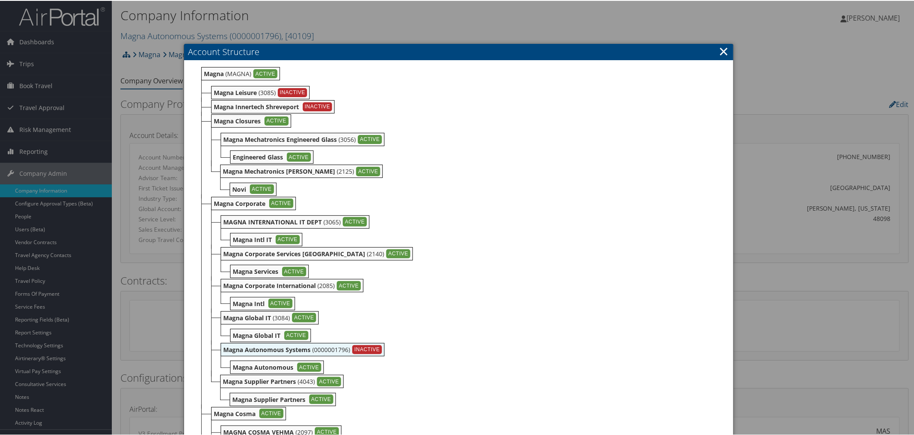
click at [356, 23] on div at bounding box center [458, 217] width 917 height 435
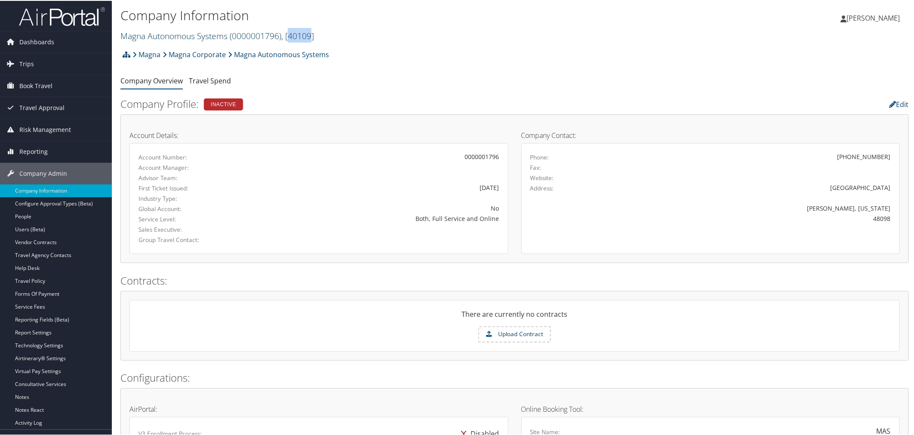
drag, startPoint x: 312, startPoint y: 34, endPoint x: 291, endPoint y: 34, distance: 21.1
click at [291, 34] on span ", [ 40109 ]" at bounding box center [297, 35] width 33 height 12
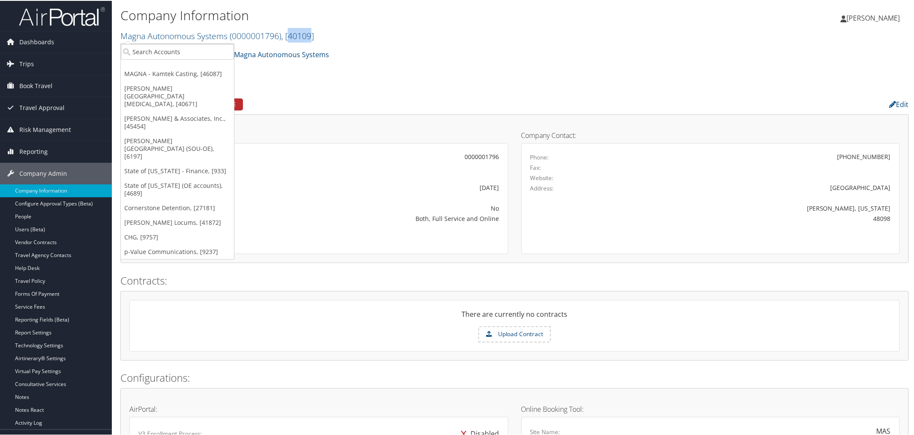
copy span "40109"
click at [366, 65] on div "Magna Magna Corporate Magna Autonomous Systems Account Structure Magna (MAGNA) …" at bounding box center [514, 56] width 788 height 23
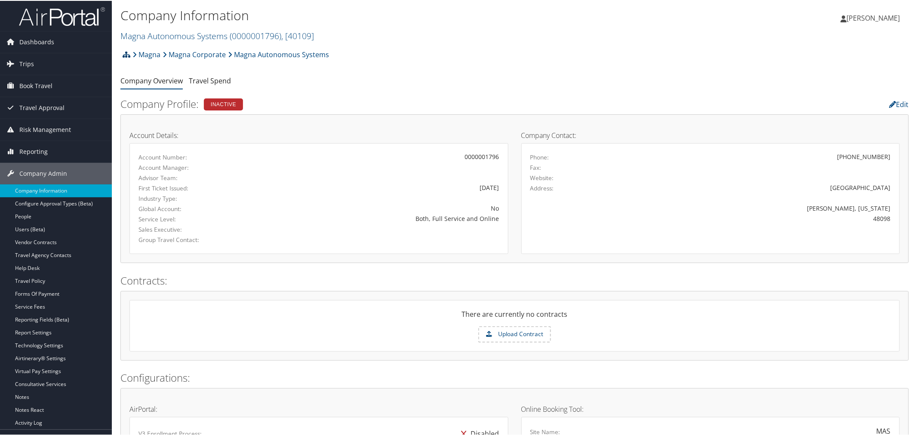
click at [125, 56] on icon at bounding box center [127, 53] width 8 height 7
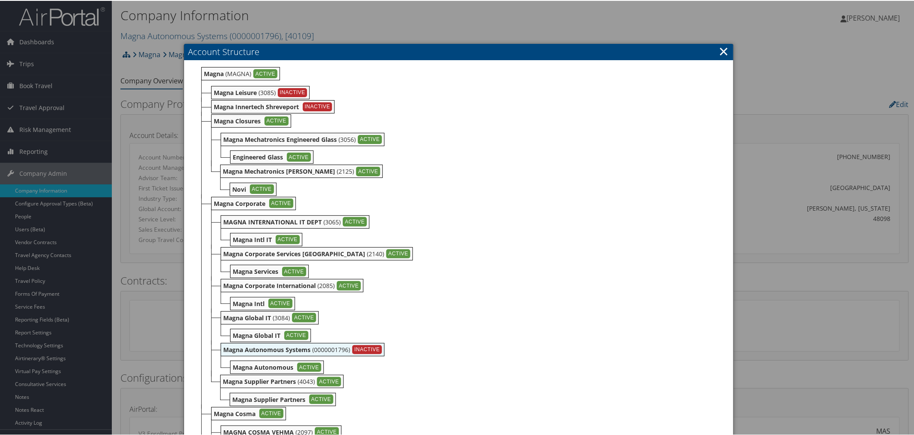
click at [364, 22] on div at bounding box center [458, 217] width 917 height 435
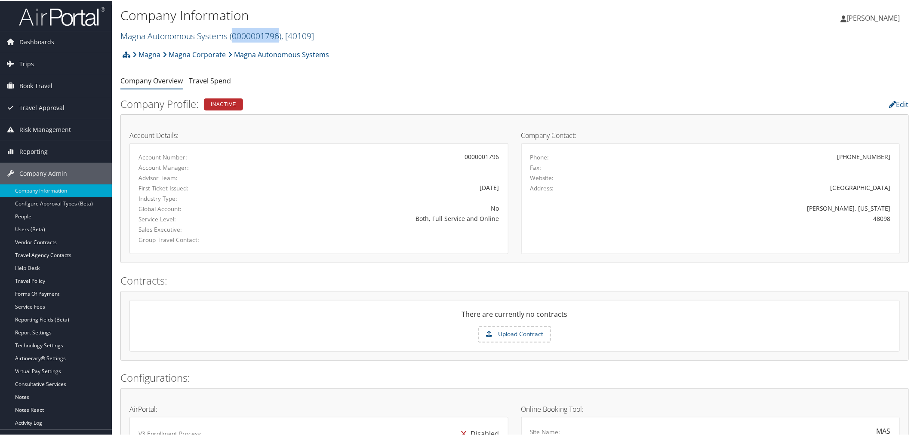
drag, startPoint x: 278, startPoint y: 37, endPoint x: 233, endPoint y: 37, distance: 45.2
click at [233, 37] on span "( 0000001796 )" at bounding box center [256, 35] width 52 height 12
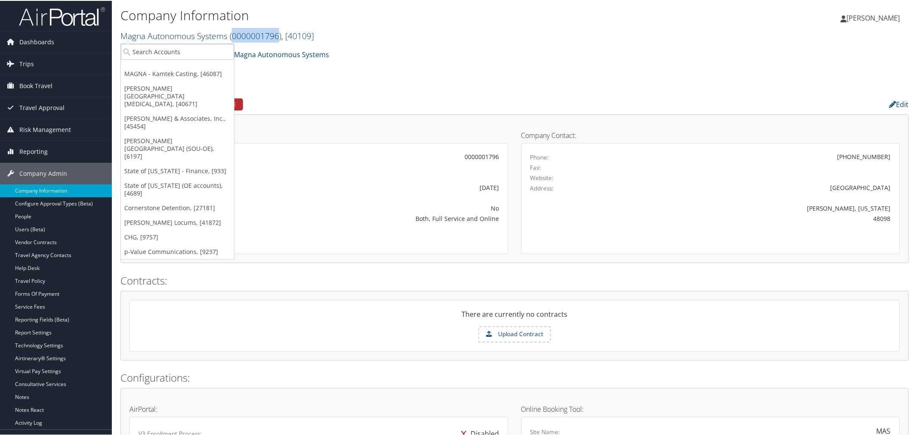
copy span "0000001796"
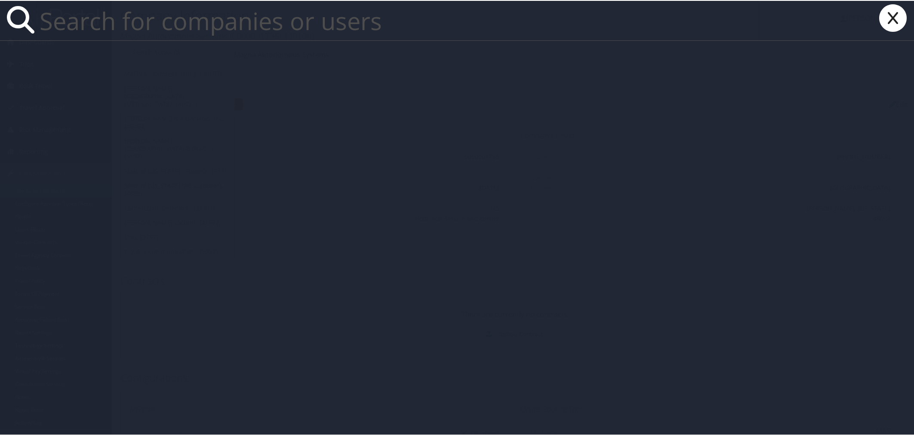
paste input "0000001796"
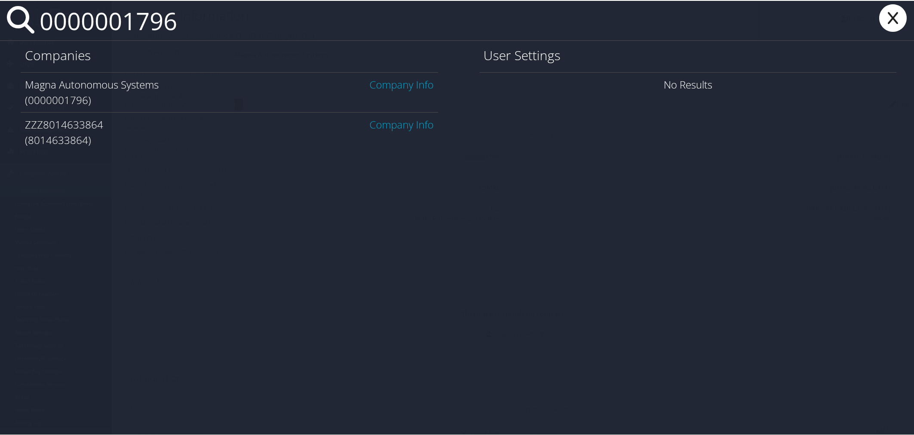
drag, startPoint x: 182, startPoint y: 25, endPoint x: 128, endPoint y: 25, distance: 54.6
click at [128, 25] on input "0000001796" at bounding box center [397, 20] width 723 height 40
type input "0000002165"
click at [881, 14] on icon at bounding box center [893, 17] width 34 height 28
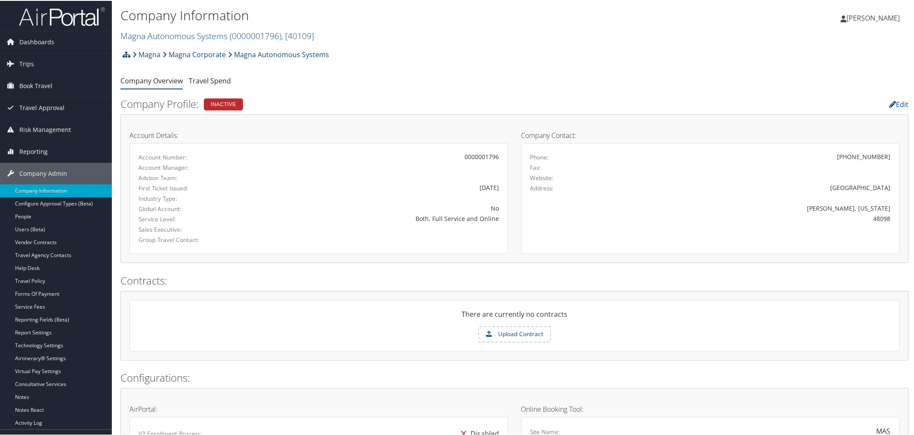
click at [362, 35] on h2 "Magna Autonomous Systems ( 0000001796 ) , [ 40109 ]" at bounding box center [383, 34] width 526 height 15
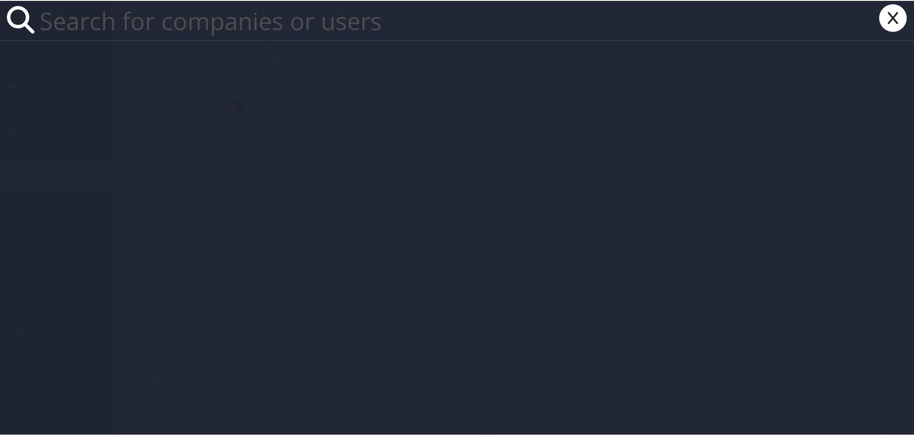
paste input "tyler.d’hulst@imail.org"
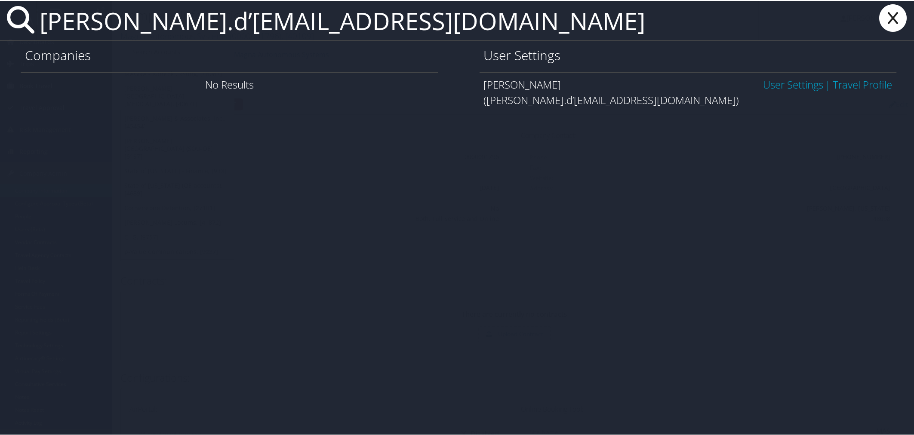
type input "tyler.d’hulst@imail.org"
click at [765, 86] on link "User Settings" at bounding box center [793, 84] width 60 height 14
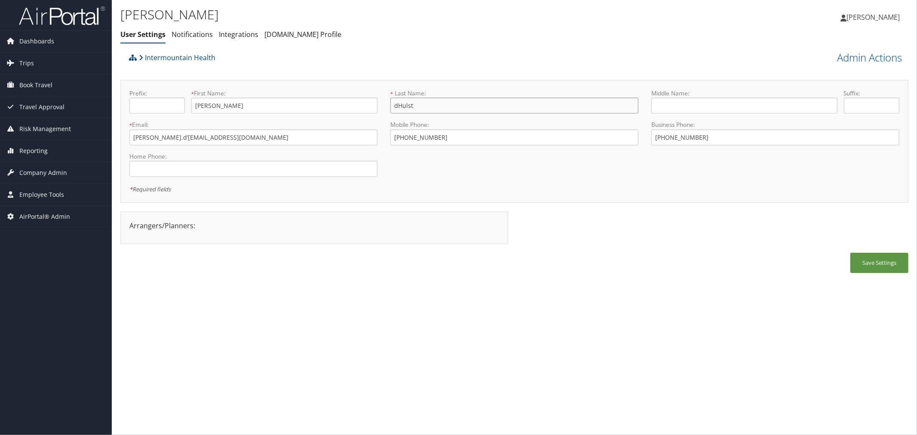
drag, startPoint x: 431, startPoint y: 107, endPoint x: 390, endPoint y: 107, distance: 41.3
click at [390, 107] on div "* Last Name: dHulst This field is required" at bounding box center [514, 104] width 261 height 31
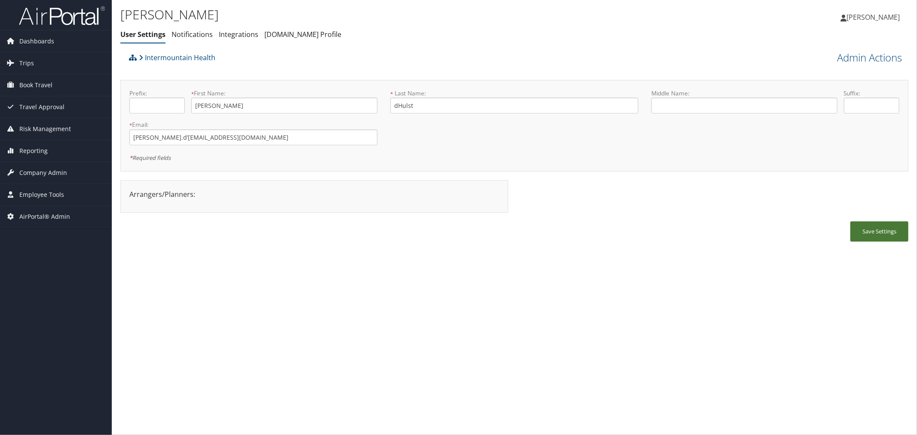
click at [878, 229] on button "Save Settings" at bounding box center [880, 232] width 58 height 20
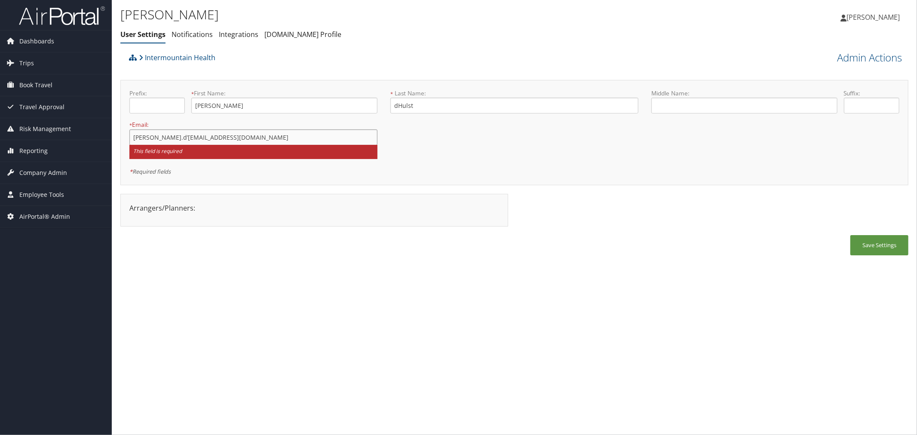
drag, startPoint x: 198, startPoint y: 140, endPoint x: 132, endPoint y: 140, distance: 65.8
click at [132, 140] on input "tyler.d’hulst@imail.org" at bounding box center [253, 137] width 248 height 16
click at [195, 136] on input "tyler.d’hulst@imail.org" at bounding box center [253, 137] width 248 height 16
drag, startPoint x: 195, startPoint y: 136, endPoint x: 123, endPoint y: 138, distance: 72.7
click at [123, 138] on div "* Email: tyler.d’hulst@imail.org This field is required" at bounding box center [253, 142] width 261 height 45
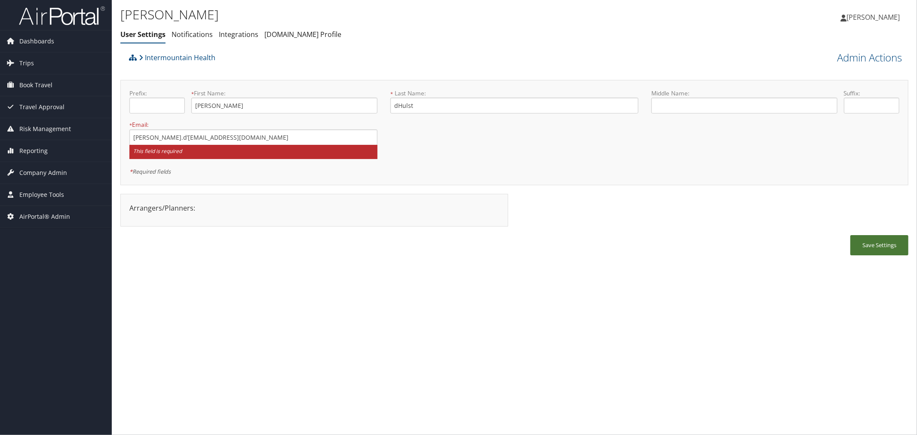
click at [865, 240] on button "Save Settings" at bounding box center [880, 245] width 58 height 20
click at [456, 177] on div "Prefix: * First Name: Tyler This field is required * Last Name: dHulst This fie…" at bounding box center [514, 132] width 788 height 105
click at [152, 135] on input "tyler.d’hulst@imail.org" at bounding box center [253, 137] width 248 height 16
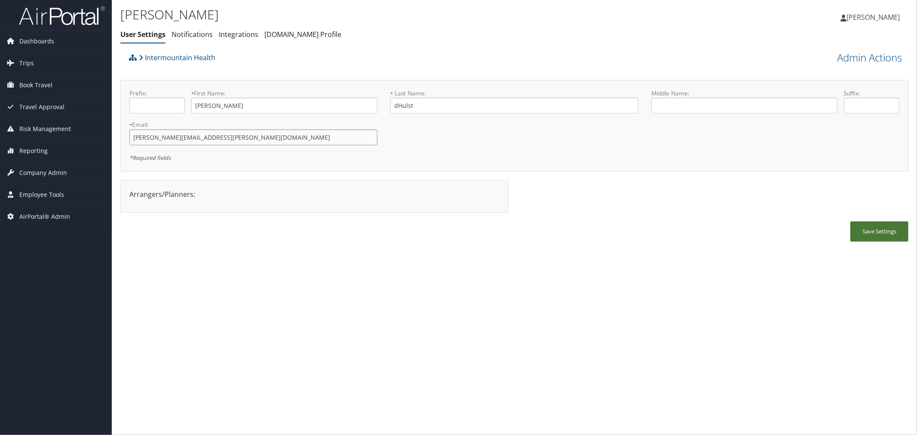
type input "tyler.d'hulst@imail.org"
click at [861, 226] on button "Save Settings" at bounding box center [880, 232] width 58 height 20
click at [870, 228] on button "Save Settings" at bounding box center [880, 232] width 58 height 20
click at [268, 63] on div "Intermountain Health" at bounding box center [416, 60] width 578 height 23
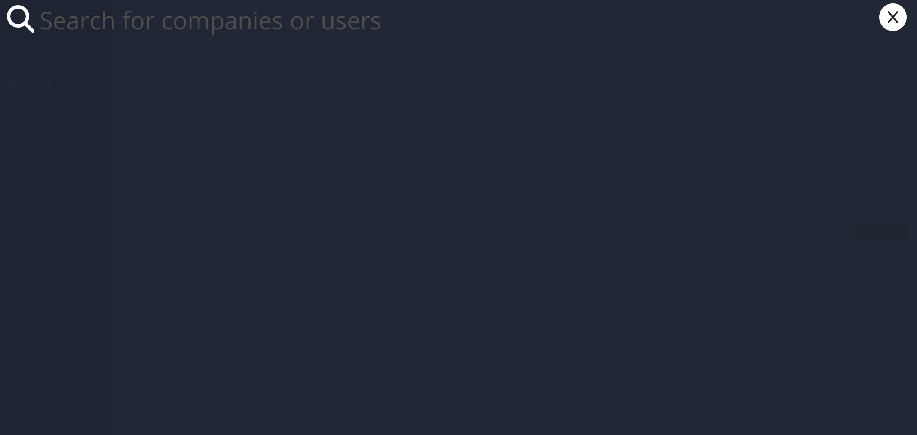
paste input "[PERSON_NAME]"
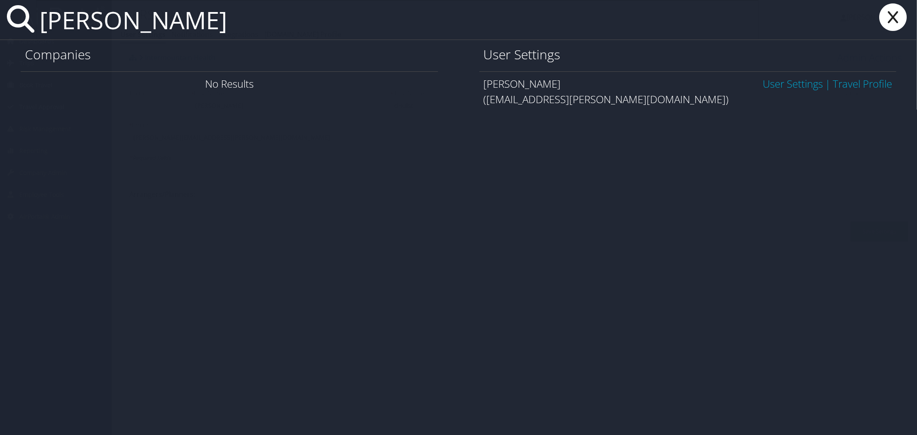
type input "[PERSON_NAME]"
click at [787, 79] on link "User Settings" at bounding box center [793, 84] width 60 height 14
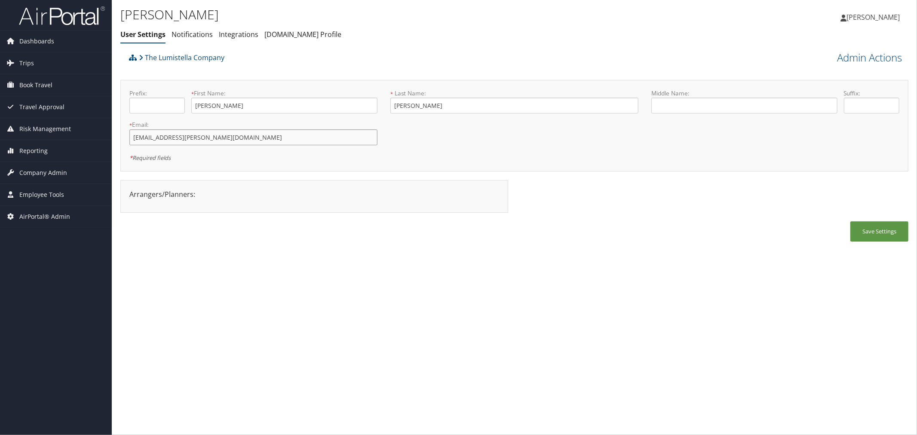
drag, startPoint x: 214, startPoint y: 137, endPoint x: 131, endPoint y: 135, distance: 82.6
click at [131, 135] on input "[EMAIL_ADDRESS][PERSON_NAME][DOMAIN_NAME]" at bounding box center [253, 137] width 248 height 16
drag, startPoint x: 226, startPoint y: 105, endPoint x: 197, endPoint y: 105, distance: 29.3
click at [196, 105] on input "Yekaterina" at bounding box center [284, 106] width 186 height 16
drag, startPoint x: 413, startPoint y: 106, endPoint x: 394, endPoint y: 105, distance: 19.0
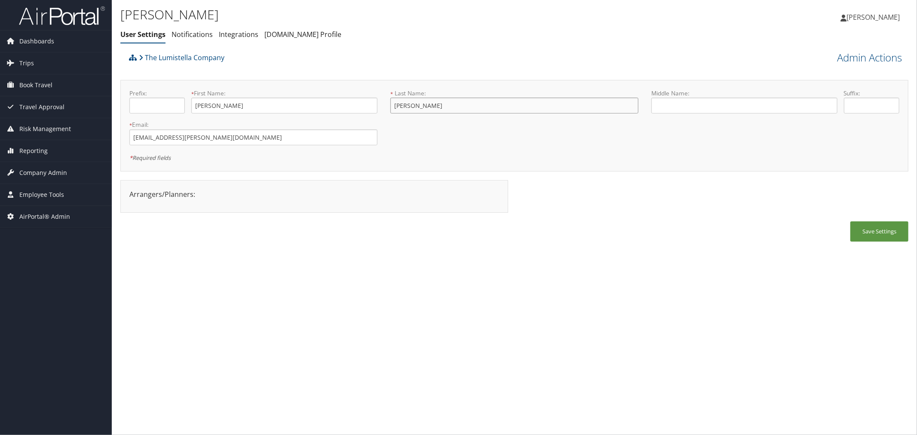
click at [394, 105] on input "Griffin" at bounding box center [515, 106] width 248 height 16
click at [195, 55] on link "The Lumistella Company" at bounding box center [182, 57] width 86 height 17
click at [272, 70] on div "The Lumistella Company" at bounding box center [416, 60] width 578 height 23
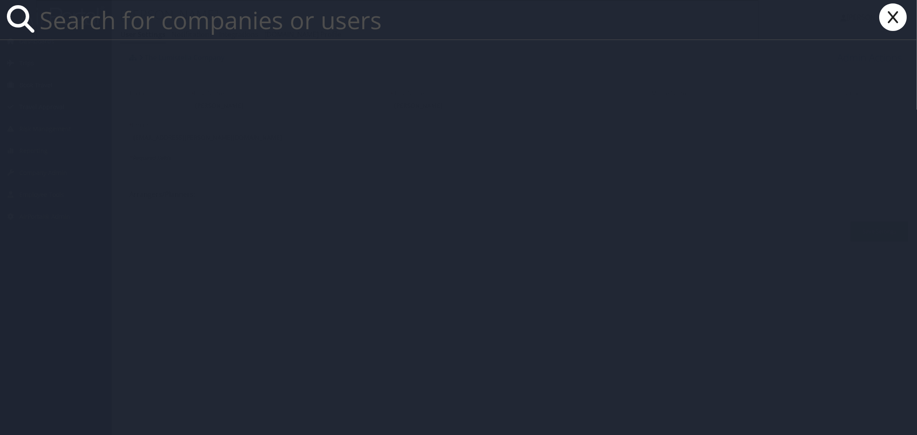
paste input "rjfolker1@chghealthcare.com"
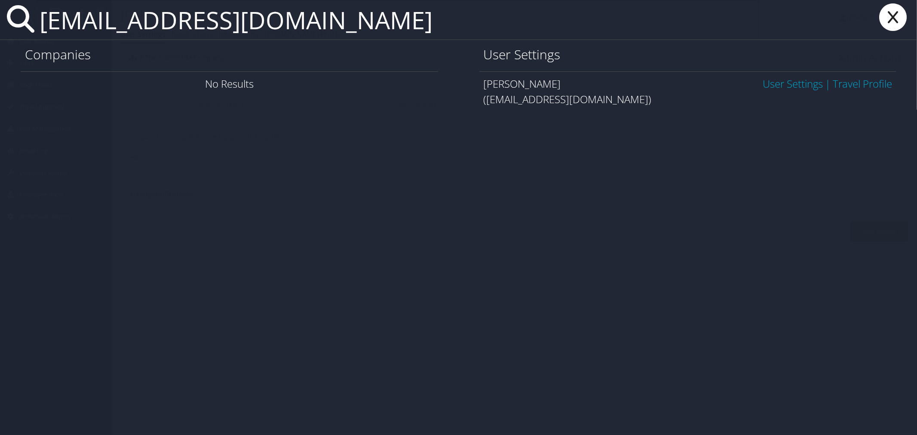
type input "rjfolker1@chghealthcare.com"
click at [767, 85] on link "User Settings" at bounding box center [793, 84] width 60 height 14
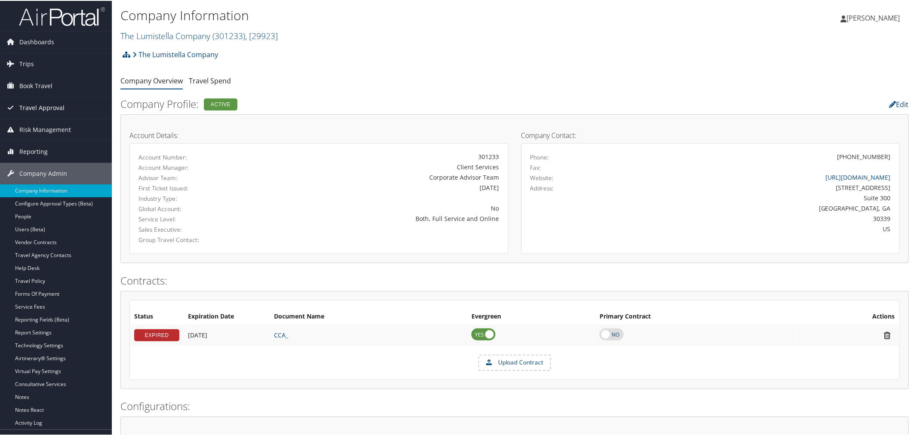
click at [46, 110] on span "Travel Approval" at bounding box center [41, 107] width 45 height 22
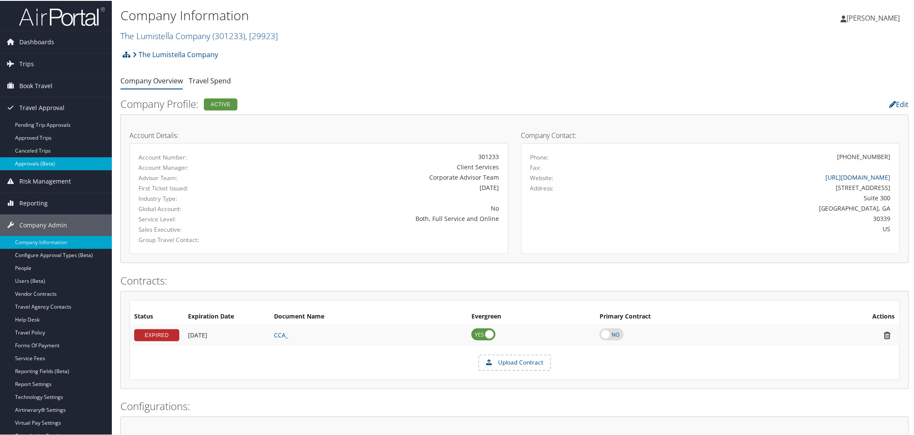
click at [37, 165] on link "Approvals (Beta)" at bounding box center [56, 163] width 112 height 13
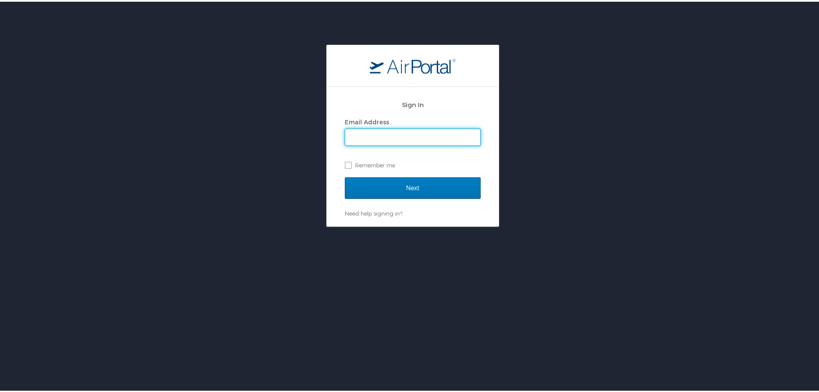
type input "[PERSON_NAME][EMAIL_ADDRESS][PERSON_NAME][DOMAIN_NAME]"
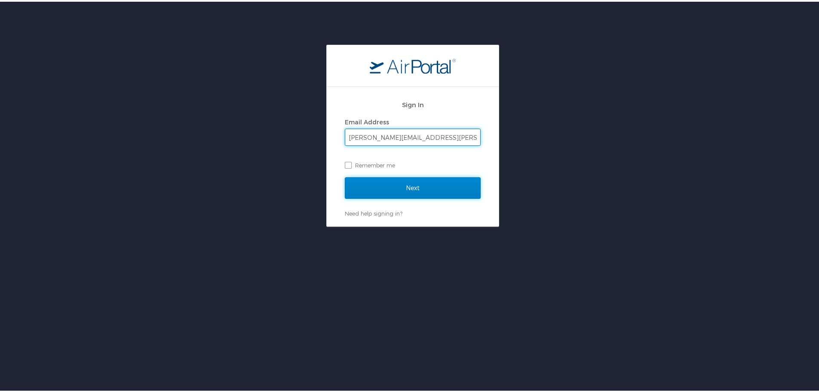
click at [386, 184] on input "Next" at bounding box center [413, 186] width 136 height 22
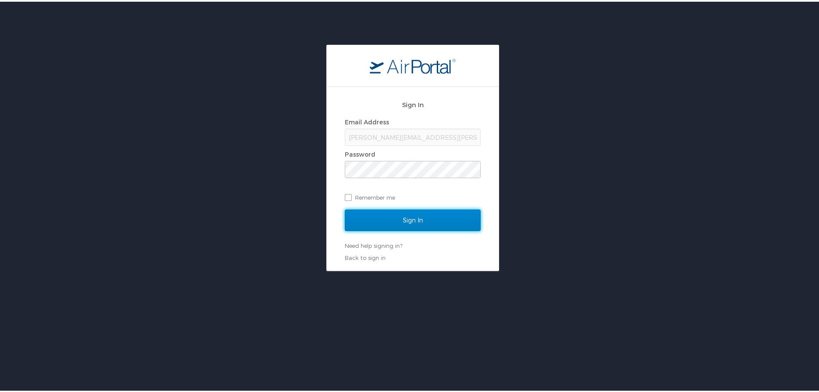
click at [425, 213] on input "Sign In" at bounding box center [413, 219] width 136 height 22
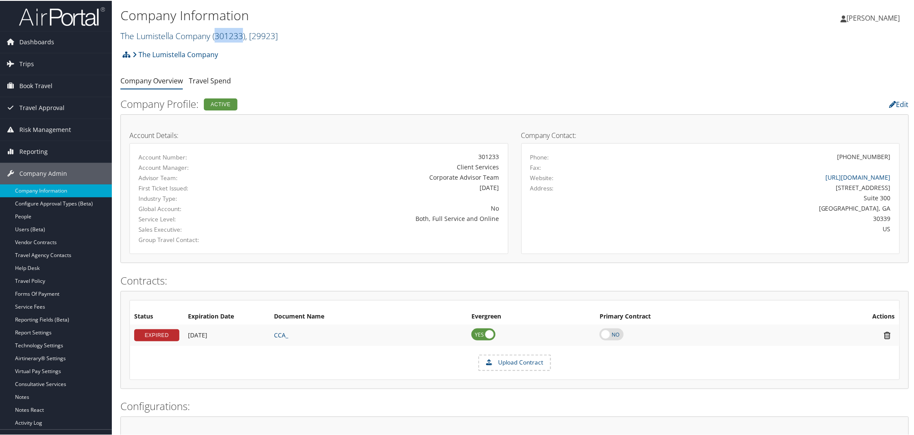
drag, startPoint x: 244, startPoint y: 35, endPoint x: 217, endPoint y: 35, distance: 27.5
click at [217, 35] on span "( 301233 )" at bounding box center [228, 35] width 33 height 12
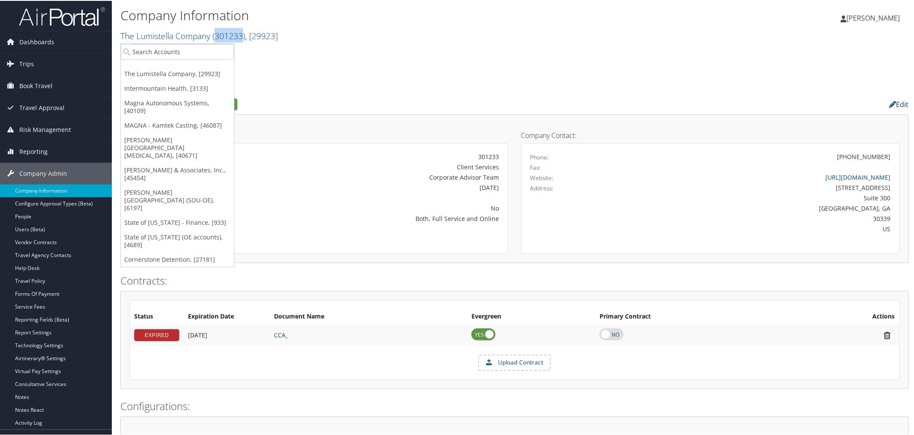
copy span "301233"
click at [37, 334] on link "Report Settings" at bounding box center [56, 332] width 112 height 13
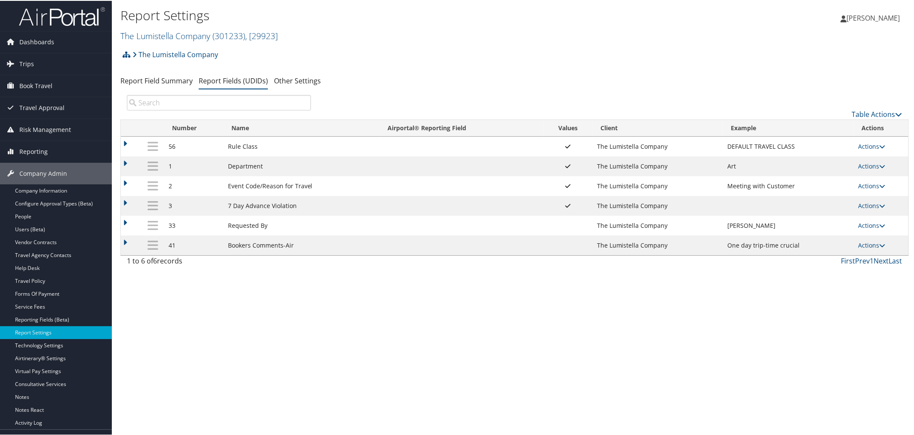
click at [864, 109] on div "Table Actions" at bounding box center [613, 113] width 578 height 10
click at [862, 114] on link "Table Actions" at bounding box center [877, 113] width 50 height 9
click at [835, 128] on link "New Record" at bounding box center [848, 127] width 113 height 15
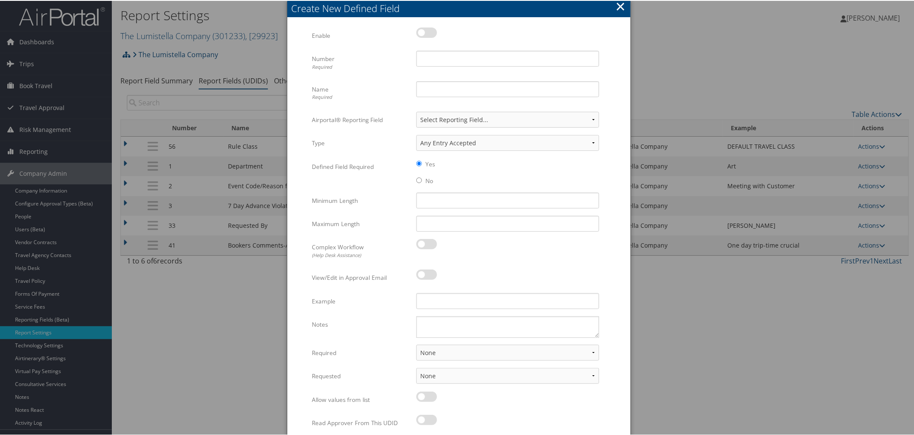
click at [616, 6] on button "×" at bounding box center [620, 5] width 10 height 17
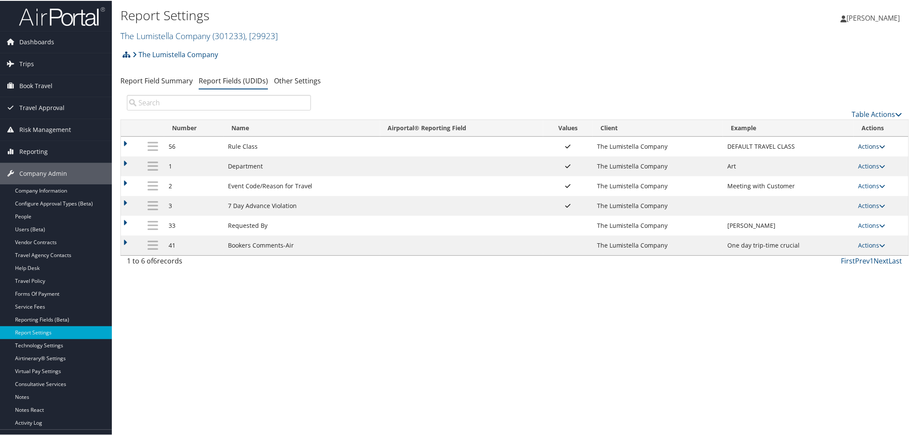
click at [865, 145] on link "Actions" at bounding box center [871, 146] width 27 height 8
click at [830, 184] on link "Edit" at bounding box center [835, 188] width 93 height 15
select select "both"
select select "profiled"
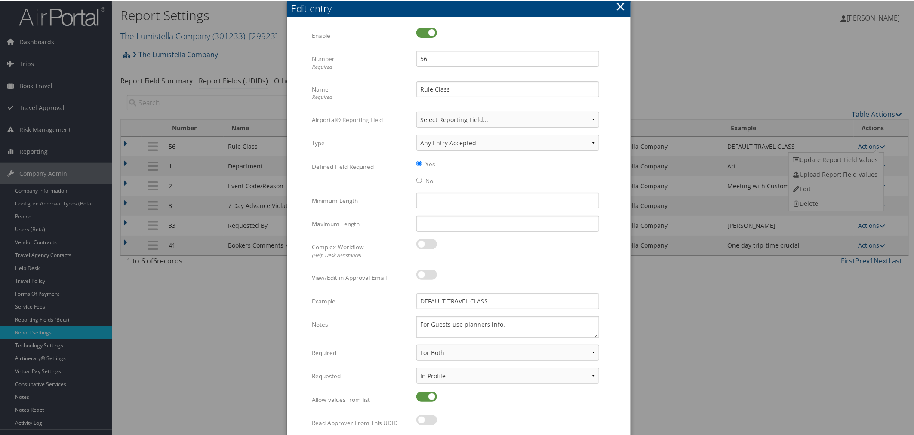
drag, startPoint x: 618, startPoint y: 6, endPoint x: 638, endPoint y: 16, distance: 22.1
click at [619, 7] on button "×" at bounding box center [620, 5] width 10 height 17
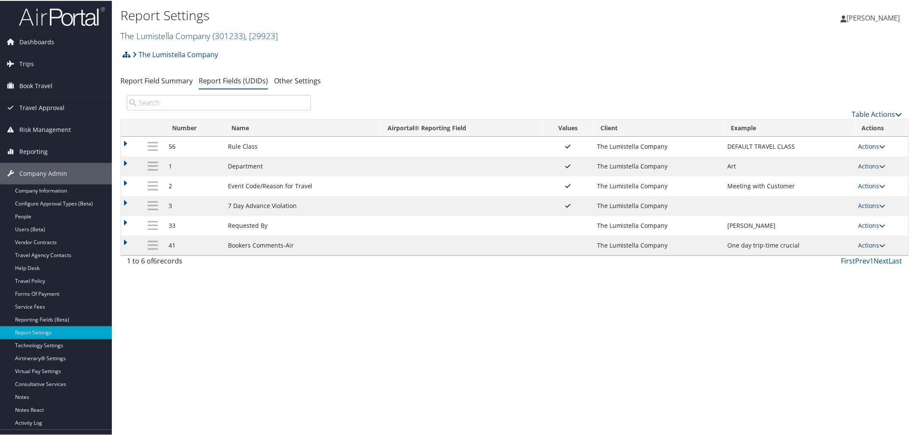
click at [871, 142] on link "Actions" at bounding box center [871, 146] width 27 height 8
click at [844, 157] on link "Update Report Field Values" at bounding box center [835, 159] width 93 height 15
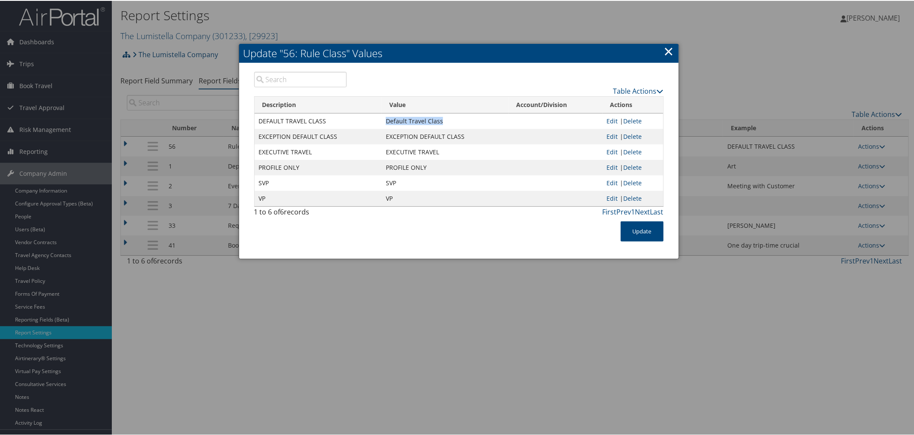
drag, startPoint x: 438, startPoint y: 122, endPoint x: 385, endPoint y: 122, distance: 52.9
click at [385, 122] on td "Default Travel Class" at bounding box center [445, 120] width 127 height 15
copy td "Default Travel Class"
click at [669, 49] on link "×" at bounding box center [669, 50] width 10 height 17
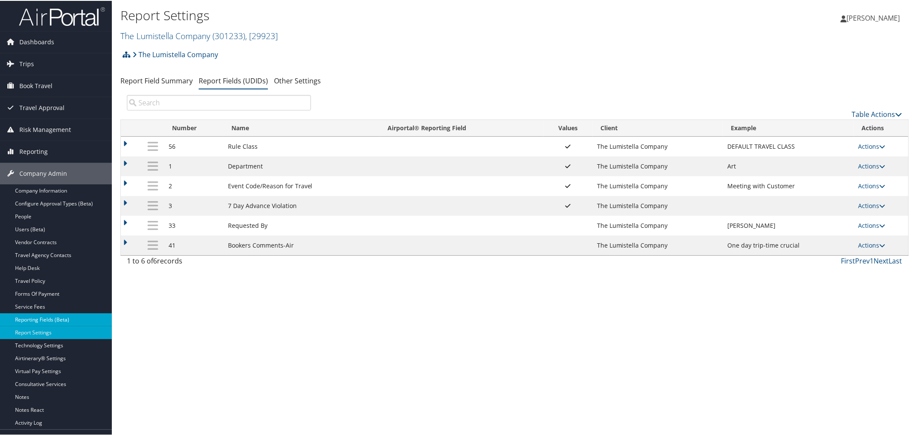
click at [49, 320] on link "Reporting Fields (Beta)" at bounding box center [56, 319] width 112 height 13
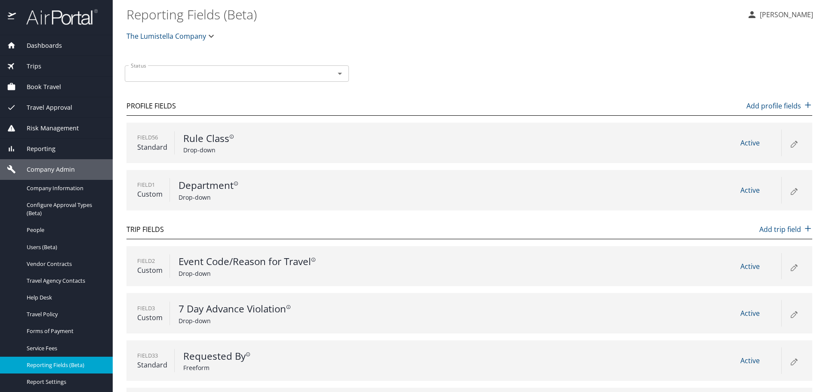
click at [788, 142] on icon at bounding box center [793, 143] width 10 height 10
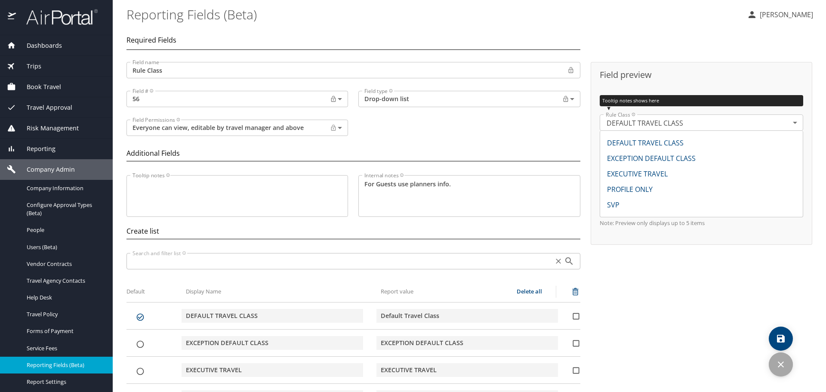
click at [780, 359] on icon "discard" at bounding box center [780, 364] width 10 height 10
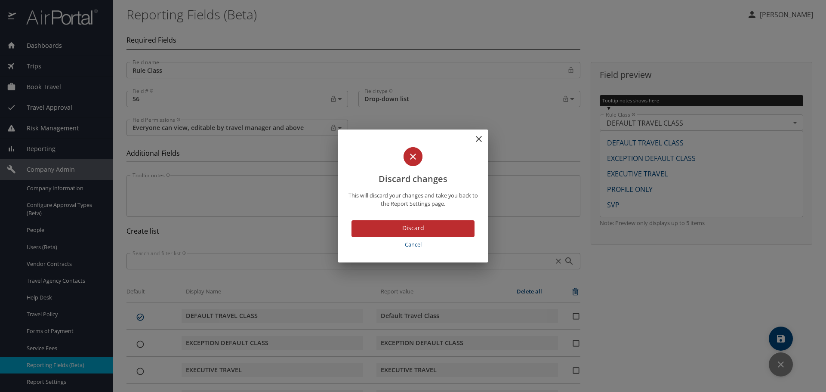
click at [419, 226] on span "Discard" at bounding box center [412, 228] width 109 height 11
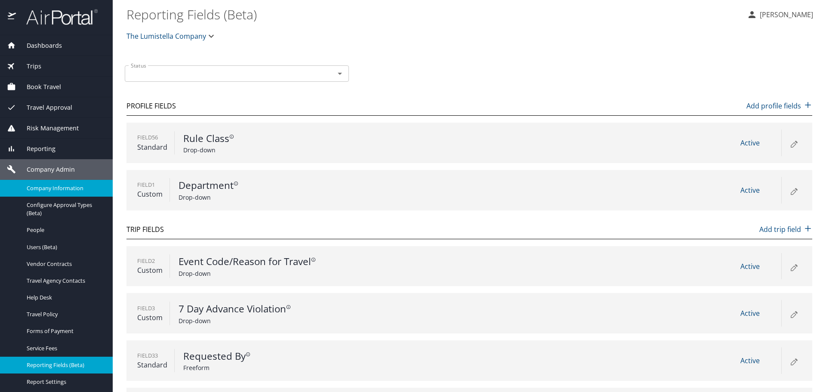
drag, startPoint x: 50, startPoint y: 190, endPoint x: 57, endPoint y: 167, distance: 23.5
click at [50, 189] on span "Company Information" at bounding box center [65, 188] width 76 height 8
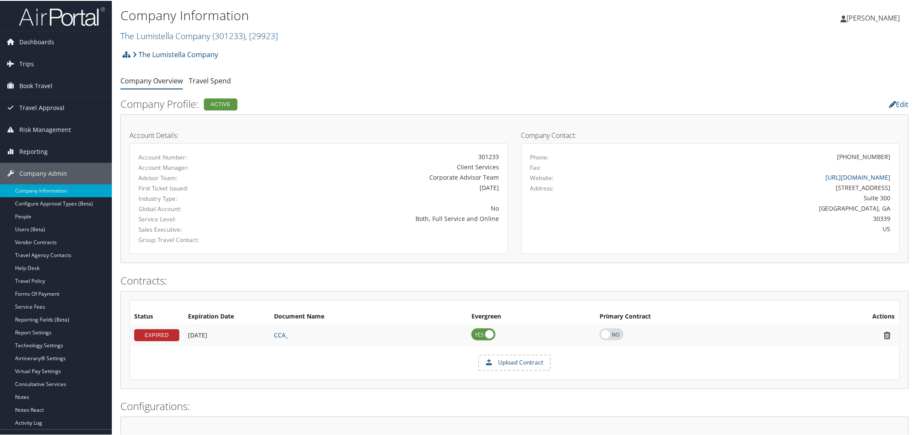
click at [336, 58] on div "The Lumistella Company Account Structure The Lumistella Company (301233) ACTIVE…" at bounding box center [514, 56] width 788 height 23
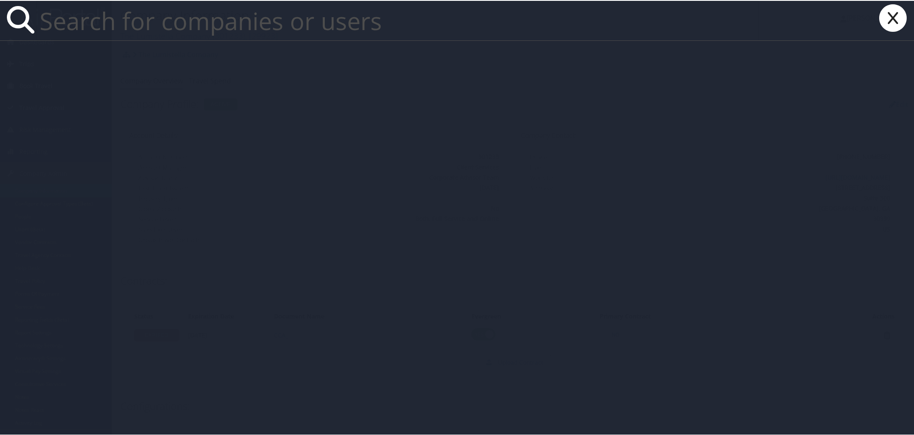
paste input "[EMAIL_ADDRESS][DOMAIN_NAME]"
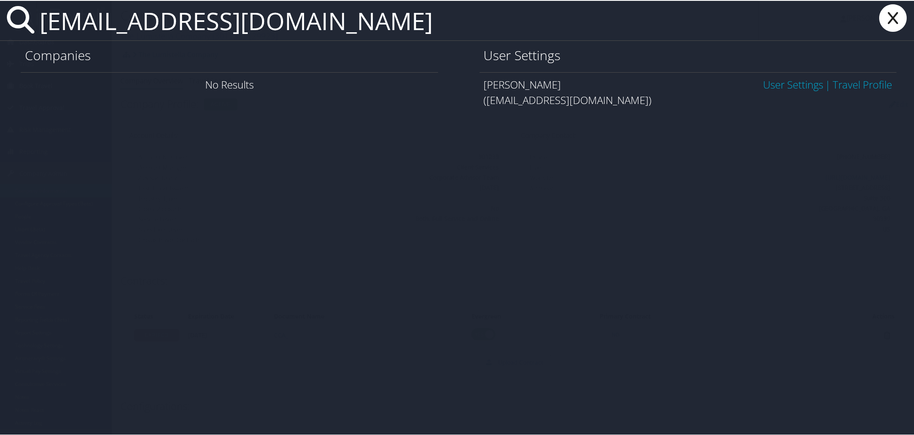
type input "[EMAIL_ADDRESS][DOMAIN_NAME]"
click at [799, 80] on link "User Settings" at bounding box center [793, 84] width 60 height 14
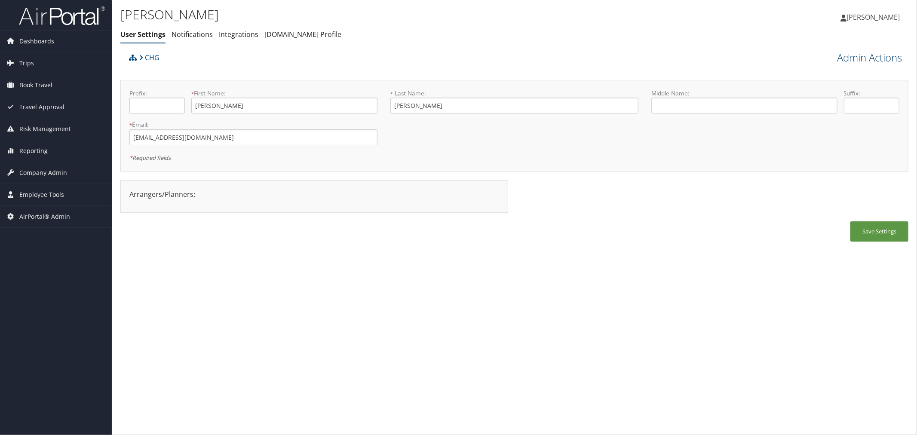
click at [846, 59] on link "Admin Actions" at bounding box center [869, 57] width 65 height 15
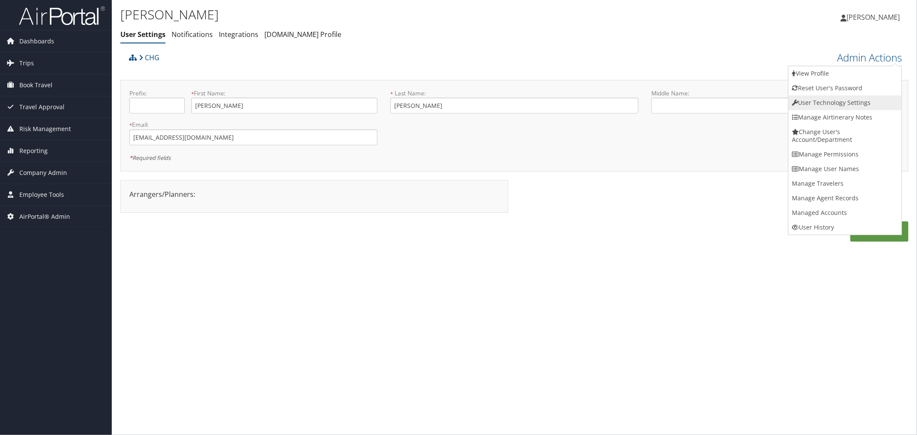
click at [827, 104] on link "User Technology Settings" at bounding box center [845, 102] width 113 height 15
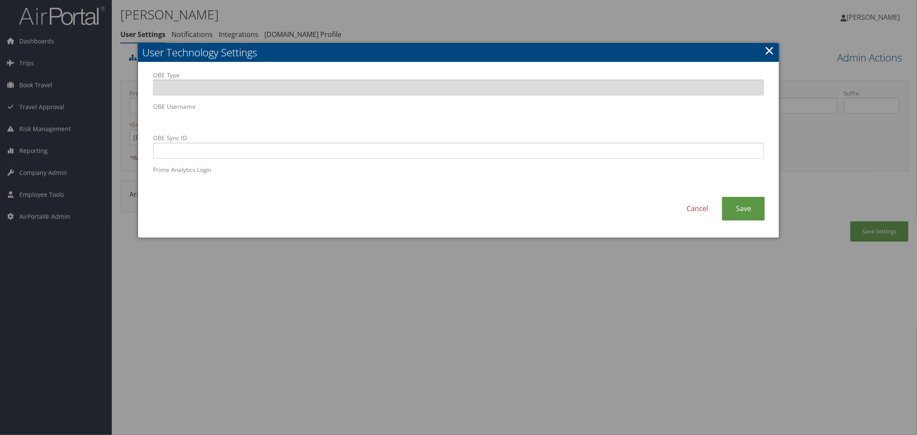
click at [395, 22] on div at bounding box center [458, 217] width 917 height 435
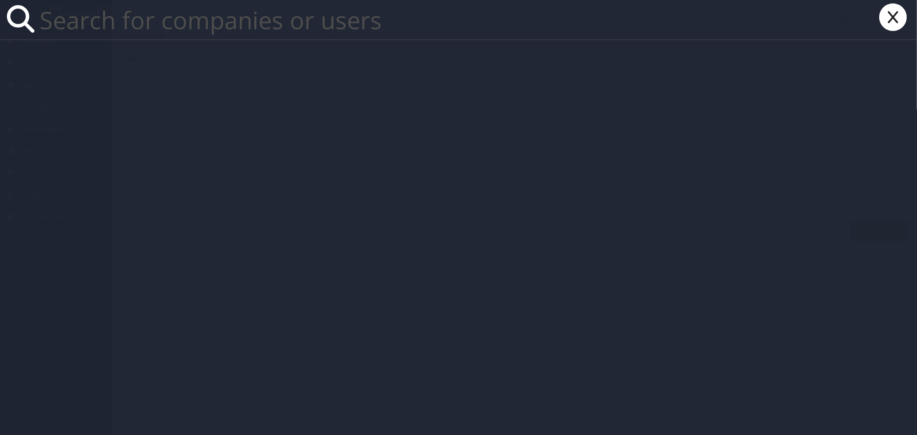
paste input "[EMAIL_ADDRESS][DOMAIN_NAME]"
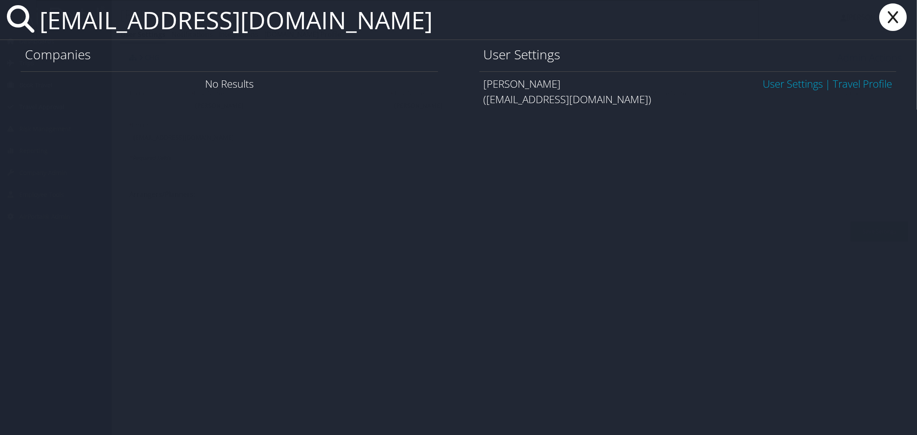
type input "[EMAIL_ADDRESS][DOMAIN_NAME]"
drag, startPoint x: 892, startPoint y: 20, endPoint x: 392, endPoint y: 1, distance: 499.7
click at [891, 20] on icon at bounding box center [893, 17] width 34 height 28
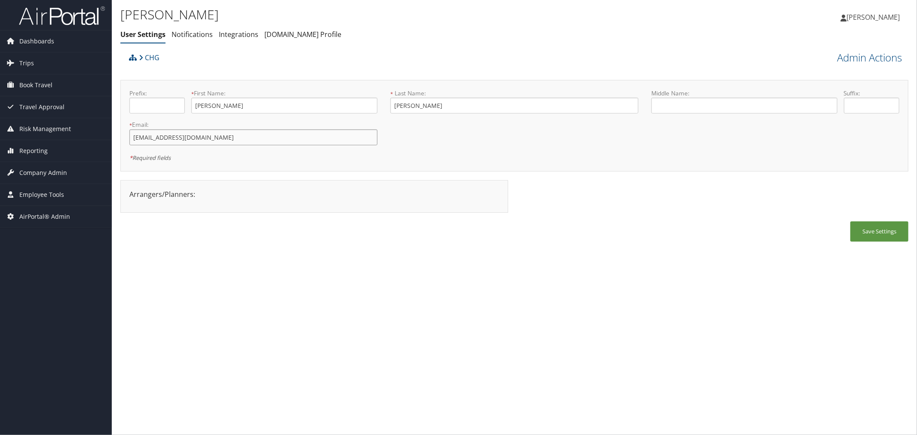
drag, startPoint x: 222, startPoint y: 138, endPoint x: 126, endPoint y: 135, distance: 96.0
click at [126, 135] on div "* Email: rjfolker1@chghealthcare.com This field is required" at bounding box center [253, 135] width 261 height 31
click at [225, 136] on input "rjfolker1@chghealthcare.com" at bounding box center [253, 137] width 248 height 16
drag, startPoint x: 225, startPoint y: 136, endPoint x: 96, endPoint y: 139, distance: 128.2
click at [96, 139] on div "Dashboards AirPortal 360™ (Manager) AirPortal 360™ (Agent) My Travel Dashboard …" at bounding box center [458, 217] width 917 height 435
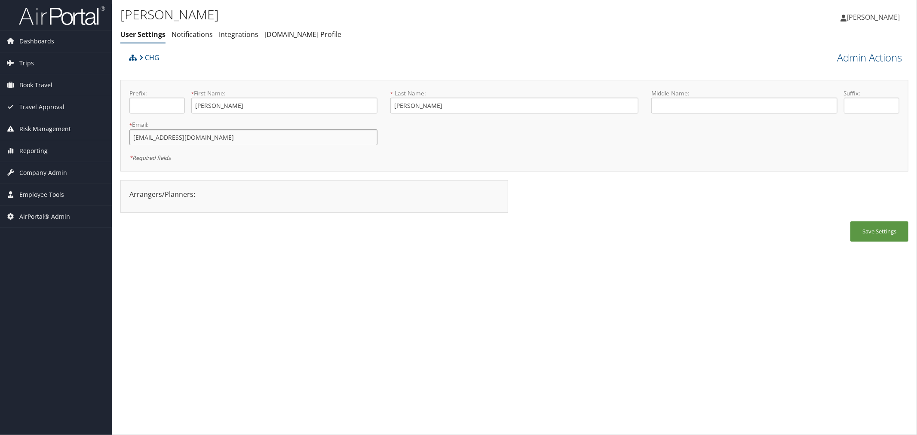
paste input "gmail"
type input "[EMAIL_ADDRESS][DOMAIN_NAME]"
click at [859, 225] on button "Save Settings" at bounding box center [880, 232] width 58 height 20
click at [362, 72] on div "CHG Admin Actions View Profile Reset User's Password Confirm Reset User's Passw…" at bounding box center [514, 149] width 788 height 201
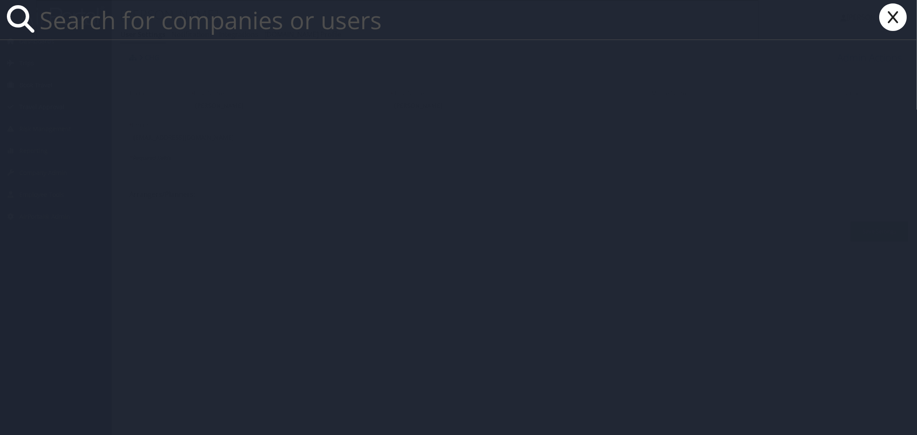
paste input "hebert.gonzalez@autoliv.com"
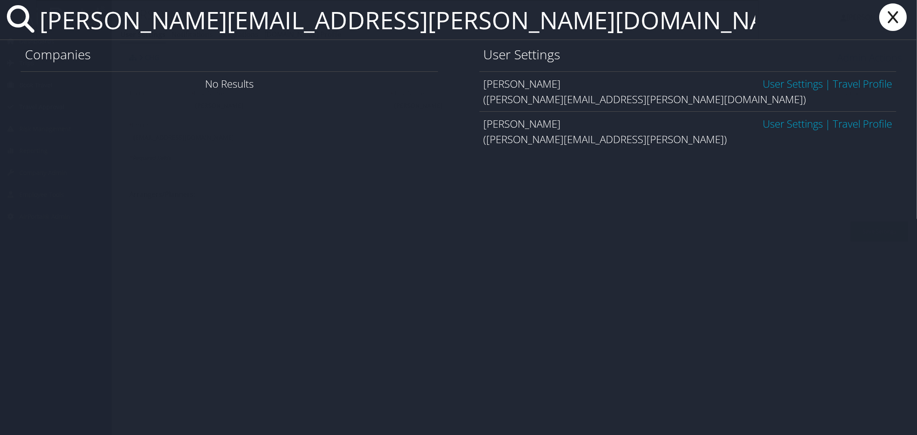
type input "hebert.gonzalez@autoliv.com"
click at [769, 78] on link "User Settings" at bounding box center [793, 84] width 60 height 14
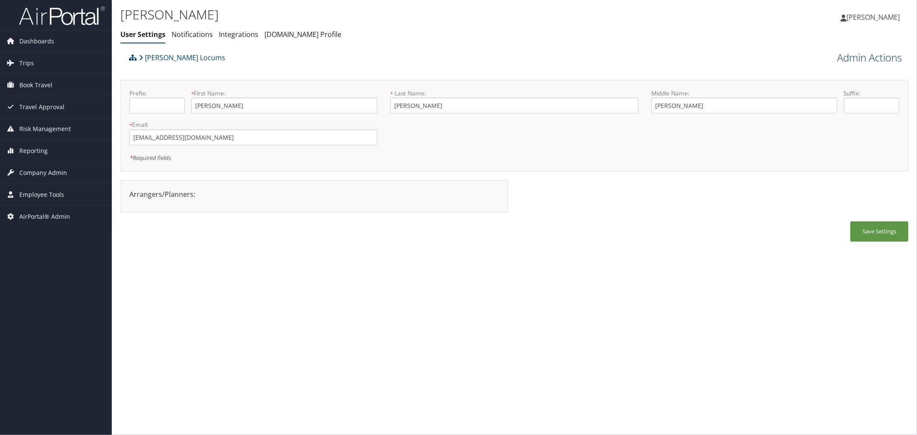
click at [852, 55] on link "Admin Actions" at bounding box center [869, 57] width 65 height 15
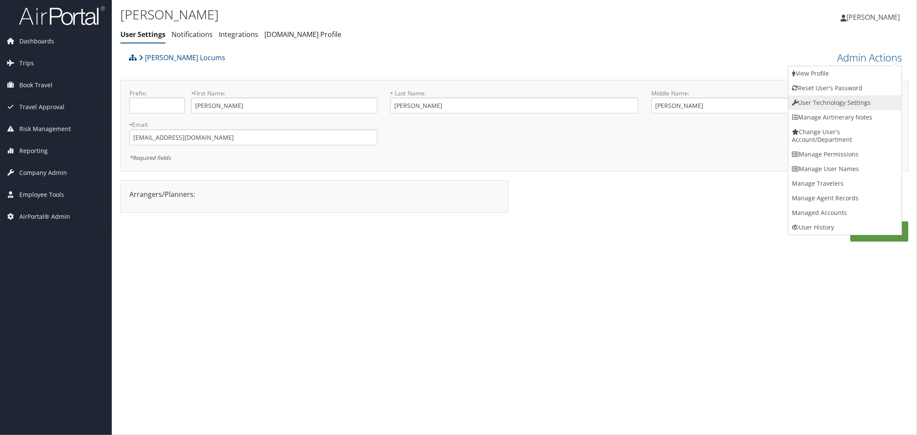
click at [821, 105] on link "User Technology Settings" at bounding box center [845, 102] width 113 height 15
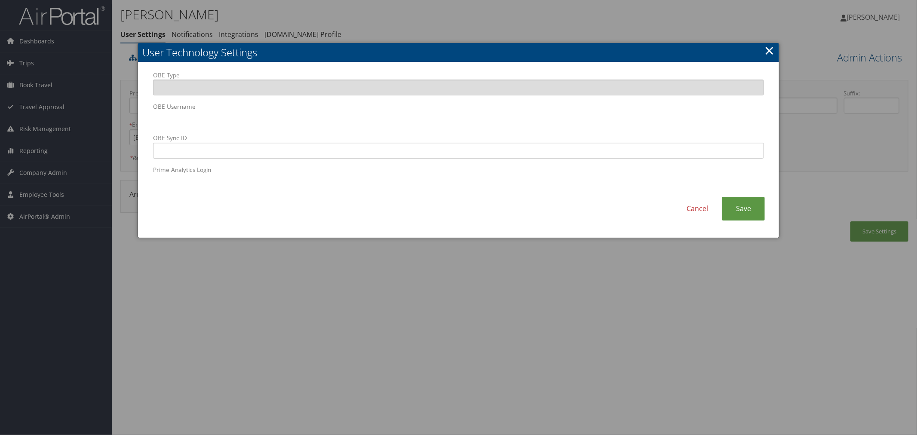
click at [770, 51] on link "×" at bounding box center [770, 50] width 10 height 17
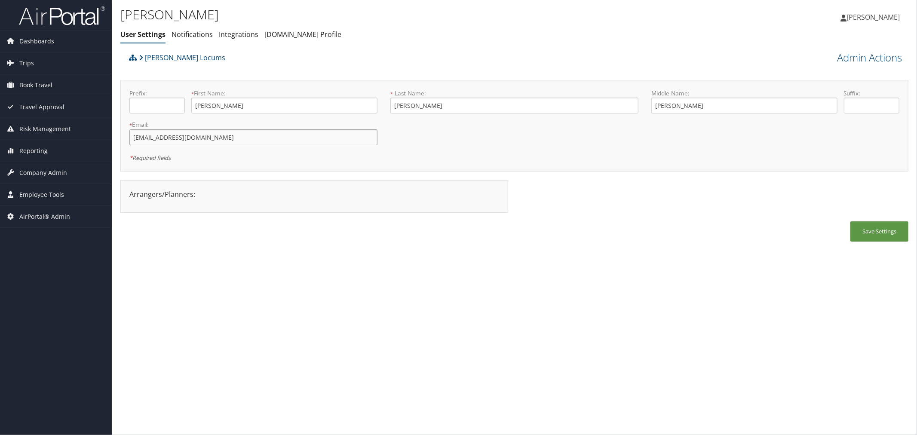
drag, startPoint x: 197, startPoint y: 138, endPoint x: 163, endPoint y: 141, distance: 34.5
click at [163, 141] on input "rjfolker1@gmail.com" at bounding box center [253, 137] width 248 height 16
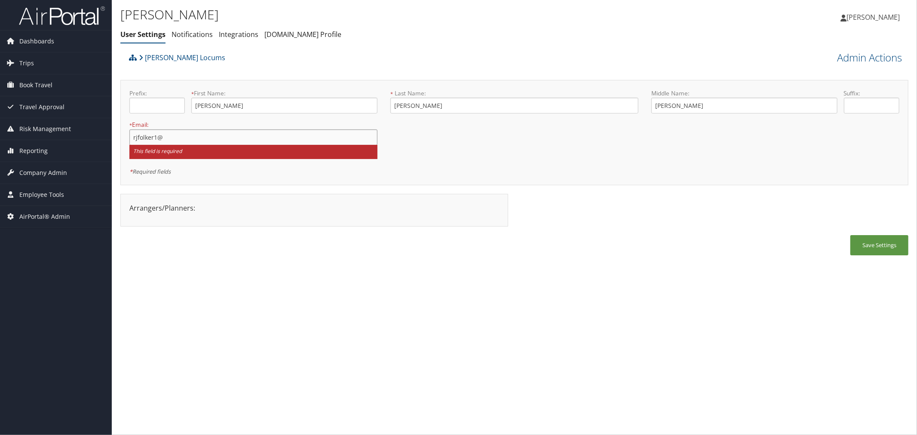
click at [187, 139] on input "rjfolker1@" at bounding box center [253, 137] width 248 height 16
click at [413, 151] on div "Prefix: * First Name: Randy This field is required * Last Name: Folker This fie…" at bounding box center [514, 132] width 783 height 87
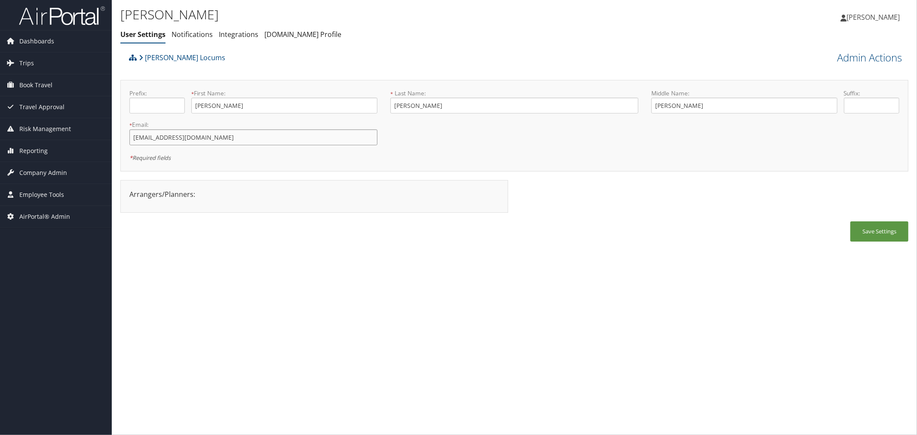
click at [252, 135] on input "rjfolker1@gmail.com" at bounding box center [253, 137] width 248 height 16
type input "rjfolker1@gmail.com.old"
click at [857, 227] on button "Save Settings" at bounding box center [880, 232] width 58 height 20
click at [850, 53] on link "Admin Actions" at bounding box center [869, 57] width 65 height 15
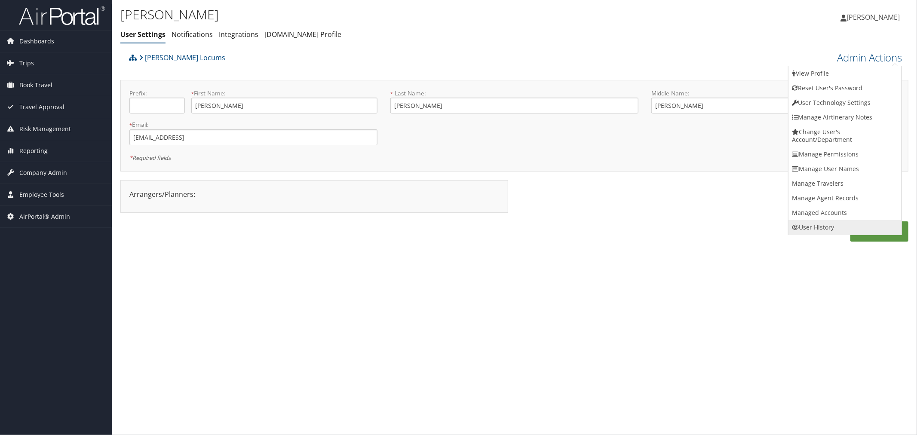
click at [811, 221] on link "User History" at bounding box center [845, 227] width 113 height 15
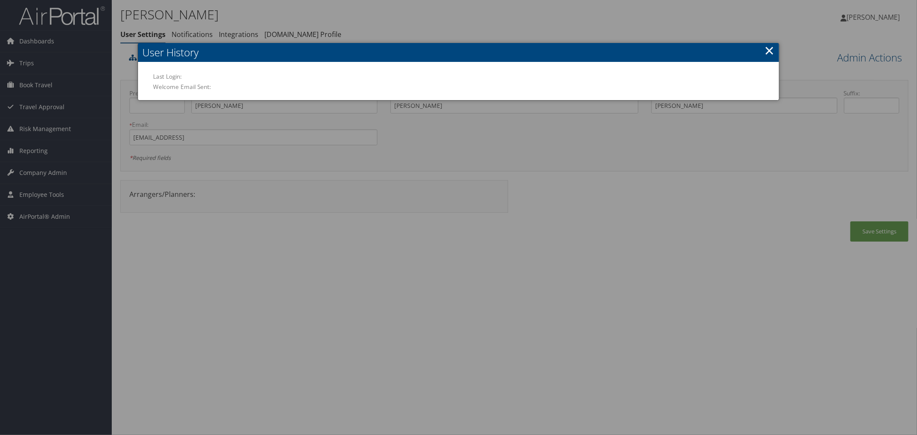
click at [489, 12] on div at bounding box center [458, 217] width 917 height 435
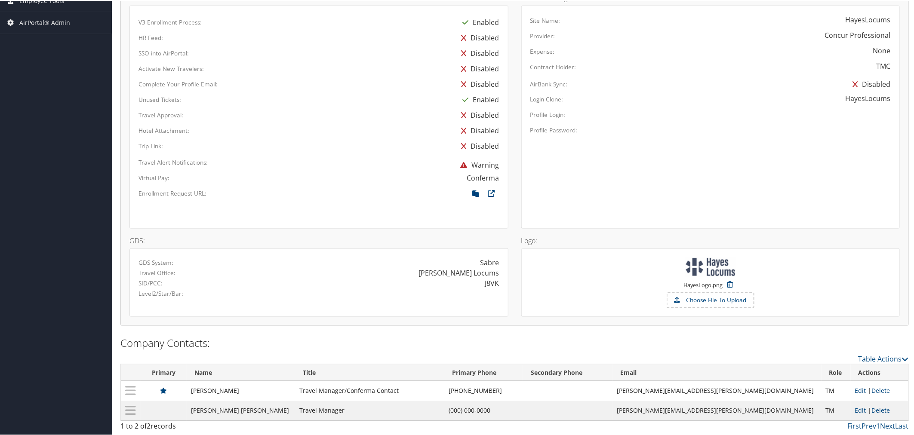
scroll to position [154, 0]
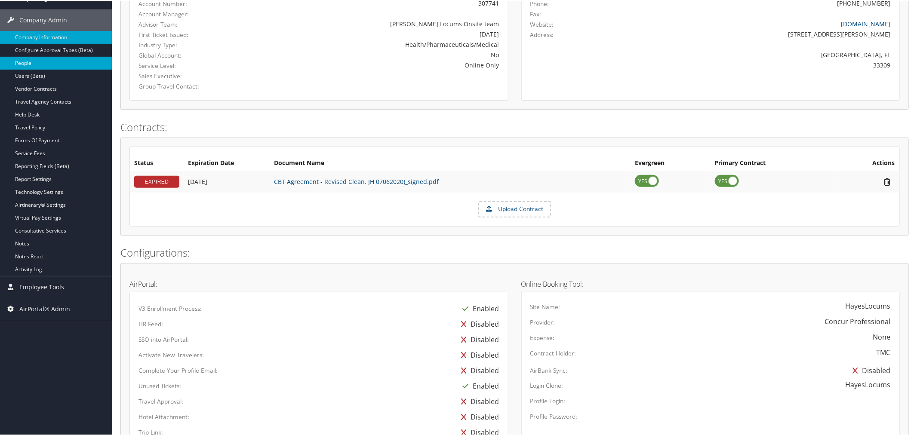
click at [35, 59] on link "People" at bounding box center [56, 62] width 112 height 13
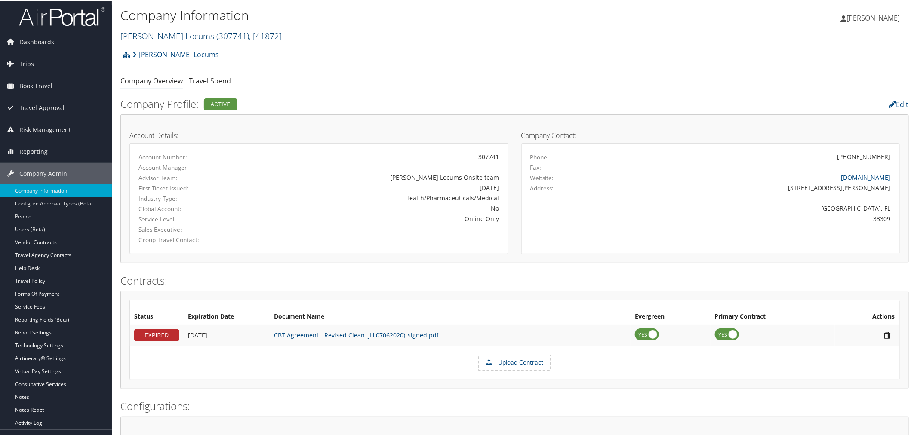
click at [157, 34] on link "[PERSON_NAME] Locums ( 307741 ) , [ 41872 ]" at bounding box center [200, 35] width 161 height 12
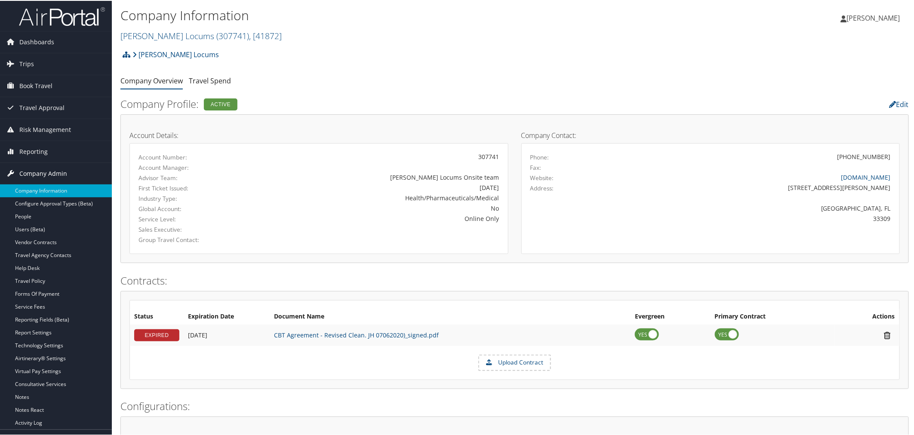
click at [62, 173] on span "Company Admin" at bounding box center [43, 173] width 48 height 22
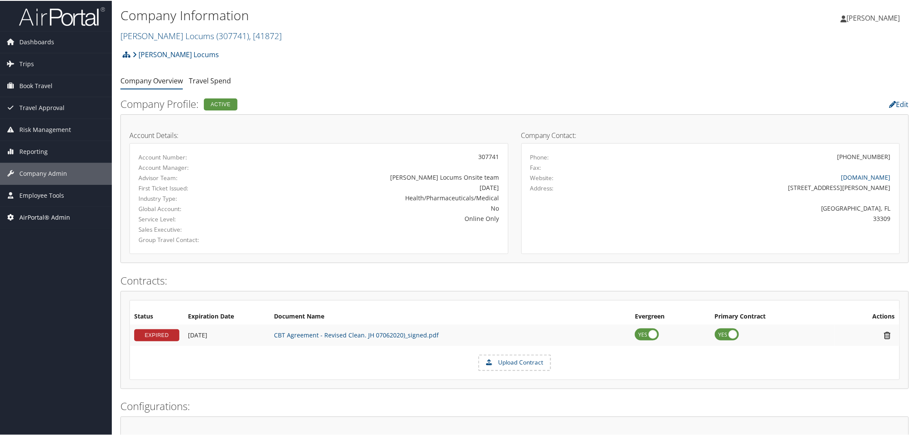
click at [52, 213] on span "AirPortal® Admin" at bounding box center [44, 217] width 51 height 22
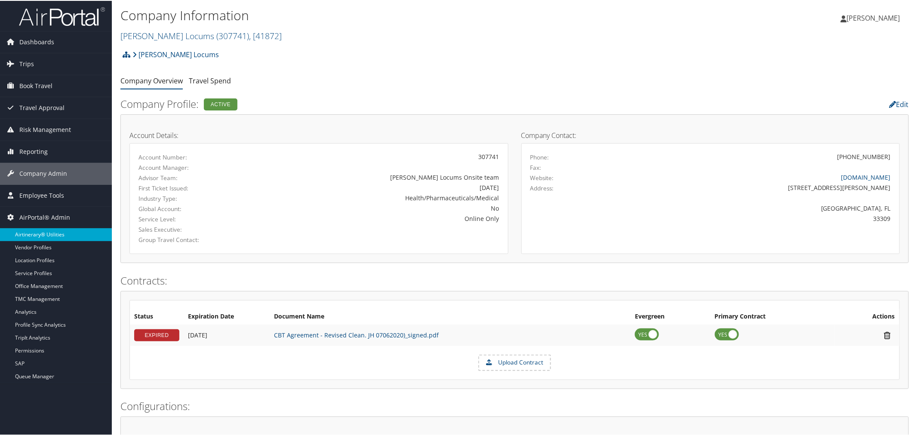
click at [52, 231] on link "Airtinerary® Utilities" at bounding box center [56, 234] width 112 height 13
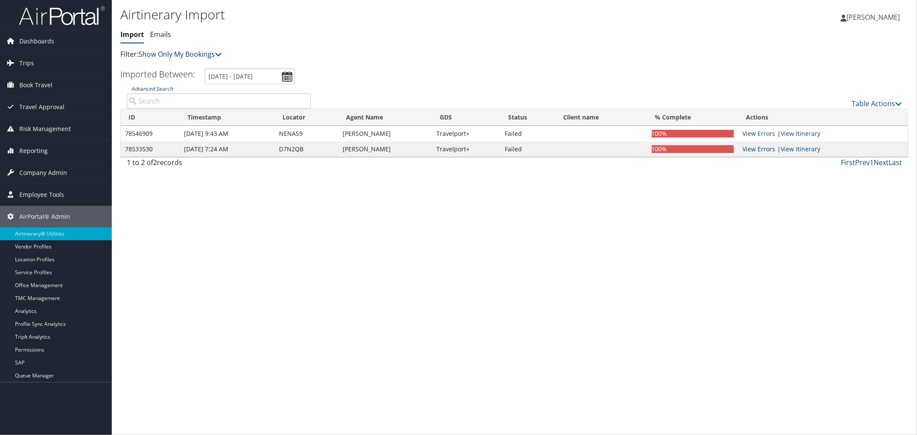
click at [167, 57] on link "Show Only My Bookings" at bounding box center [179, 53] width 83 height 9
click at [175, 65] on link "Show My TMC Bookings" at bounding box center [197, 67] width 113 height 15
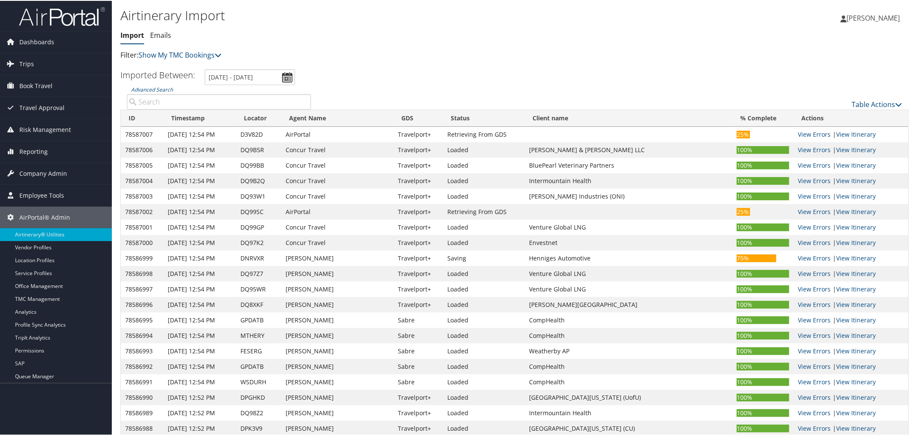
click at [188, 101] on input "Advanced Search" at bounding box center [219, 100] width 184 height 15
paste input "DK40QX"
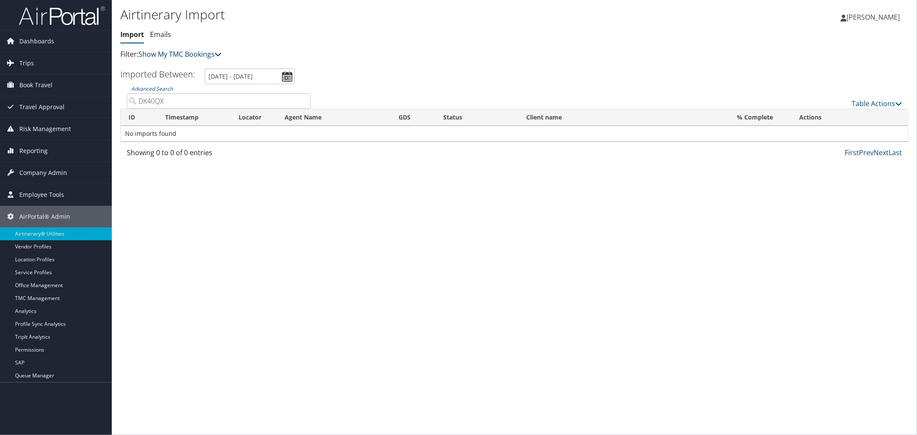
type input "DK40QX"
click at [200, 52] on link "Show My TMC Bookings" at bounding box center [179, 53] width 83 height 9
click at [267, 45] on div "Airtinerary Import Import Emails Import Emails Filter: Show My TMC Bookings Sho…" at bounding box center [383, 33] width 526 height 54
click at [32, 65] on span "Trips" at bounding box center [26, 63] width 15 height 22
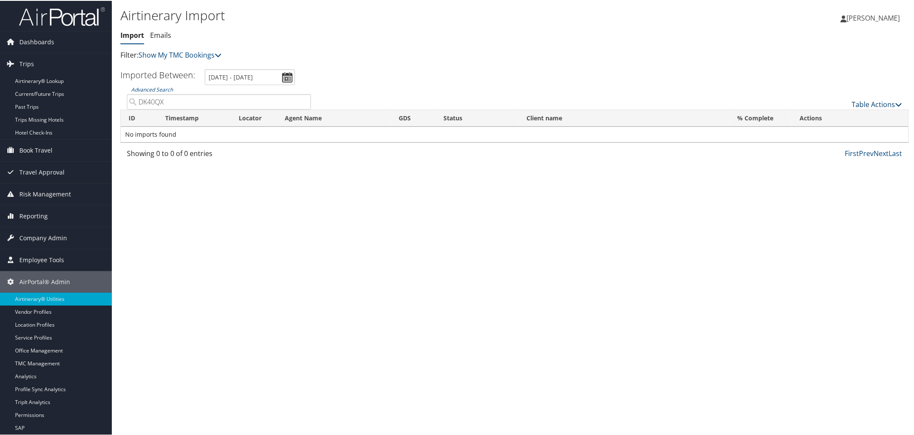
click at [874, 101] on link "Table Actions" at bounding box center [877, 103] width 50 height 9
click at [828, 125] on link "Import Itinerary" at bounding box center [848, 131] width 113 height 15
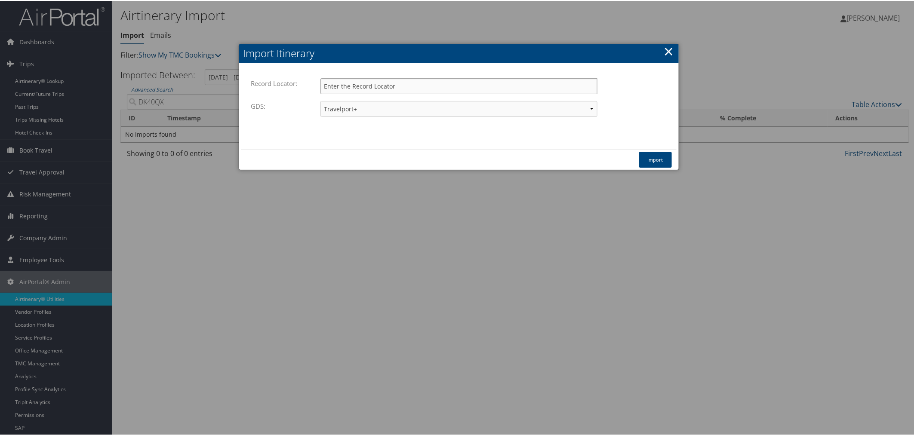
click at [349, 82] on input "Record Locator:" at bounding box center [458, 85] width 277 height 16
paste input "DK40QX"
type input "DK40QX"
click at [653, 155] on button "Import" at bounding box center [655, 159] width 33 height 16
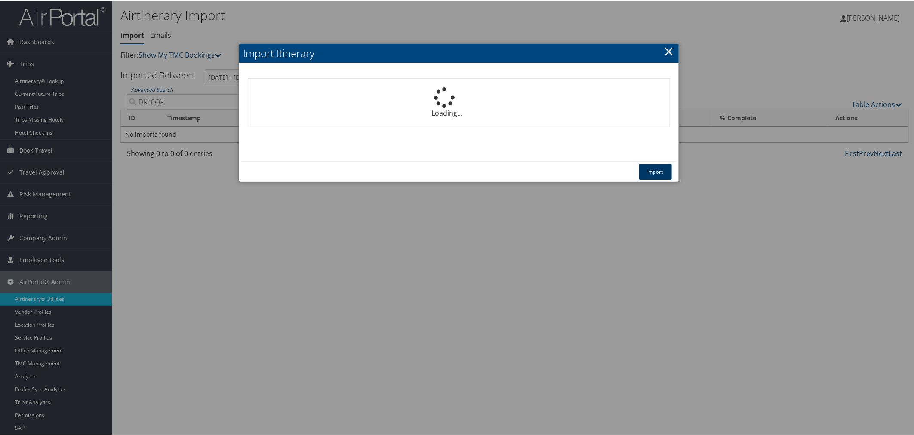
select select "1P"
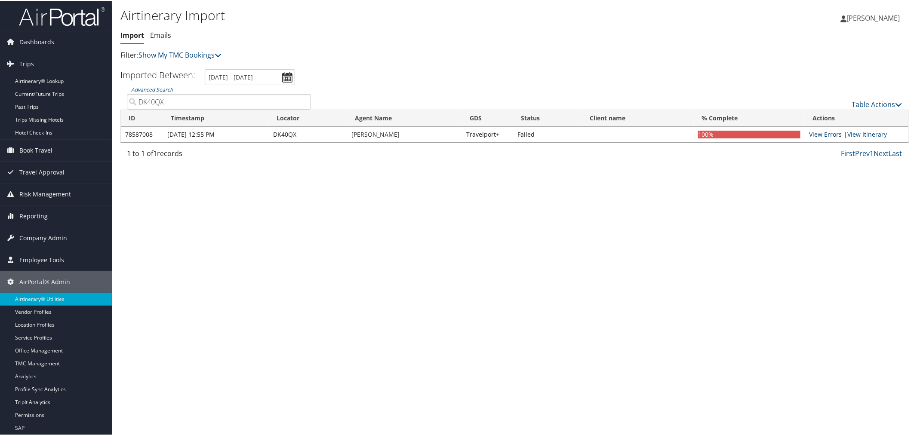
click at [834, 133] on link "View Errors" at bounding box center [825, 133] width 33 height 8
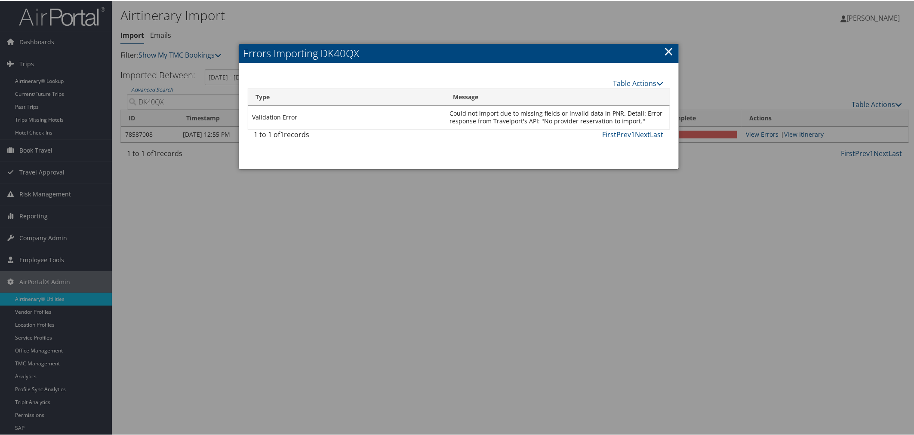
click at [669, 48] on link "×" at bounding box center [669, 50] width 10 height 17
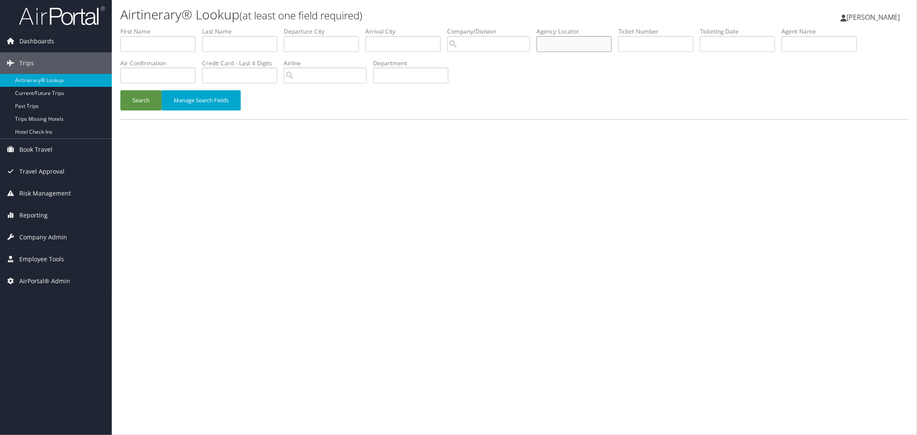
click at [589, 44] on input "text" at bounding box center [574, 44] width 75 height 16
paste input "DK40QX"
type input "DK40QX"
click at [141, 97] on button "Search" at bounding box center [140, 100] width 41 height 20
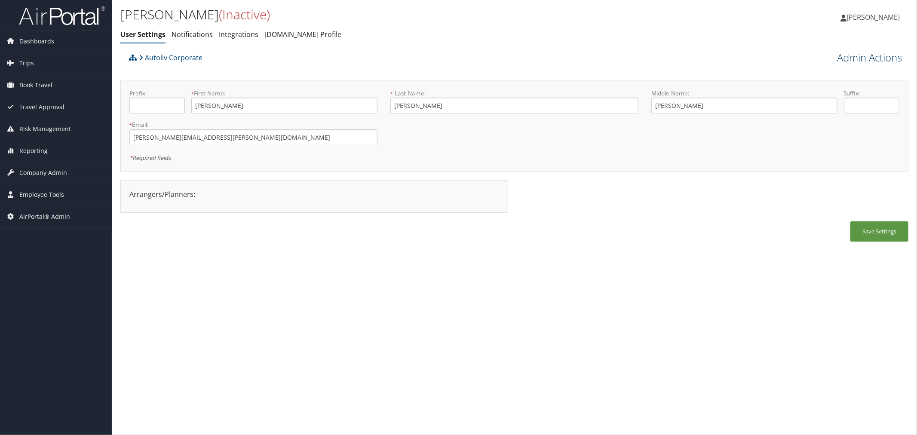
click at [865, 55] on link "Admin Actions" at bounding box center [869, 57] width 65 height 15
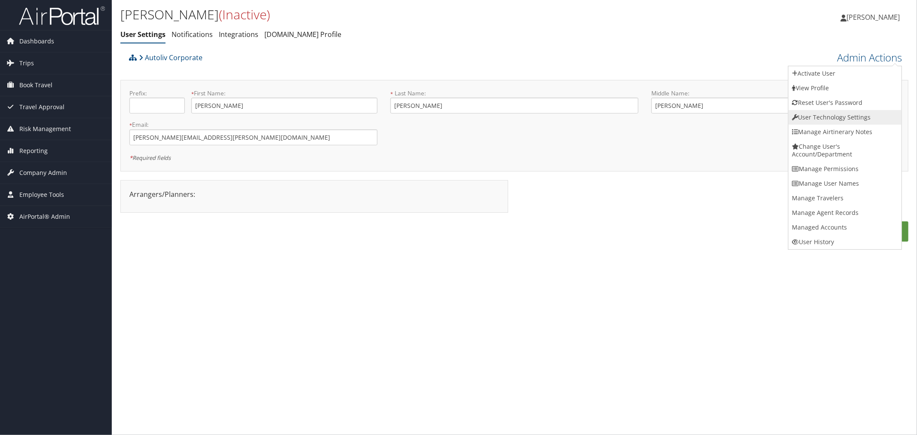
click at [829, 113] on link "User Technology Settings" at bounding box center [845, 117] width 113 height 15
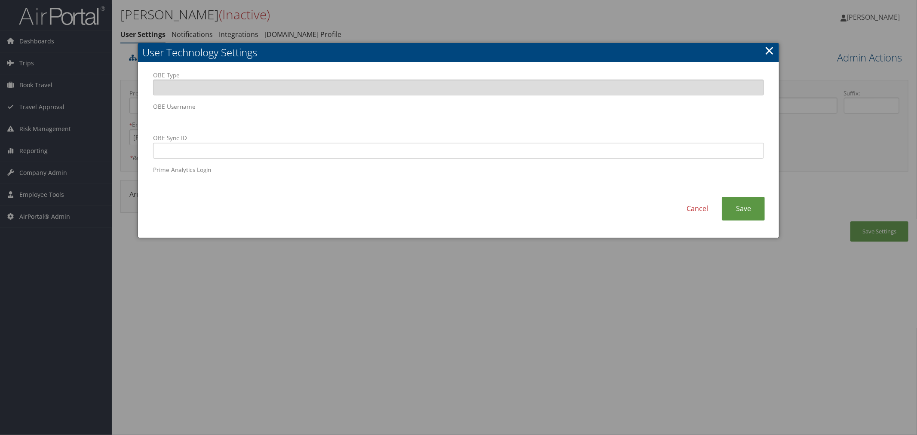
click at [402, 15] on div at bounding box center [458, 217] width 917 height 435
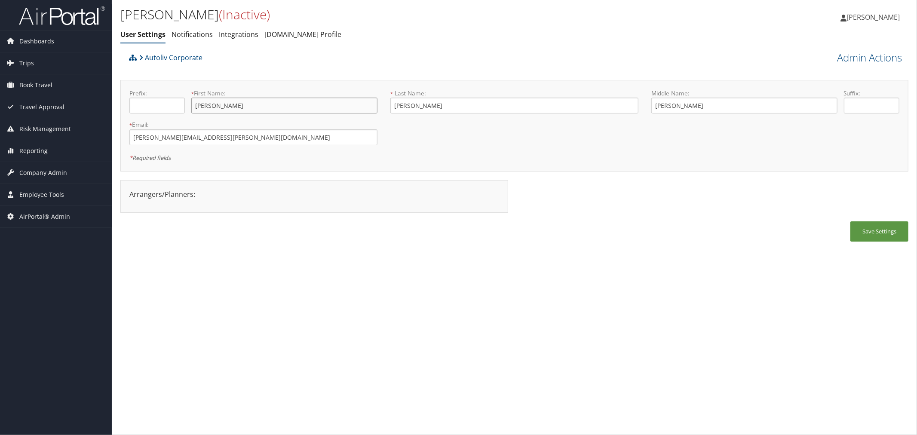
drag, startPoint x: 213, startPoint y: 106, endPoint x: 195, endPoint y: 106, distance: 18.5
click at [195, 106] on input "[PERSON_NAME]" at bounding box center [284, 106] width 186 height 16
click at [182, 53] on link "Autoliv Corporate" at bounding box center [171, 57] width 64 height 17
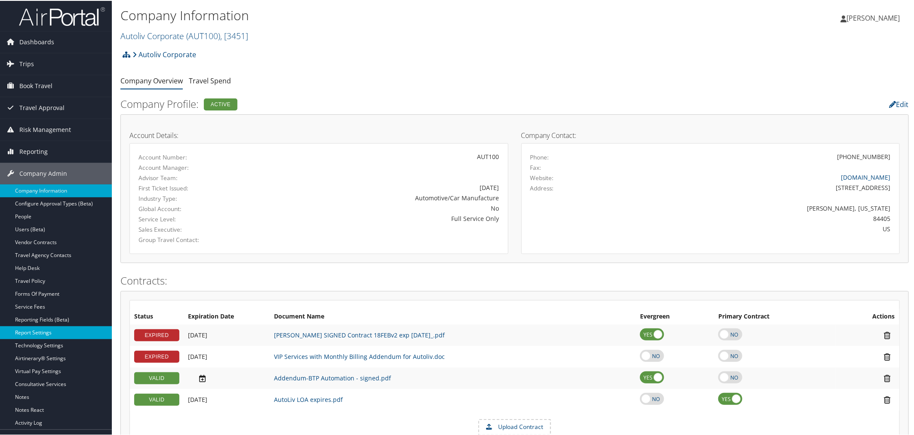
click at [46, 332] on link "Report Settings" at bounding box center [56, 332] width 112 height 13
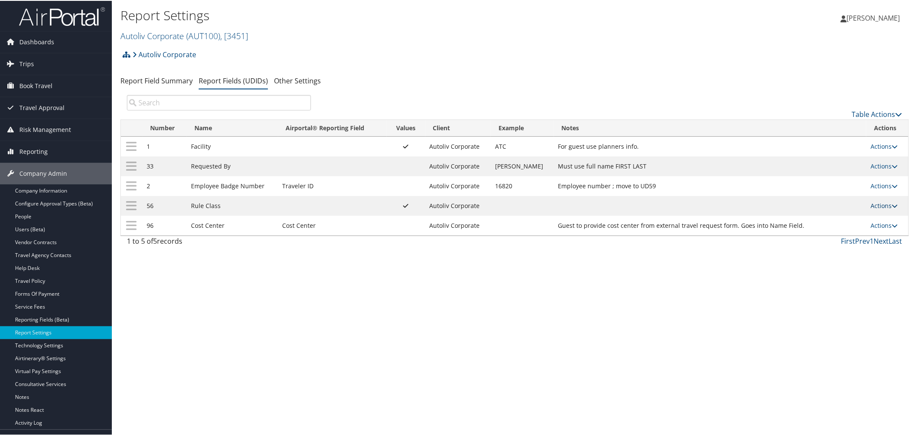
click at [878, 204] on link "Actions" at bounding box center [884, 205] width 27 height 8
click at [854, 221] on link "Update Report Field Values" at bounding box center [846, 219] width 93 height 15
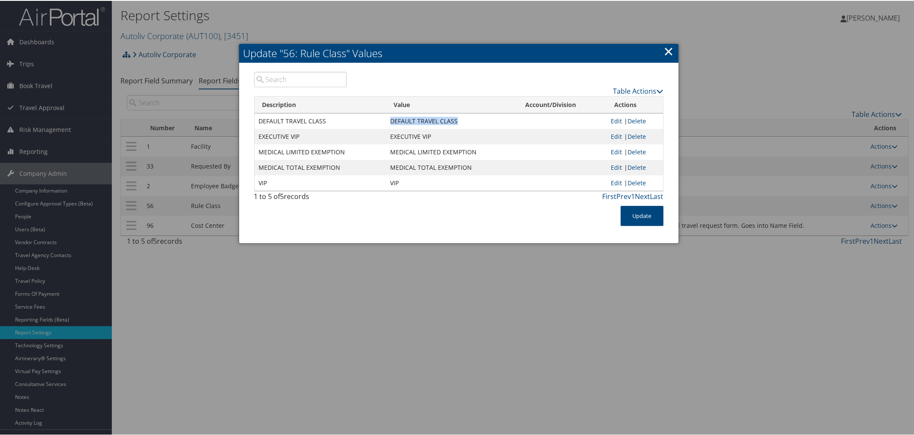
drag, startPoint x: 459, startPoint y: 120, endPoint x: 389, endPoint y: 119, distance: 69.7
click at [389, 119] on td "DEFAULT TRAVEL CLASS" at bounding box center [452, 120] width 132 height 15
copy td "DEFAULT TRAVEL CLASS"
click at [301, 12] on div at bounding box center [458, 217] width 917 height 435
click at [329, 31] on div at bounding box center [458, 217] width 917 height 435
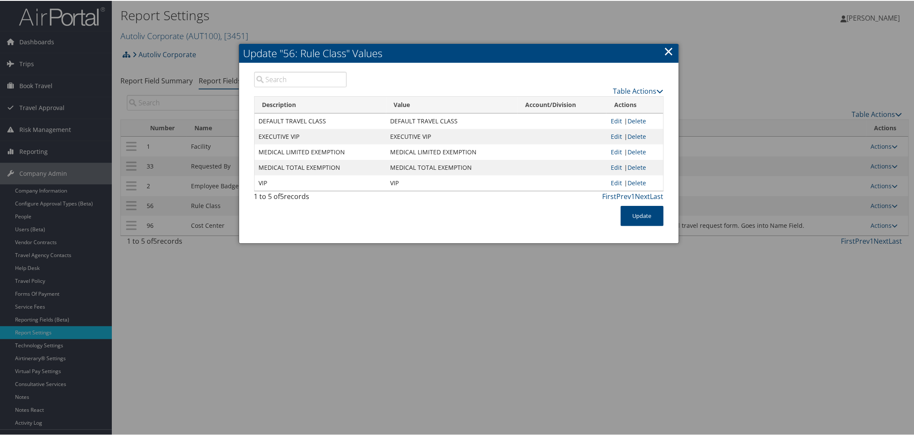
drag, startPoint x: 665, startPoint y: 46, endPoint x: 521, endPoint y: 48, distance: 144.5
click at [656, 48] on div "Update "56: Rule Class" Values × Table Actions Loading... Description Value Acc…" at bounding box center [459, 143] width 440 height 200
click at [665, 49] on link "×" at bounding box center [669, 50] width 10 height 17
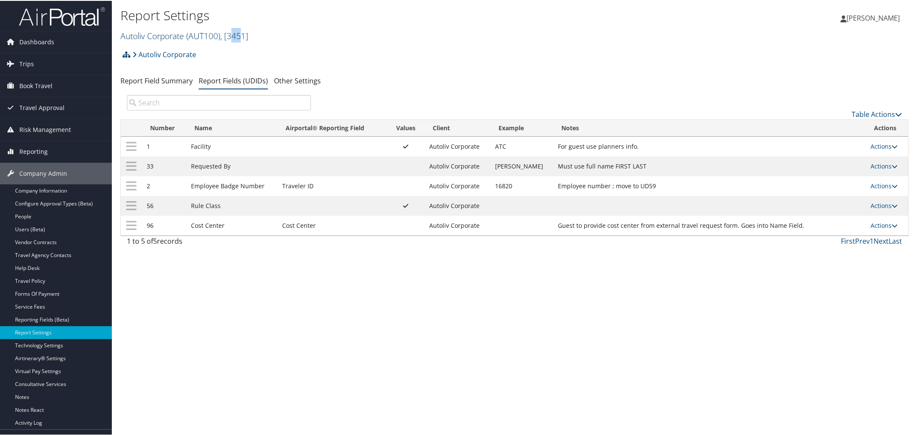
click at [236, 36] on span ", [ 3451 ]" at bounding box center [234, 35] width 28 height 12
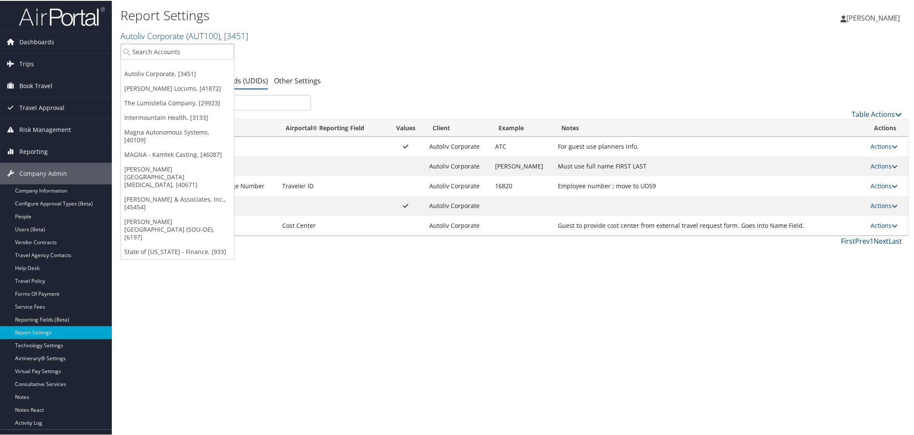
drag, startPoint x: 268, startPoint y: 36, endPoint x: 264, endPoint y: 38, distance: 4.8
click at [268, 36] on h2 "Autoliv Corporate ( AUT100 ) , [ 3451 ]" at bounding box center [383, 34] width 526 height 15
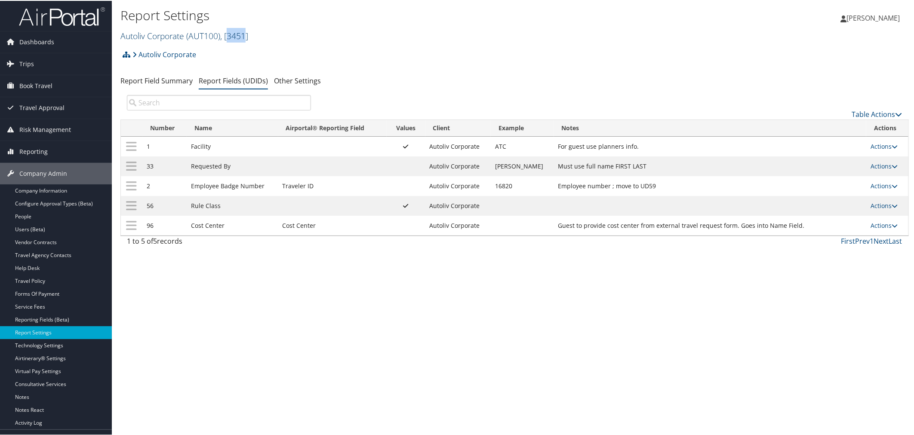
drag, startPoint x: 246, startPoint y: 37, endPoint x: 232, endPoint y: 37, distance: 13.3
click at [232, 37] on span ", [ 3451 ]" at bounding box center [234, 35] width 28 height 12
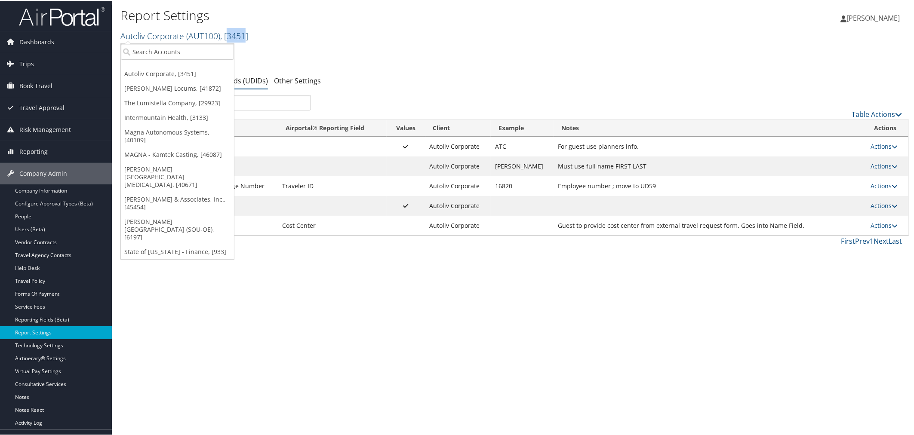
copy span "3451"
